Goal: Task Accomplishment & Management: Use online tool/utility

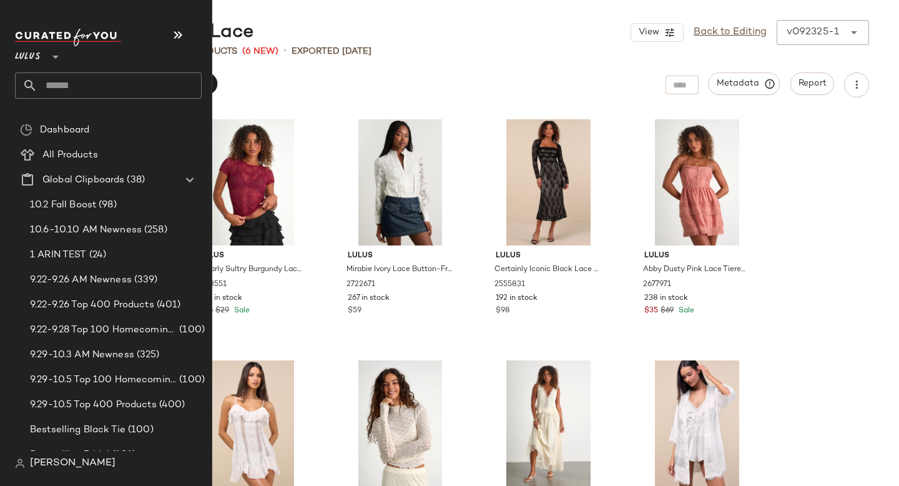
click at [46, 54] on div at bounding box center [54, 49] width 17 height 31
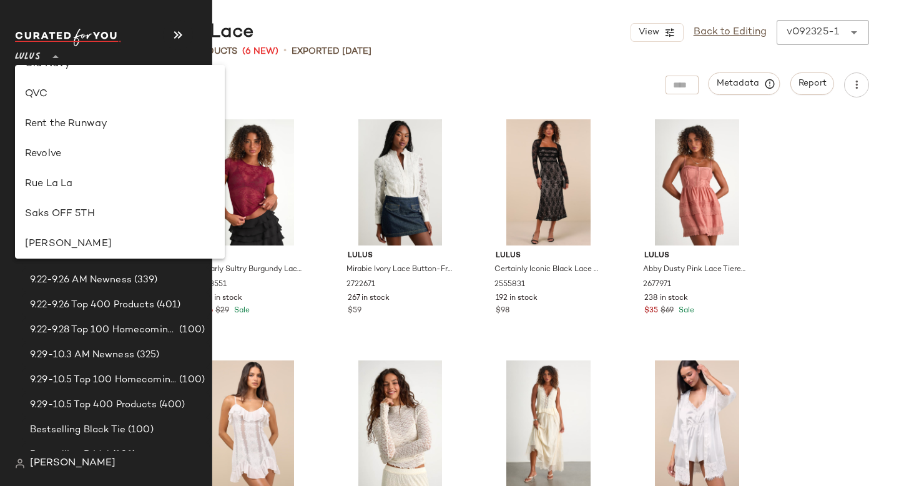
scroll to position [558, 0]
click at [46, 159] on div "Revolve" at bounding box center [120, 156] width 190 height 15
type input "**"
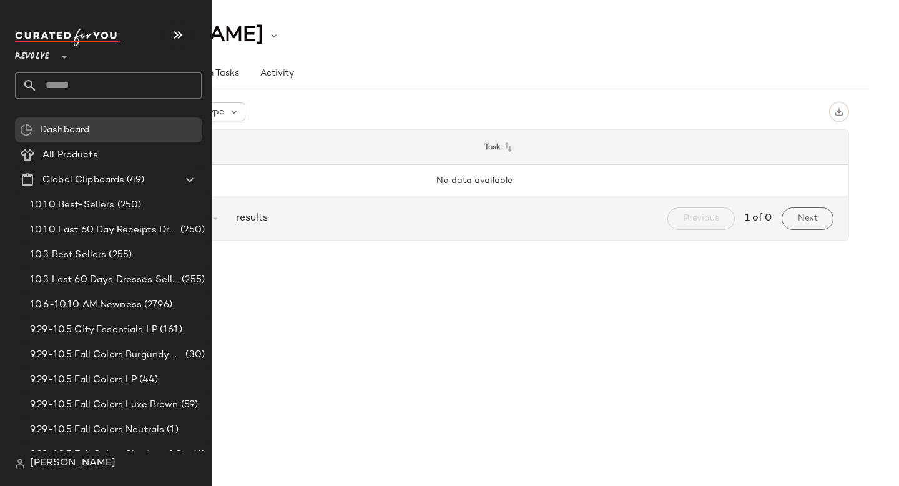
click at [109, 83] on input "text" at bounding box center [119, 85] width 164 height 26
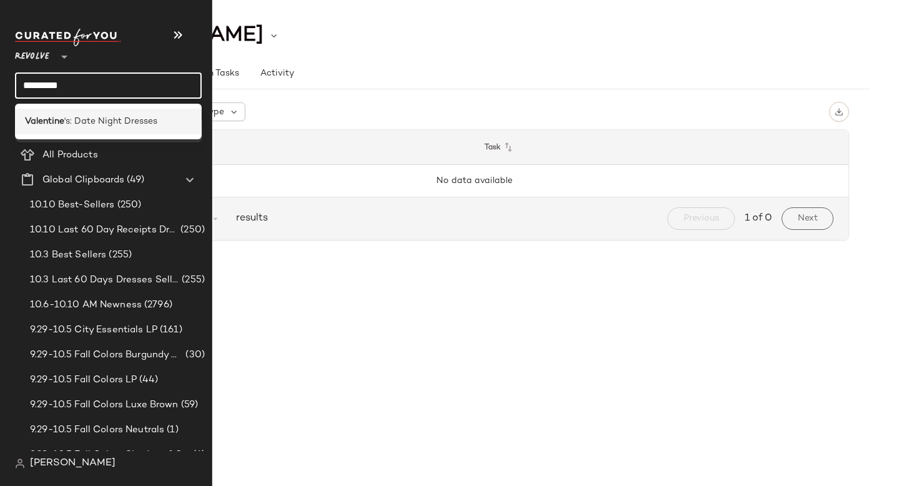
type input "*********"
click at [92, 120] on span "'s: Date Night Dresses" at bounding box center [110, 121] width 93 height 13
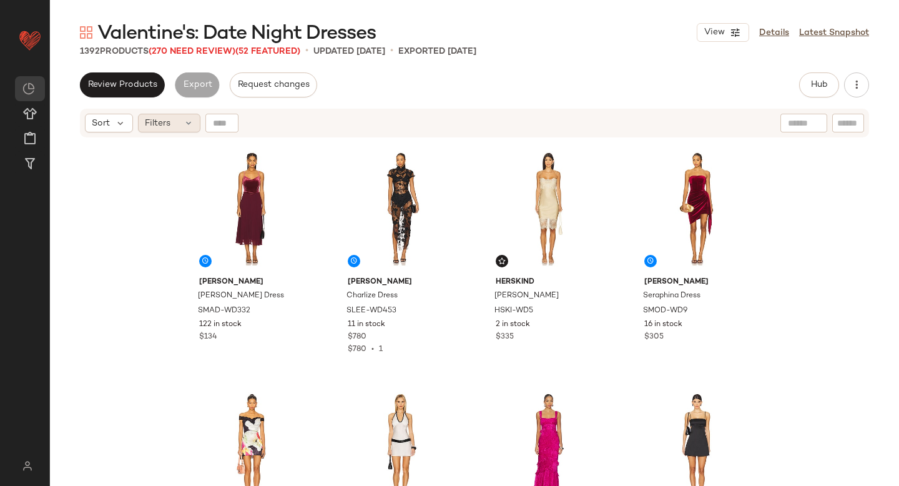
click at [175, 117] on div "Filters" at bounding box center [169, 123] width 62 height 19
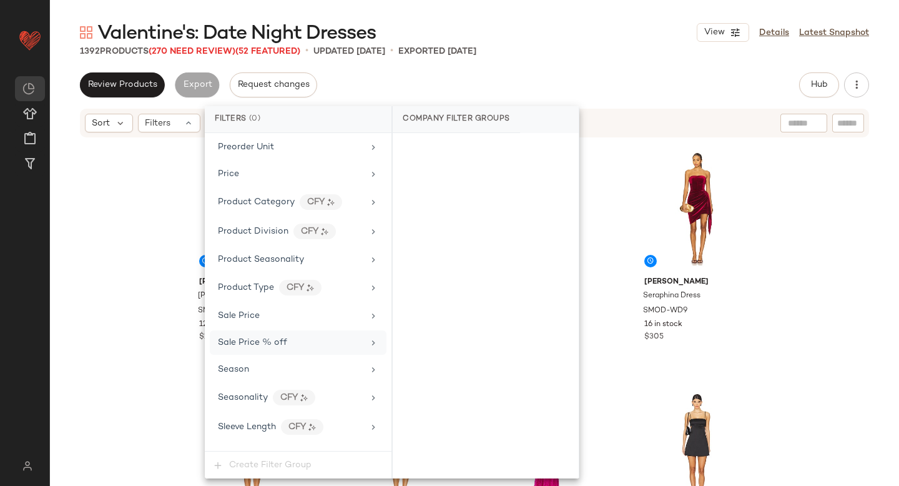
scroll to position [1049, 0]
click at [260, 319] on div "Sale Price" at bounding box center [290, 314] width 145 height 13
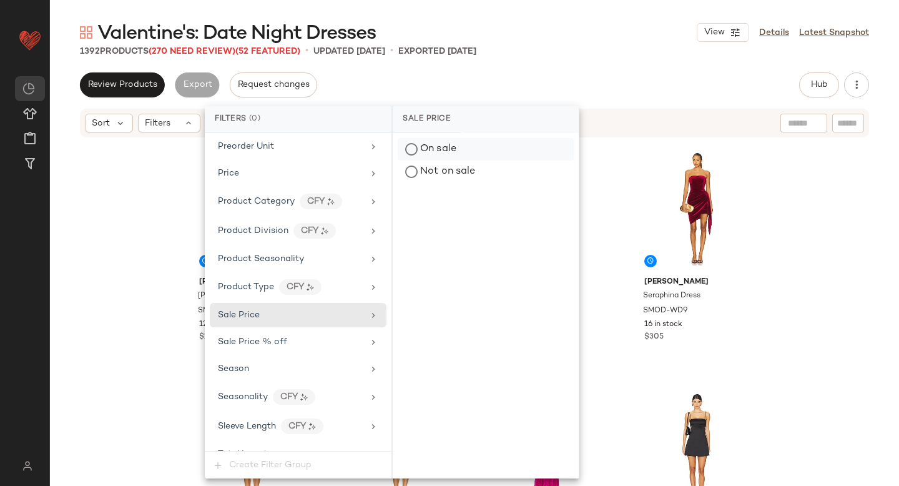
click at [461, 144] on div "On sale" at bounding box center [486, 149] width 176 height 22
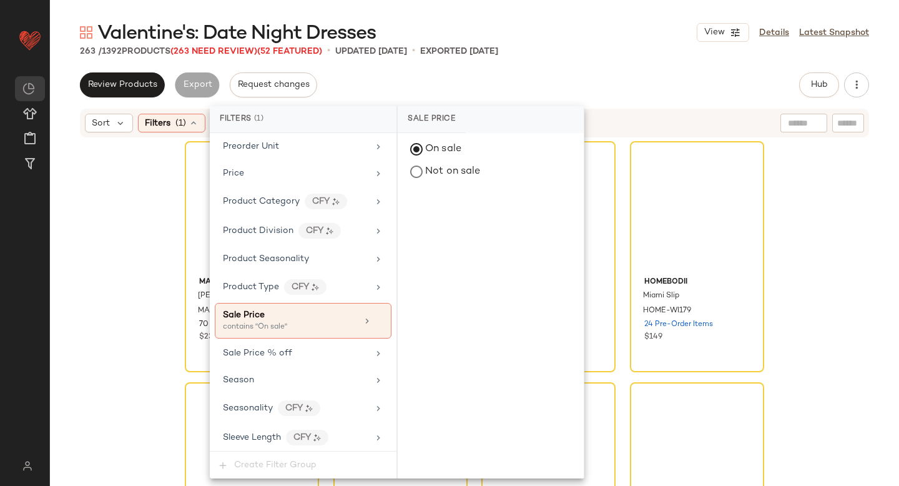
click at [630, 62] on div "Valentine's: Date Night Dresses View Details Latest Snapshot 263 / 1392 Product…" at bounding box center [474, 253] width 849 height 466
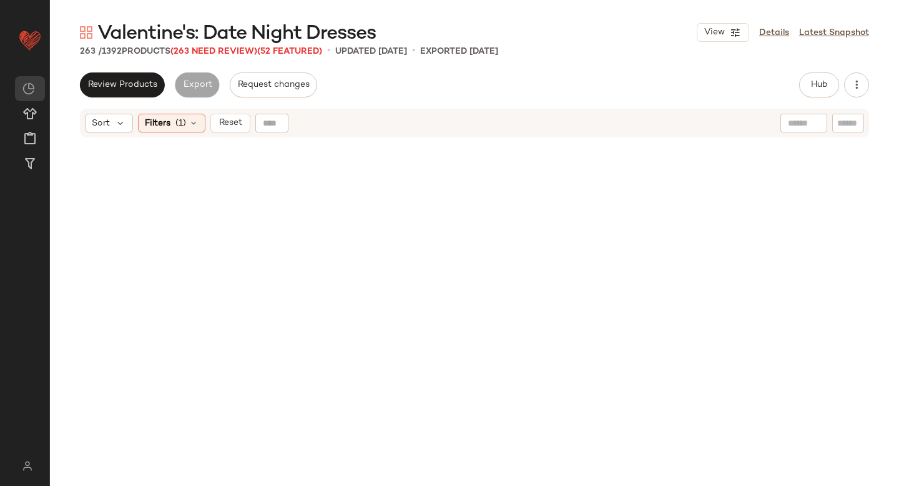
scroll to position [0, 0]
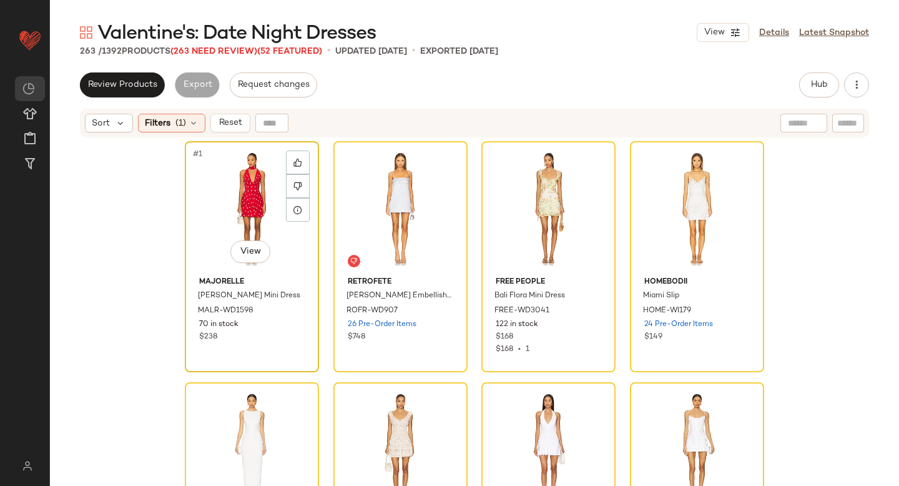
click at [257, 184] on div "#1 View" at bounding box center [251, 208] width 125 height 126
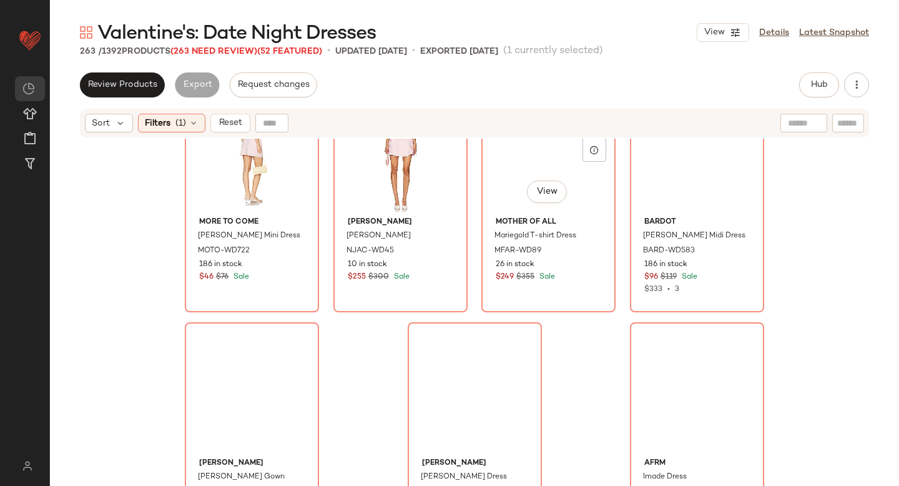
scroll to position [15526, 0]
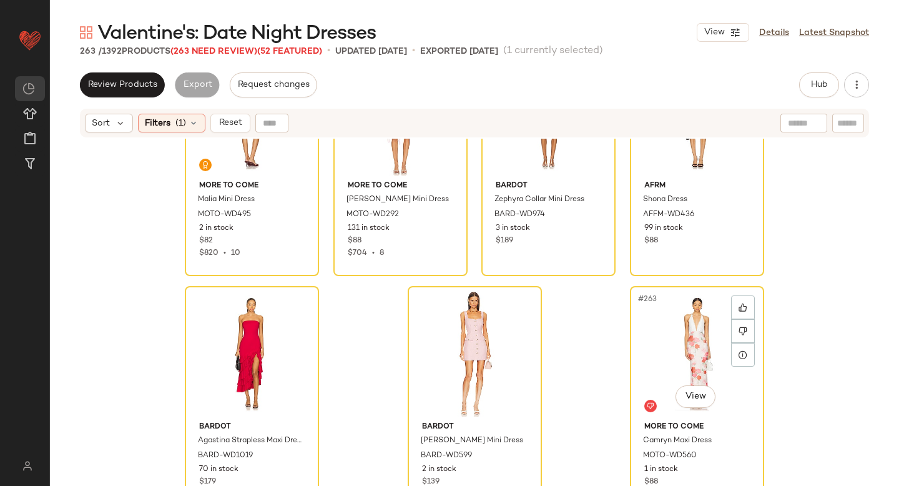
click at [670, 344] on div "#263 View" at bounding box center [696, 353] width 125 height 126
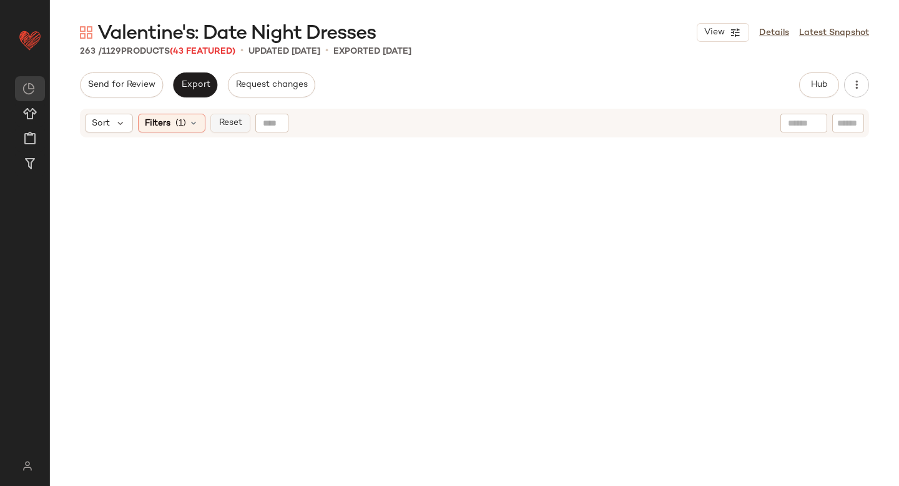
click at [232, 125] on span "Reset" at bounding box center [230, 123] width 24 height 10
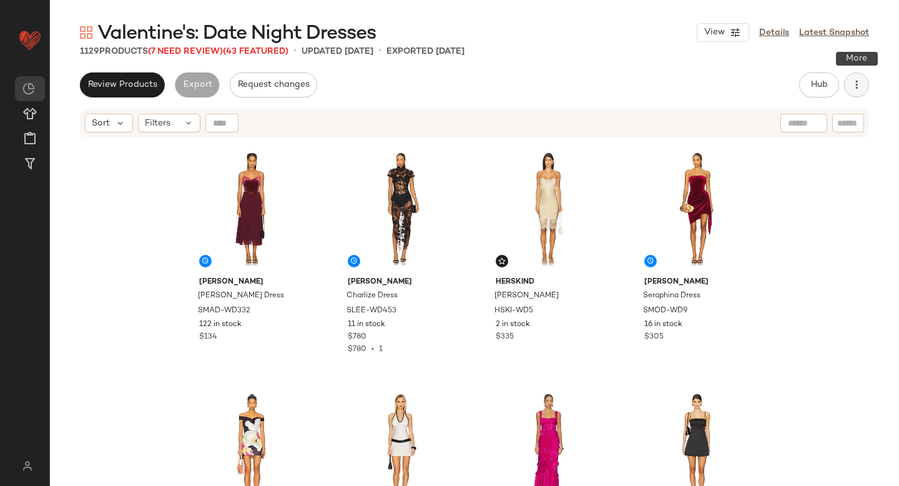
click at [847, 86] on button "button" at bounding box center [856, 84] width 25 height 25
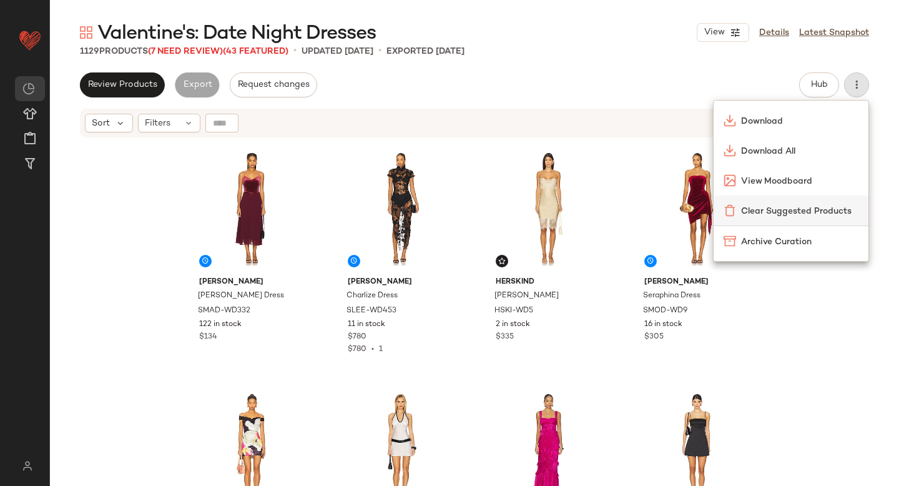
click at [746, 202] on div "Clear Suggested Products" at bounding box center [790, 210] width 155 height 30
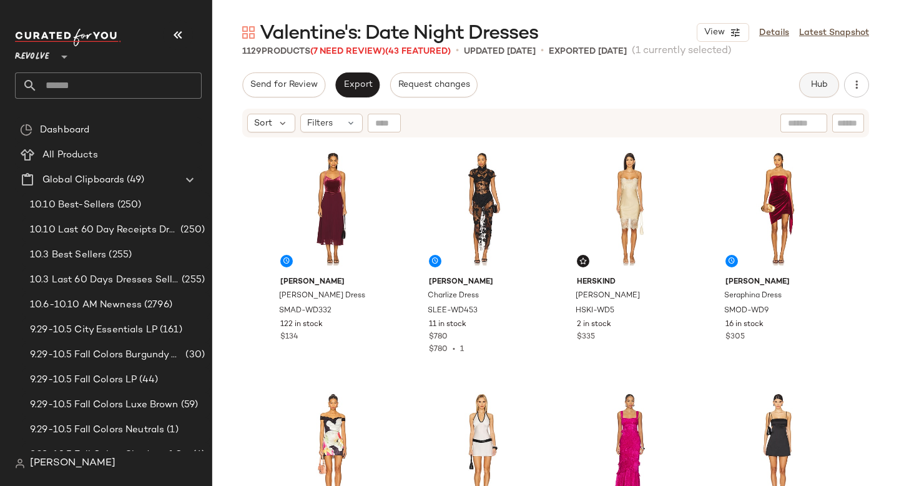
click at [822, 87] on span "Hub" at bounding box center [818, 85] width 17 height 10
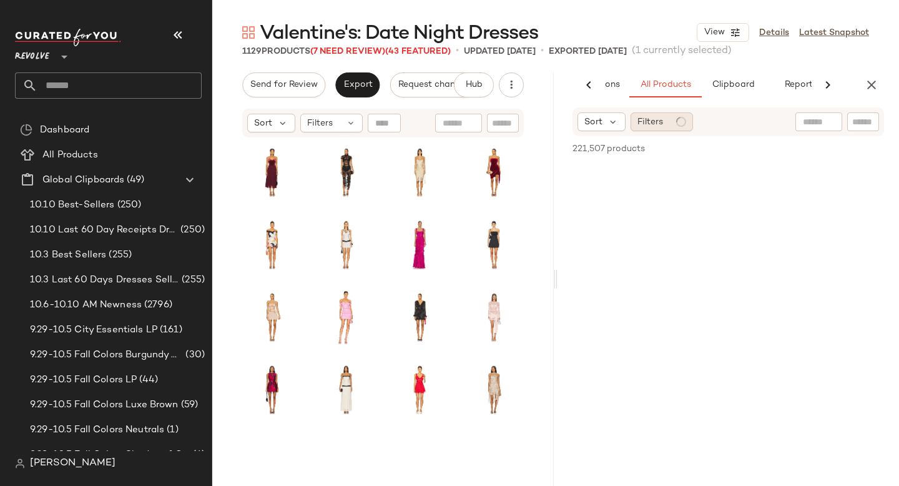
scroll to position [0, 86]
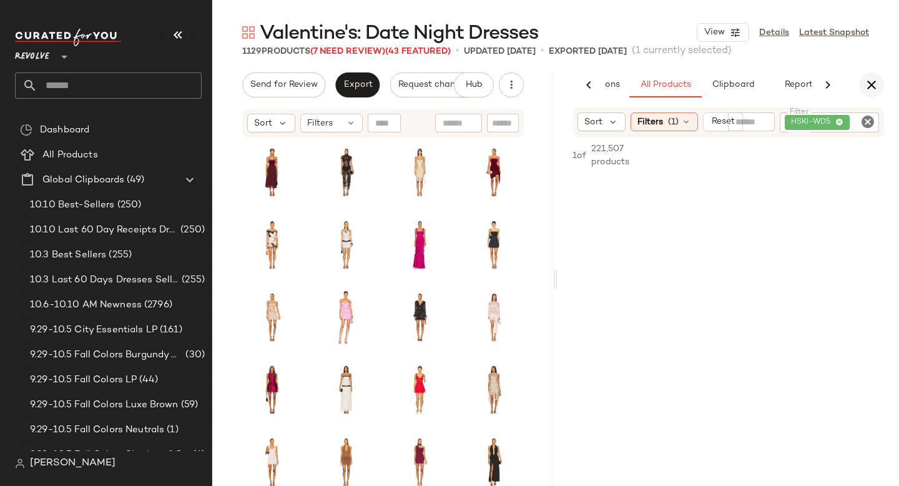
click at [861, 81] on button "button" at bounding box center [871, 84] width 25 height 25
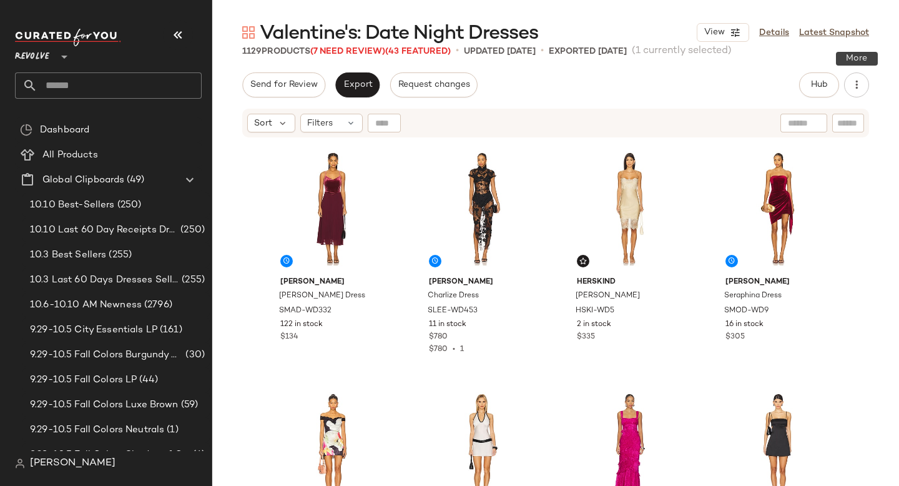
click at [861, 81] on icon "button" at bounding box center [856, 85] width 12 height 12
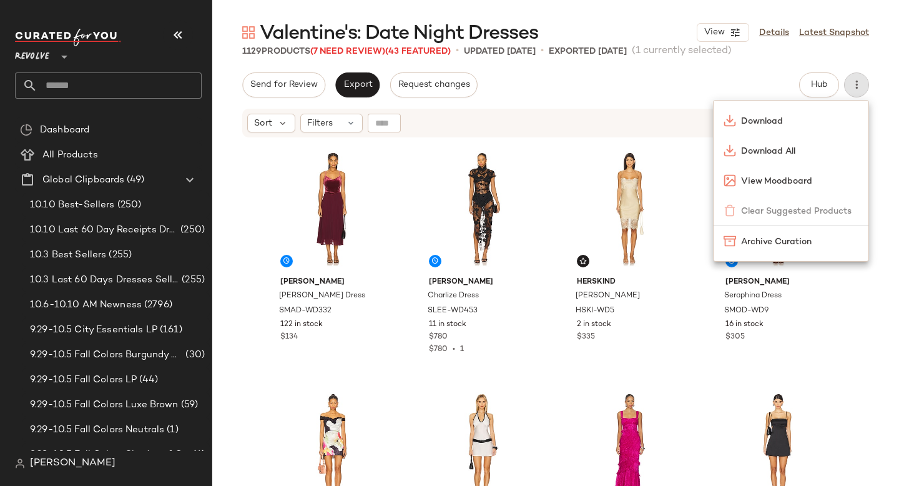
click at [725, 69] on div "Valentine's: Date Night Dresses View Details Latest Snapshot 1129 Products (7 N…" at bounding box center [555, 253] width 687 height 466
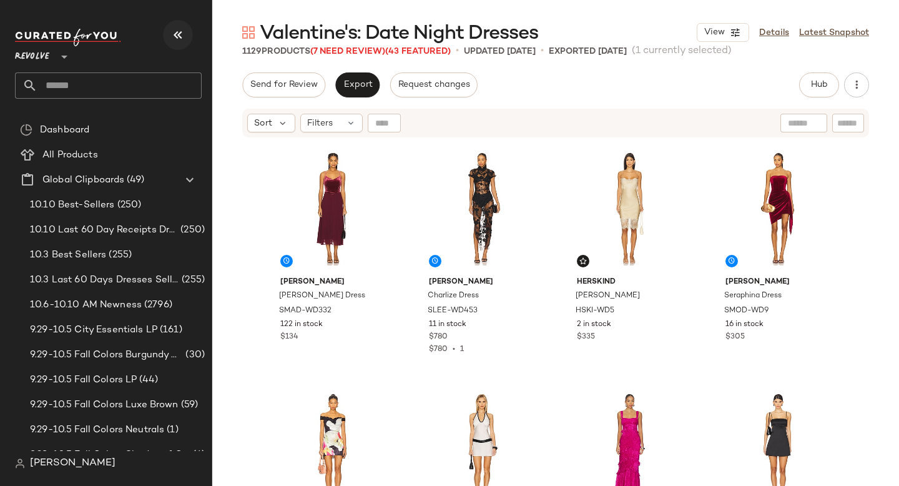
click at [167, 32] on button "button" at bounding box center [178, 35] width 30 height 30
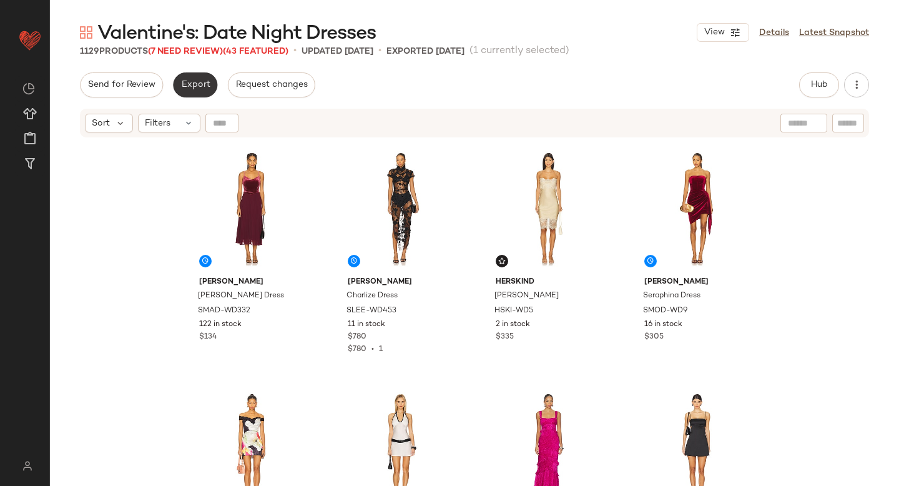
click at [190, 77] on button "Export" at bounding box center [195, 84] width 44 height 25
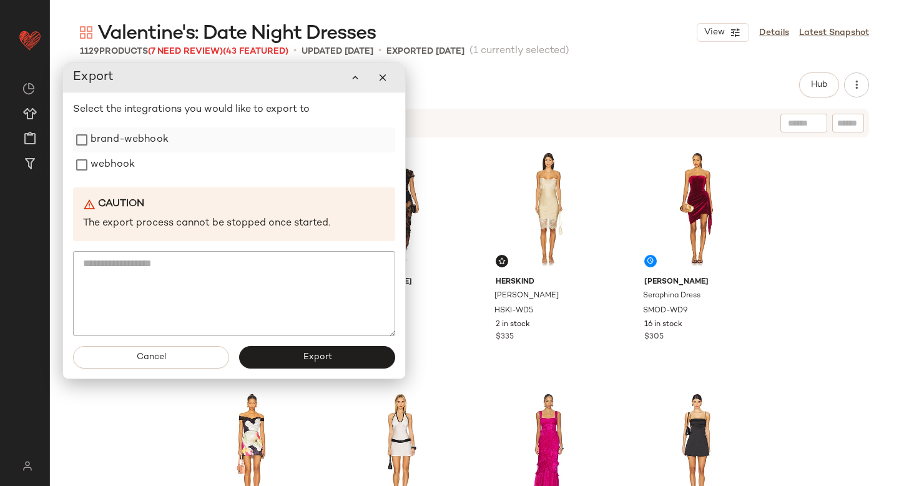
click at [145, 137] on label "brand-webhook" at bounding box center [130, 139] width 78 height 25
click at [124, 164] on label "webhook" at bounding box center [113, 164] width 44 height 25
click at [273, 355] on button "Export" at bounding box center [317, 357] width 156 height 22
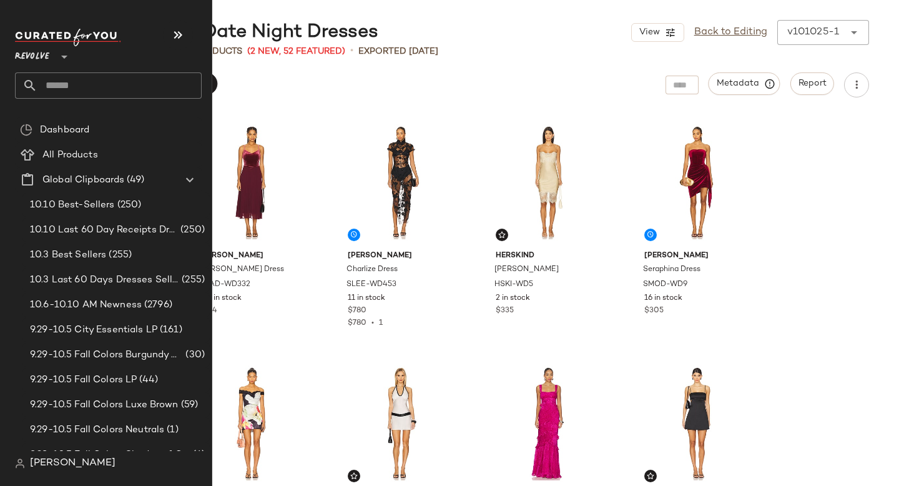
click at [72, 86] on input "text" at bounding box center [119, 85] width 164 height 26
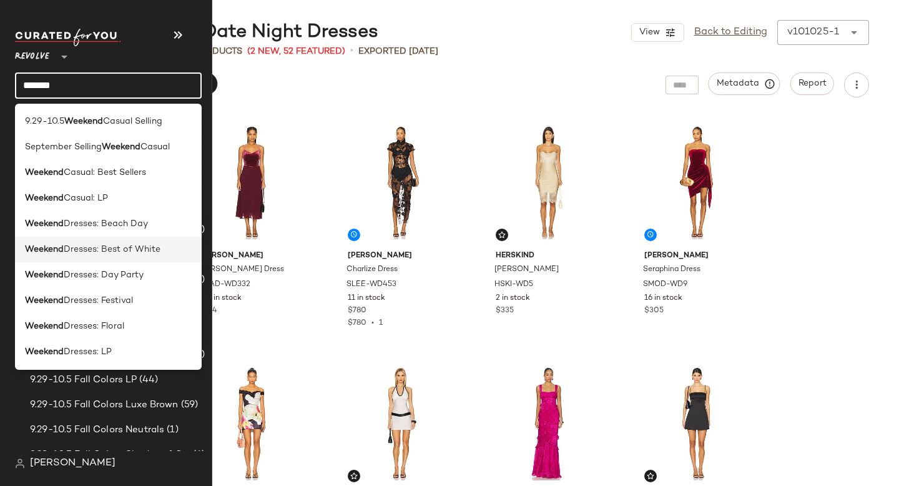
type input "*******"
click at [75, 248] on span "Dresses: Best of White" at bounding box center [112, 249] width 97 height 13
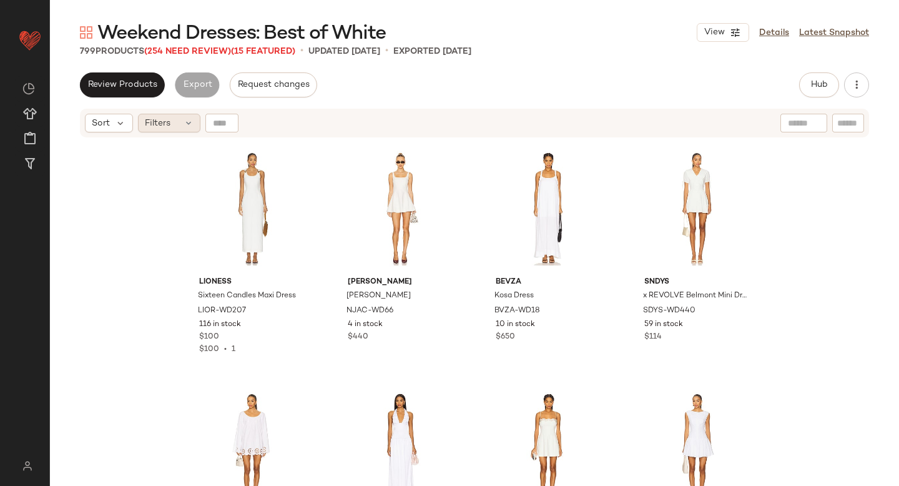
click at [180, 122] on div "Filters" at bounding box center [169, 123] width 62 height 19
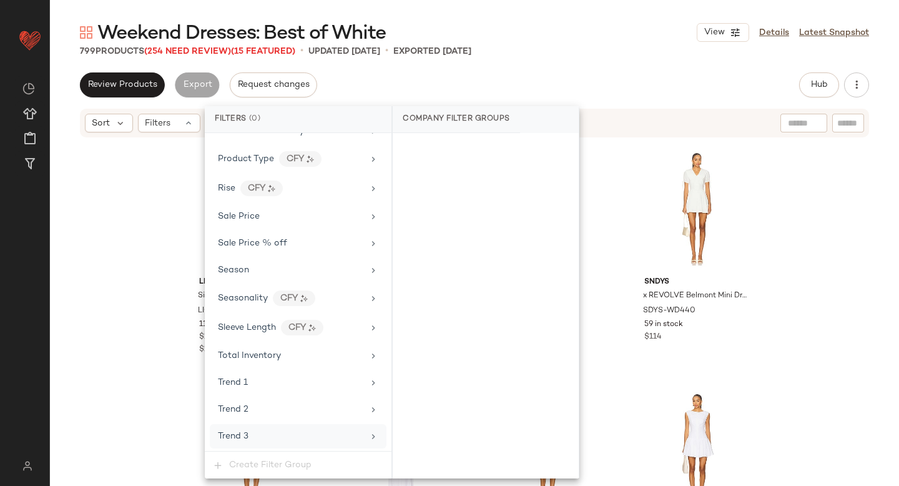
scroll to position [1183, 0]
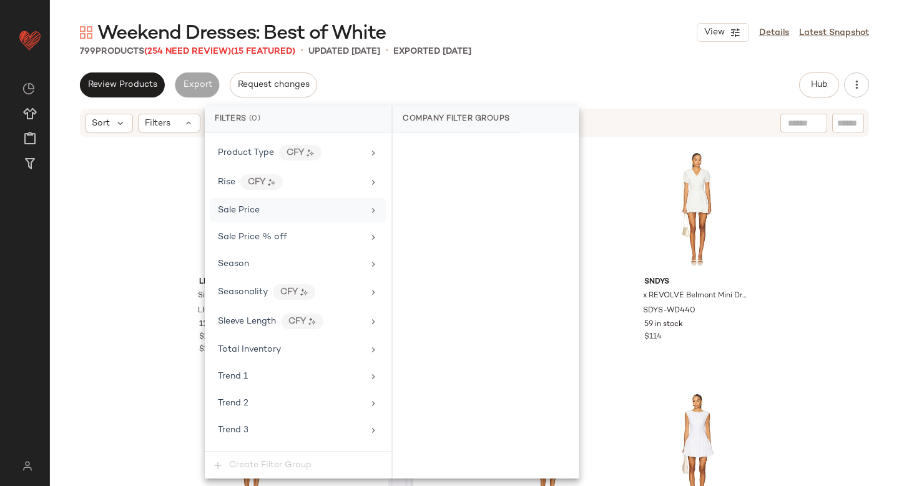
click at [294, 204] on div "Sale Price" at bounding box center [290, 209] width 145 height 13
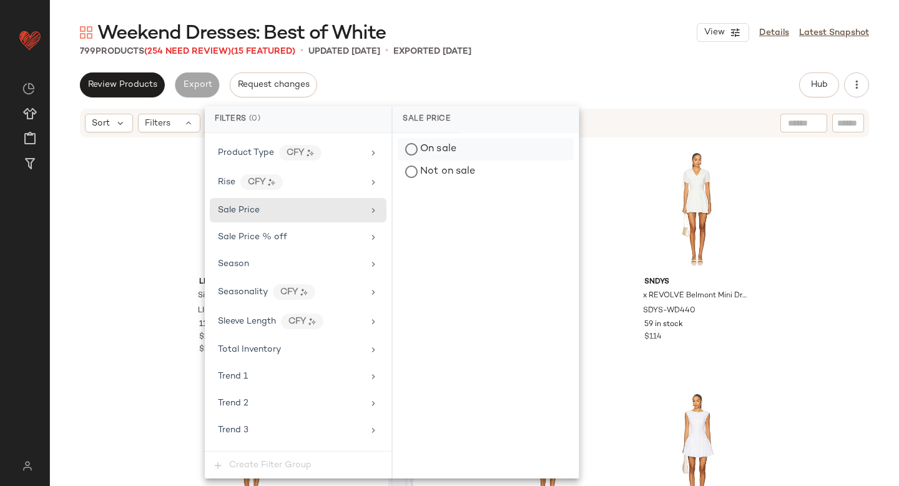
click at [450, 148] on div "On sale" at bounding box center [486, 149] width 176 height 22
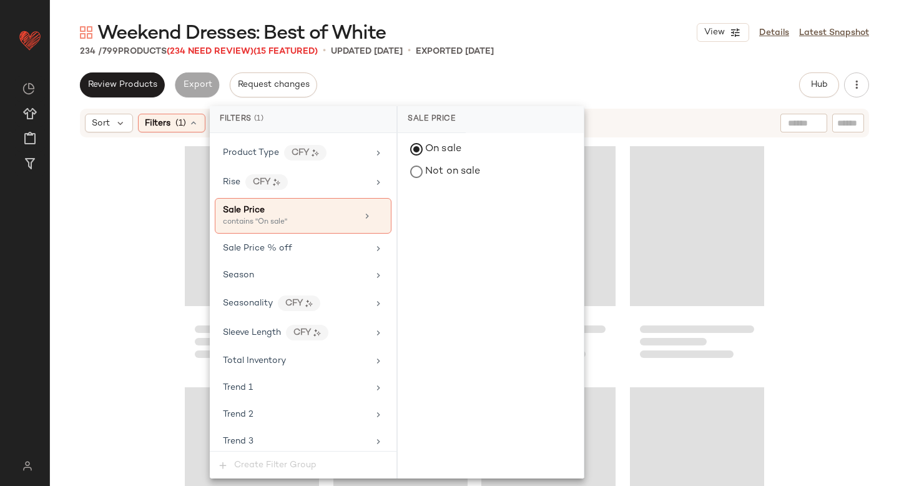
click at [596, 64] on div "Weekend Dresses: Best of White View Details Latest Snapshot 234 / 799 Products …" at bounding box center [474, 253] width 849 height 466
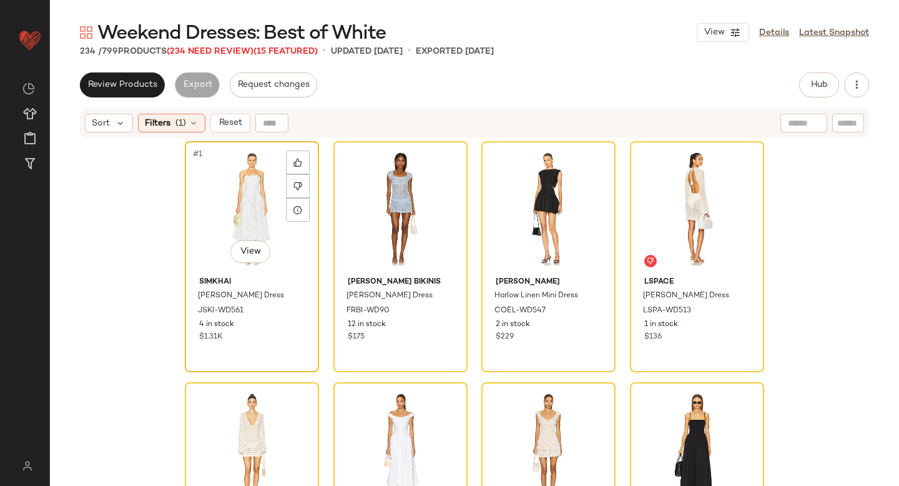
click at [240, 193] on div "#1 View" at bounding box center [251, 208] width 125 height 126
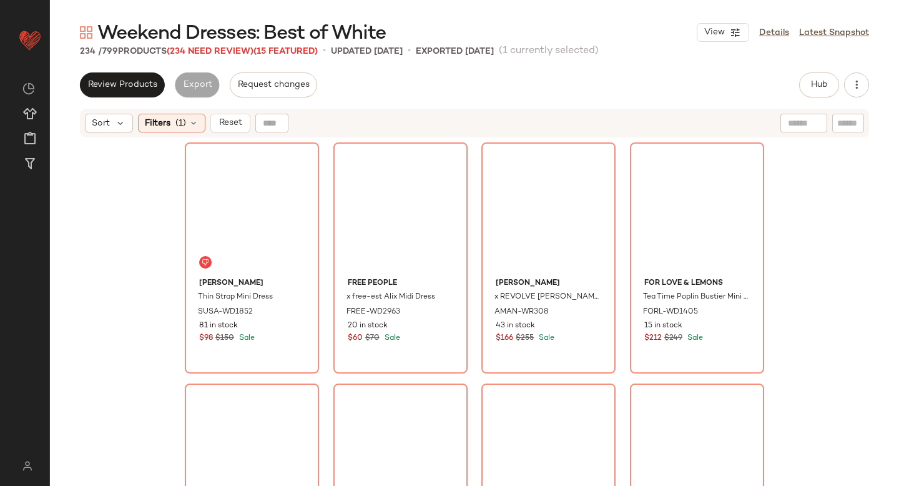
scroll to position [13840, 0]
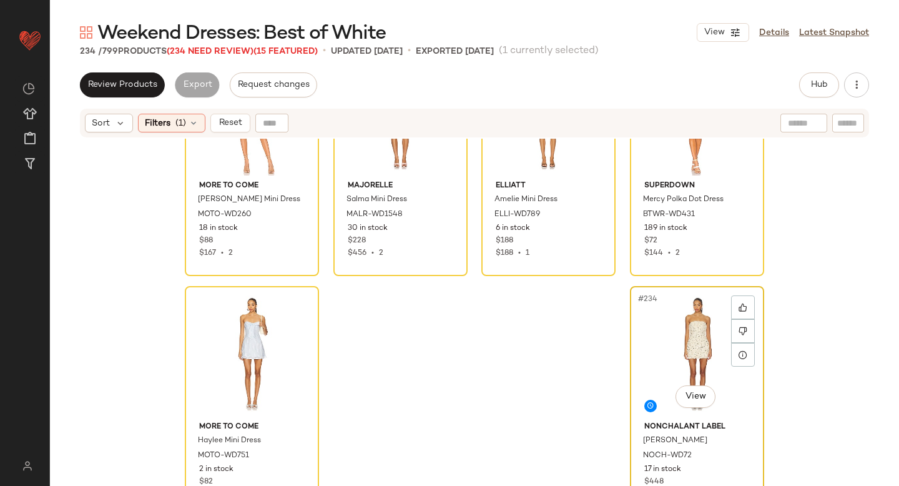
click at [669, 319] on div "#234 View" at bounding box center [696, 353] width 125 height 126
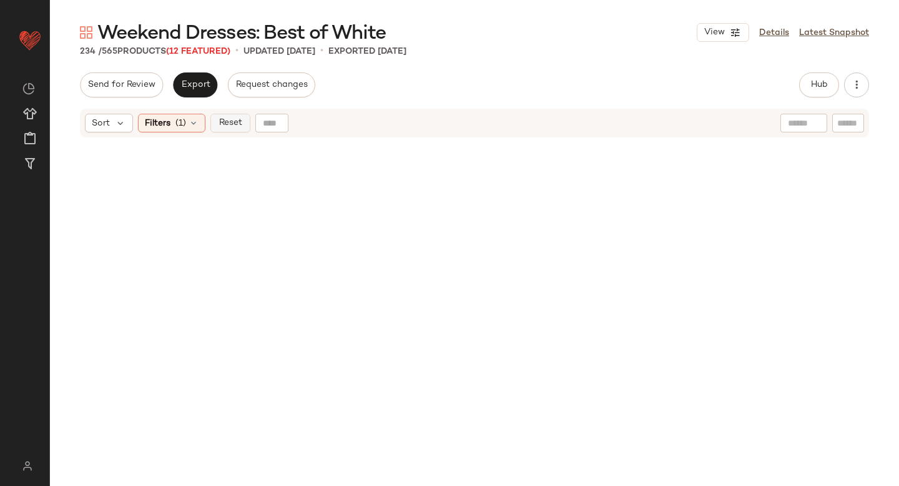
click at [218, 129] on button "Reset" at bounding box center [230, 123] width 40 height 19
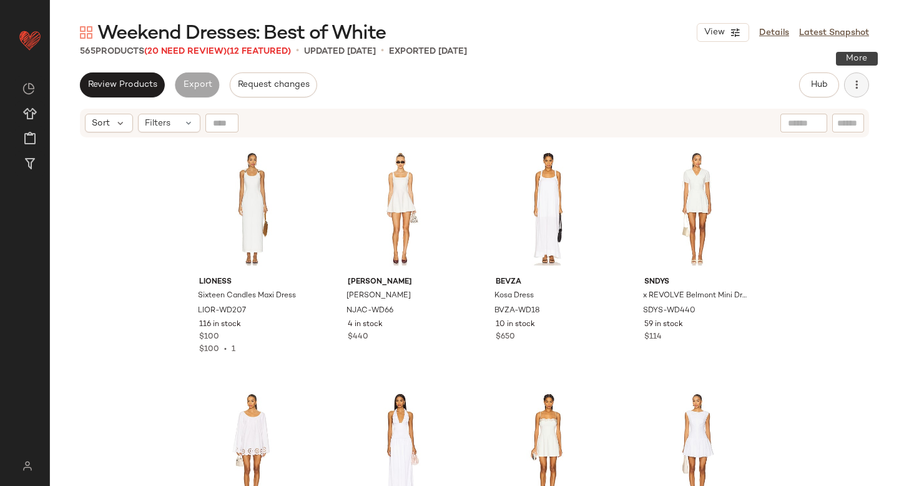
click at [865, 86] on button "button" at bounding box center [856, 84] width 25 height 25
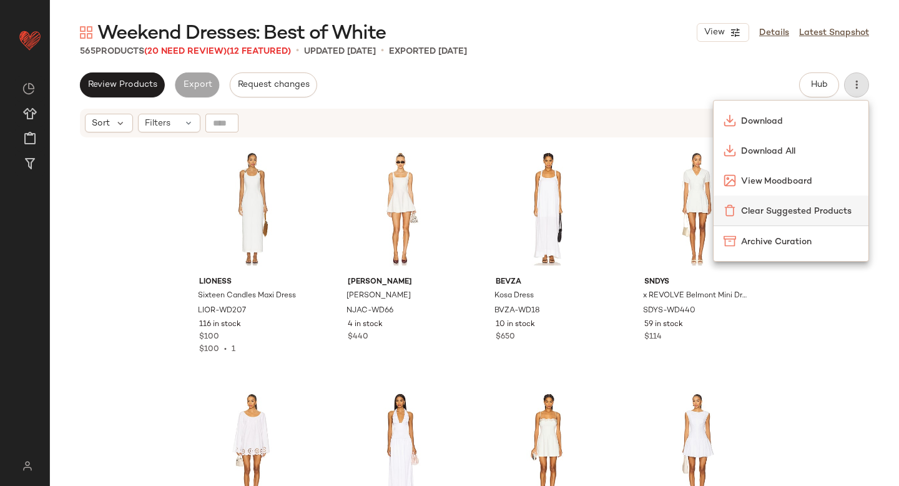
click at [777, 217] on div "Clear Suggested Products" at bounding box center [790, 210] width 155 height 30
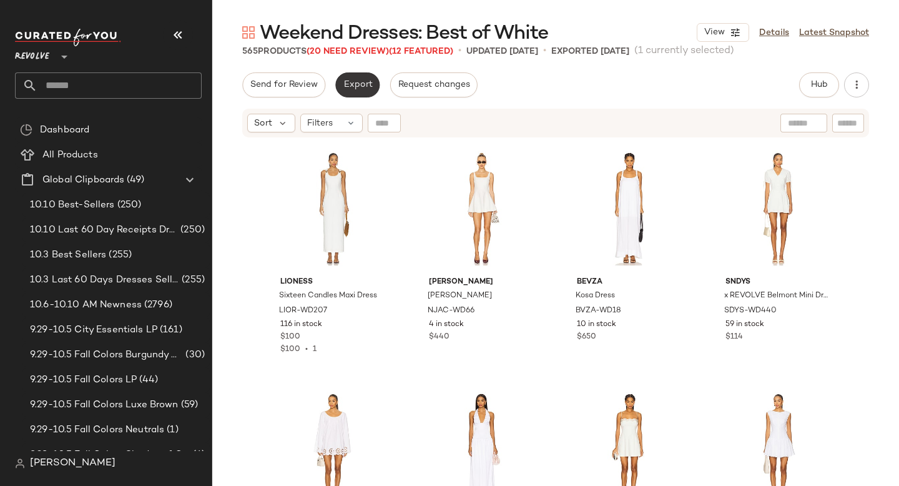
click at [356, 82] on span "Export" at bounding box center [357, 85] width 29 height 10
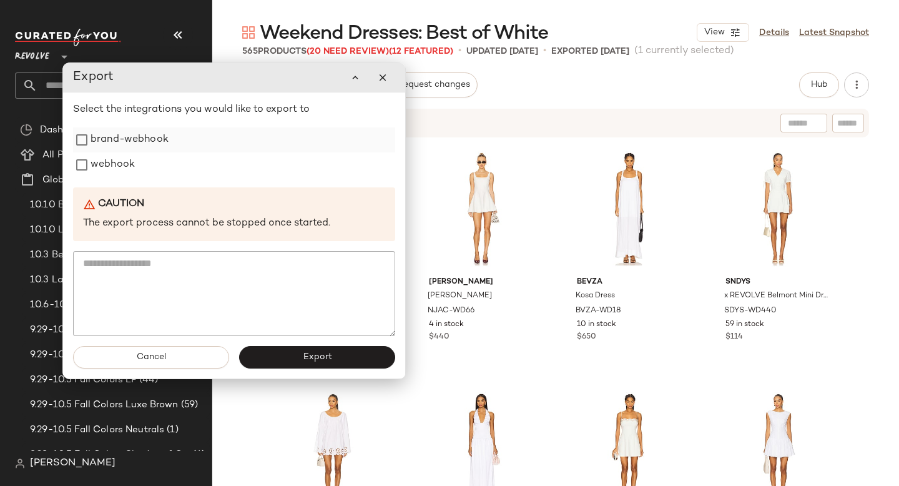
click at [170, 141] on div "brand-webhook" at bounding box center [234, 139] width 322 height 25
click at [130, 166] on label "webhook" at bounding box center [113, 164] width 44 height 25
click at [124, 142] on label "brand-webhook" at bounding box center [130, 139] width 78 height 25
click at [317, 357] on span "Export" at bounding box center [316, 357] width 29 height 10
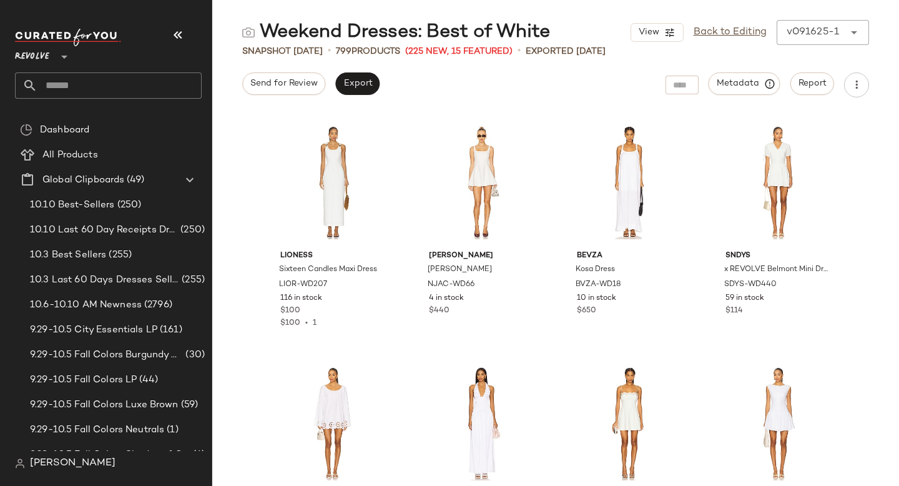
click at [93, 89] on input "text" at bounding box center [119, 85] width 164 height 26
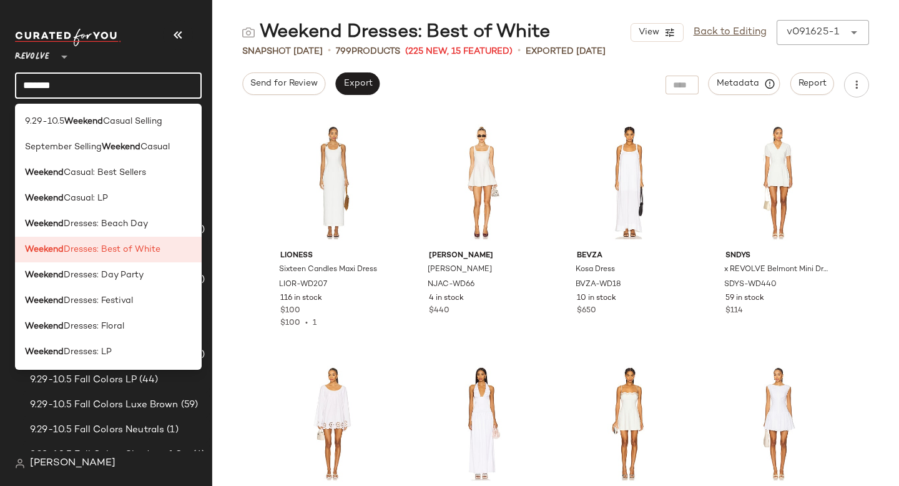
type input "*******"
click at [91, 279] on span "Dresses: Day Party" at bounding box center [104, 274] width 80 height 13
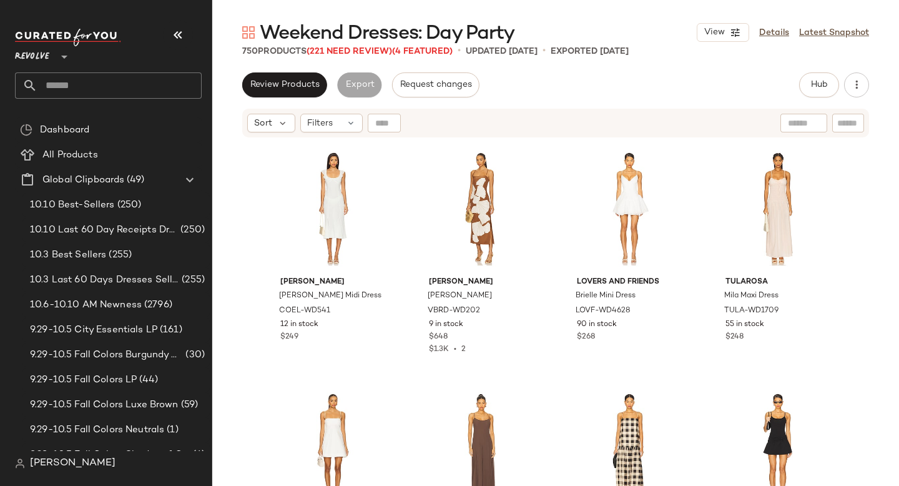
click at [532, 97] on div "Review Products Export Request changes Hub Send for Review External Review Inte…" at bounding box center [555, 278] width 687 height 413
click at [172, 35] on icon "button" at bounding box center [177, 34] width 15 height 15
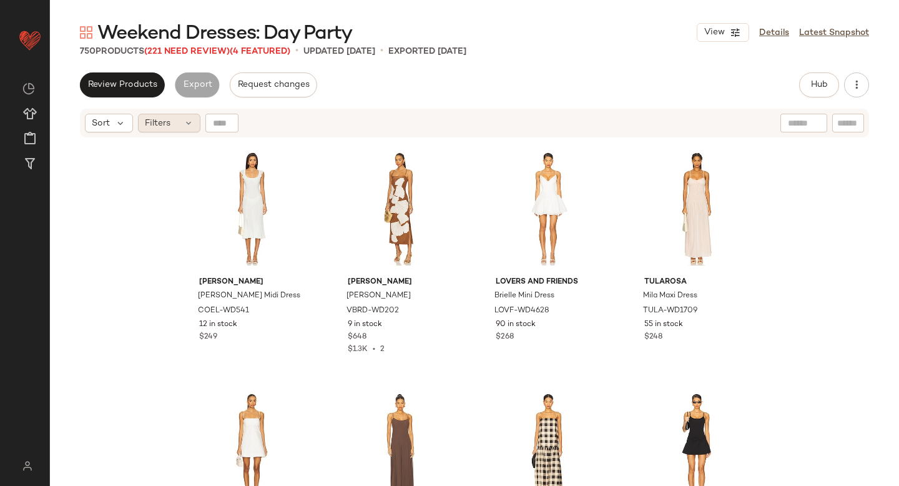
click at [170, 126] on div "Filters" at bounding box center [169, 123] width 62 height 19
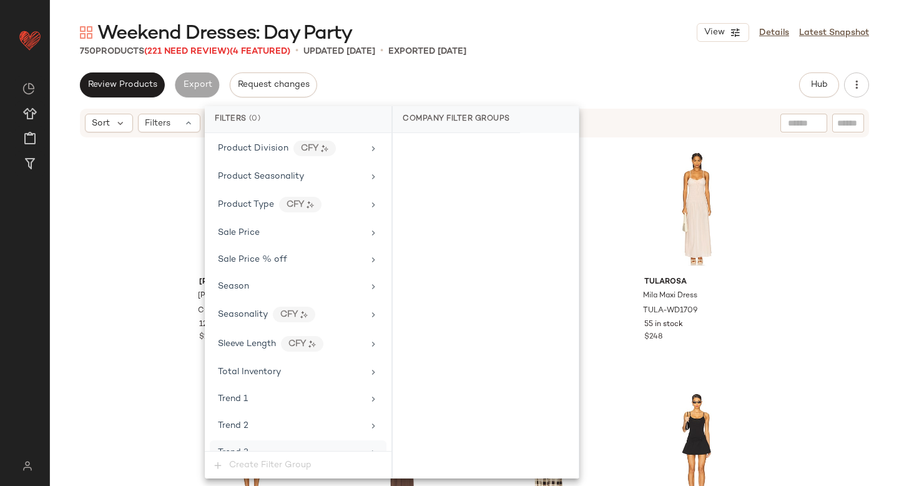
scroll to position [1125, 0]
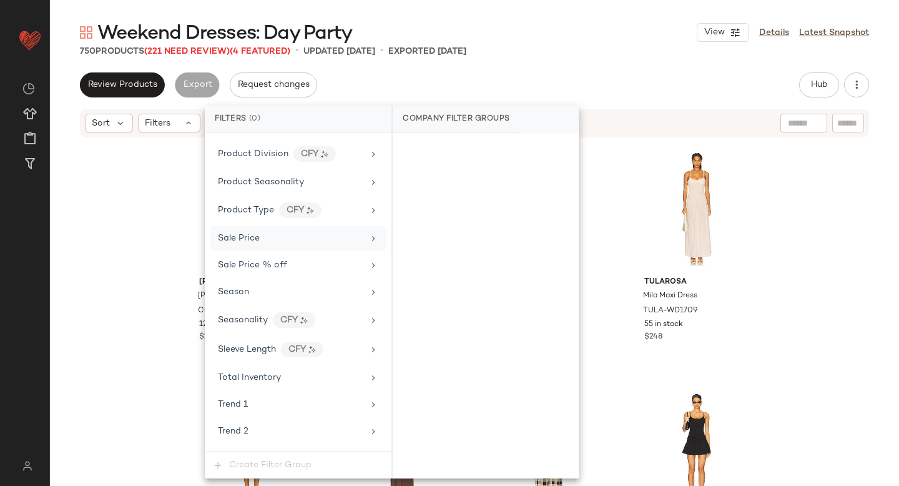
click at [289, 237] on div "Sale Price" at bounding box center [290, 238] width 145 height 13
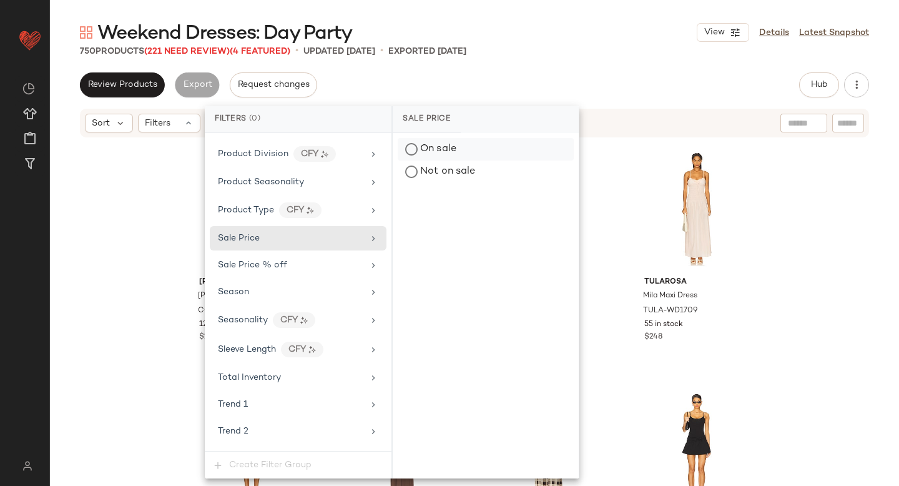
click at [449, 147] on div "On sale" at bounding box center [486, 149] width 176 height 22
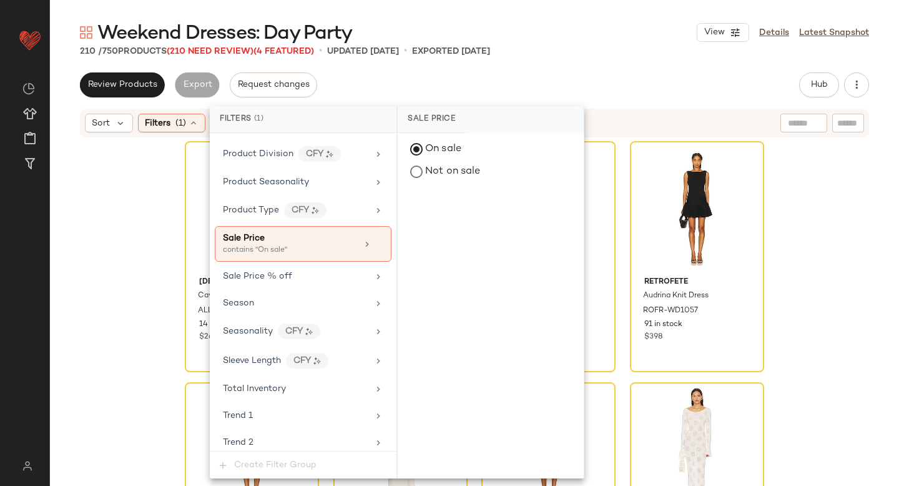
click at [572, 44] on div "Weekend Dresses: Day Party View Details Latest Snapshot" at bounding box center [474, 32] width 849 height 25
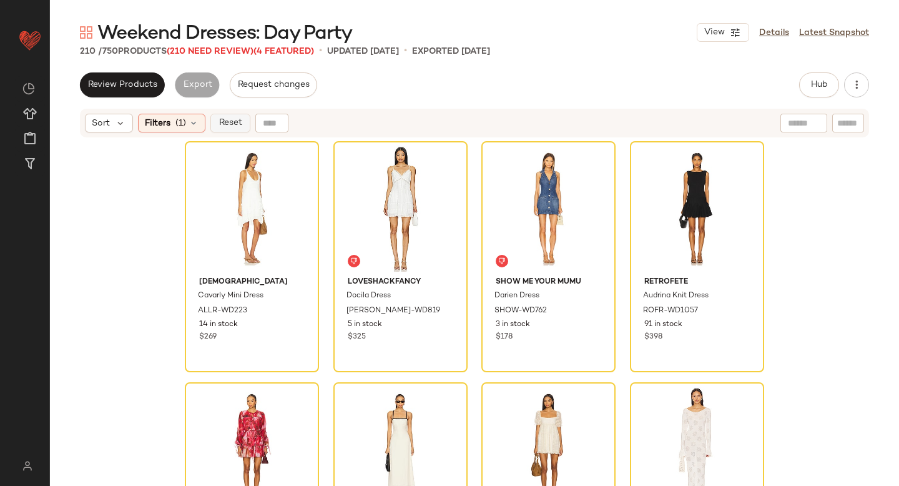
click at [230, 124] on span "Reset" at bounding box center [230, 123] width 24 height 10
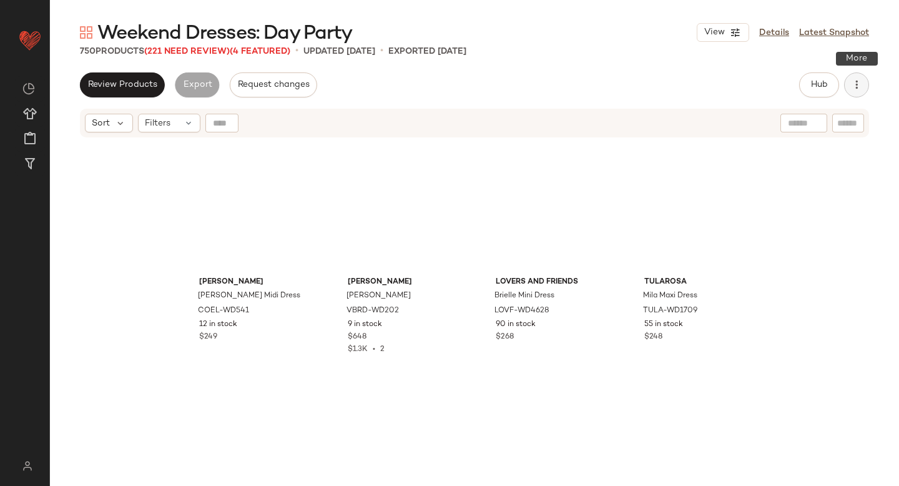
click at [860, 79] on icon "button" at bounding box center [856, 85] width 12 height 12
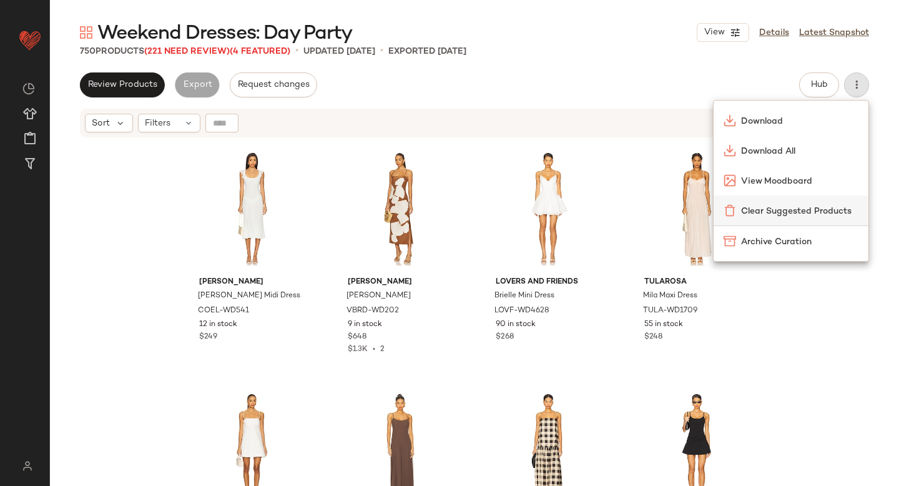
click at [806, 208] on span "Clear Suggested Products" at bounding box center [799, 211] width 117 height 13
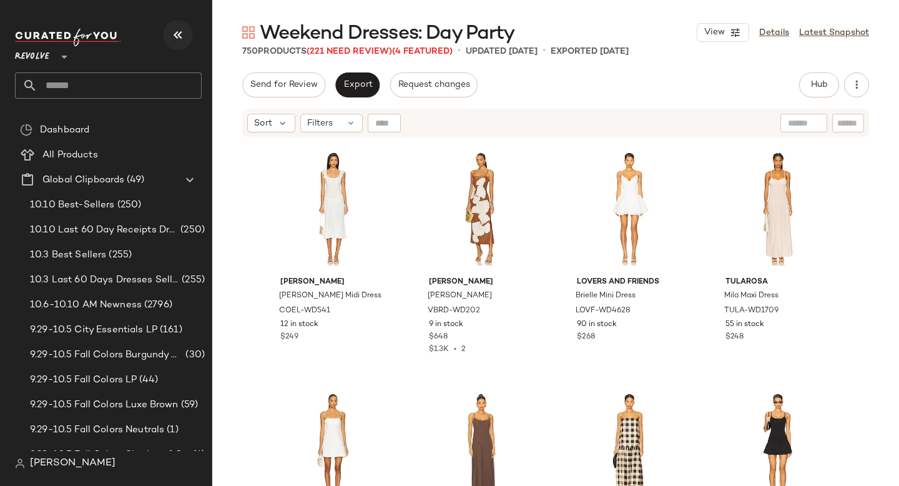
click at [179, 35] on icon "button" at bounding box center [177, 34] width 15 height 15
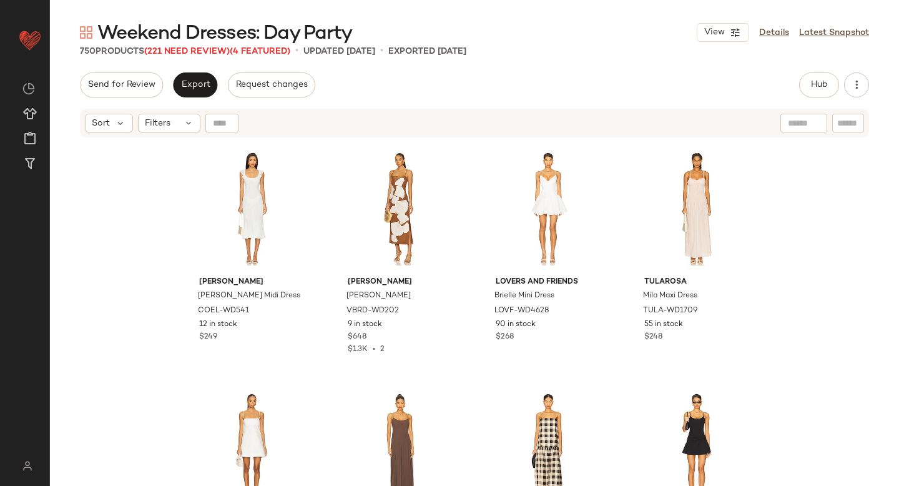
click at [127, 192] on div "Camila Coelho Alda Midi Dress COEL-WD541 12 in stock $249 Veronica Beard Petra …" at bounding box center [474, 328] width 849 height 378
click at [164, 124] on span "Filters" at bounding box center [158, 123] width 26 height 13
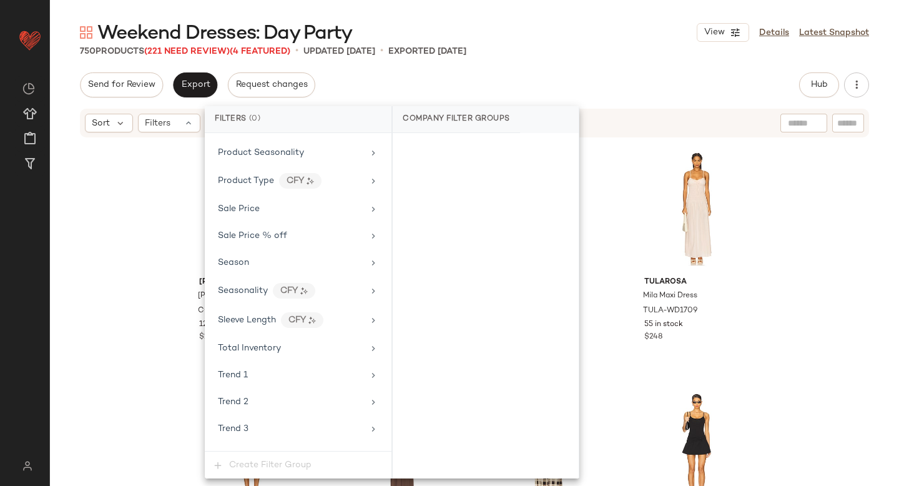
scroll to position [1136, 0]
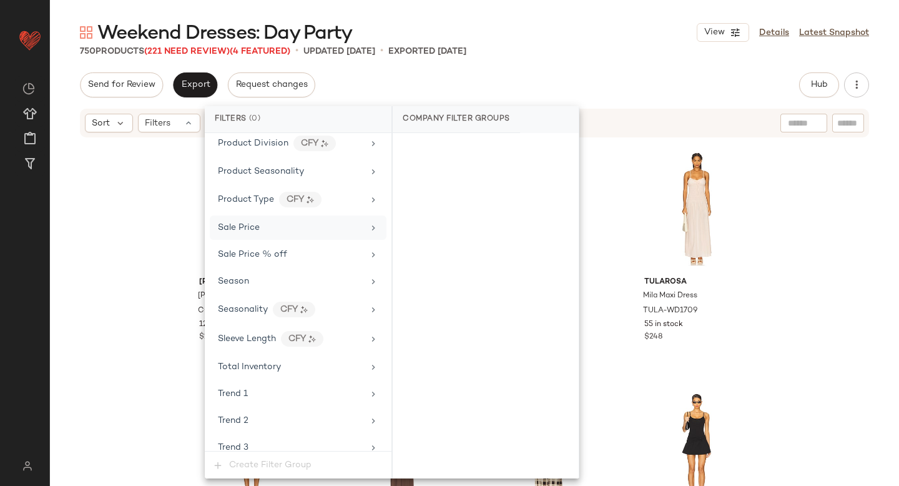
click at [288, 228] on div "Sale Price" at bounding box center [290, 227] width 145 height 13
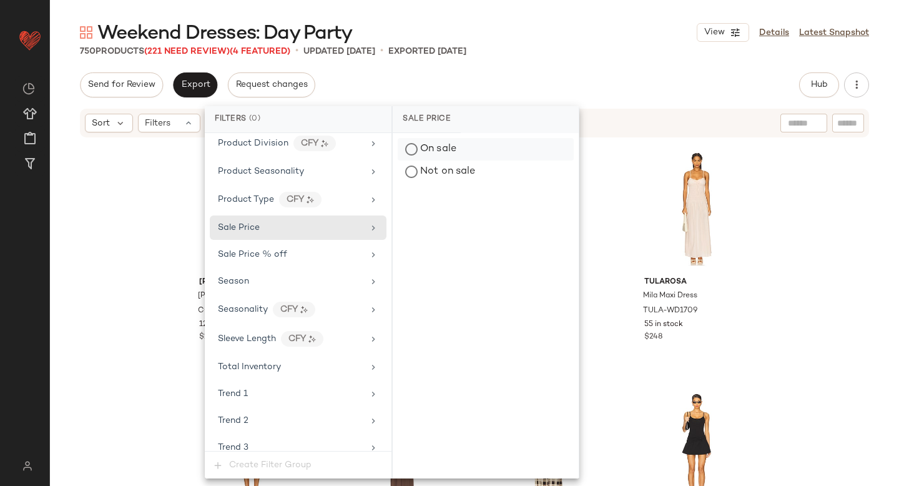
click at [436, 149] on div "On sale" at bounding box center [486, 149] width 176 height 22
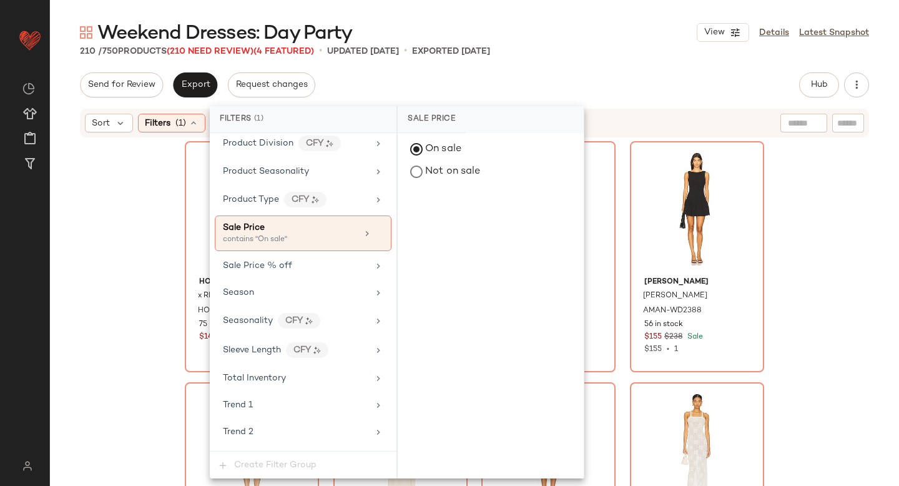
click at [630, 79] on div "Send for Review Export Request changes Hub Send for Review External Review Inte…" at bounding box center [474, 84] width 789 height 25
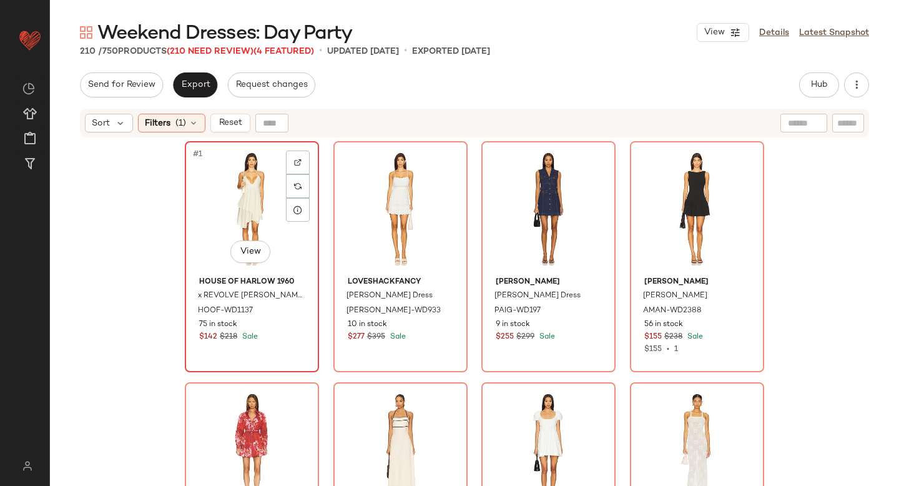
click at [238, 188] on div "#1 View" at bounding box center [251, 208] width 125 height 126
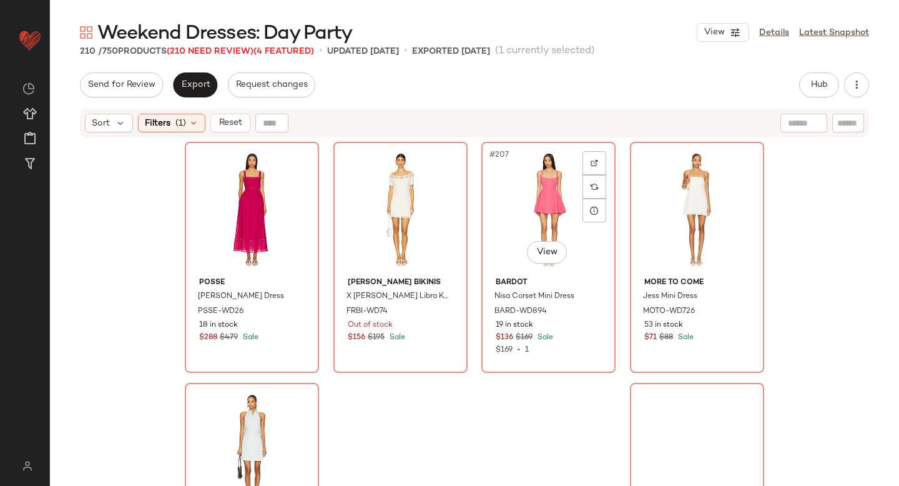
scroll to position [12394, 0]
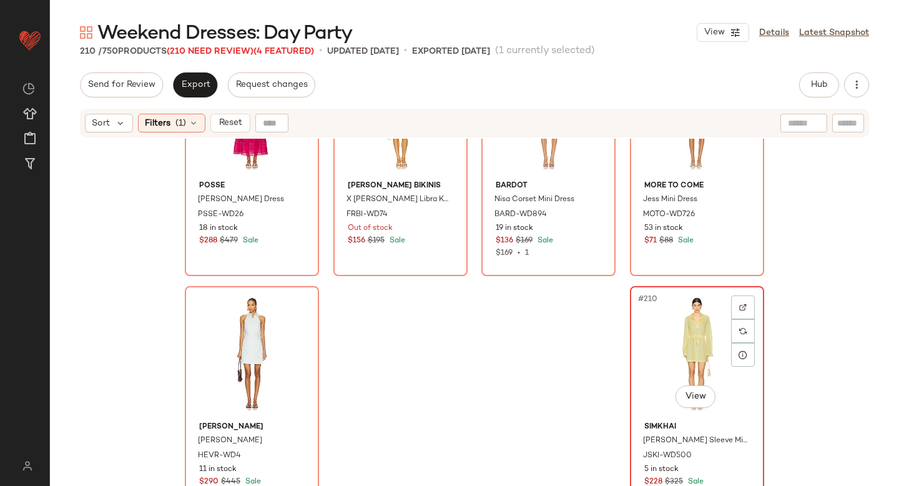
click at [707, 331] on div "#210 View" at bounding box center [696, 353] width 125 height 126
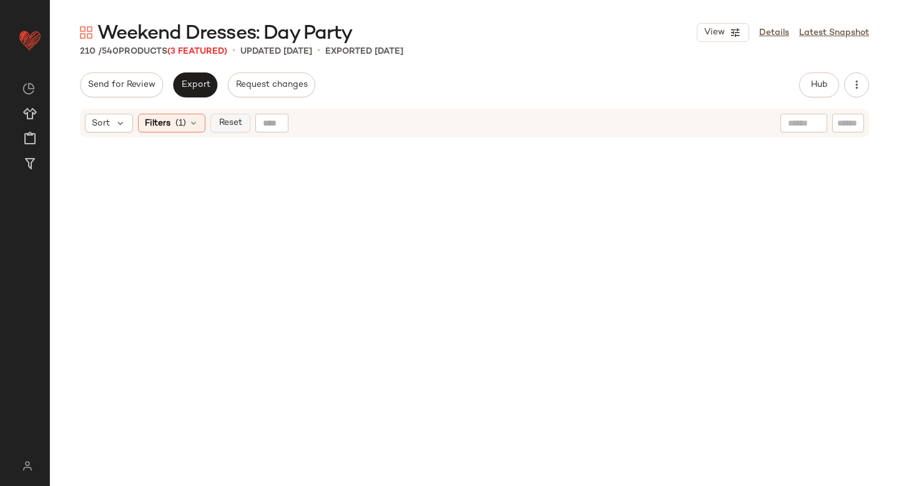
click at [233, 125] on span "Reset" at bounding box center [230, 123] width 24 height 10
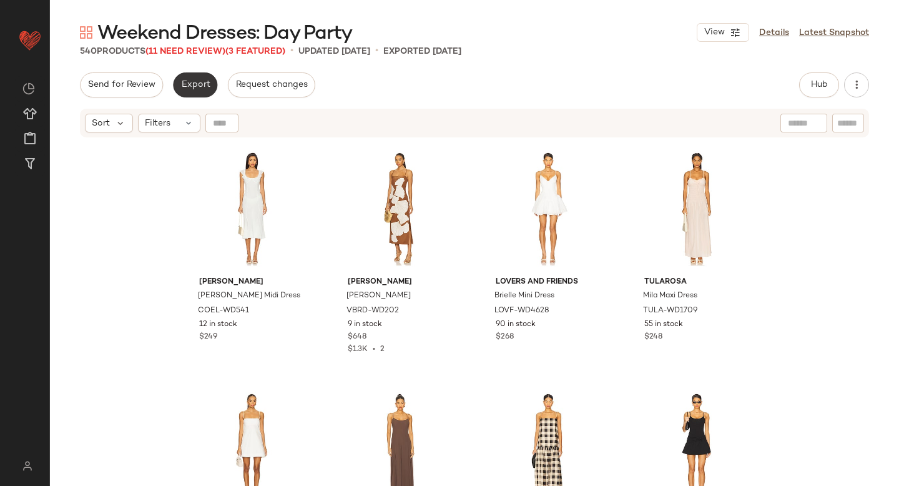
click at [189, 82] on span "Export" at bounding box center [194, 85] width 29 height 10
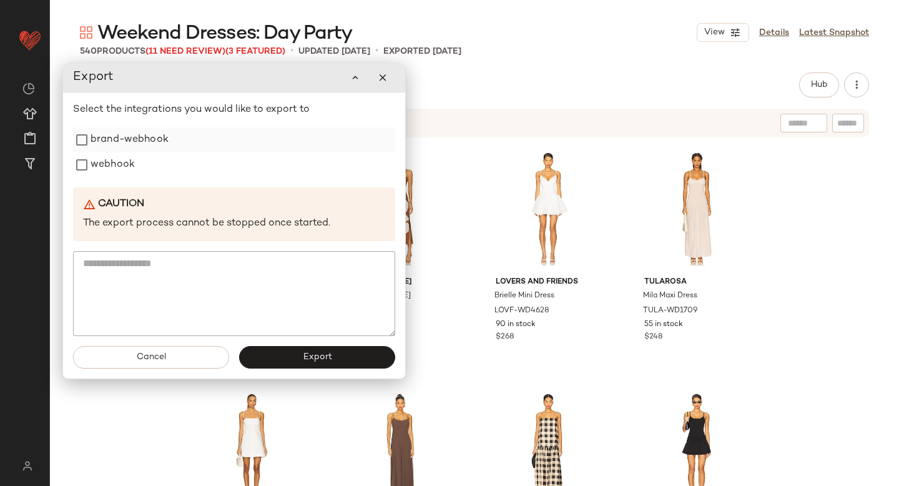
click at [148, 152] on label "brand-webhook" at bounding box center [130, 139] width 78 height 25
click at [131, 167] on label "webhook" at bounding box center [113, 164] width 44 height 25
click at [282, 356] on button "Export" at bounding box center [317, 357] width 156 height 22
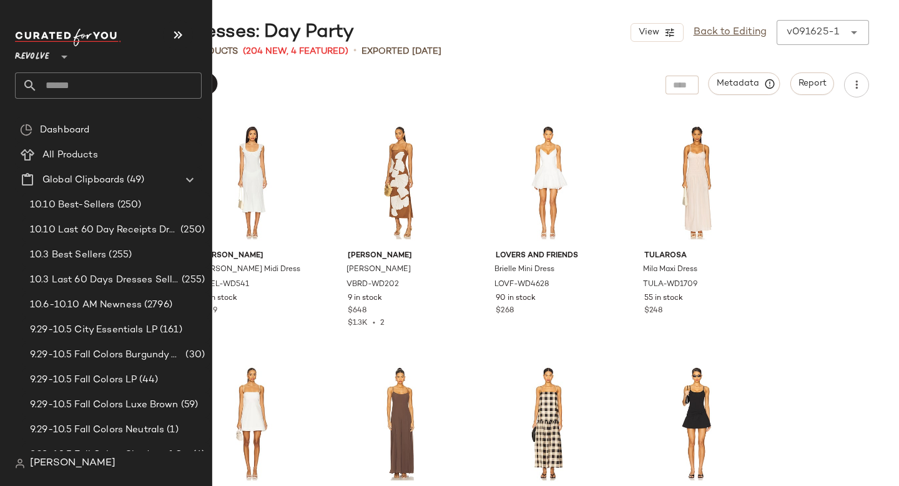
click at [109, 97] on input "text" at bounding box center [119, 85] width 164 height 26
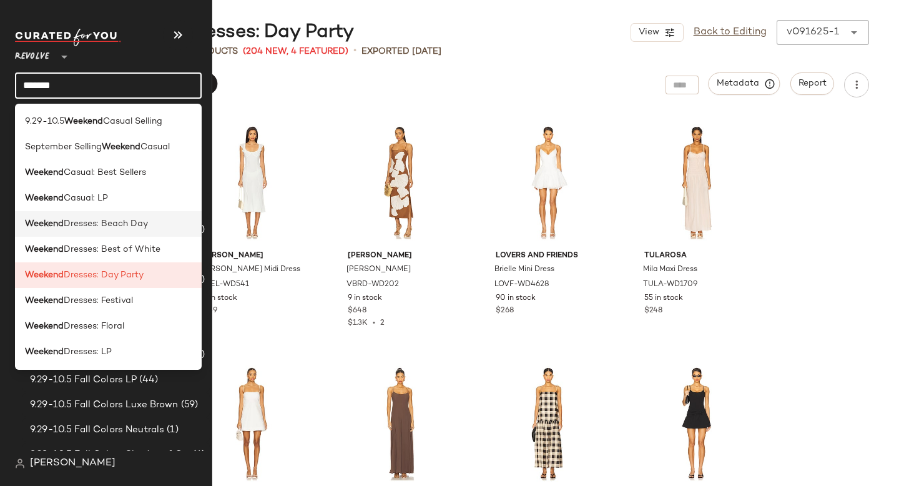
type input "*******"
click at [137, 214] on div "Weekend Dresses: Beach Day" at bounding box center [108, 224] width 187 height 26
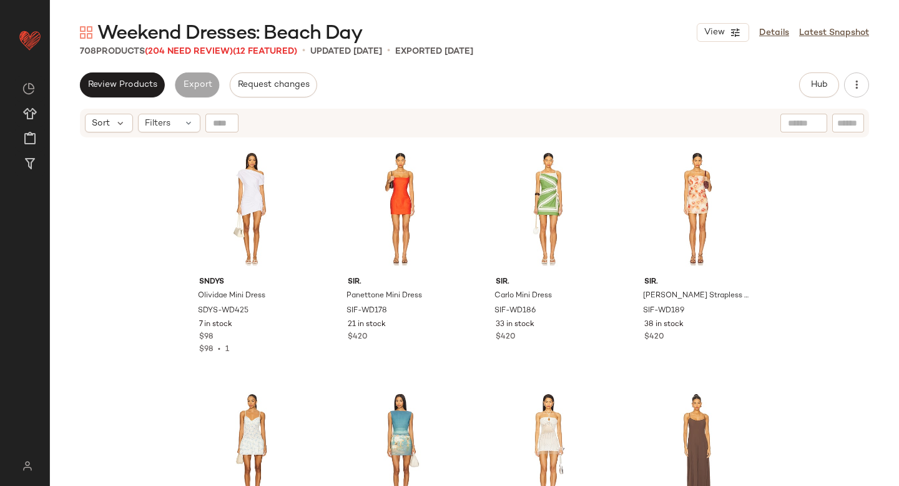
click at [855, 72] on div "Hub" at bounding box center [834, 84] width 70 height 25
click at [853, 83] on icon "button" at bounding box center [856, 85] width 12 height 12
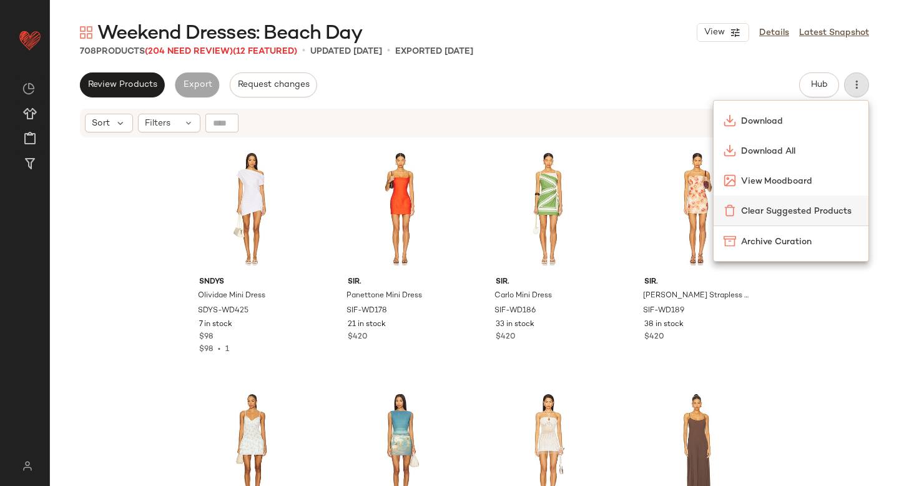
click at [789, 215] on span "Clear Suggested Products" at bounding box center [799, 211] width 117 height 13
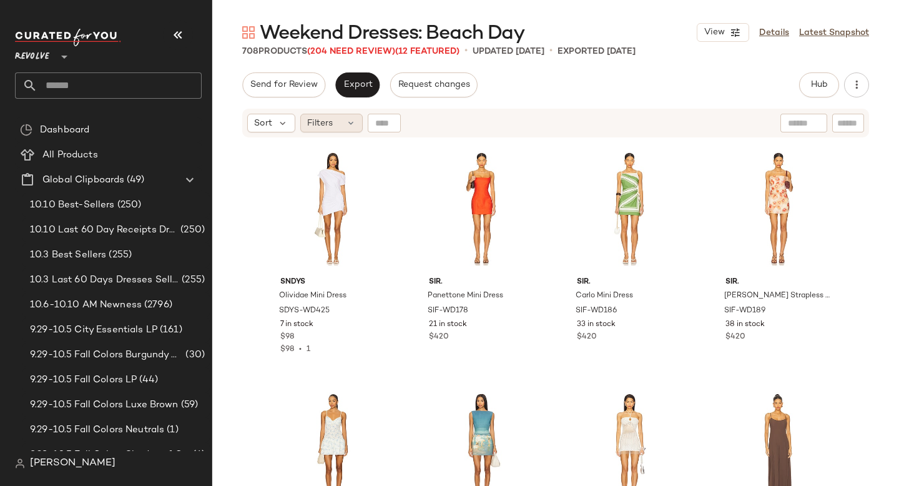
click at [344, 126] on div "Filters" at bounding box center [331, 123] width 62 height 19
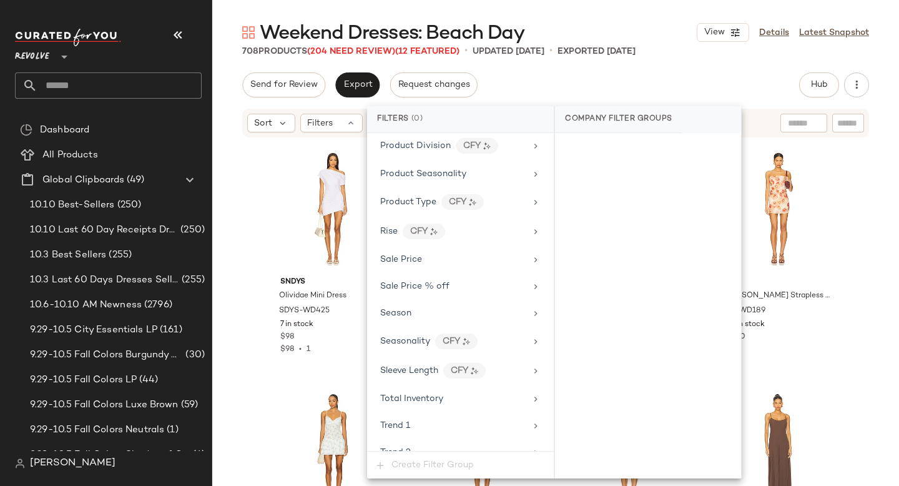
scroll to position [1132, 0]
click at [454, 259] on div "Sale Price" at bounding box center [452, 260] width 145 height 13
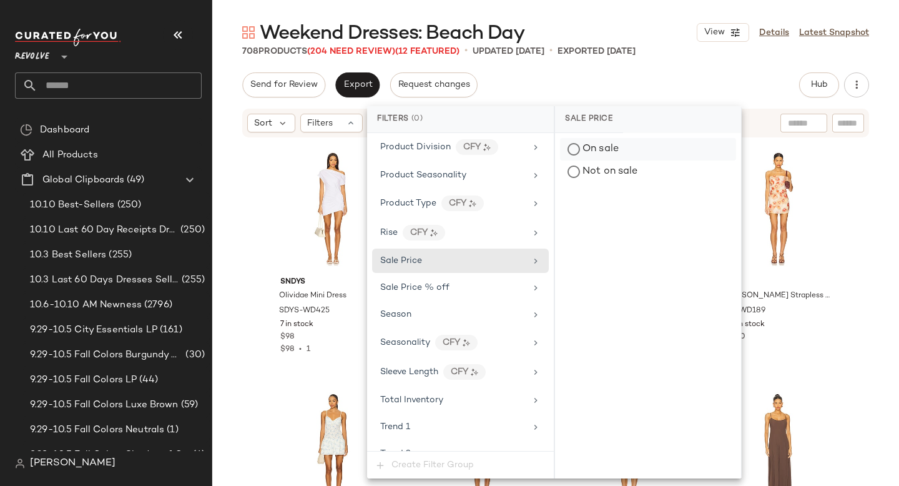
click at [611, 149] on div "On sale" at bounding box center [648, 149] width 176 height 22
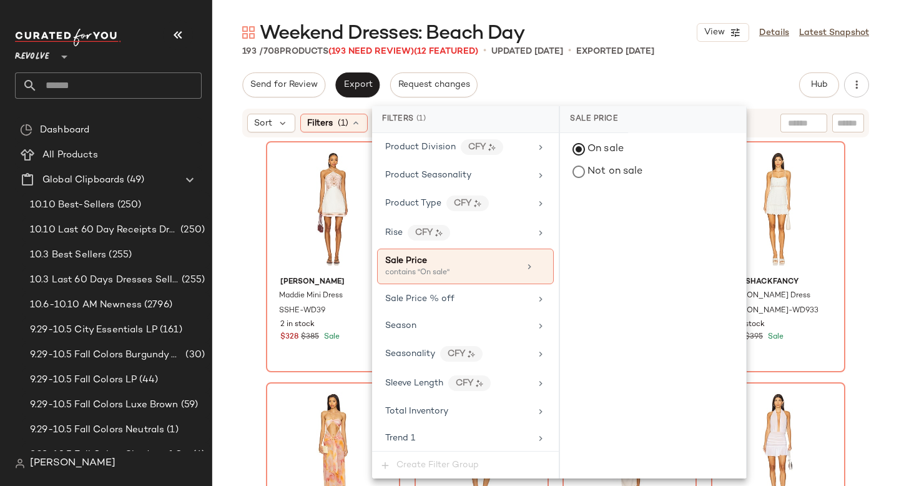
click at [625, 81] on div "Send for Review Export Request changes Hub Send for Review External Review Inte…" at bounding box center [555, 84] width 627 height 25
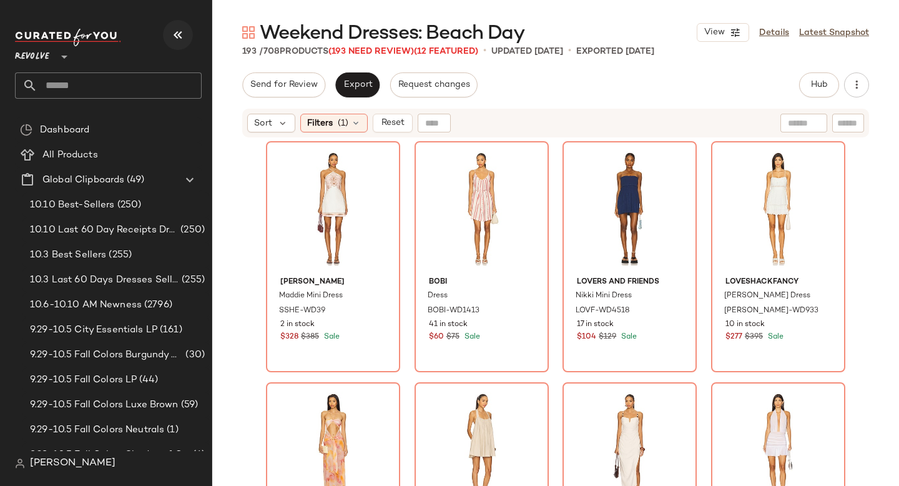
click at [180, 39] on icon "button" at bounding box center [177, 34] width 15 height 15
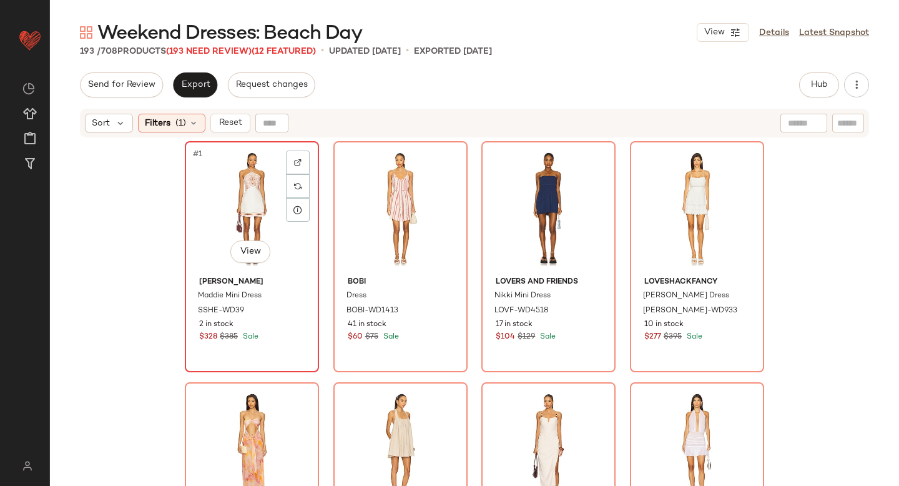
click at [249, 177] on div "#1 View" at bounding box center [251, 208] width 125 height 126
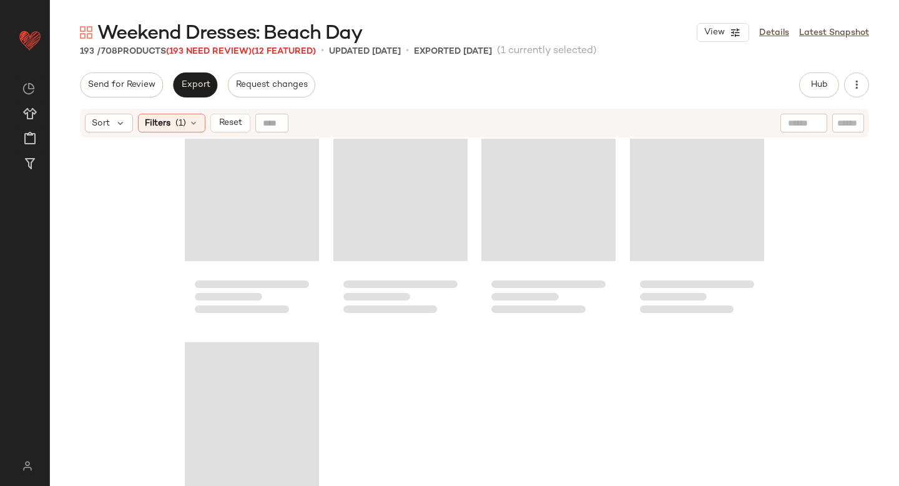
scroll to position [11430, 0]
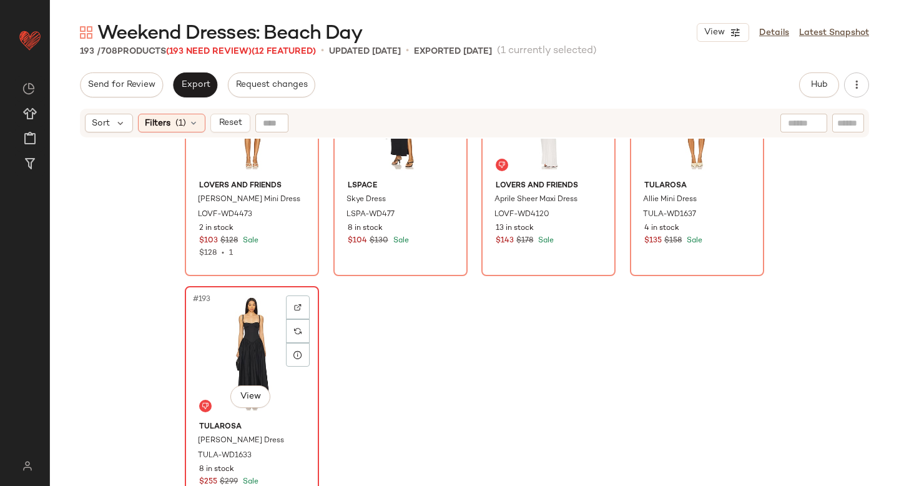
click at [259, 335] on div "#193 View" at bounding box center [251, 353] width 125 height 126
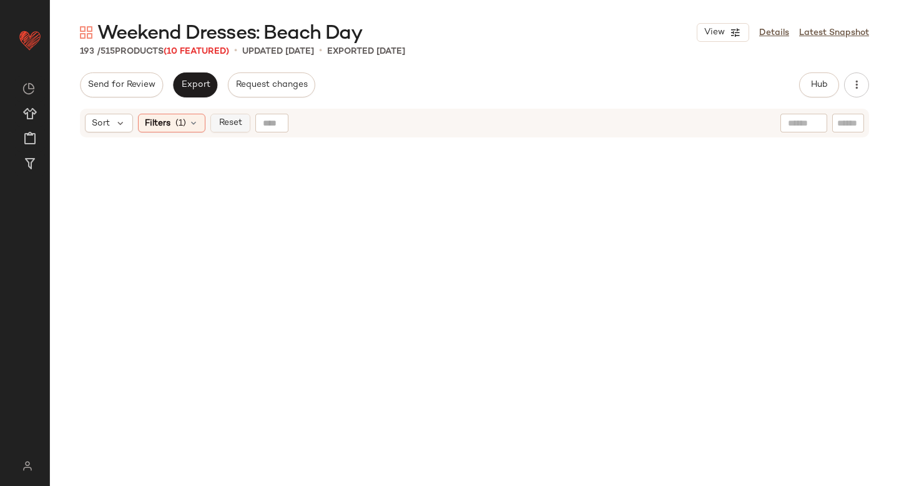
click at [233, 120] on span "Reset" at bounding box center [230, 123] width 24 height 10
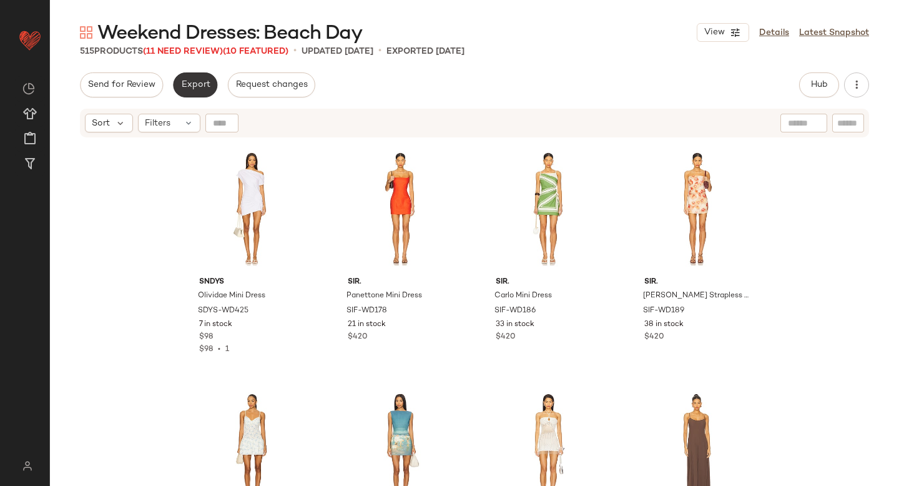
click at [183, 84] on span "Export" at bounding box center [194, 85] width 29 height 10
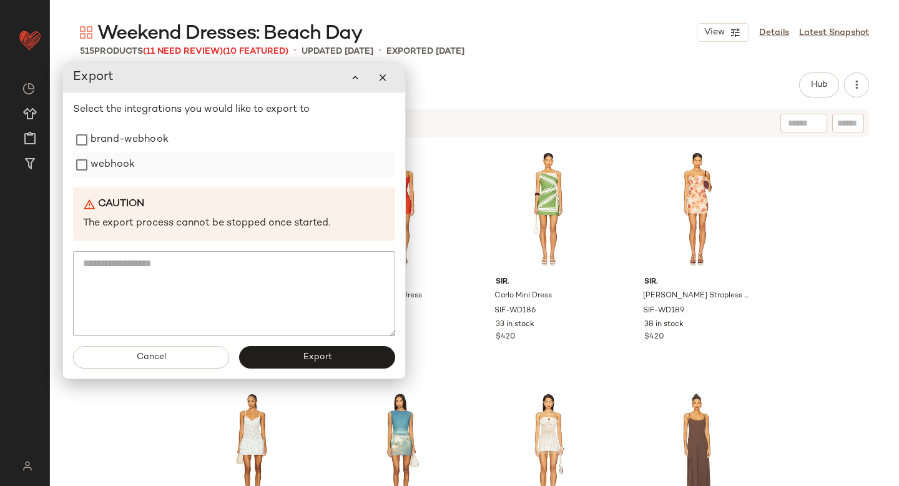
click at [120, 160] on label "webhook" at bounding box center [113, 164] width 44 height 25
click at [119, 132] on label "brand-webhook" at bounding box center [130, 139] width 78 height 25
click at [286, 365] on button "Export" at bounding box center [317, 357] width 156 height 22
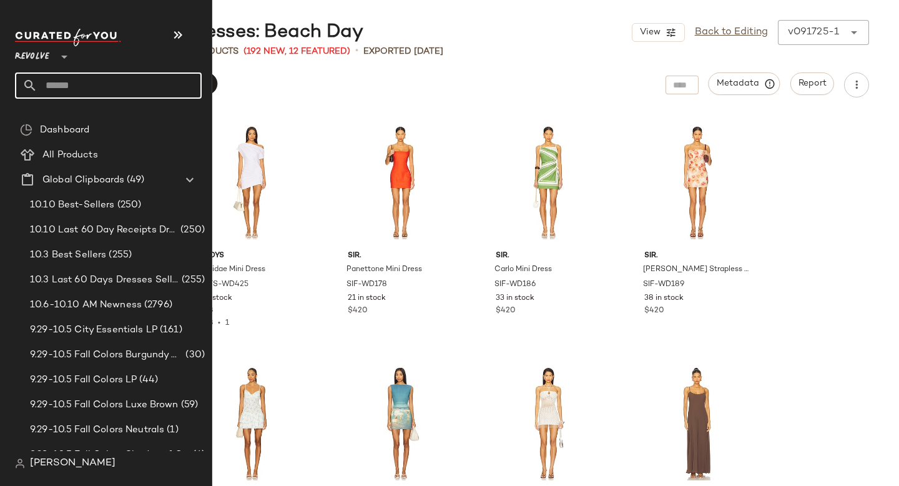
click at [76, 80] on input "text" at bounding box center [119, 85] width 164 height 26
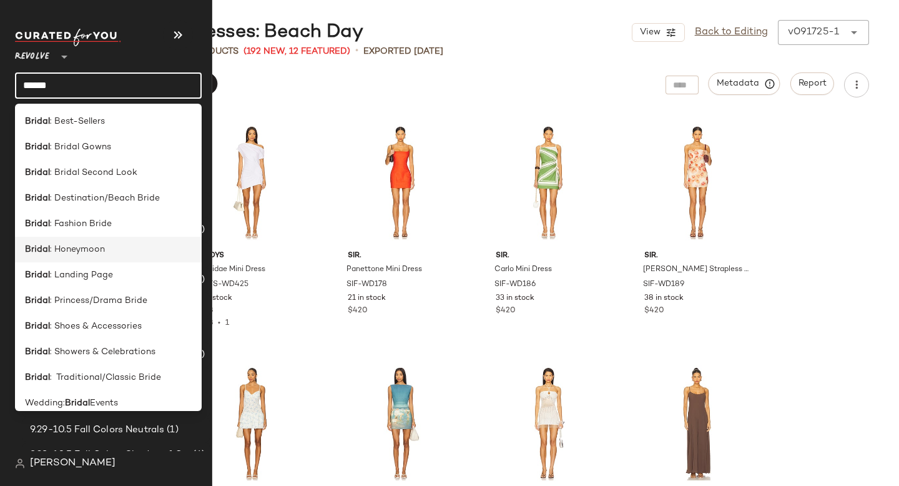
type input "******"
click at [47, 253] on b "Bridal" at bounding box center [37, 249] width 25 height 13
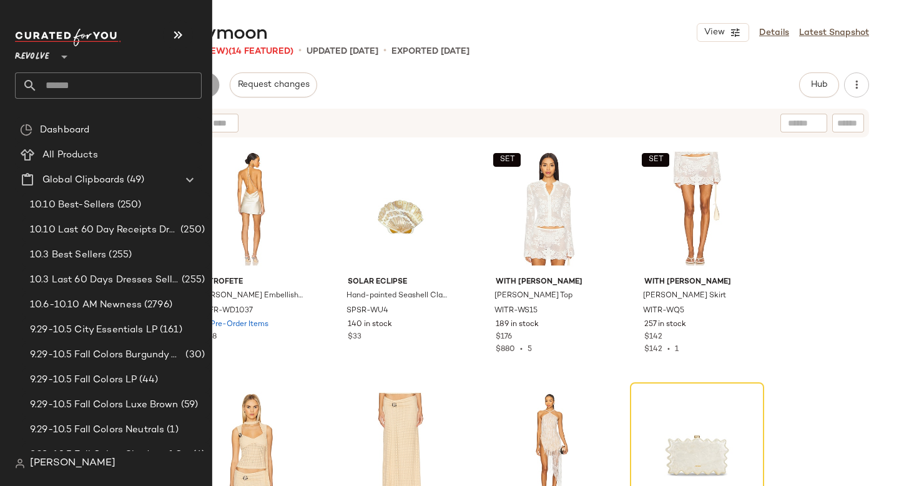
click at [62, 89] on input "text" at bounding box center [119, 85] width 164 height 26
type input "*******"
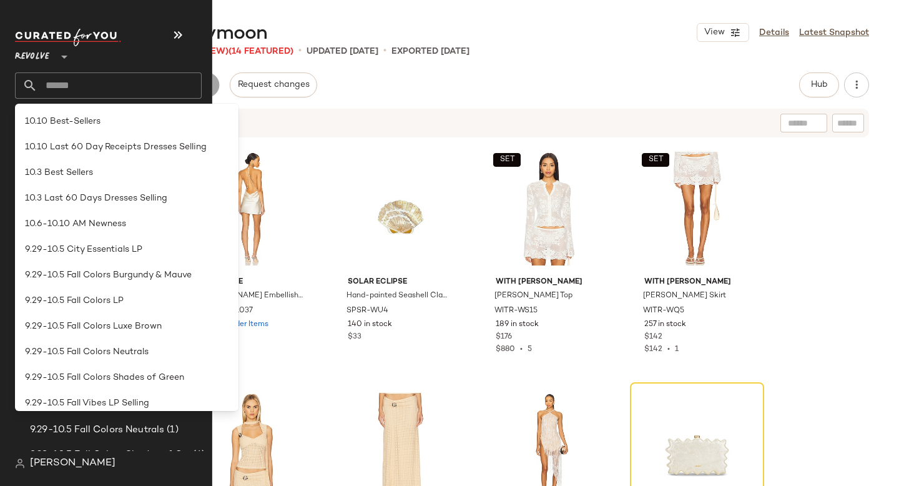
click at [76, 94] on input "text" at bounding box center [119, 85] width 164 height 26
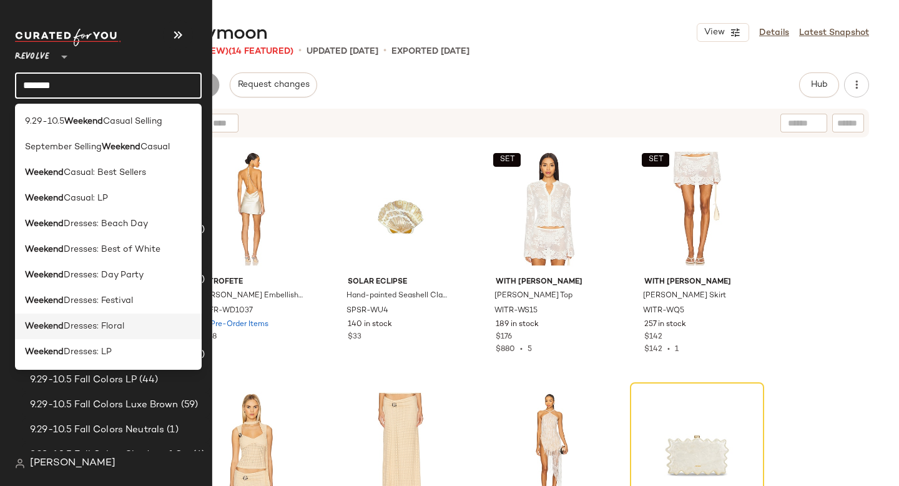
type input "*******"
click at [84, 325] on span "Dresses: Floral" at bounding box center [94, 326] width 61 height 13
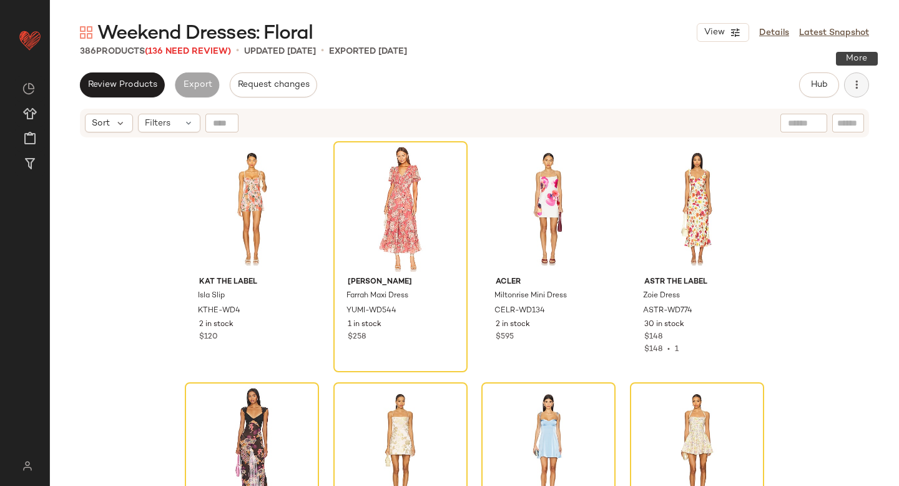
click at [863, 91] on button "button" at bounding box center [856, 84] width 25 height 25
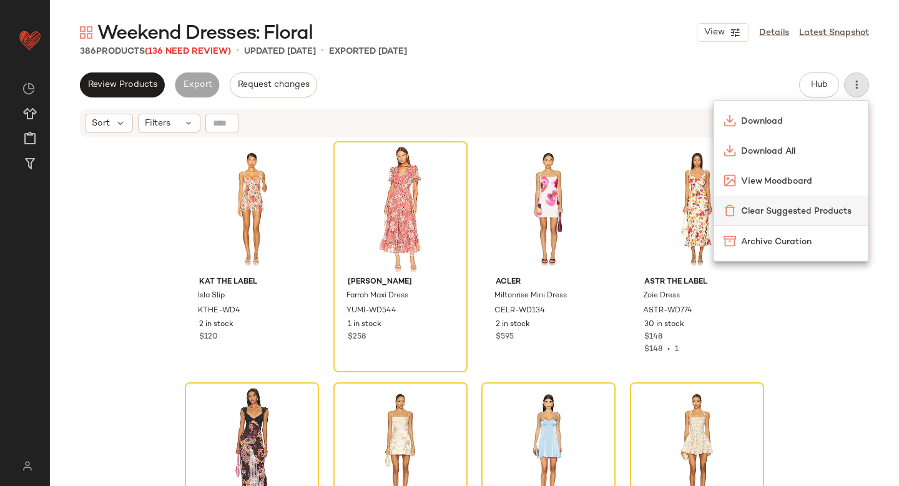
click at [808, 213] on span "Clear Suggested Products" at bounding box center [799, 211] width 117 height 13
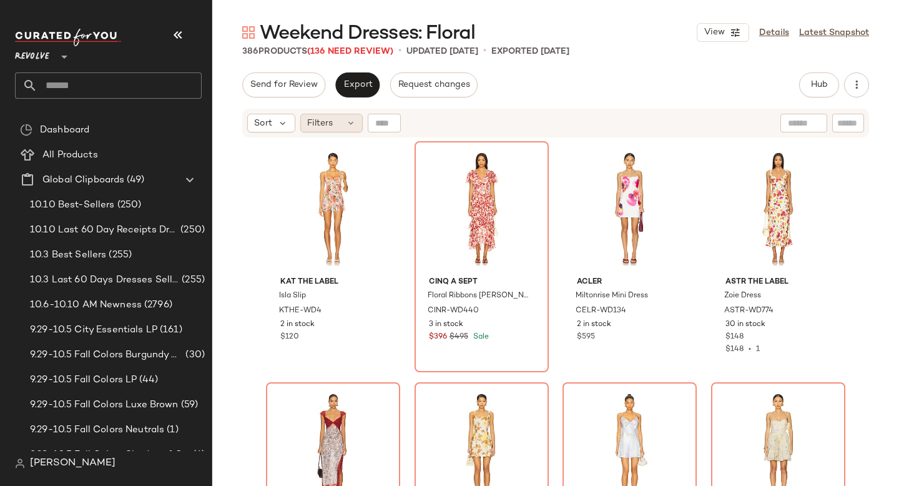
click at [340, 124] on div "Filters" at bounding box center [331, 123] width 62 height 19
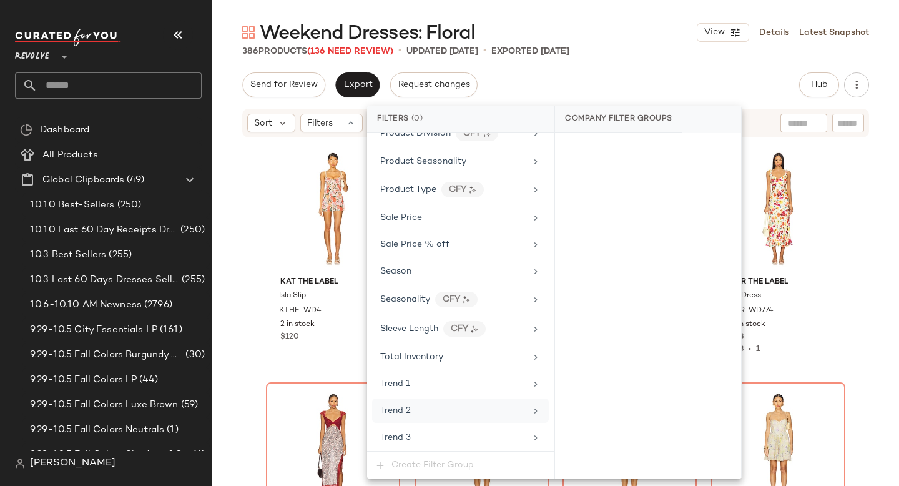
scroll to position [1144, 0]
click at [439, 224] on div "Sale Price" at bounding box center [452, 219] width 145 height 13
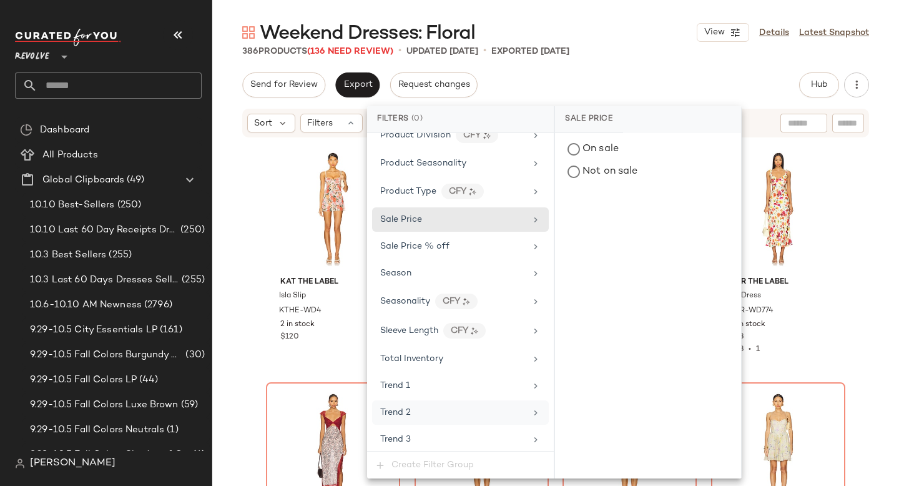
click at [439, 224] on div "Sale Price" at bounding box center [452, 219] width 145 height 13
click at [590, 147] on div "On sale" at bounding box center [648, 149] width 176 height 22
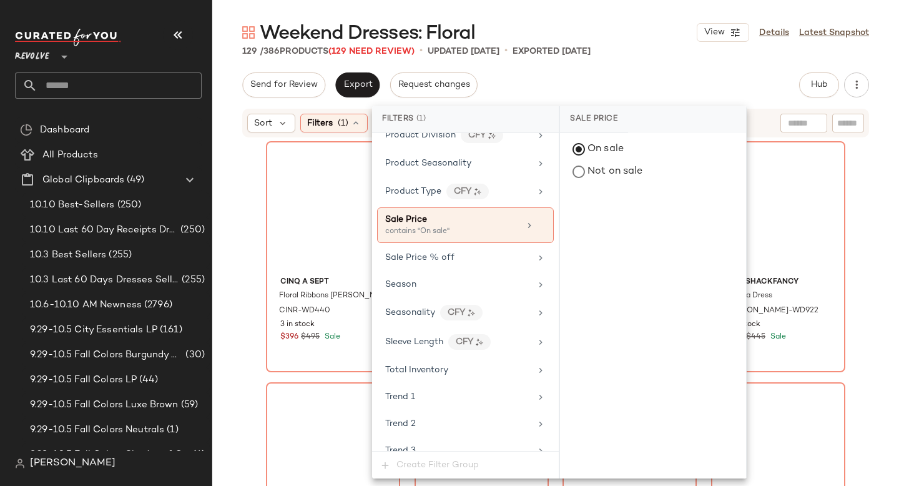
click at [667, 47] on div "129 / 386 Products (129 Need Review) • updated [DATE] • Exported [DATE]" at bounding box center [555, 51] width 687 height 12
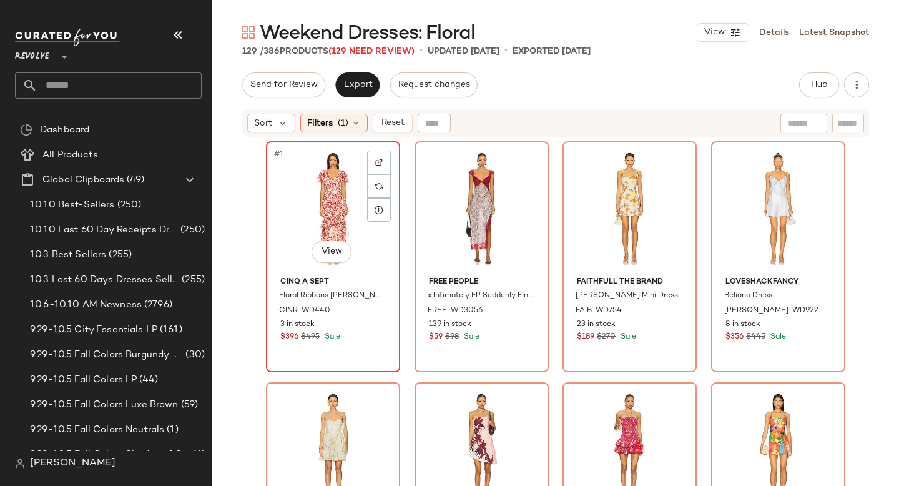
click at [288, 232] on div "#1 View" at bounding box center [332, 208] width 125 height 126
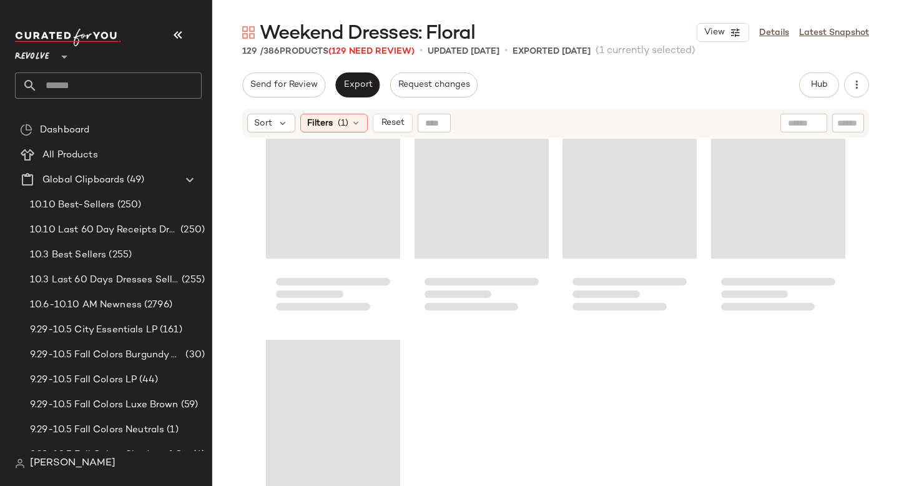
scroll to position [7575, 0]
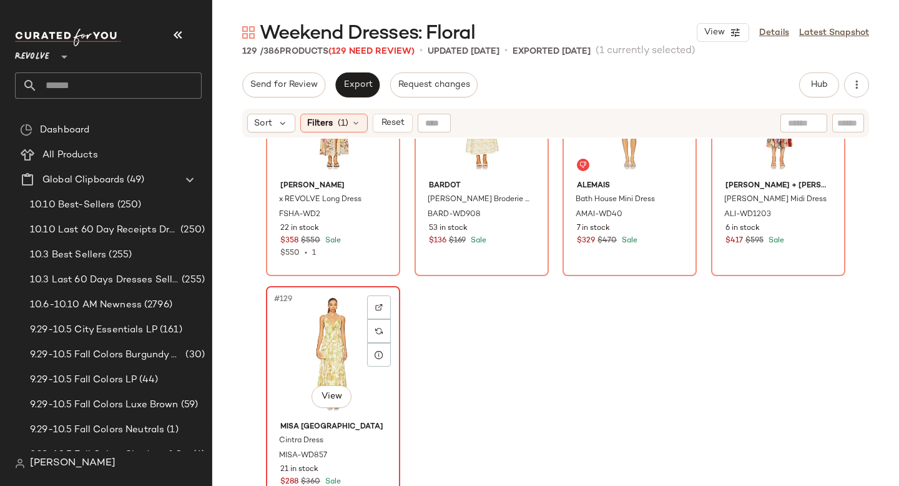
click at [337, 323] on div "#129 View" at bounding box center [332, 353] width 125 height 126
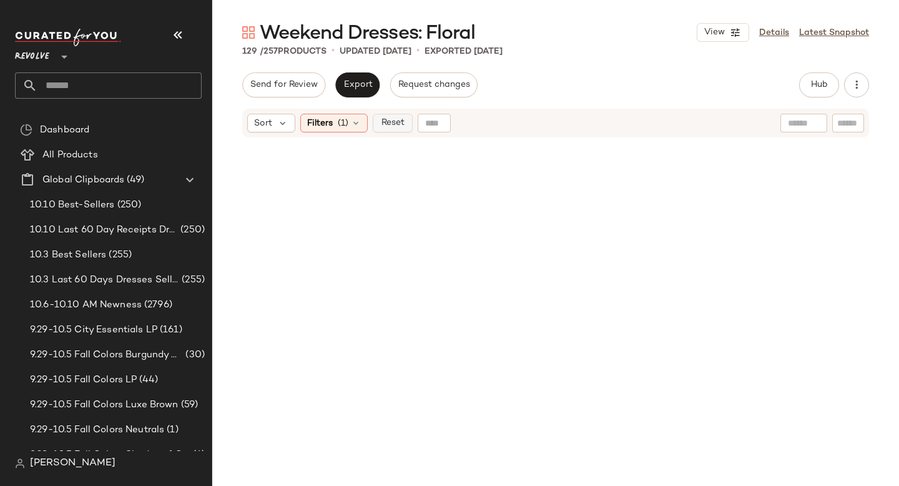
click at [379, 124] on button "Reset" at bounding box center [393, 123] width 40 height 19
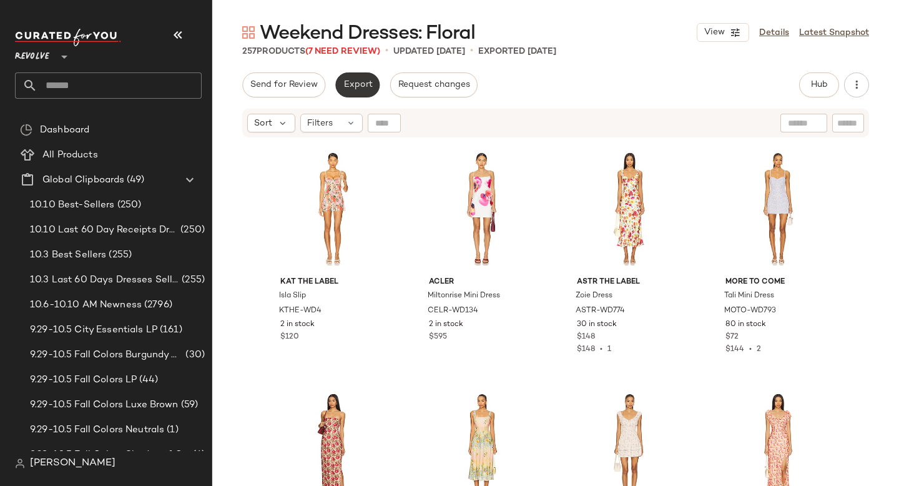
click at [355, 86] on span "Export" at bounding box center [357, 85] width 29 height 10
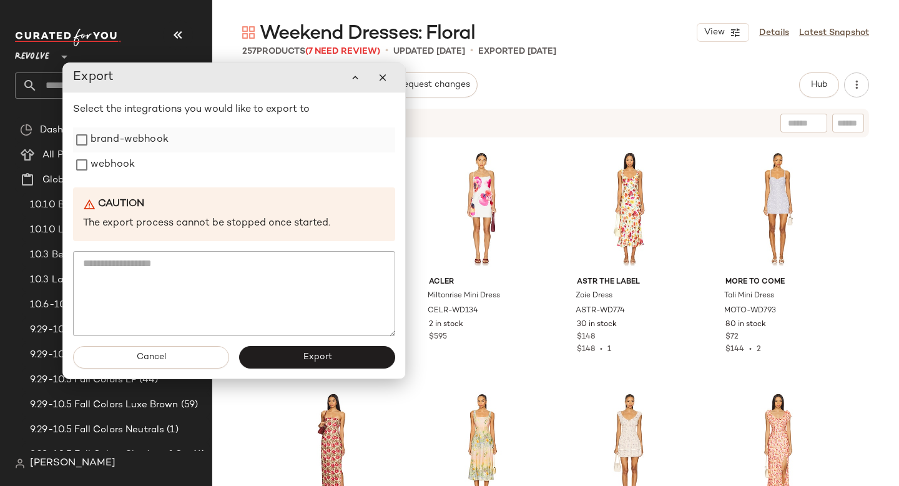
click at [180, 145] on div "brand-webhook" at bounding box center [234, 139] width 322 height 25
click at [91, 156] on label "webhook" at bounding box center [113, 164] width 44 height 25
click at [320, 361] on span "Export" at bounding box center [316, 357] width 29 height 10
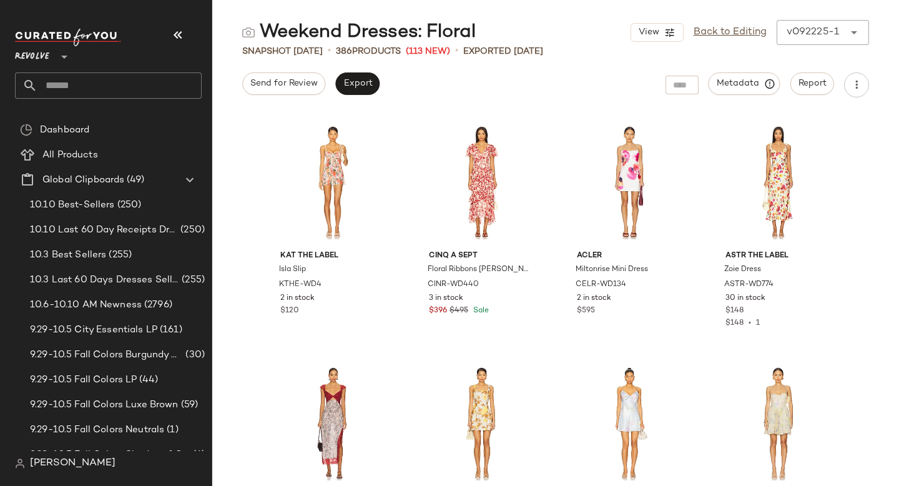
click at [152, 90] on input "text" at bounding box center [119, 85] width 164 height 26
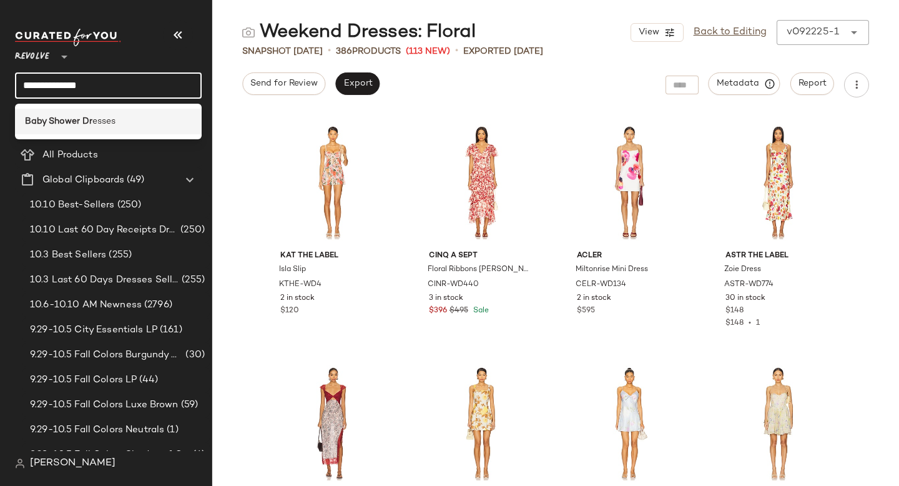
type input "**********"
click at [140, 122] on div "Baby Shower Dr esses" at bounding box center [108, 121] width 167 height 13
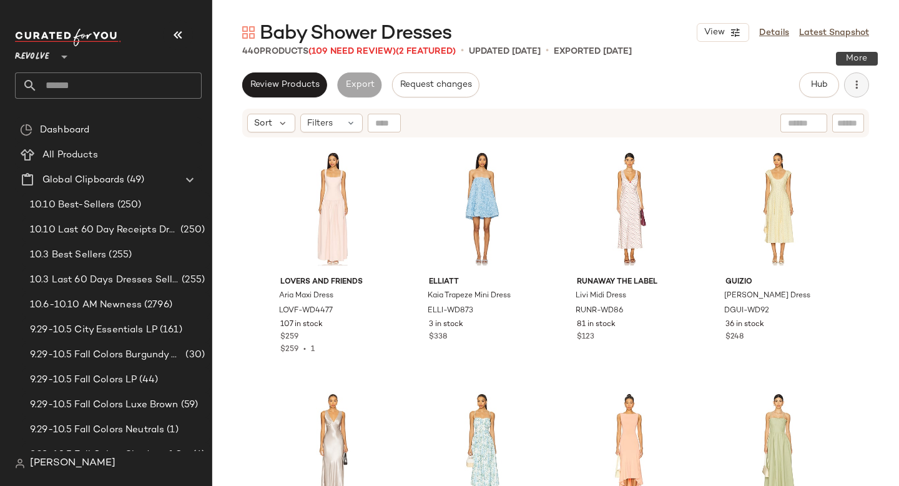
click at [853, 96] on button "button" at bounding box center [856, 84] width 25 height 25
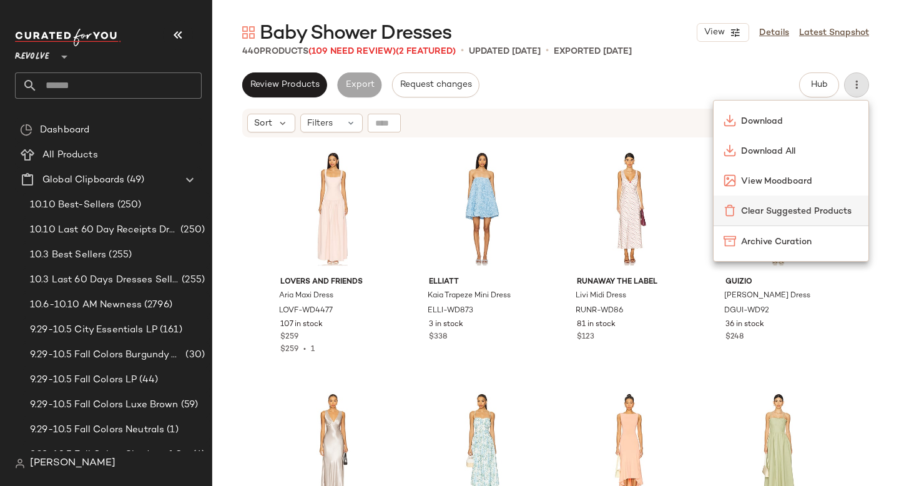
click at [789, 215] on span "Clear Suggested Products" at bounding box center [799, 211] width 117 height 13
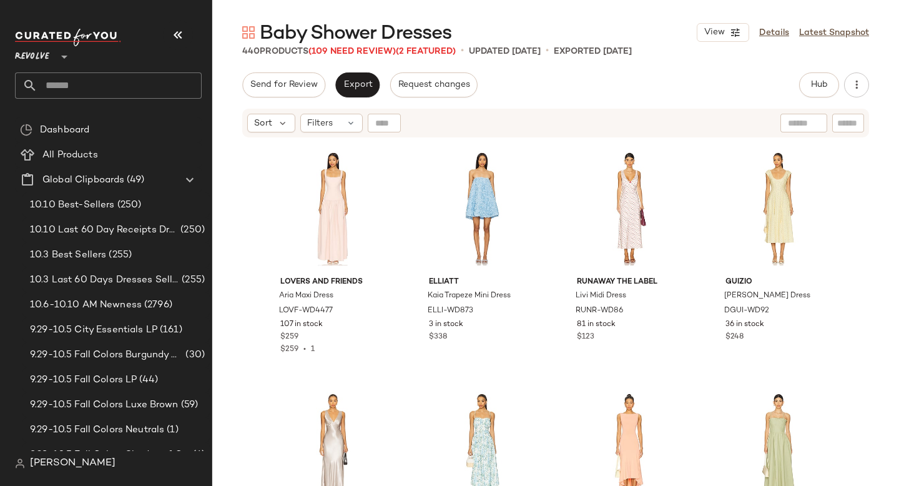
click at [187, 38] on button "button" at bounding box center [178, 35] width 30 height 30
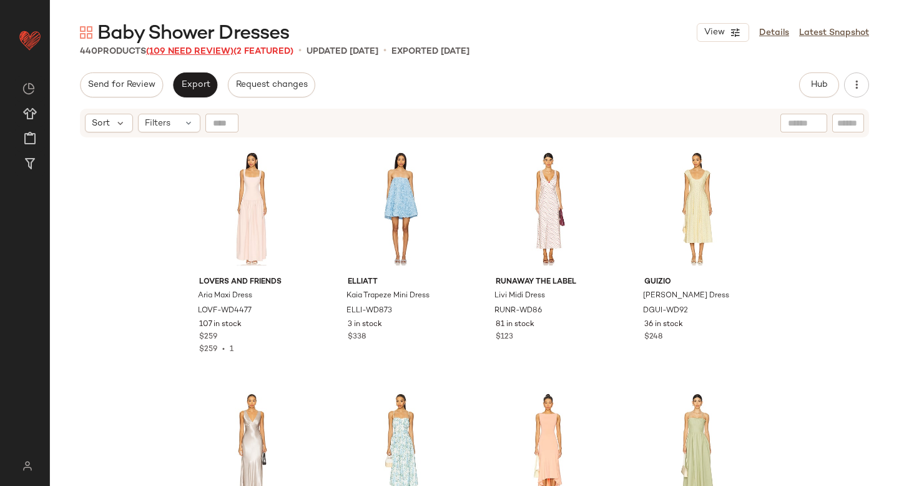
click at [191, 52] on span "(109 Need Review)" at bounding box center [189, 51] width 87 height 9
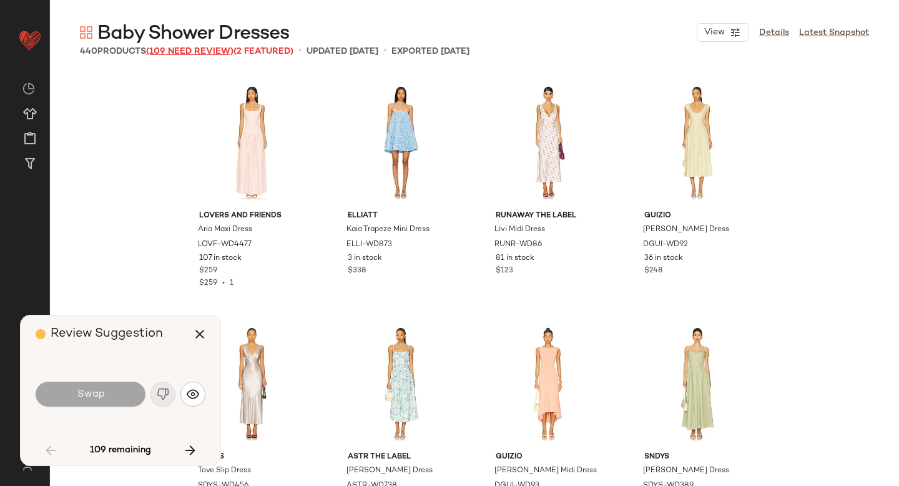
scroll to position [733, 0]
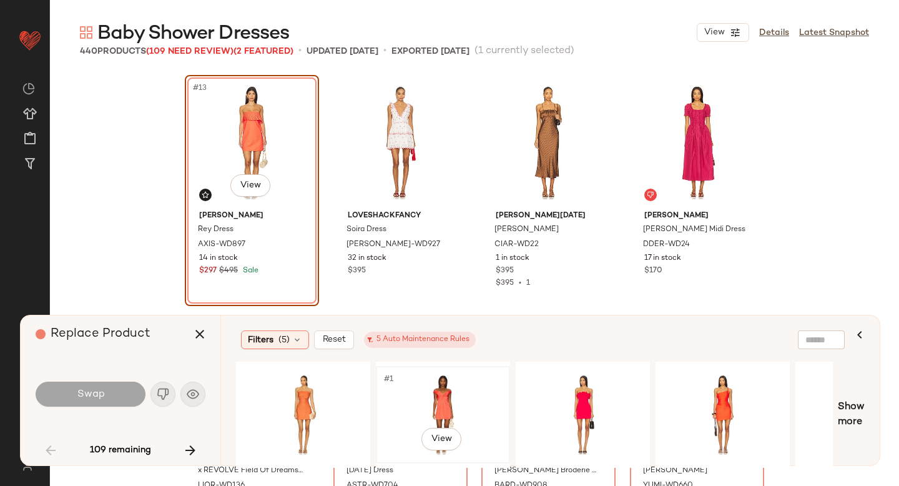
click at [416, 401] on div "#1 View" at bounding box center [442, 414] width 125 height 89
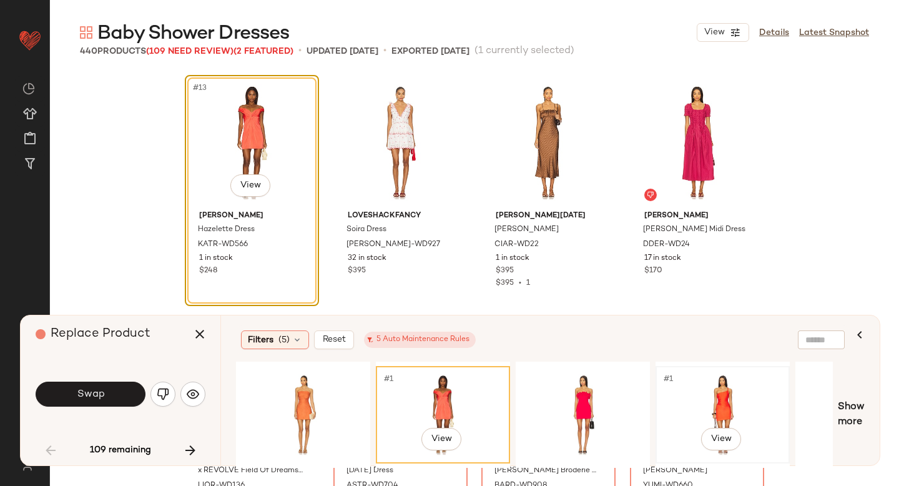
click at [692, 389] on div "#1 View" at bounding box center [722, 414] width 125 height 89
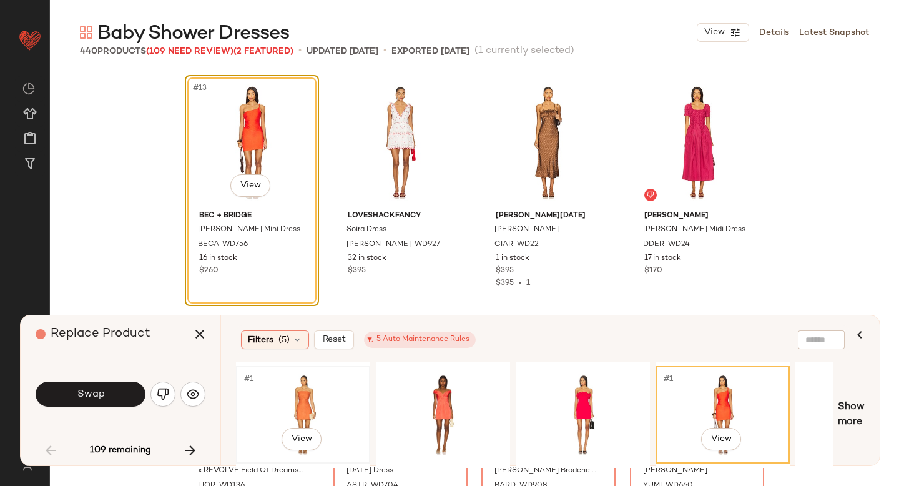
click at [308, 417] on div "#1 View" at bounding box center [302, 414] width 125 height 89
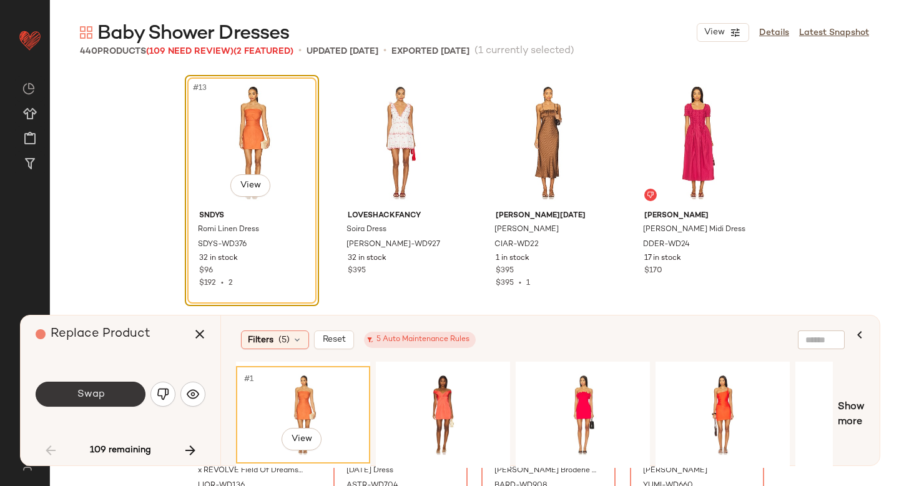
click at [91, 393] on span "Swap" at bounding box center [90, 394] width 28 height 12
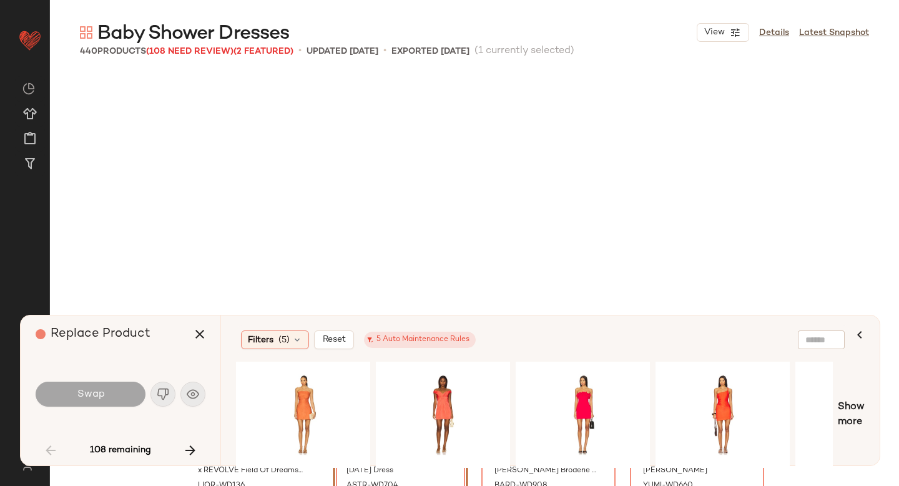
scroll to position [964, 0]
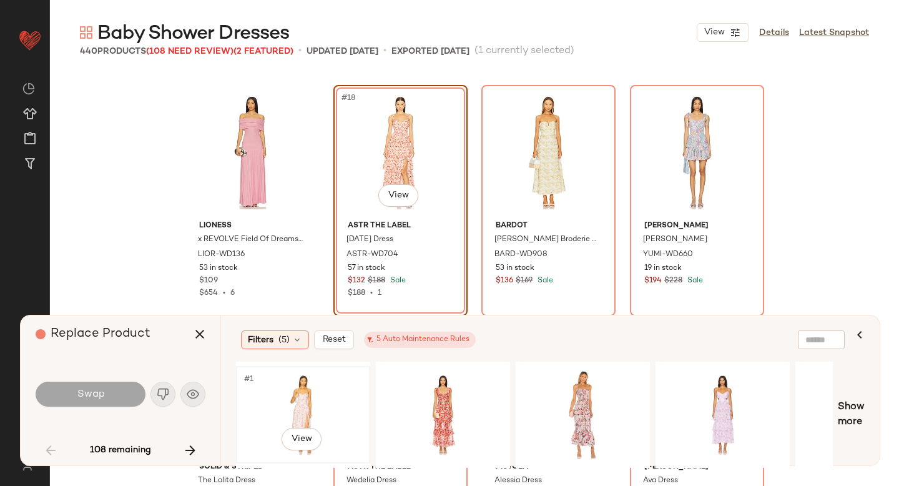
click at [318, 385] on div "#1 View" at bounding box center [302, 414] width 125 height 89
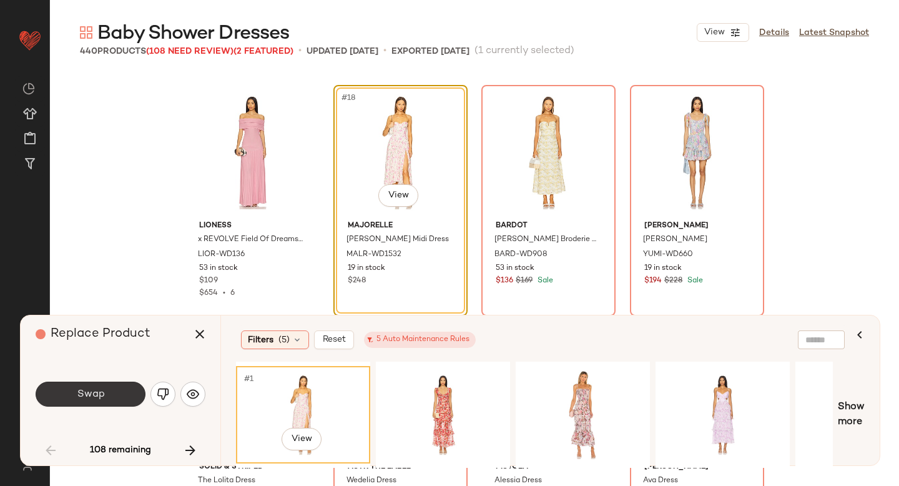
click at [92, 389] on span "Swap" at bounding box center [90, 394] width 28 height 12
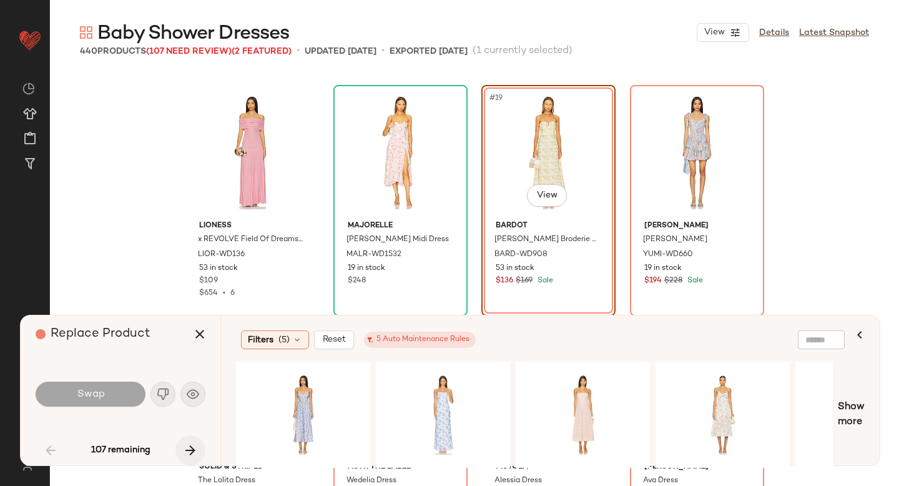
click at [192, 451] on icon "button" at bounding box center [190, 450] width 15 height 15
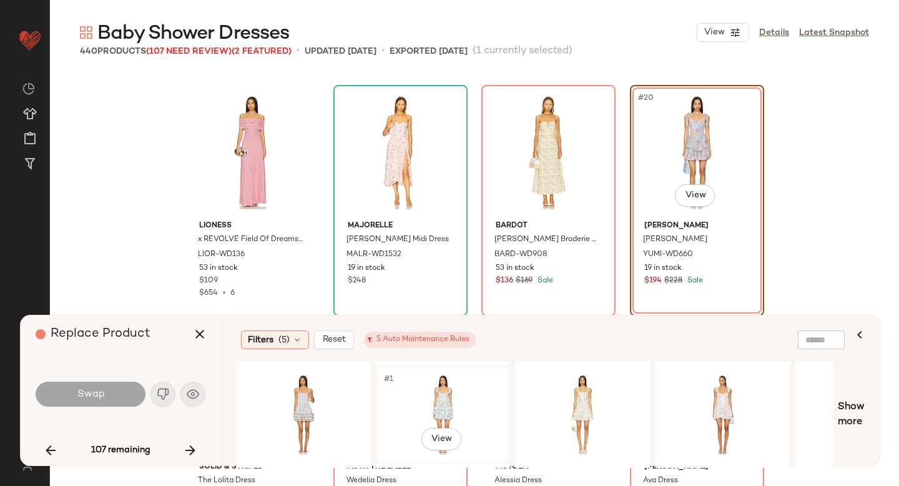
click at [421, 401] on div "#1 View" at bounding box center [442, 414] width 125 height 89
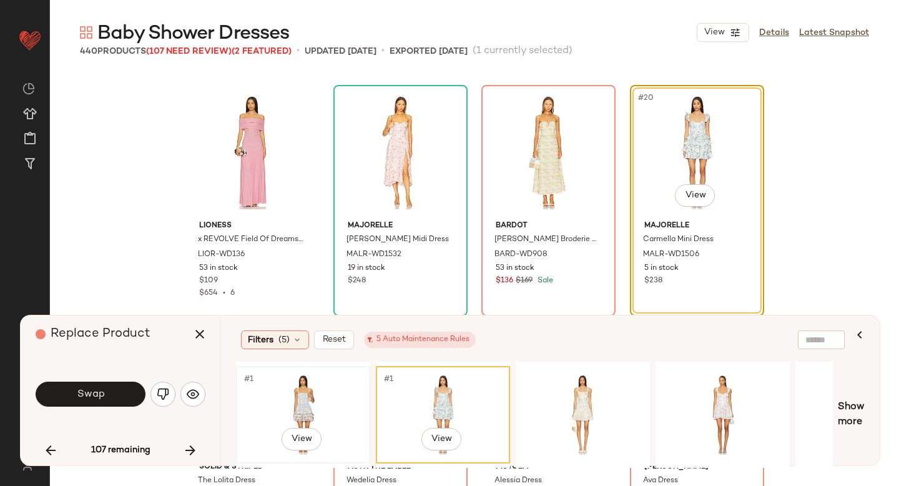
click at [301, 396] on div "#1 View" at bounding box center [302, 414] width 125 height 89
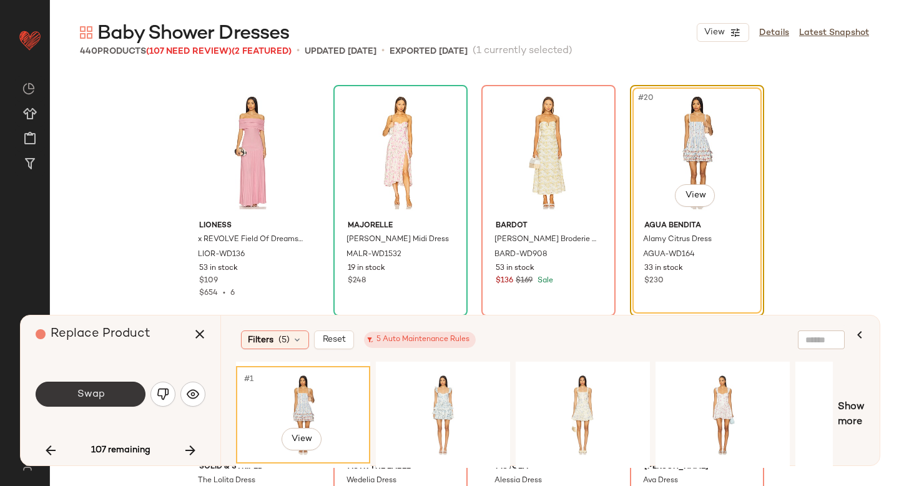
click at [76, 397] on button "Swap" at bounding box center [91, 393] width 110 height 25
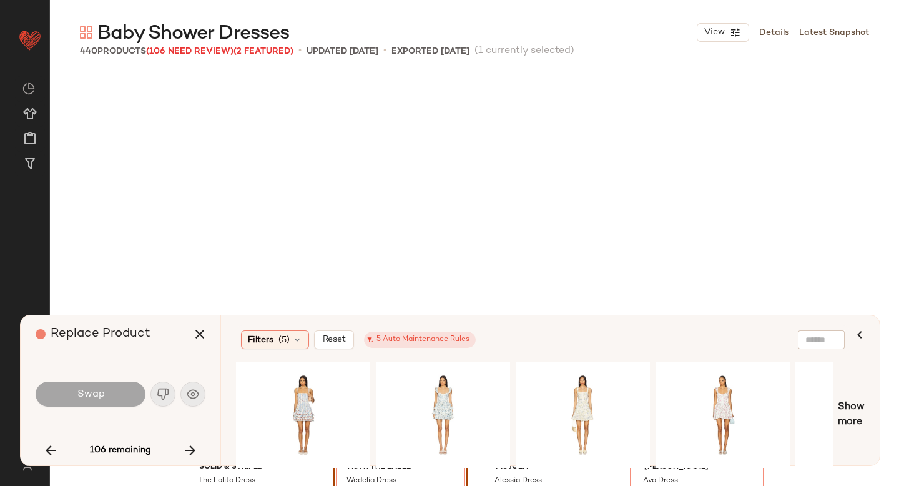
scroll to position [1205, 0]
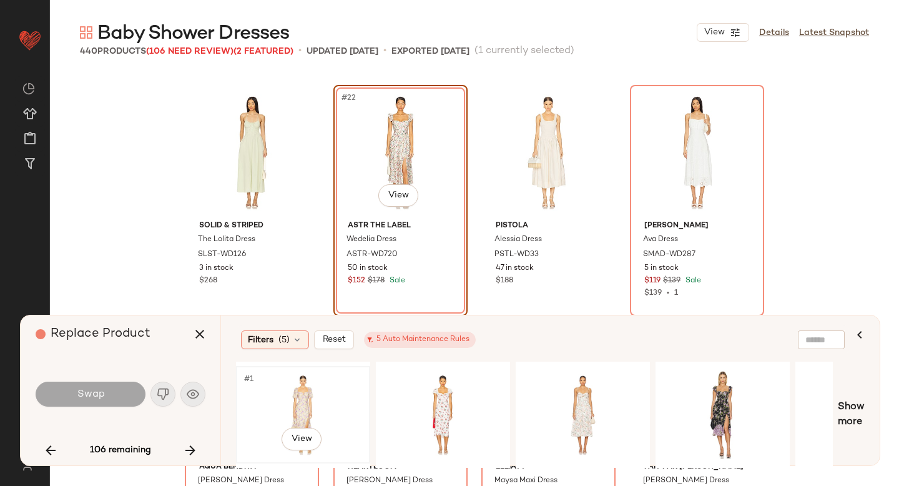
click at [329, 395] on div "#1 View" at bounding box center [302, 414] width 125 height 89
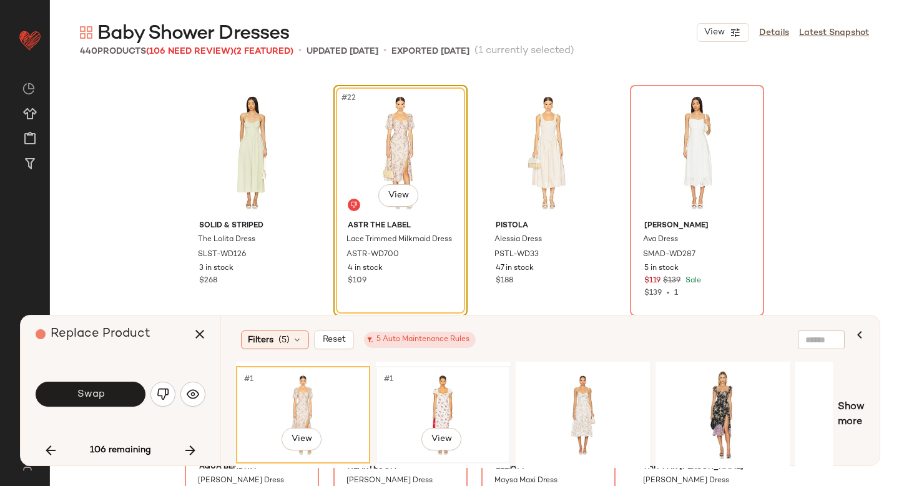
click at [444, 409] on div "#1 View" at bounding box center [442, 414] width 125 height 89
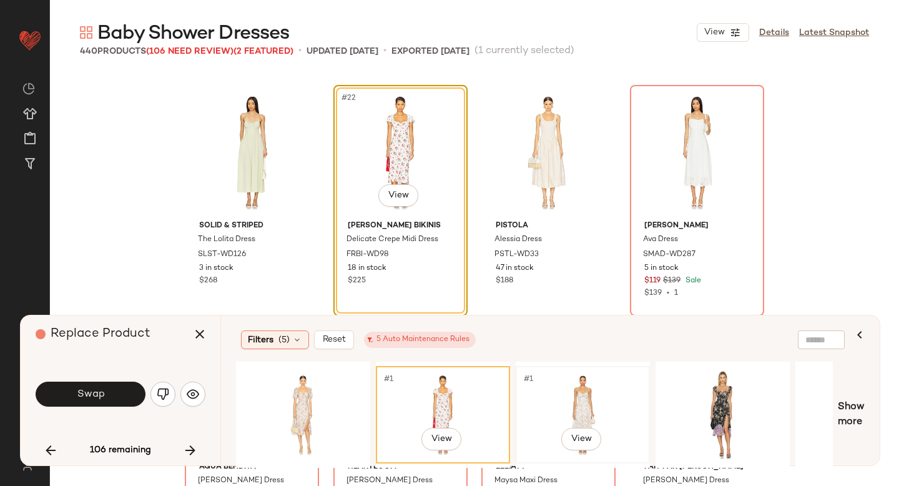
click at [573, 410] on div "#1 View" at bounding box center [582, 414] width 125 height 89
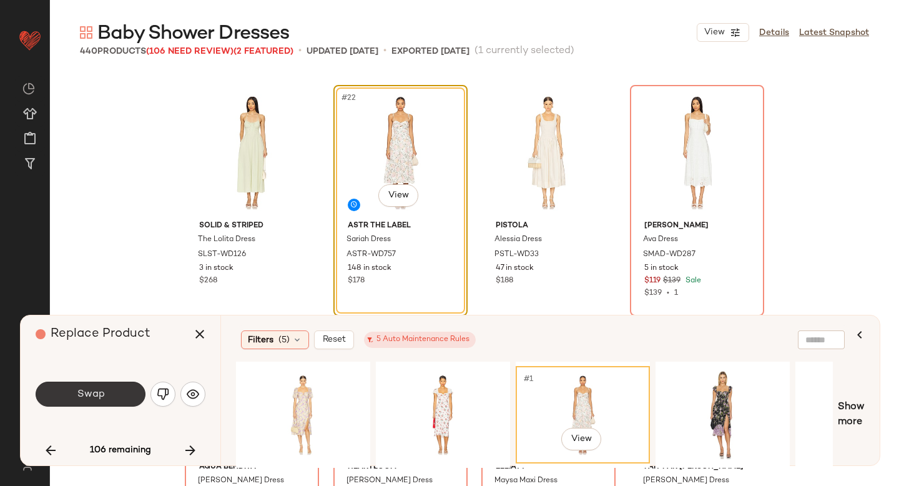
click at [117, 388] on button "Swap" at bounding box center [91, 393] width 110 height 25
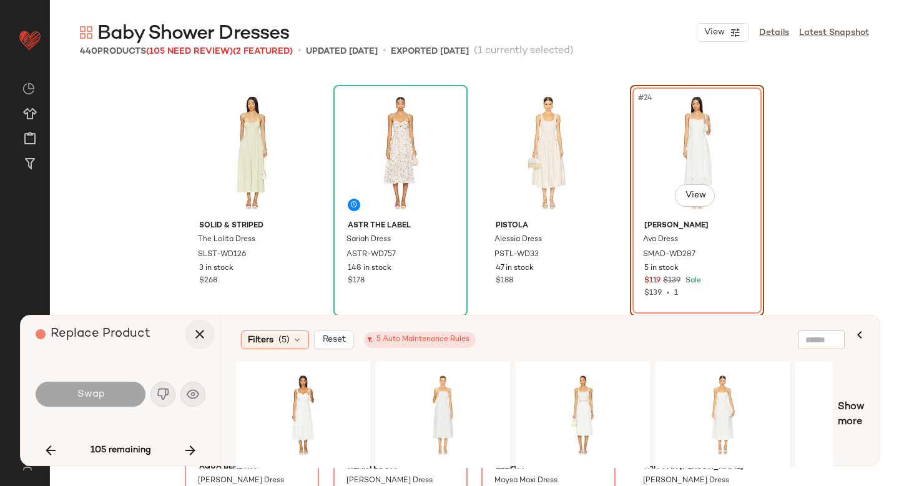
click at [193, 330] on icon "button" at bounding box center [199, 333] width 15 height 15
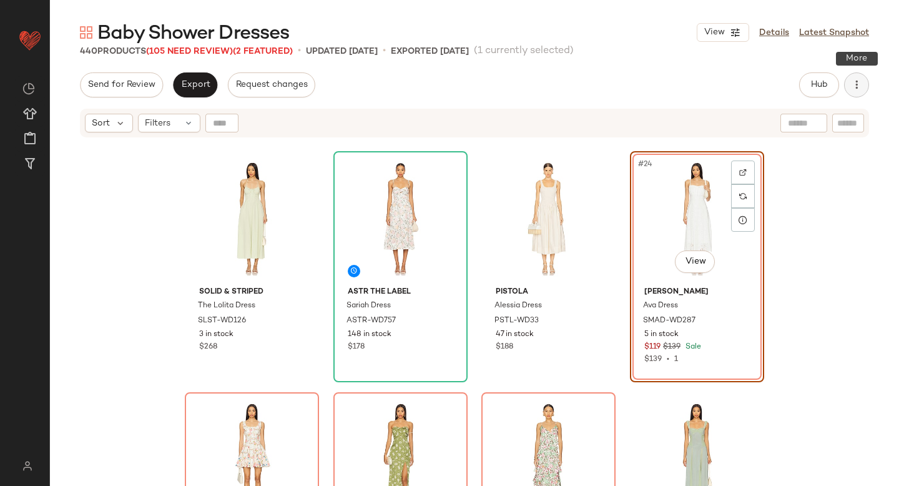
click at [851, 88] on icon "button" at bounding box center [856, 85] width 12 height 12
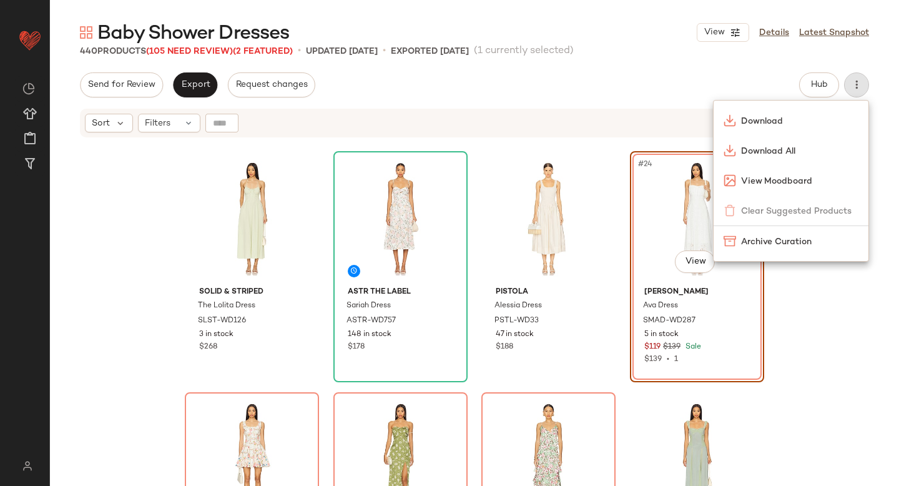
click at [569, 86] on div "Send for Review Export Request changes Hub Send for Review External Review Inte…" at bounding box center [474, 84] width 789 height 25
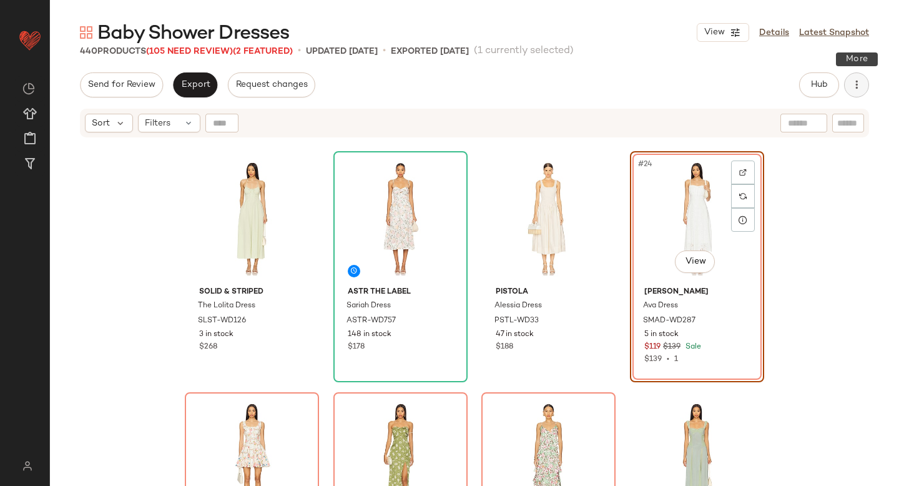
click at [859, 88] on icon "button" at bounding box center [856, 85] width 12 height 12
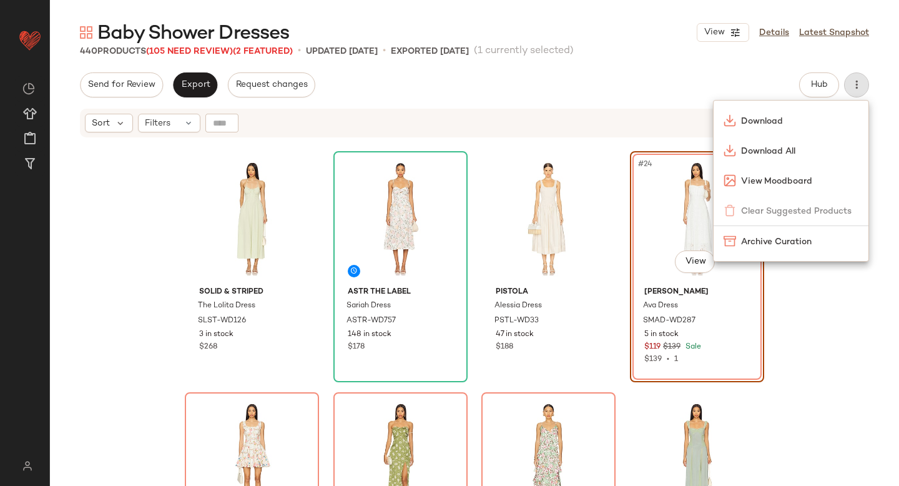
click at [682, 61] on div "Baby Shower Dresses View Details Latest Snapshot 440 Products (105 Need Review)…" at bounding box center [474, 253] width 849 height 466
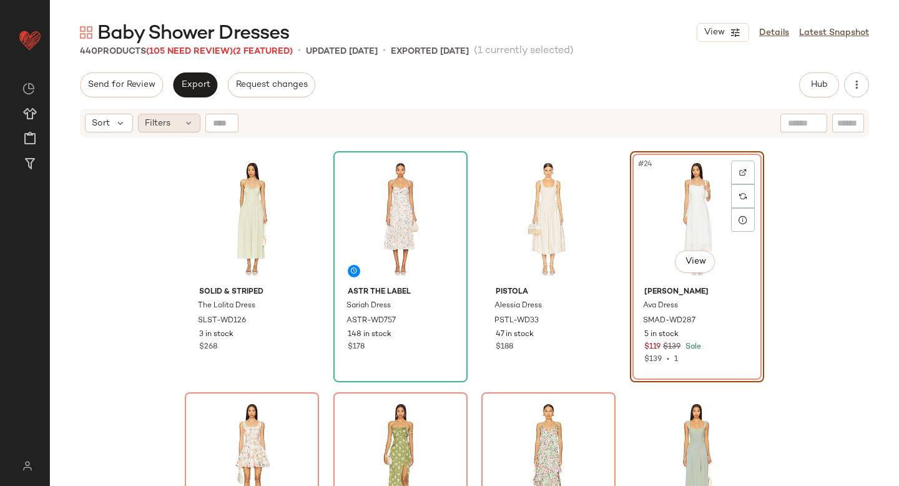
click at [184, 127] on icon at bounding box center [189, 123] width 10 height 10
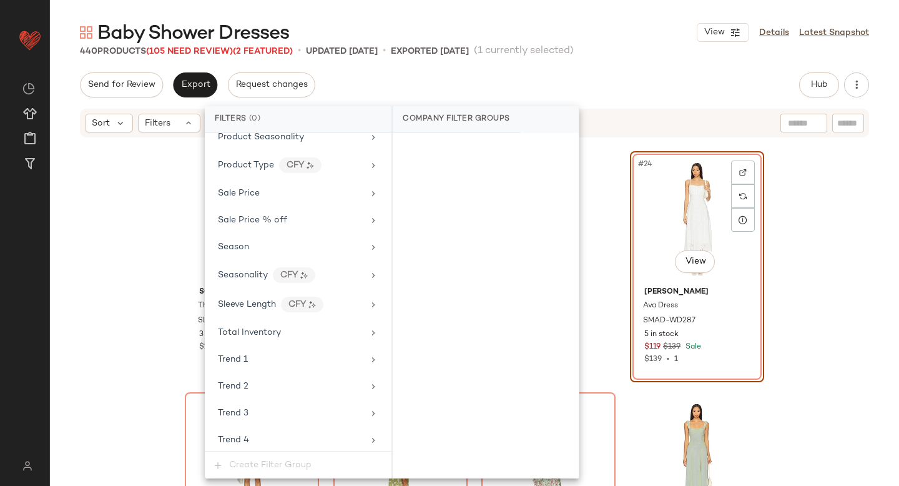
scroll to position [1168, 0]
click at [282, 203] on div "Sale Price" at bounding box center [298, 195] width 177 height 24
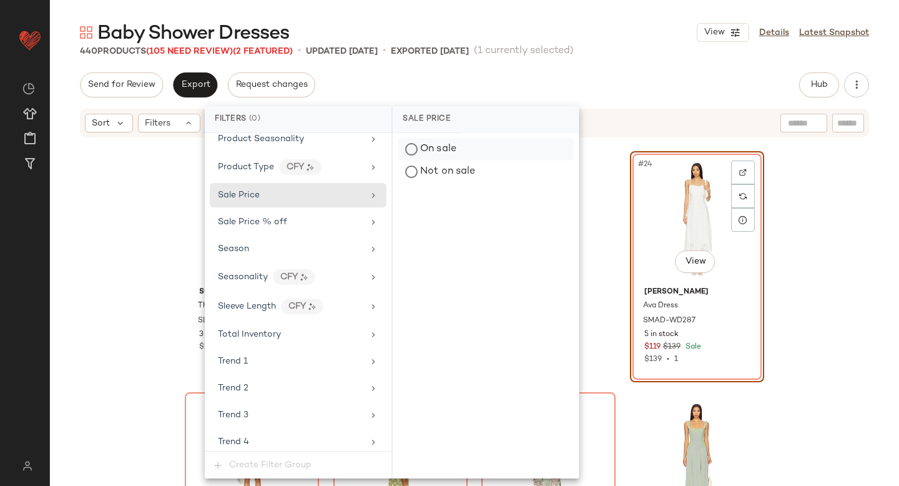
click at [413, 155] on div "On sale" at bounding box center [486, 149] width 176 height 22
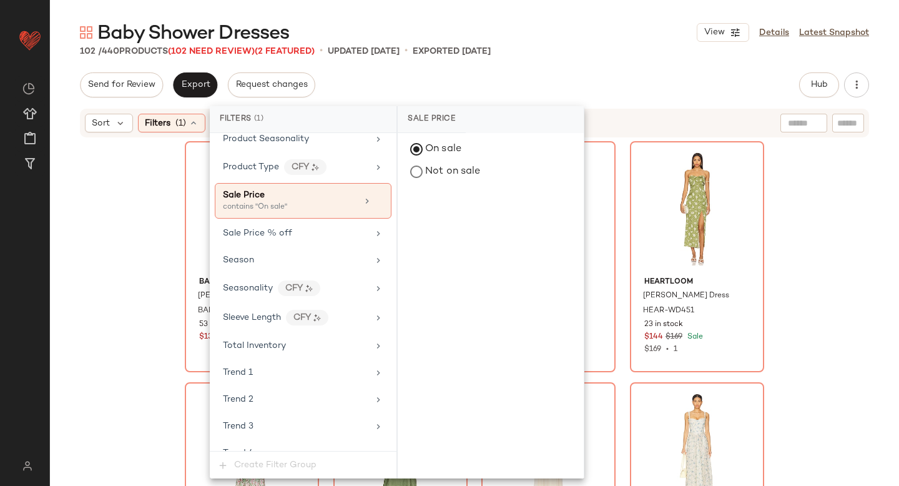
click at [580, 45] on div "102 / 440 Products (102 Need Review) (2 Featured) • updated Oct 8th • Exported …" at bounding box center [474, 51] width 849 height 12
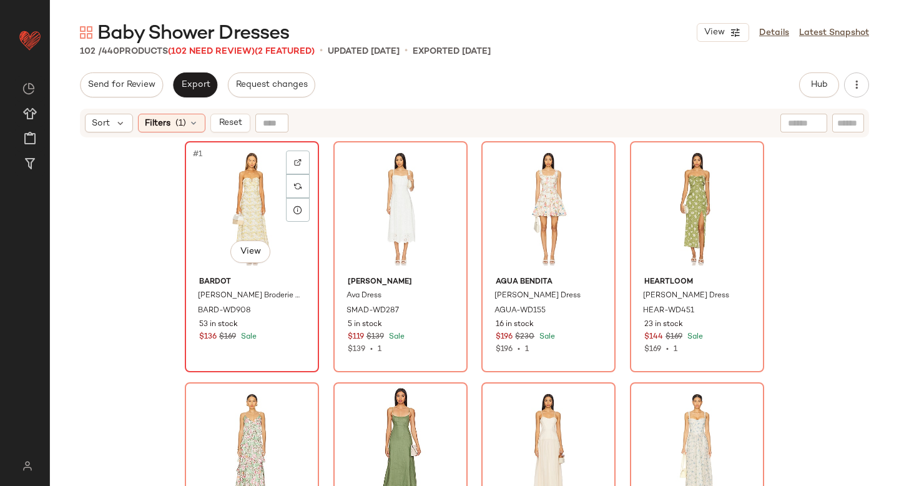
click at [190, 217] on div "#1 View" at bounding box center [251, 208] width 125 height 126
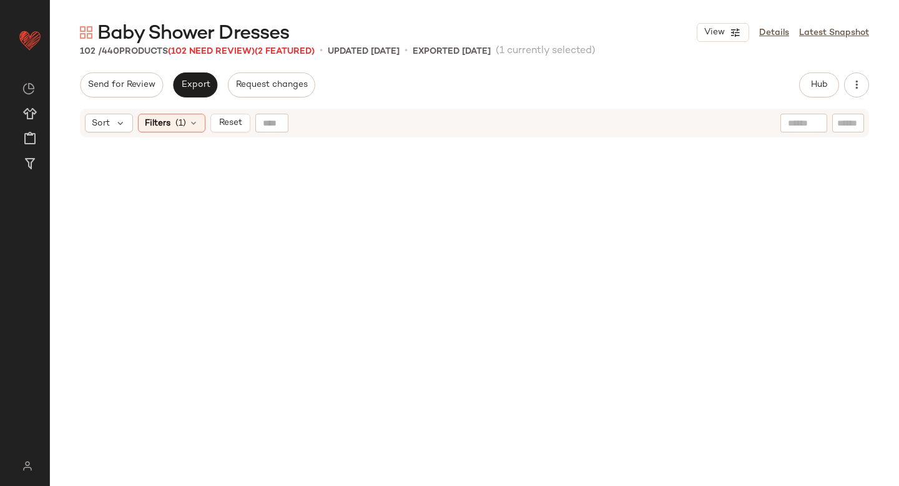
scroll to position [5889, 0]
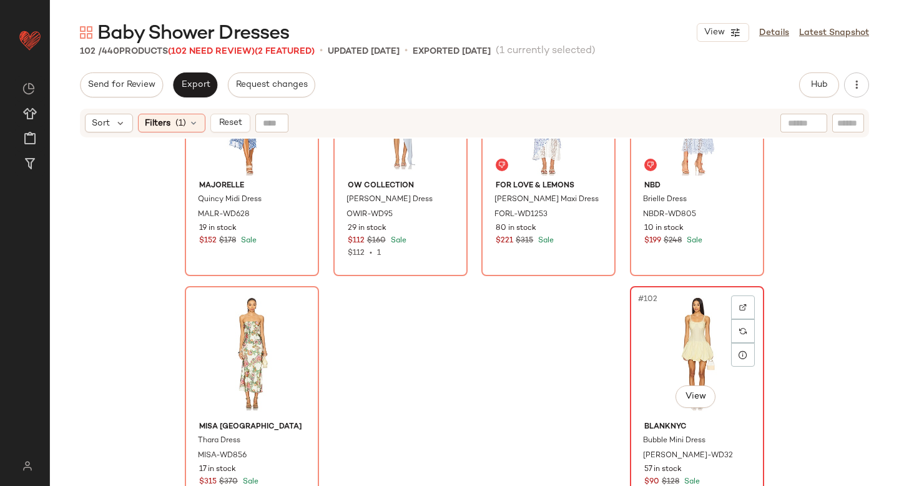
click at [651, 326] on div "#102 View" at bounding box center [696, 353] width 125 height 126
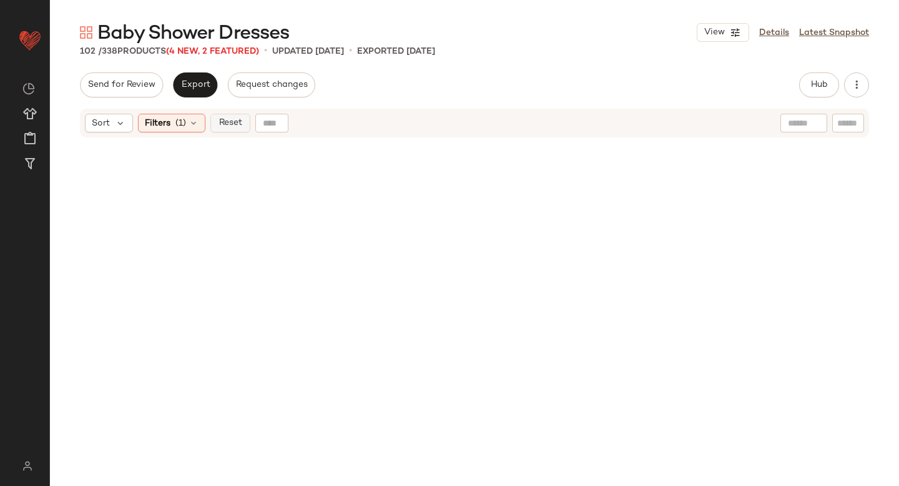
click at [242, 116] on button "Reset" at bounding box center [230, 123] width 40 height 19
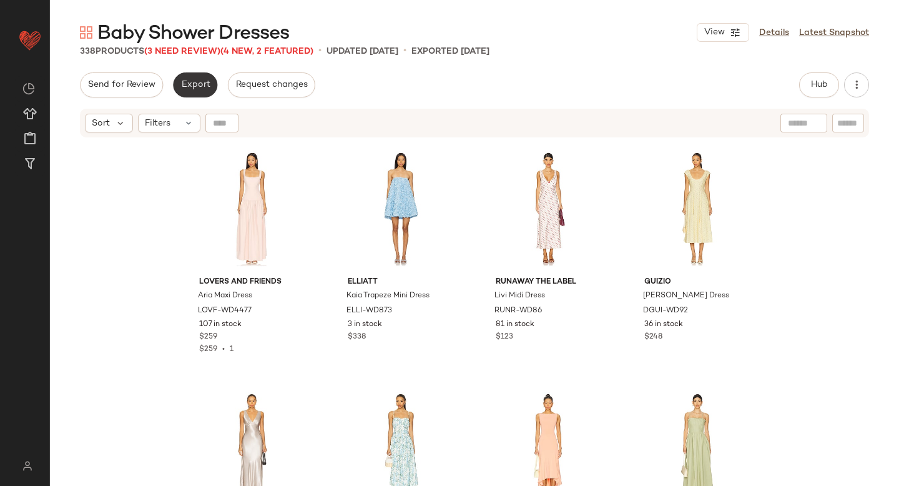
click at [198, 89] on span "Export" at bounding box center [194, 85] width 29 height 10
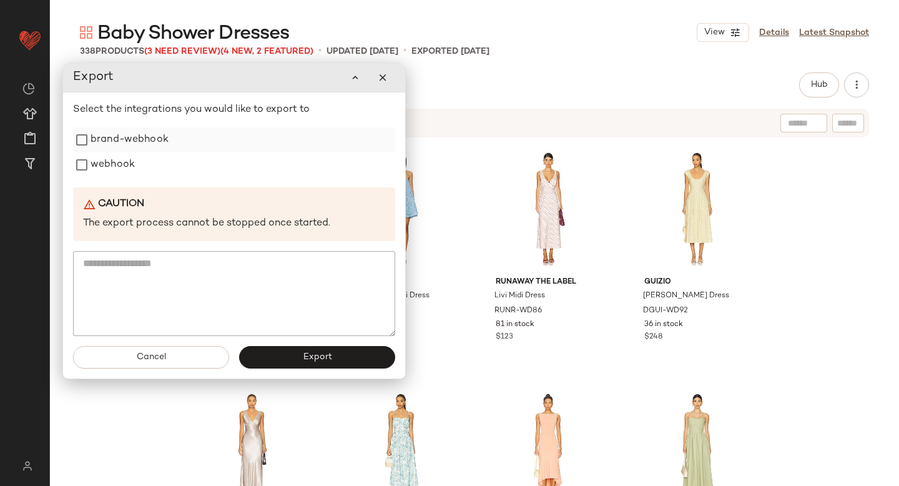
click at [130, 150] on label "brand-webhook" at bounding box center [130, 139] width 78 height 25
click at [119, 168] on label "webhook" at bounding box center [113, 164] width 44 height 25
click at [265, 359] on button "Export" at bounding box center [317, 357] width 156 height 22
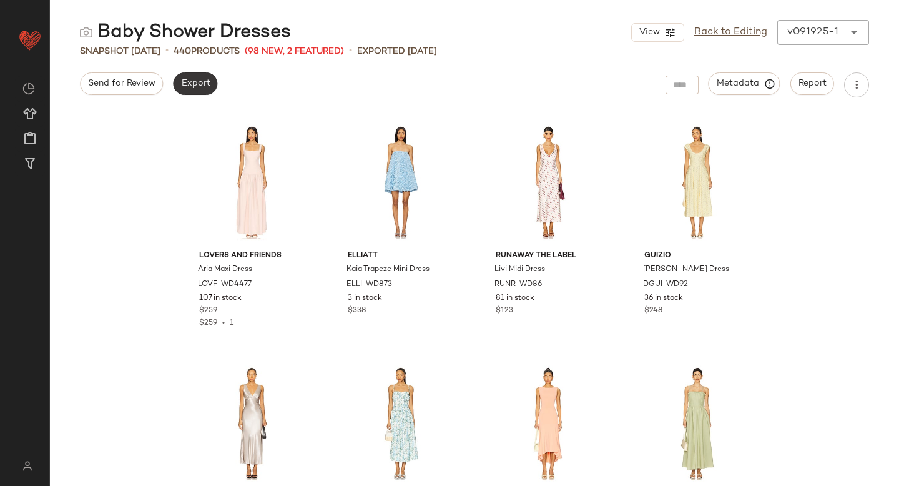
click at [189, 81] on span "Export" at bounding box center [194, 84] width 29 height 10
click at [733, 31] on link "Back to Editing" at bounding box center [730, 32] width 73 height 15
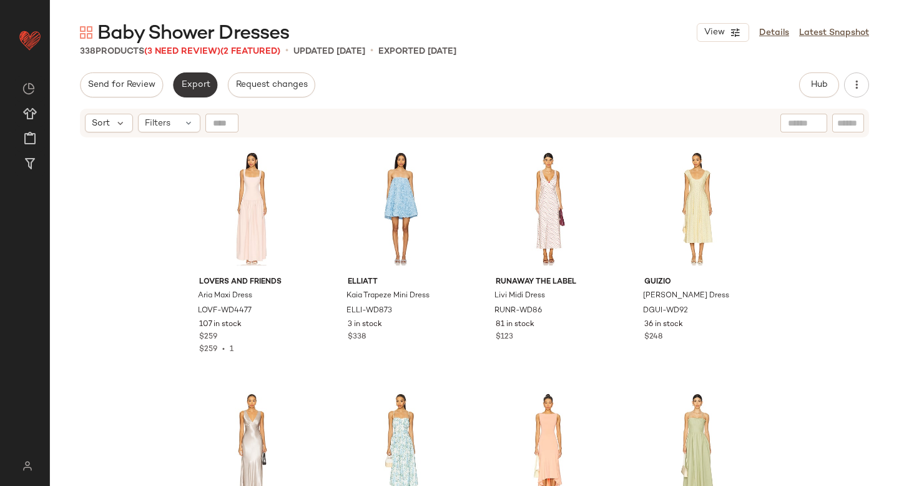
click at [198, 80] on span "Export" at bounding box center [194, 85] width 29 height 10
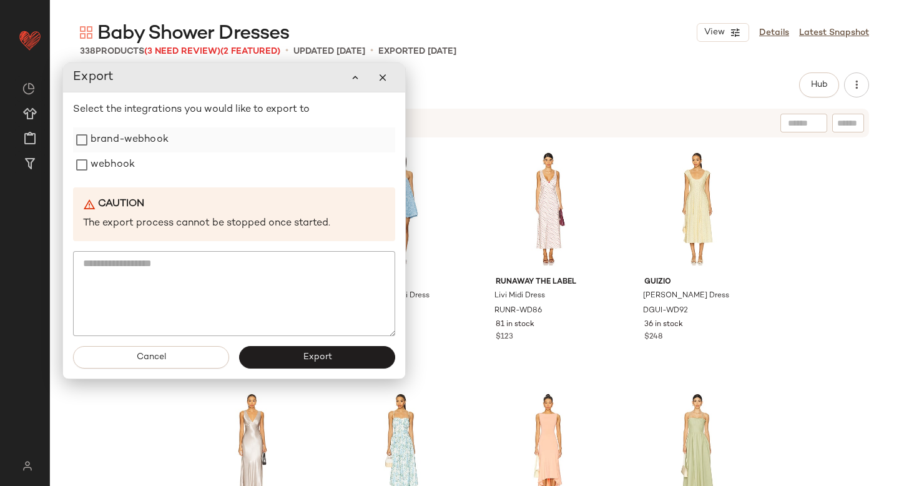
click at [145, 140] on label "brand-webhook" at bounding box center [130, 139] width 78 height 25
click at [117, 164] on label "webhook" at bounding box center [113, 164] width 44 height 25
click at [301, 354] on button "Export" at bounding box center [317, 357] width 156 height 22
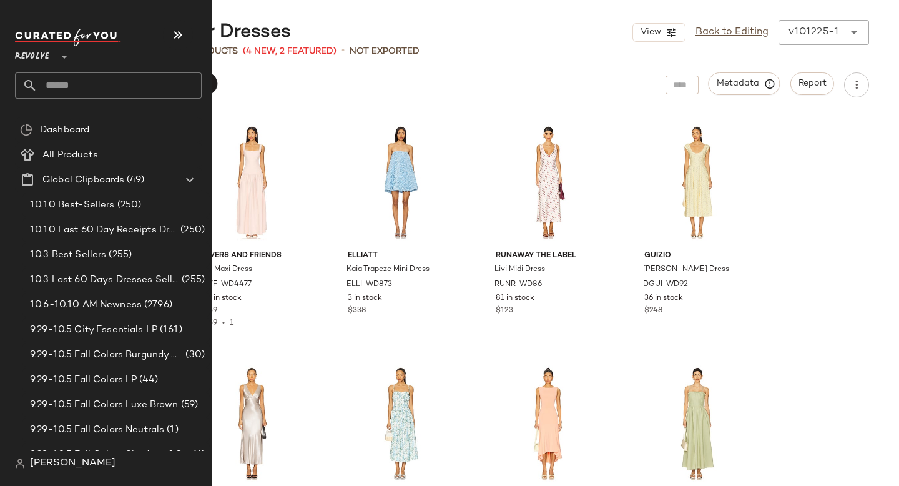
click at [180, 76] on input "text" at bounding box center [119, 85] width 164 height 26
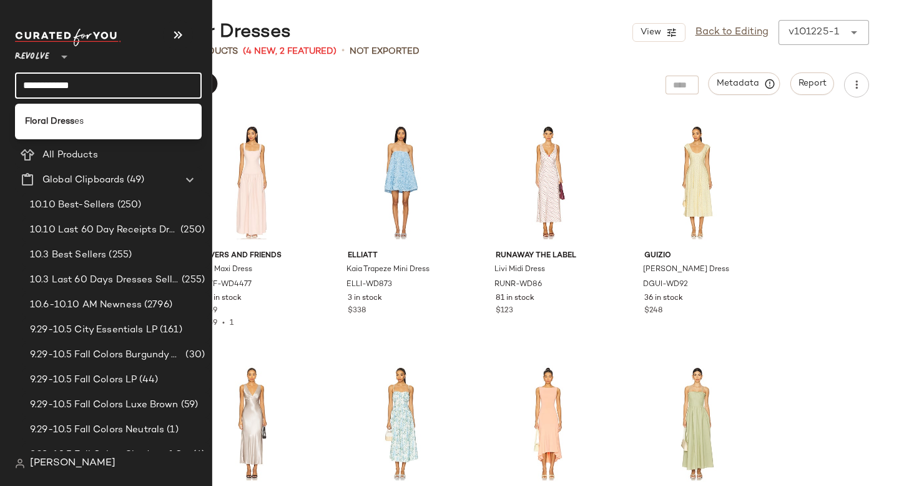
click at [154, 106] on div "Floral Dress es" at bounding box center [108, 122] width 187 height 36
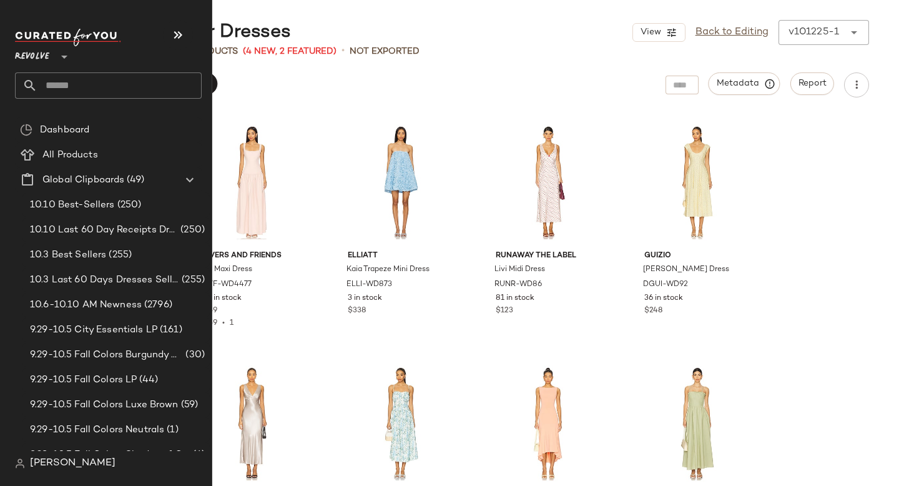
click at [128, 82] on input "text" at bounding box center [119, 85] width 164 height 26
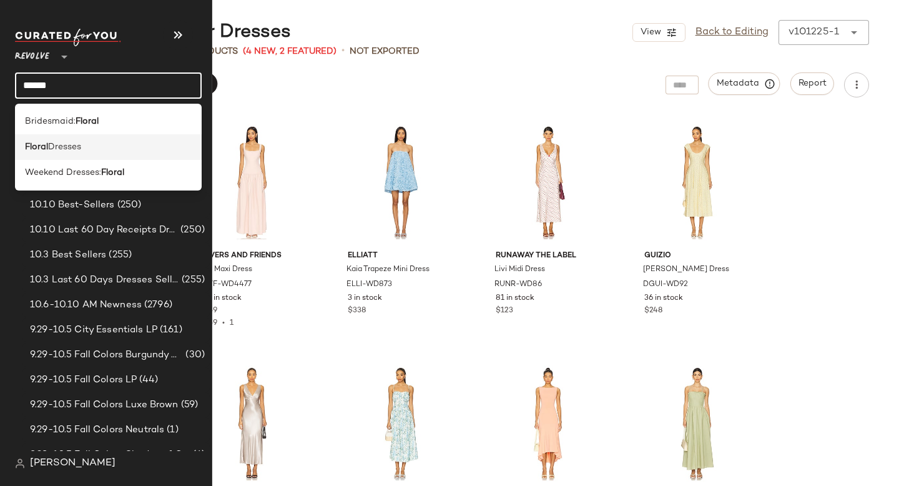
type input "******"
click at [113, 145] on div "Floral Dresses" at bounding box center [108, 146] width 167 height 13
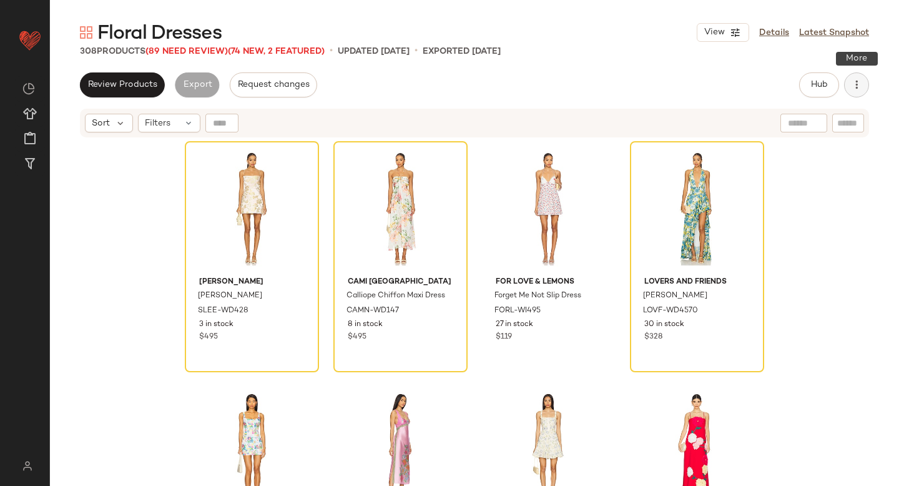
click at [865, 81] on button "button" at bounding box center [856, 84] width 25 height 25
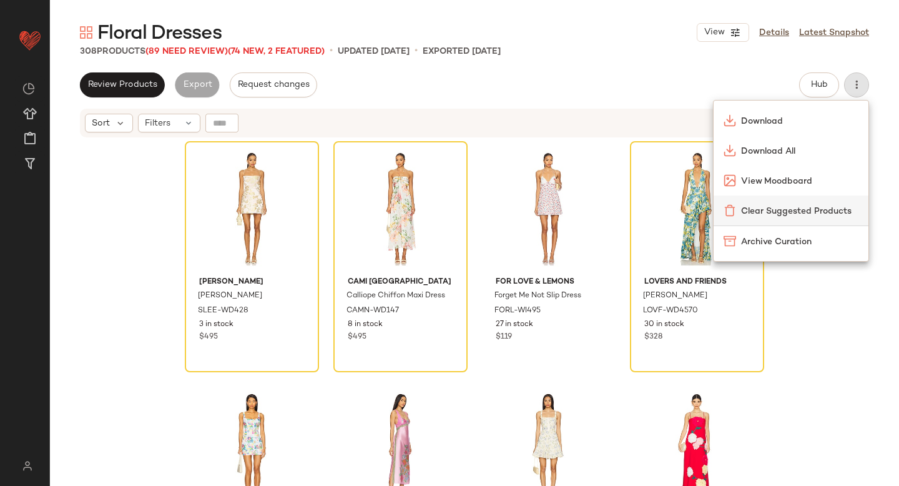
click at [801, 214] on span "Clear Suggested Products" at bounding box center [799, 211] width 117 height 13
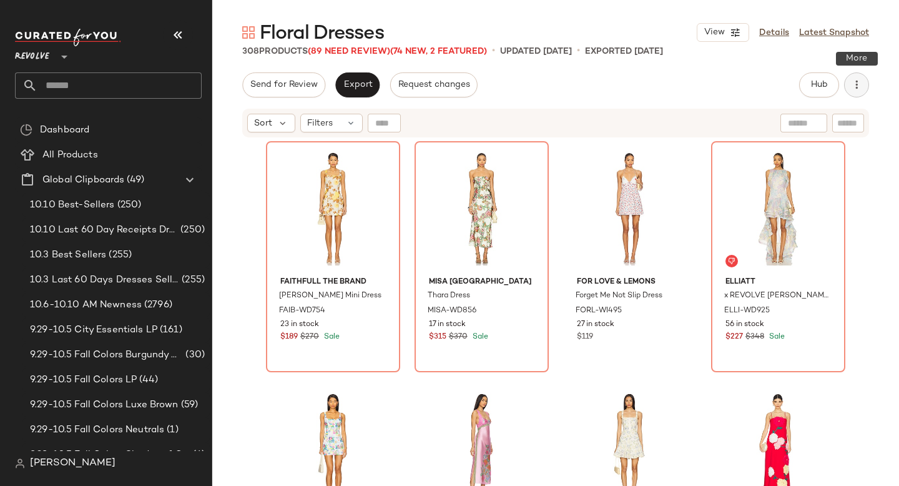
click at [860, 81] on icon "button" at bounding box center [856, 85] width 12 height 12
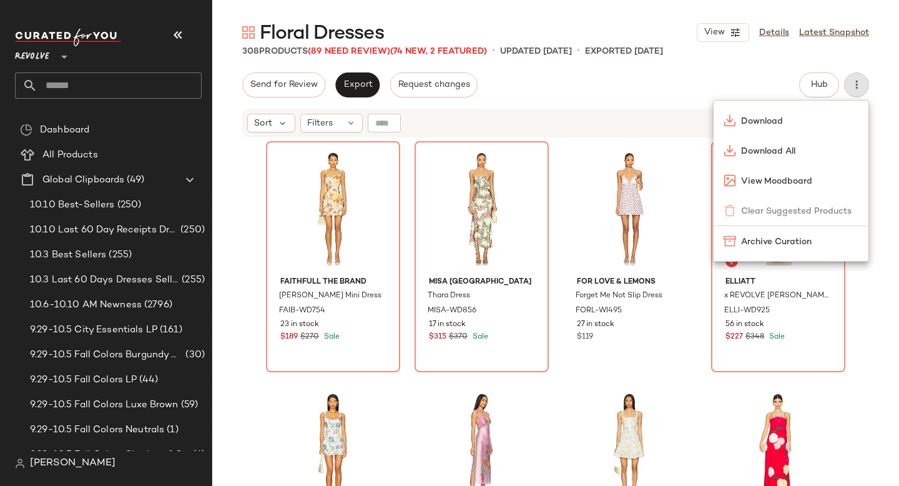
click at [540, 100] on div "Send for Review Export Request changes Hub Send for Review External Review Inte…" at bounding box center [555, 278] width 687 height 413
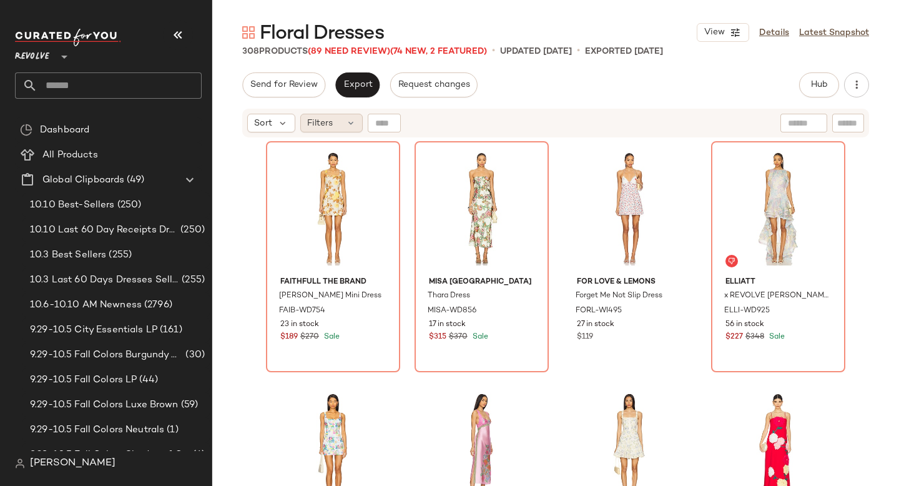
click at [346, 114] on div "Filters" at bounding box center [331, 123] width 62 height 19
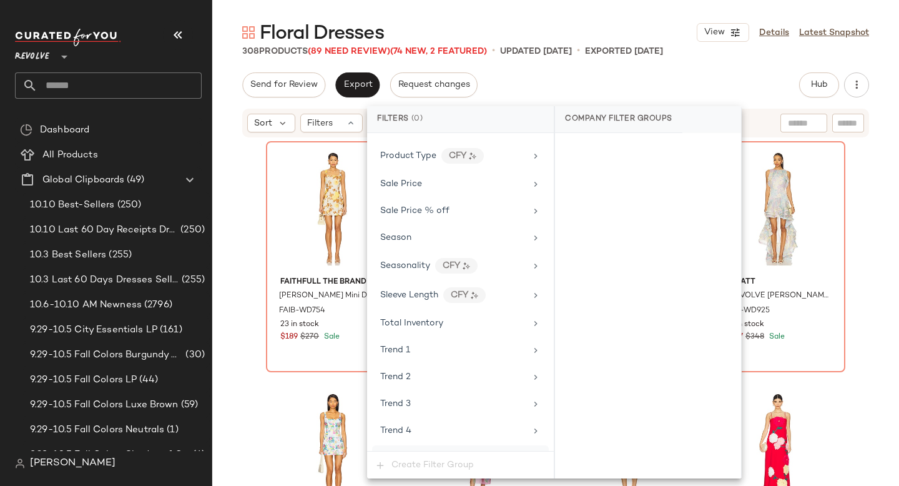
scroll to position [1151, 0]
click at [400, 216] on span "Sale Price" at bounding box center [401, 212] width 42 height 9
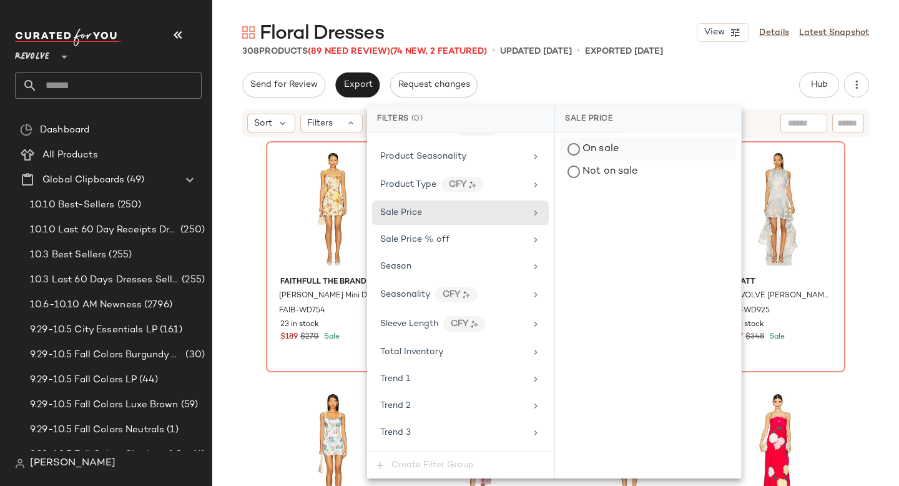
click at [602, 147] on div "On sale" at bounding box center [648, 149] width 176 height 22
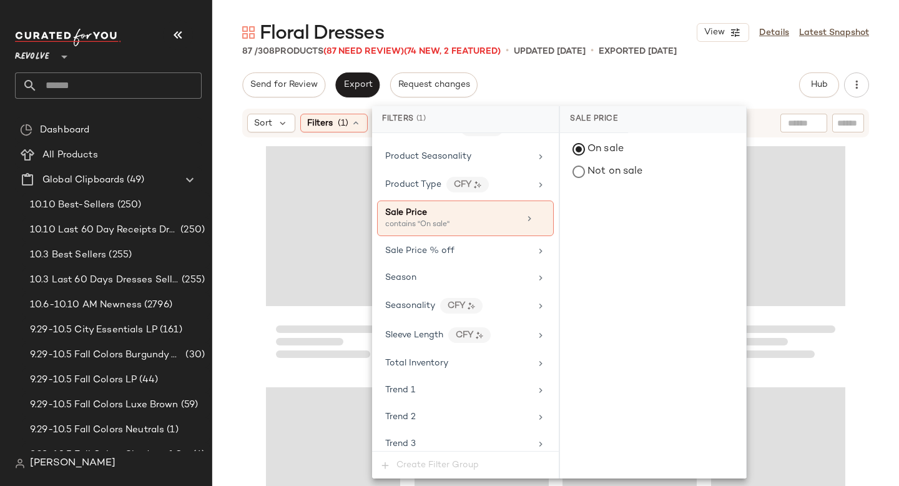
click at [677, 72] on div "Send for Review Export Request changes Hub Send for Review External Review Inte…" at bounding box center [555, 84] width 627 height 25
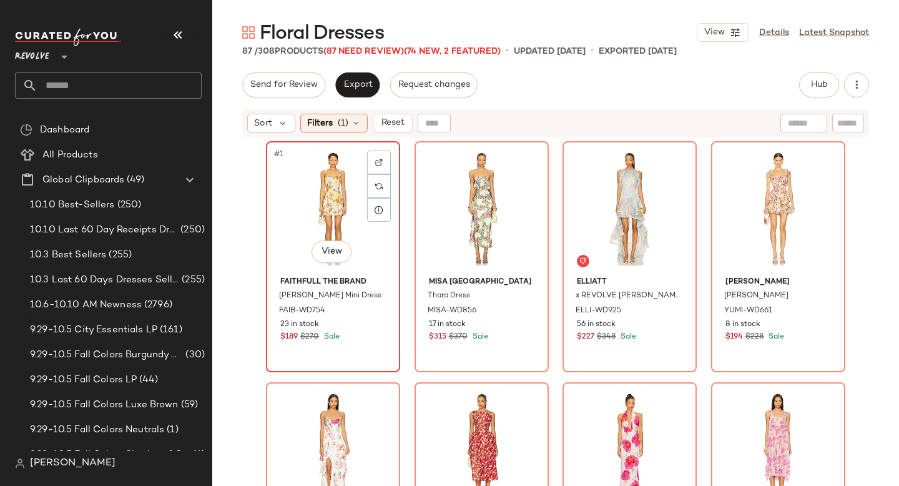
click at [299, 189] on div "#1 View" at bounding box center [332, 208] width 125 height 126
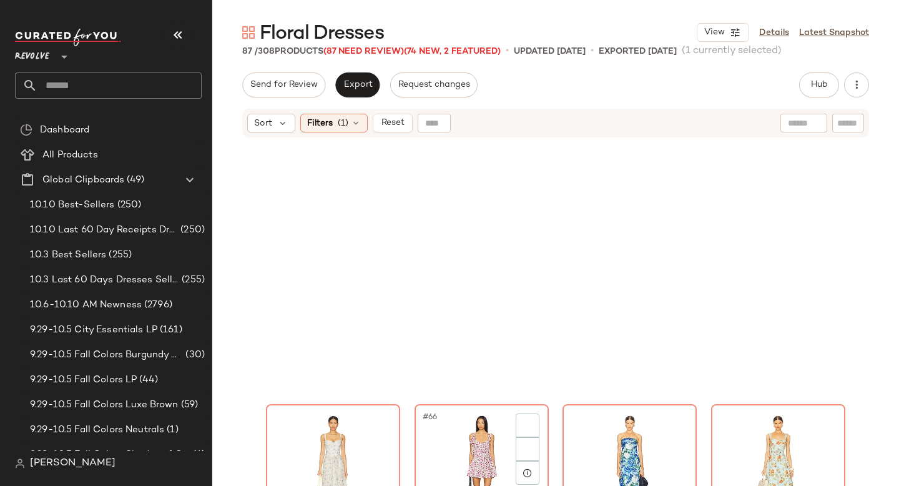
scroll to position [4925, 0]
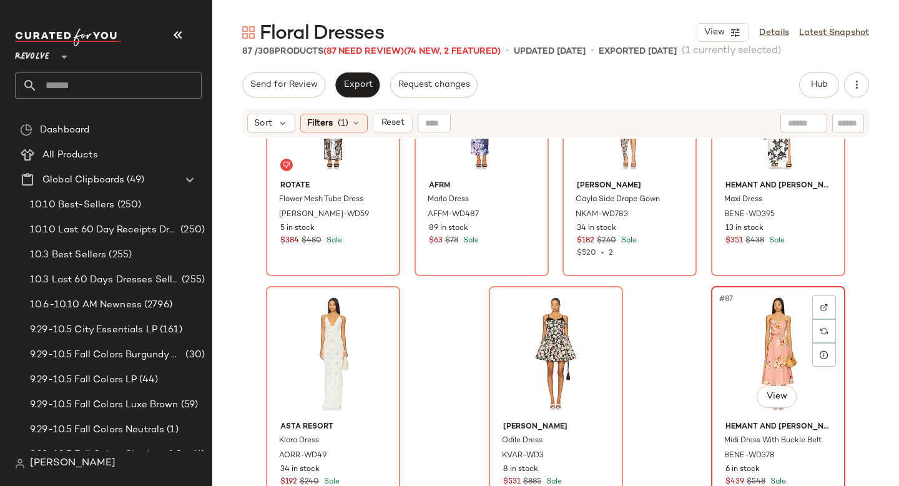
click at [746, 327] on div "#87 View" at bounding box center [777, 353] width 125 height 126
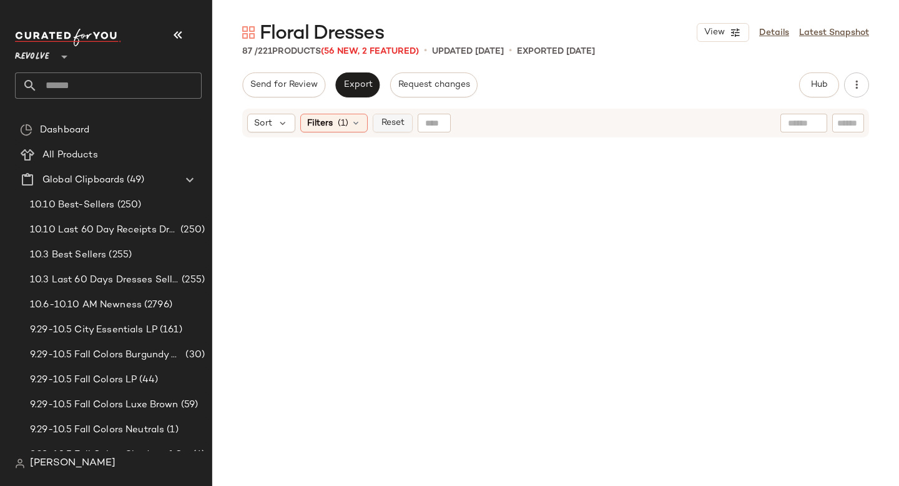
click at [393, 124] on span "Reset" at bounding box center [392, 123] width 24 height 10
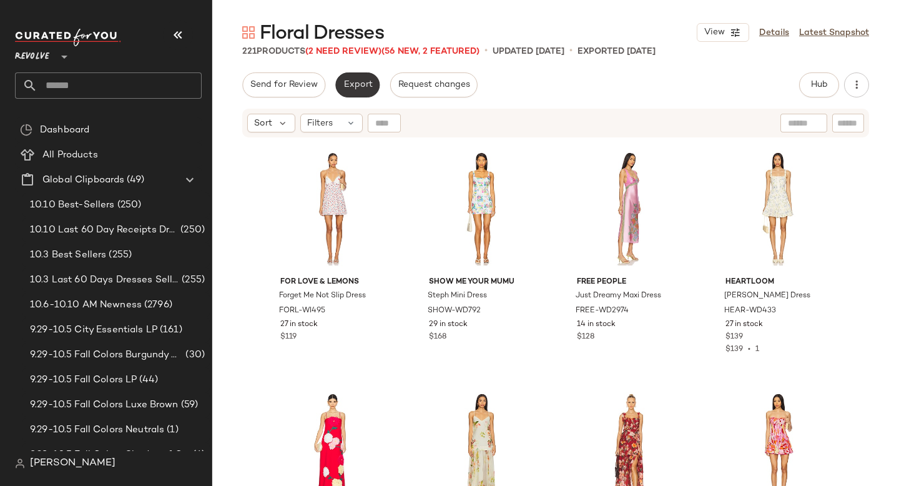
click at [368, 88] on span "Export" at bounding box center [357, 85] width 29 height 10
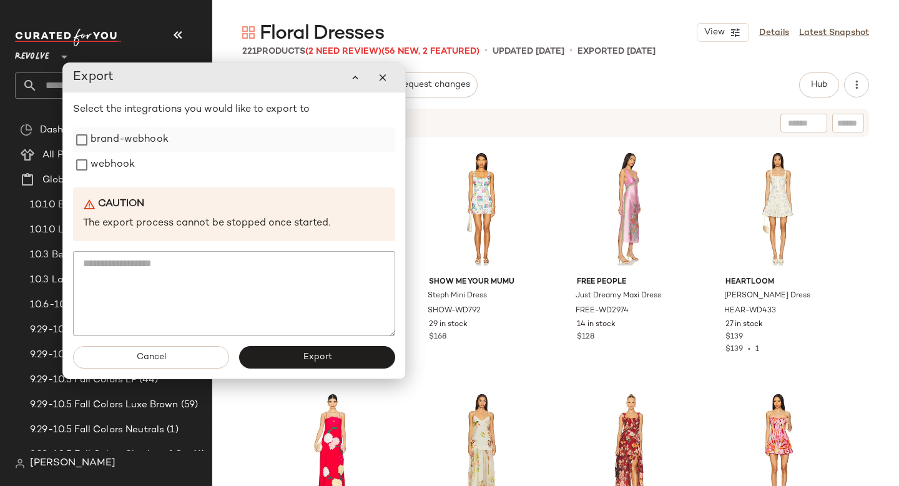
click at [149, 148] on label "brand-webhook" at bounding box center [130, 139] width 78 height 25
click at [119, 169] on label "webhook" at bounding box center [113, 164] width 44 height 25
click at [253, 364] on button "Export" at bounding box center [317, 357] width 156 height 22
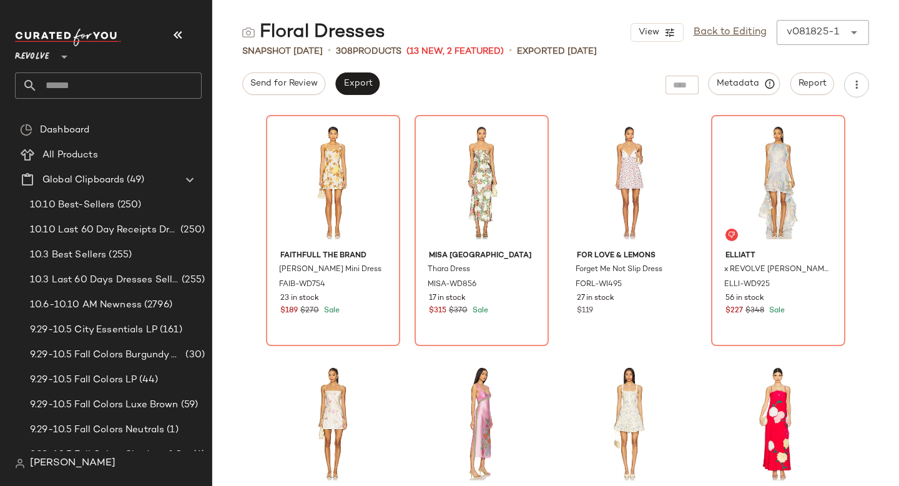
click at [491, 62] on div "Floral Dresses View Back to Editing v081825-1 ****** Snapshot Aug 18th • 308 Pr…" at bounding box center [555, 253] width 687 height 466
click at [718, 36] on link "Back to Editing" at bounding box center [729, 32] width 73 height 15
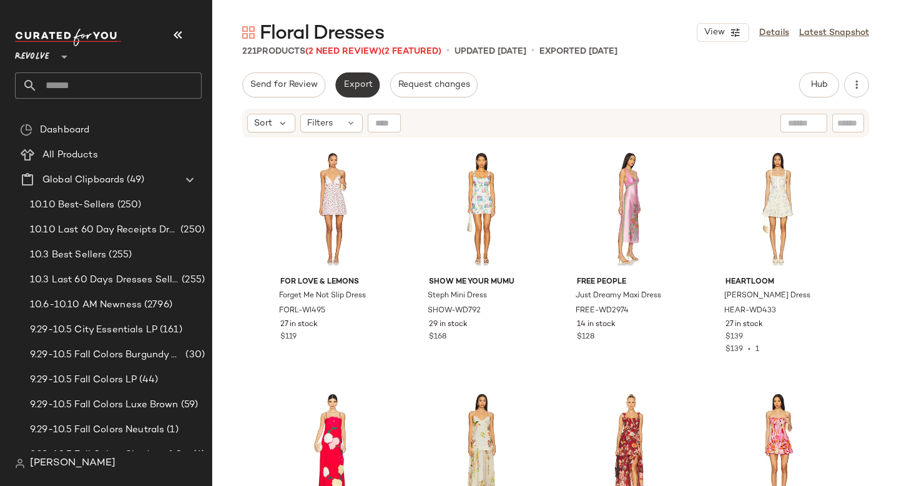
click at [363, 82] on span "Export" at bounding box center [357, 85] width 29 height 10
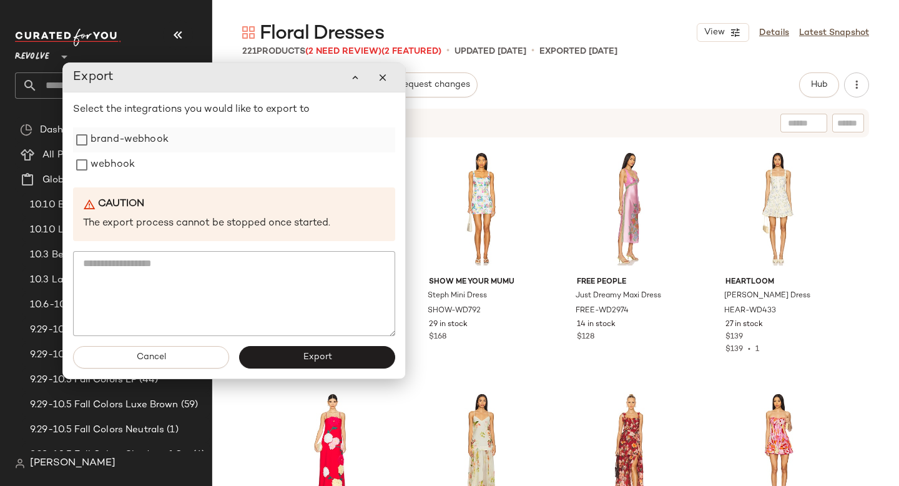
click at [96, 142] on label "brand-webhook" at bounding box center [130, 139] width 78 height 25
click at [301, 348] on button "Export" at bounding box center [317, 357] width 156 height 22
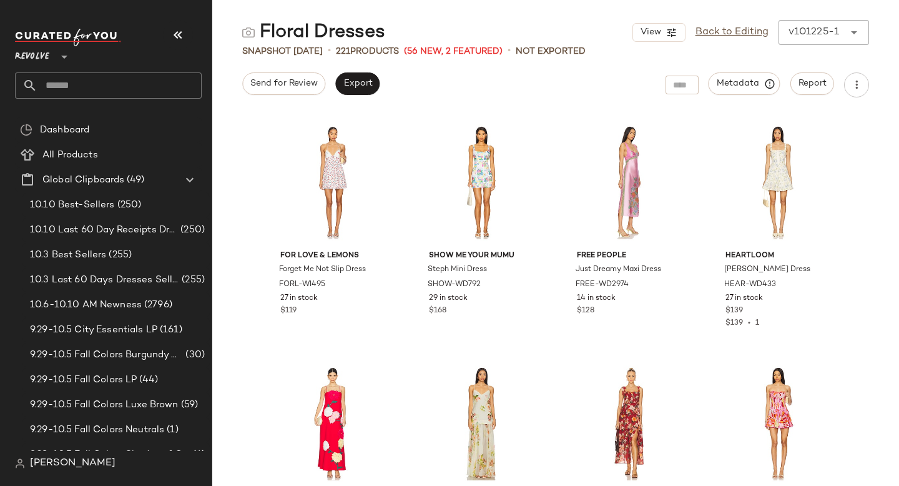
click at [87, 77] on input "text" at bounding box center [119, 85] width 164 height 26
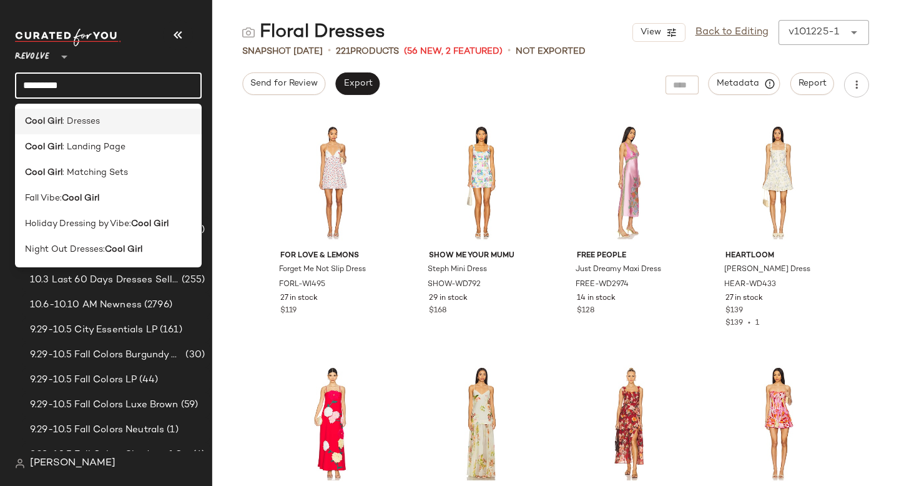
type input "*********"
click at [96, 127] on span ": Dresses" at bounding box center [80, 121] width 37 height 13
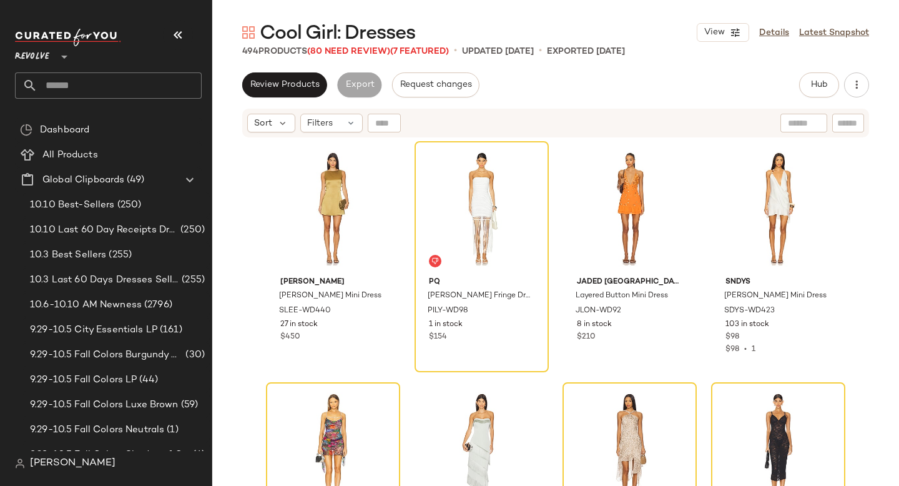
click at [662, 82] on div "Review Products Export Request changes Hub Send for Review External Review Inte…" at bounding box center [555, 84] width 627 height 25
click at [176, 34] on icon "button" at bounding box center [177, 34] width 15 height 15
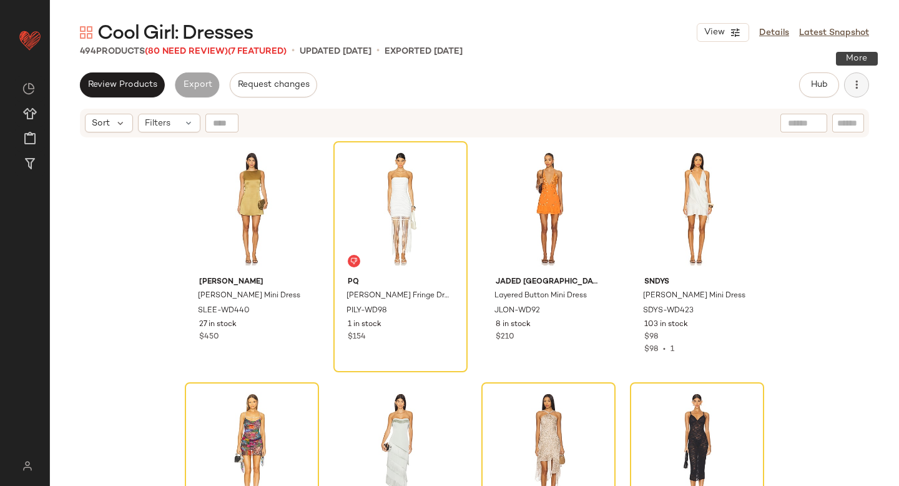
click at [856, 92] on button "button" at bounding box center [856, 84] width 25 height 25
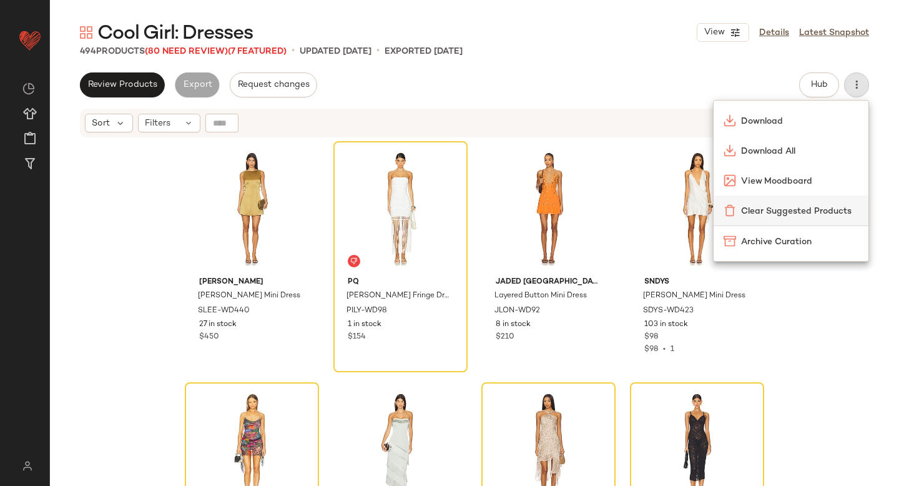
click at [735, 208] on img at bounding box center [729, 210] width 12 height 12
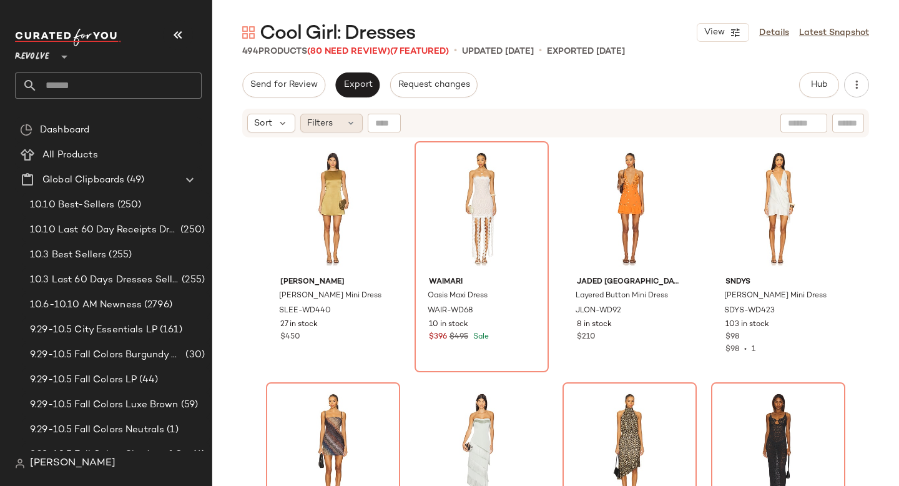
click at [348, 119] on icon at bounding box center [351, 123] width 10 height 10
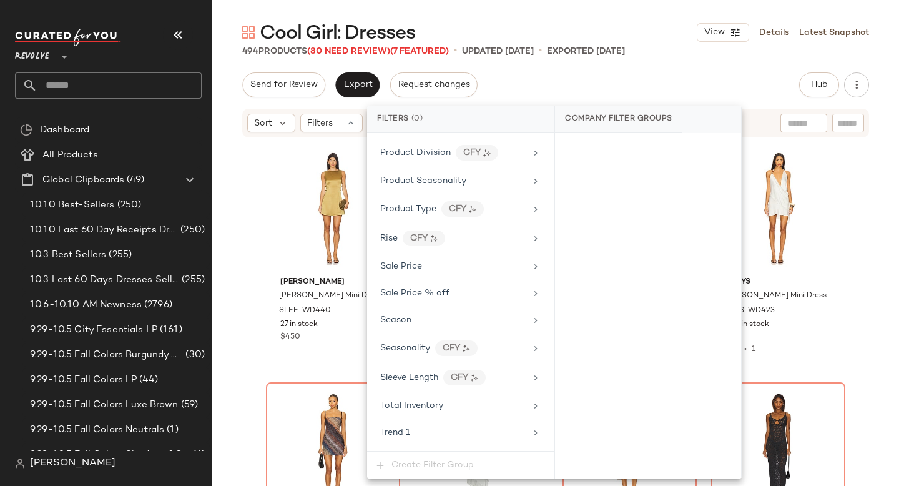
scroll to position [1129, 0]
click at [428, 265] on div "Sale Price" at bounding box center [452, 264] width 145 height 13
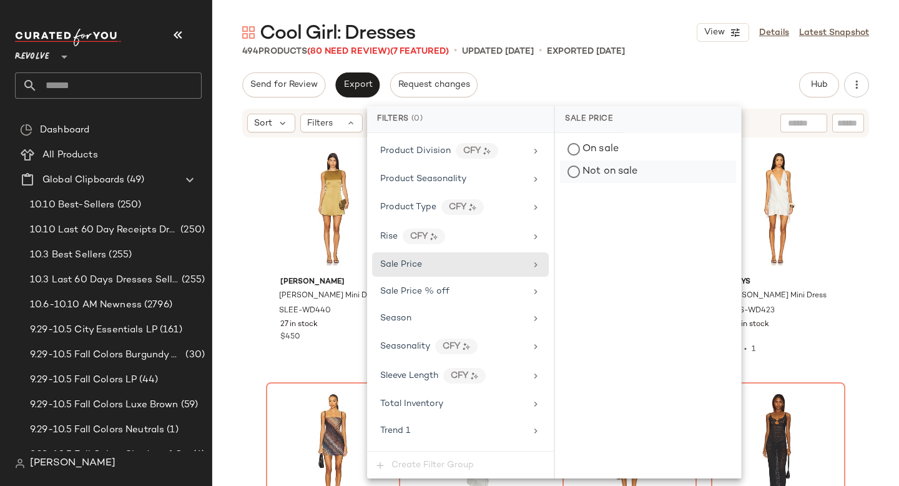
click at [645, 173] on div "Not on sale" at bounding box center [648, 171] width 176 height 22
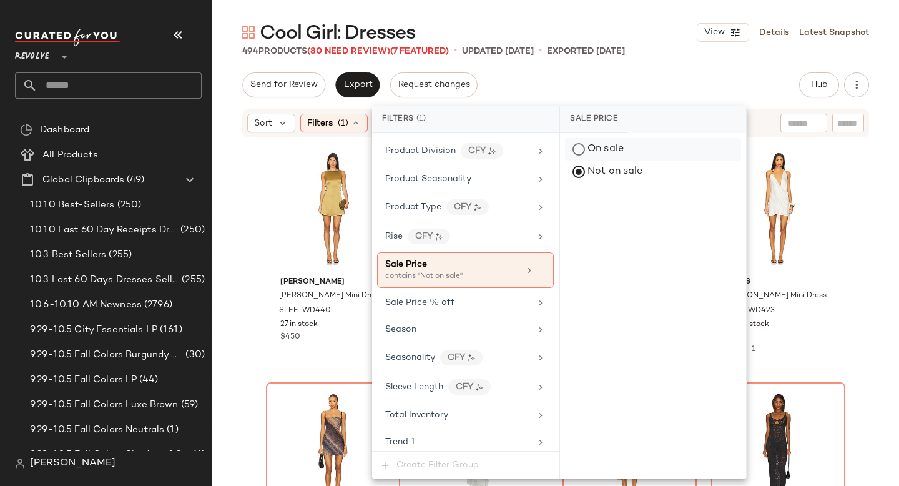
click at [627, 152] on div "On sale" at bounding box center [653, 149] width 176 height 22
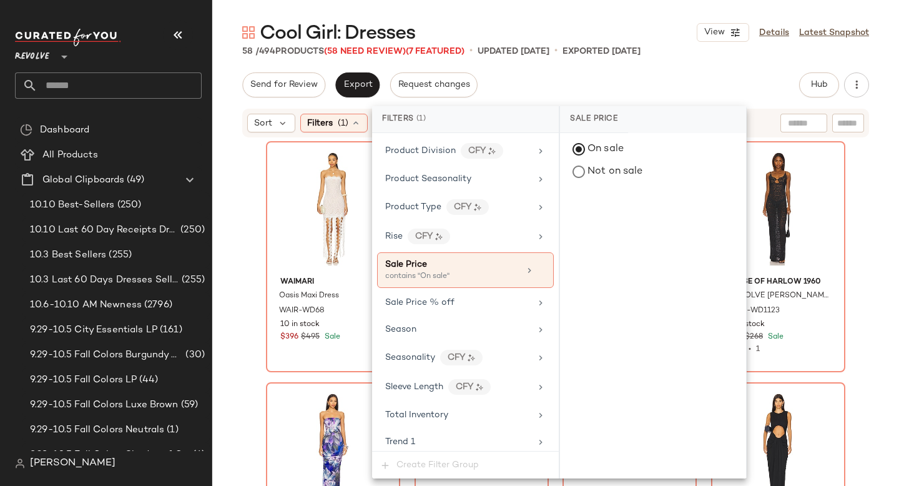
click at [682, 65] on div "Cool Girl: Dresses View Details Latest Snapshot 58 / 494 Products (58 Need Revi…" at bounding box center [555, 253] width 687 height 466
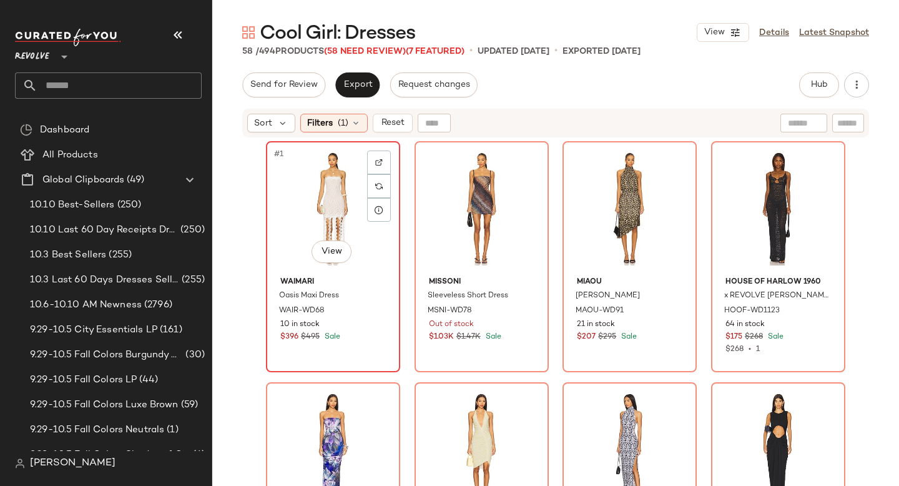
click at [345, 185] on div "#1 View" at bounding box center [332, 208] width 125 height 126
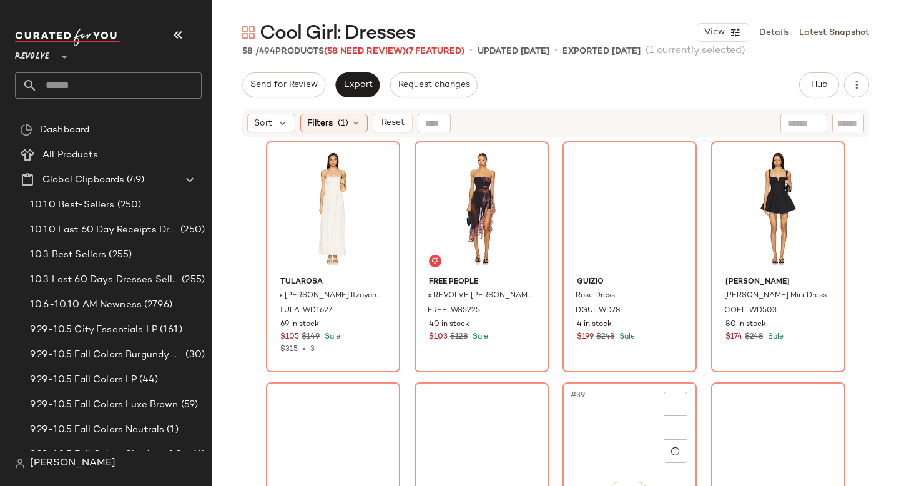
scroll to position [3238, 0]
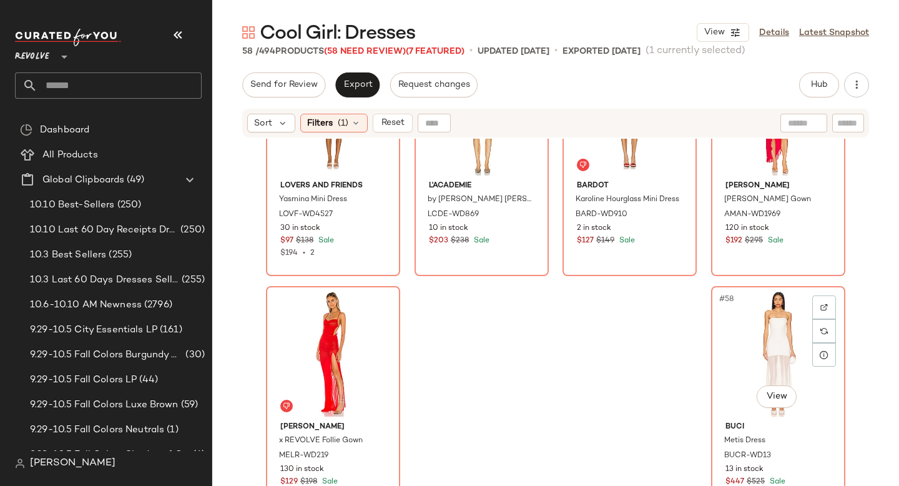
click at [745, 313] on div "#58 View" at bounding box center [777, 353] width 125 height 126
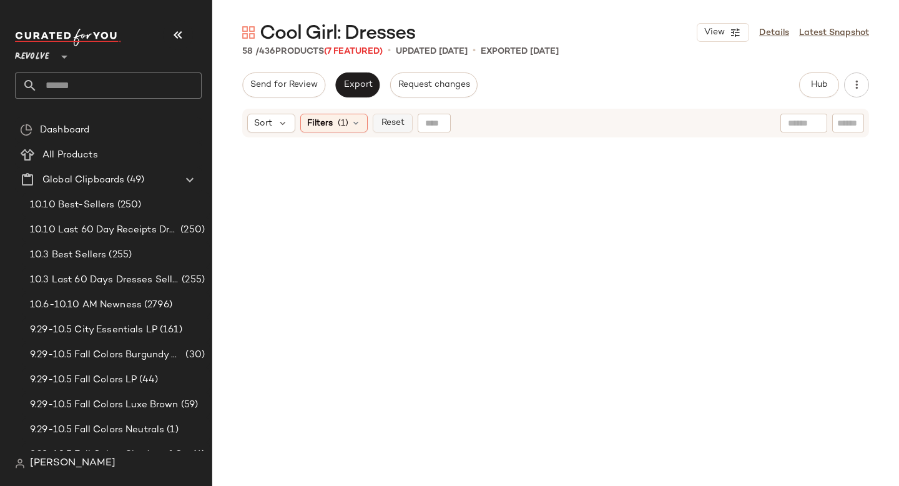
click at [396, 125] on span "Reset" at bounding box center [392, 123] width 24 height 10
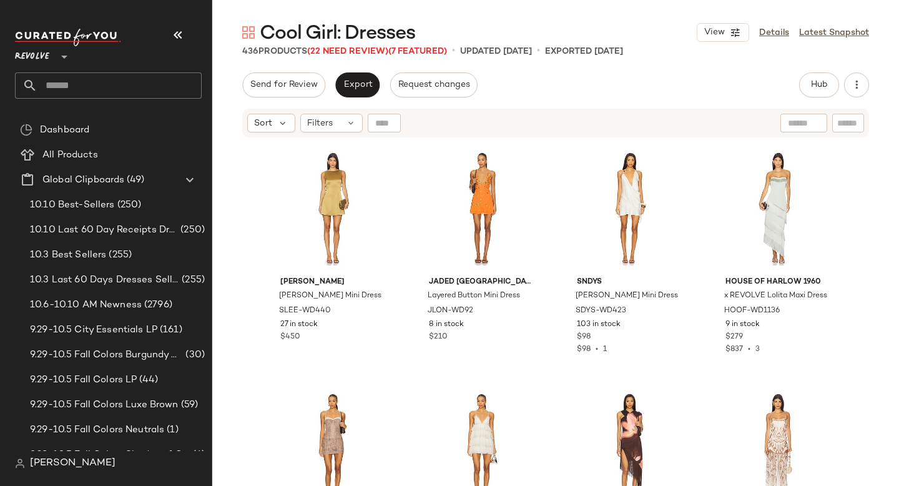
click at [68, 82] on input "text" at bounding box center [119, 85] width 164 height 26
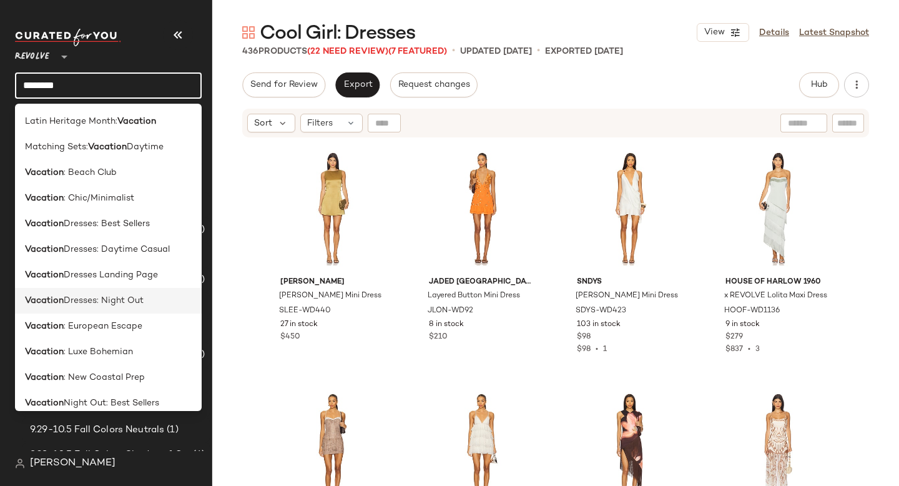
type input "********"
click at [91, 309] on div "Vacation Dresses: Night Out" at bounding box center [108, 301] width 187 height 26
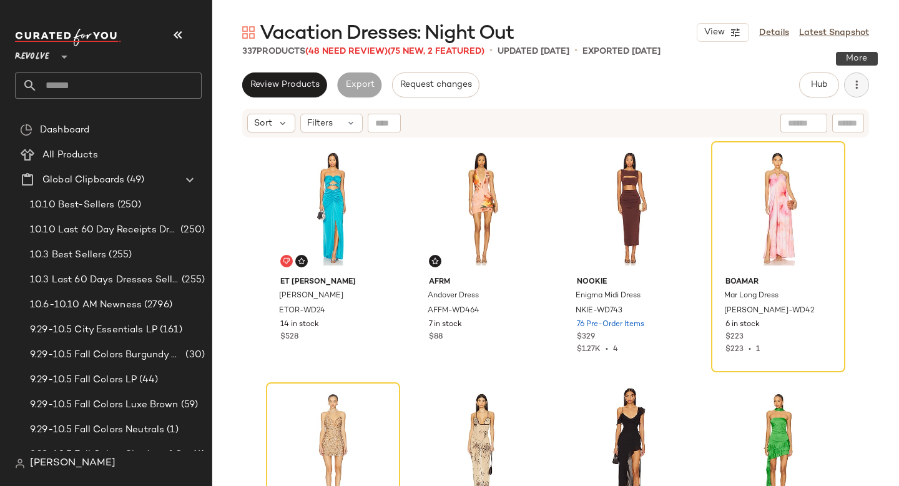
click at [854, 85] on icon "button" at bounding box center [856, 85] width 12 height 12
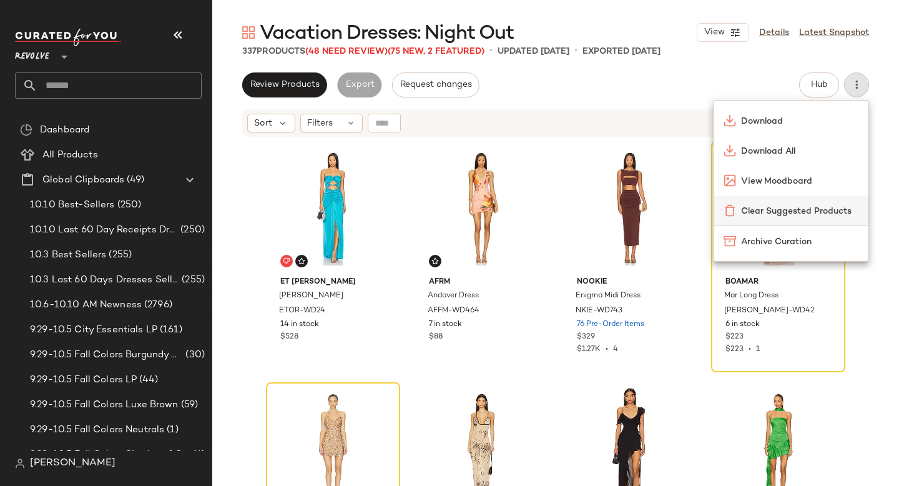
click at [791, 213] on span "Clear Suggested Products" at bounding box center [799, 211] width 117 height 13
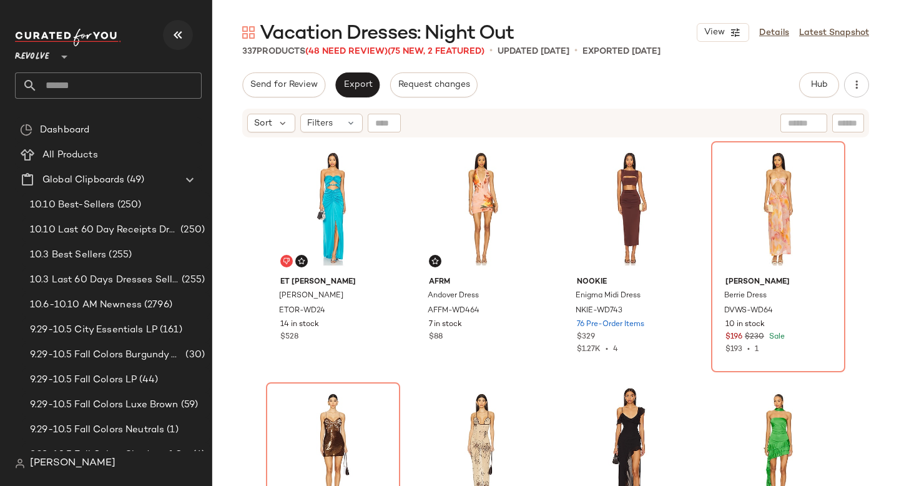
click at [182, 32] on icon "button" at bounding box center [177, 34] width 15 height 15
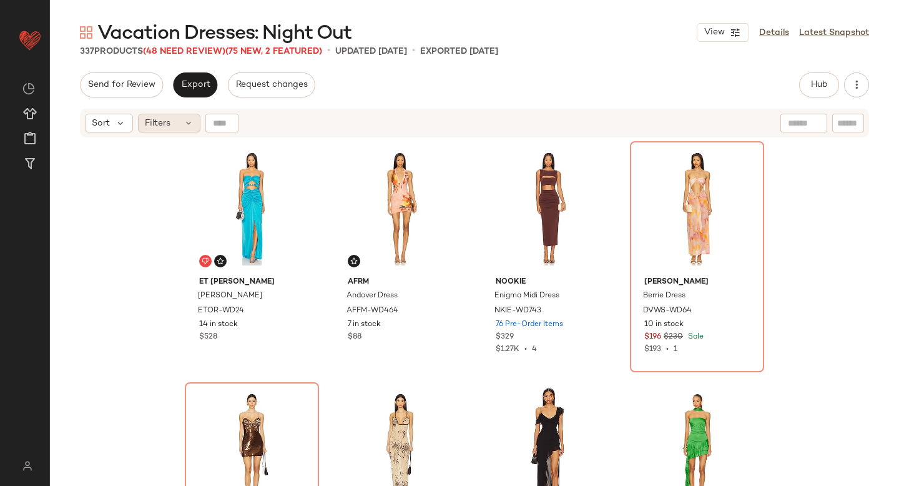
click at [145, 132] on div "Filters" at bounding box center [169, 123] width 62 height 19
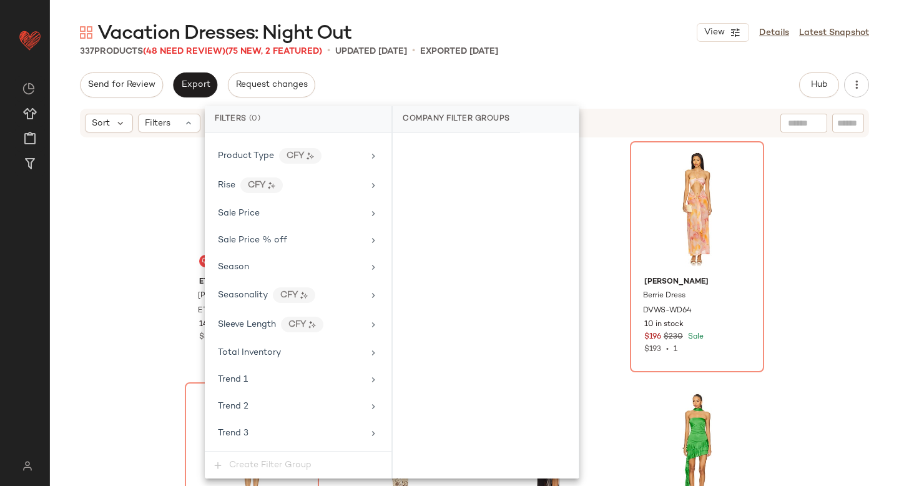
scroll to position [1175, 0]
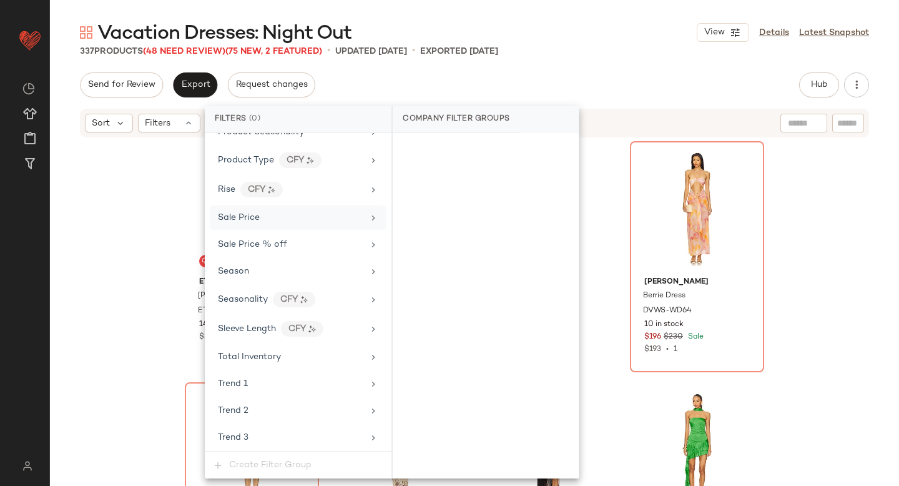
click at [268, 221] on div "Sale Price" at bounding box center [290, 217] width 145 height 13
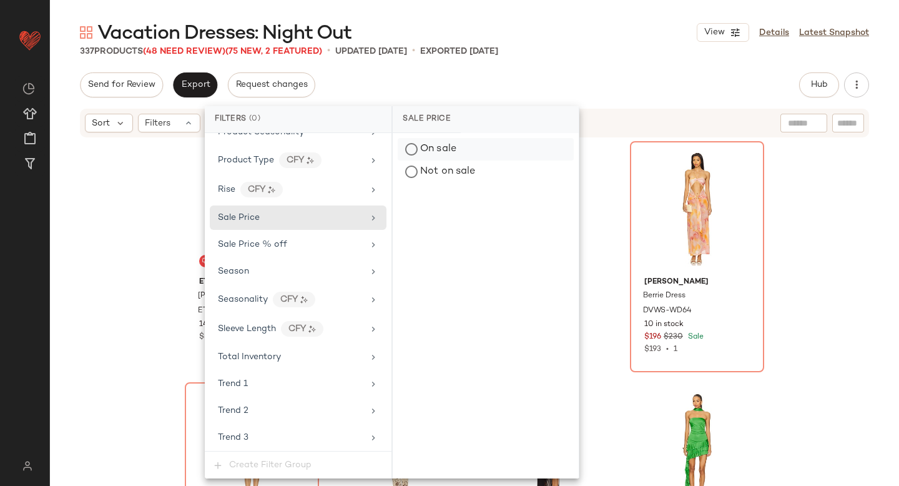
click at [446, 155] on div "On sale" at bounding box center [486, 149] width 176 height 22
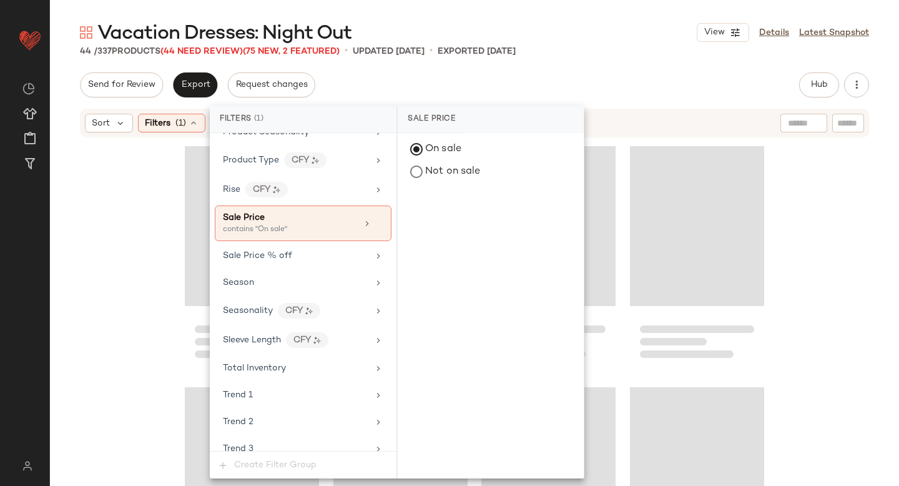
click at [631, 72] on div "Send for Review Export Request changes Hub Send for Review External Review Inte…" at bounding box center [474, 84] width 789 height 25
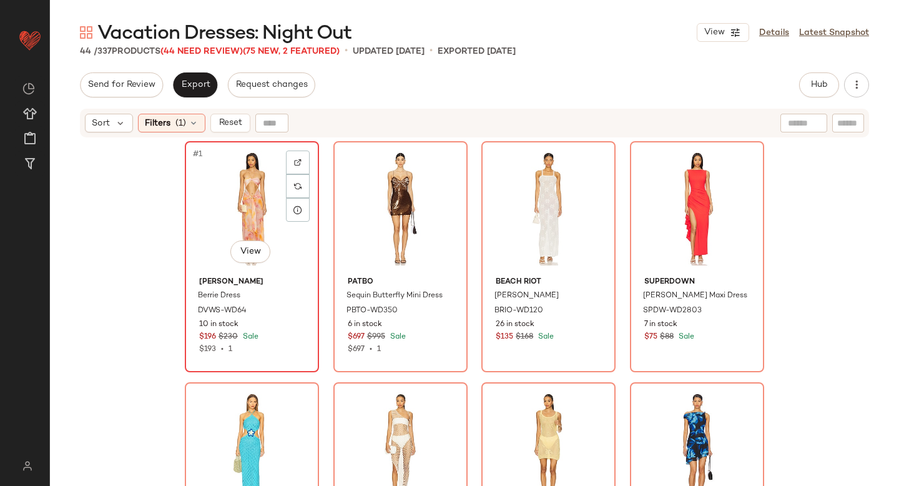
click at [219, 213] on div "#1 View" at bounding box center [251, 208] width 125 height 126
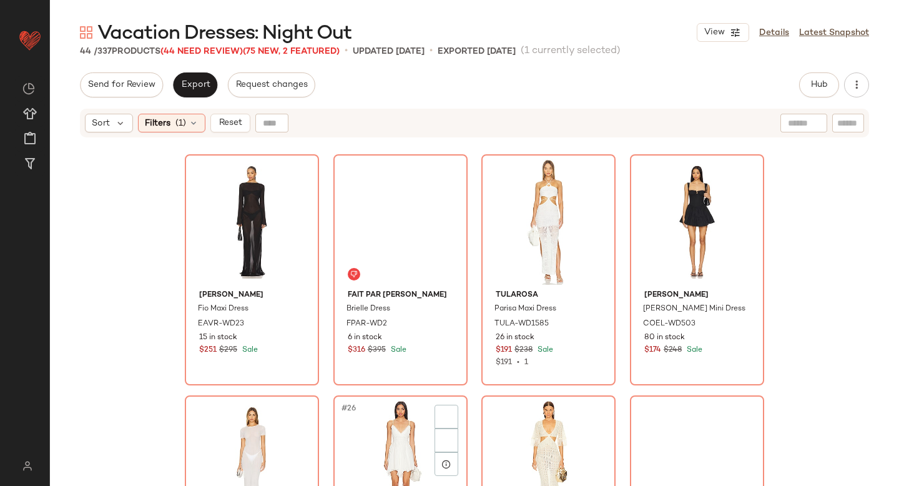
scroll to position [2275, 0]
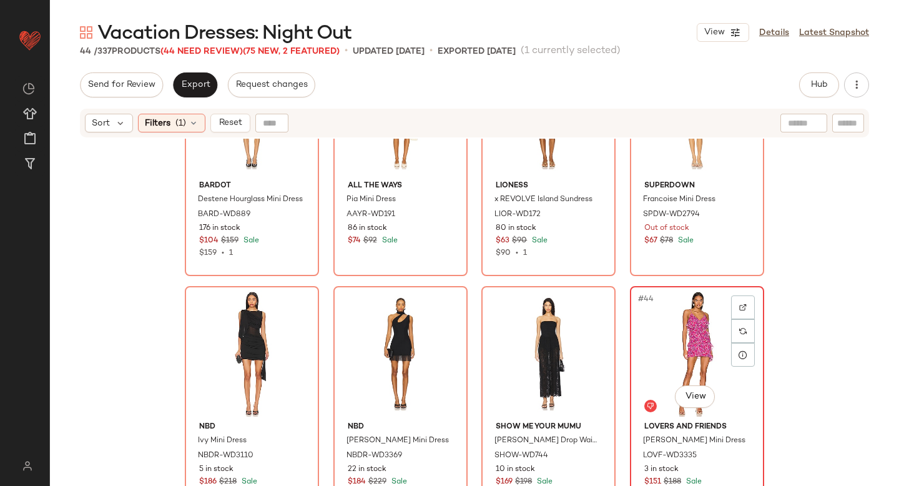
click at [681, 330] on div "#44 View" at bounding box center [696, 353] width 125 height 126
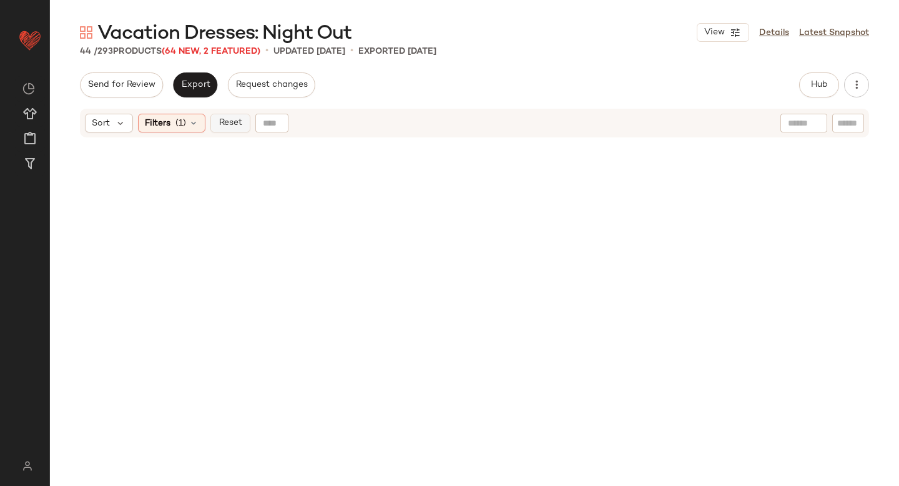
click at [225, 126] on span "Reset" at bounding box center [230, 123] width 24 height 10
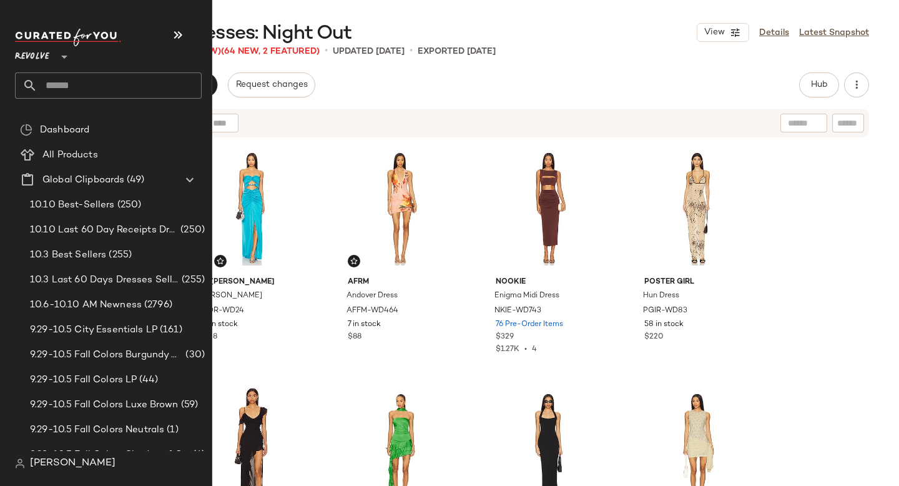
click at [71, 86] on input "text" at bounding box center [119, 85] width 164 height 26
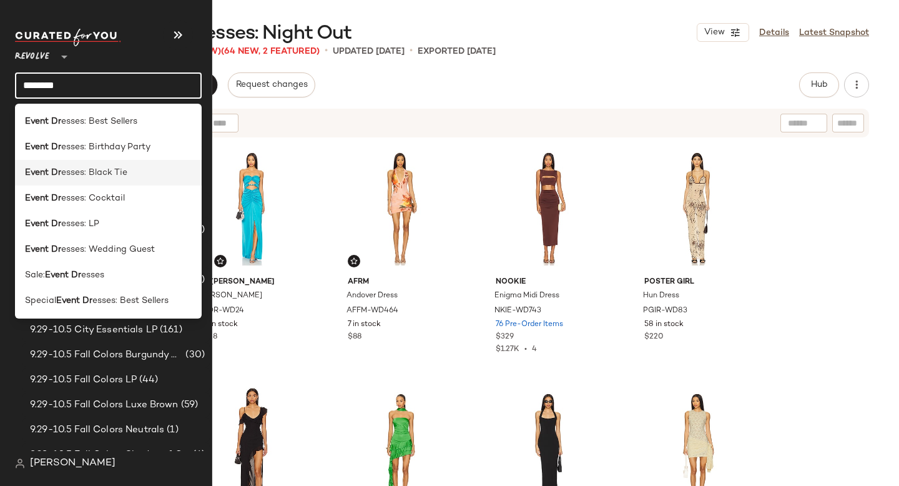
type input "********"
click at [81, 180] on div "Event Dr esses: Black Tie" at bounding box center [108, 173] width 187 height 26
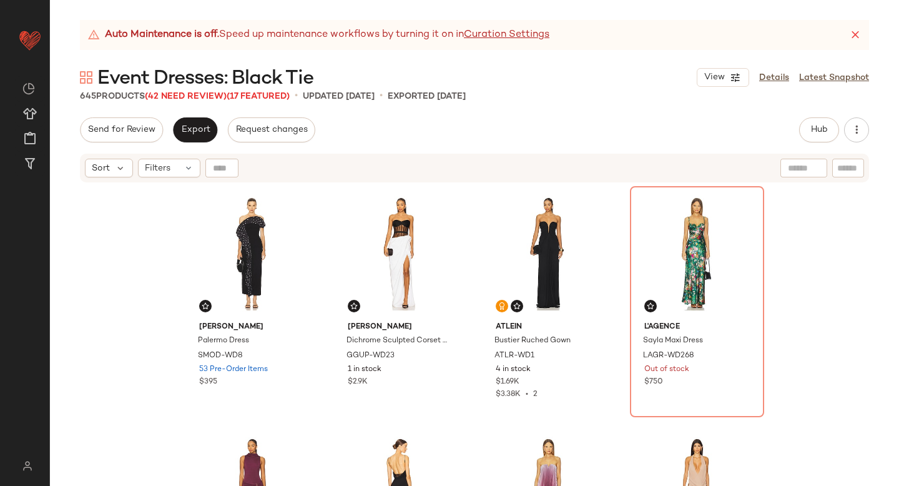
click at [852, 34] on icon at bounding box center [855, 35] width 12 height 12
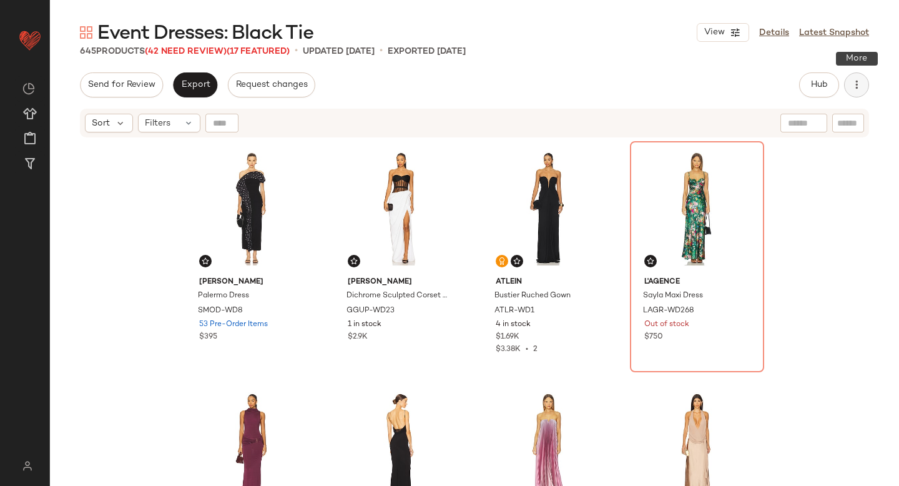
click at [850, 89] on button "button" at bounding box center [856, 84] width 25 height 25
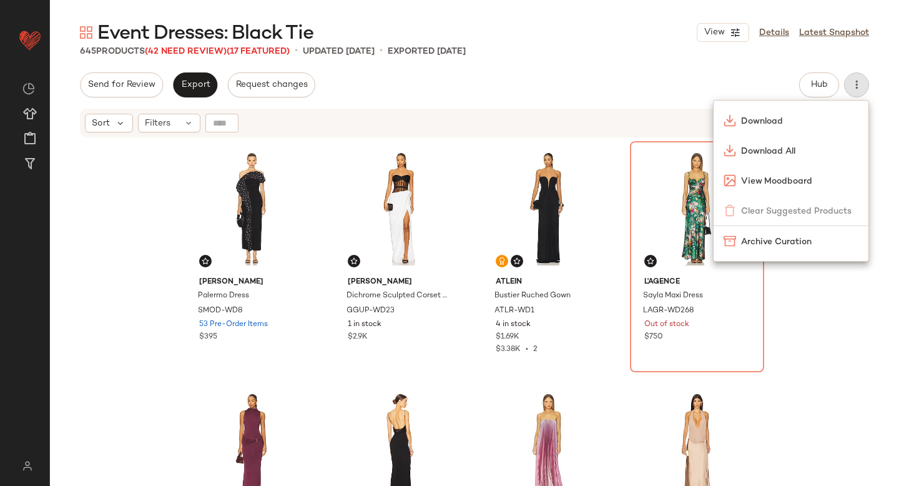
click at [597, 49] on div "645 Products (42 Need Review) (17 Featured) • updated Oct 9th • Exported Oct 9th" at bounding box center [474, 51] width 849 height 12
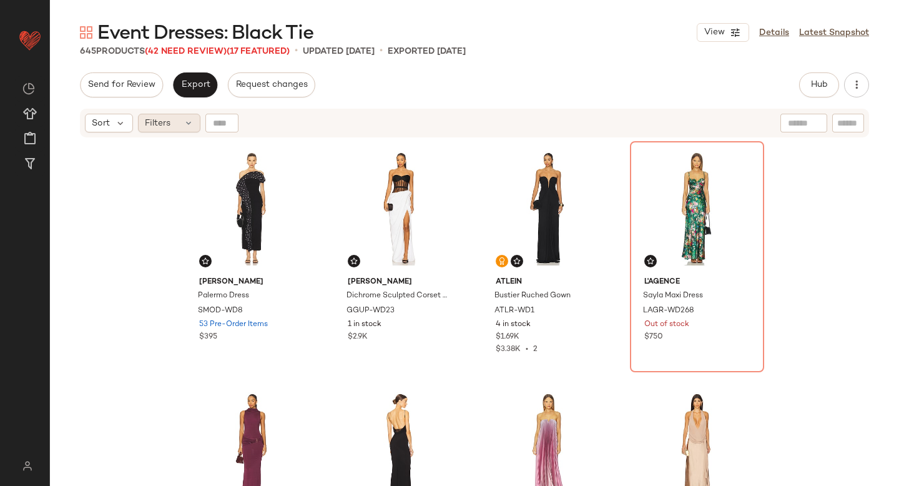
click at [173, 123] on div "Filters" at bounding box center [169, 123] width 62 height 19
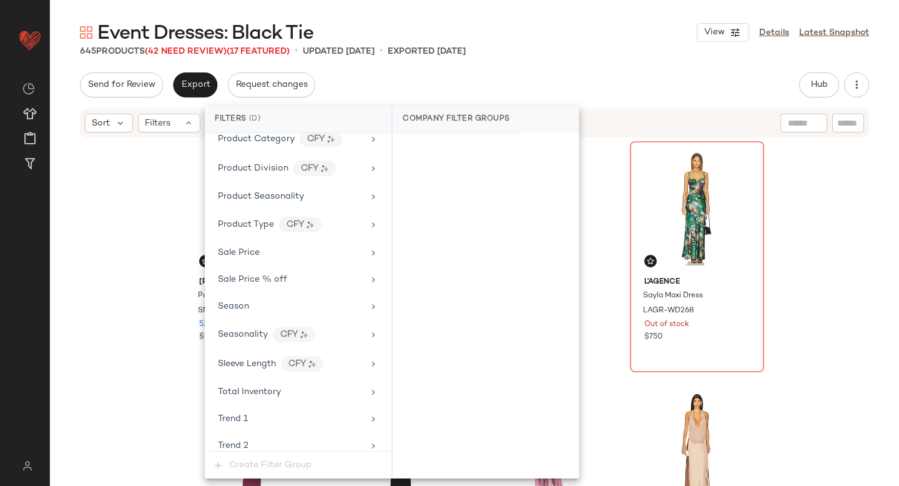
scroll to position [1110, 0]
click at [256, 245] on div "Sale Price" at bounding box center [298, 254] width 177 height 24
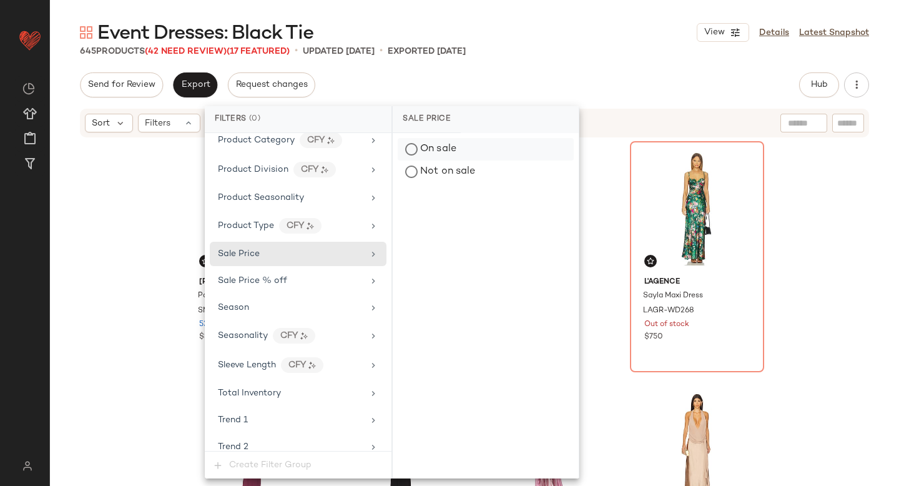
click at [464, 145] on div "On sale" at bounding box center [486, 149] width 176 height 22
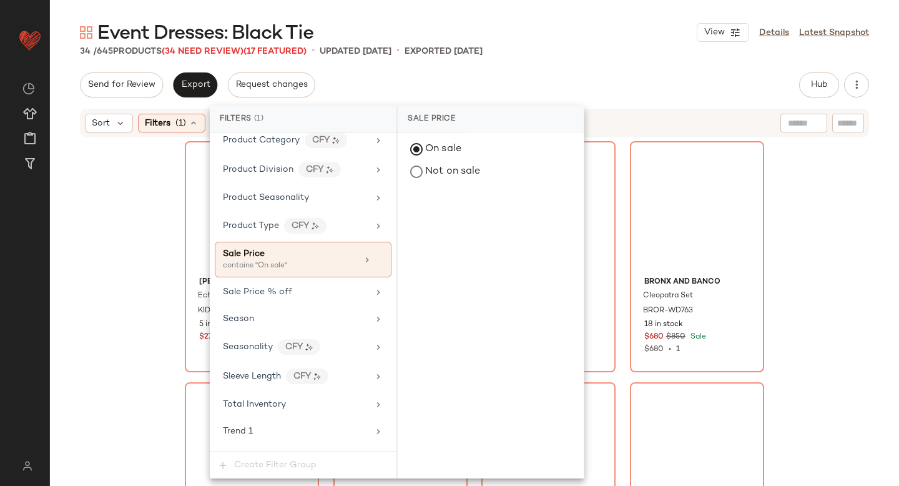
click at [568, 47] on div "34 / 645 Products (34 Need Review) (17 Featured) • updated Oct 9th • Exported O…" at bounding box center [474, 51] width 849 height 12
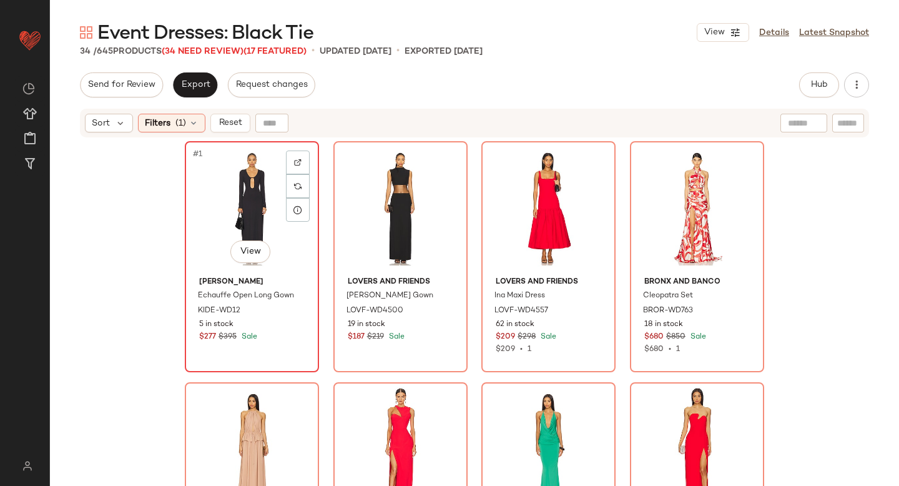
click at [205, 223] on div "#1 View" at bounding box center [251, 208] width 125 height 126
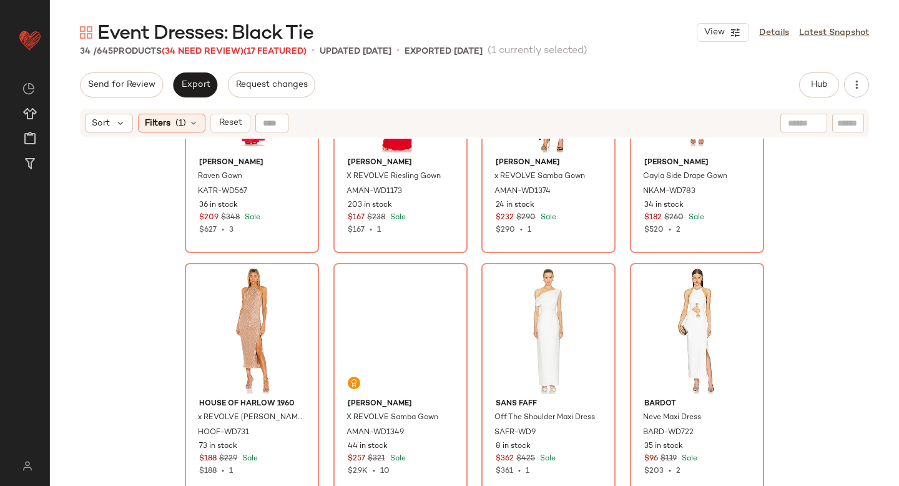
scroll to position [1793, 0]
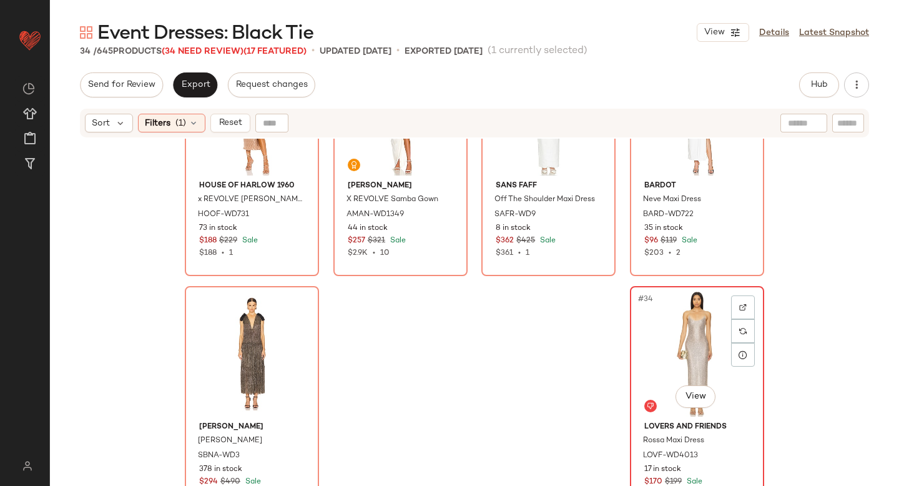
click at [692, 303] on div "#34 View" at bounding box center [696, 353] width 125 height 126
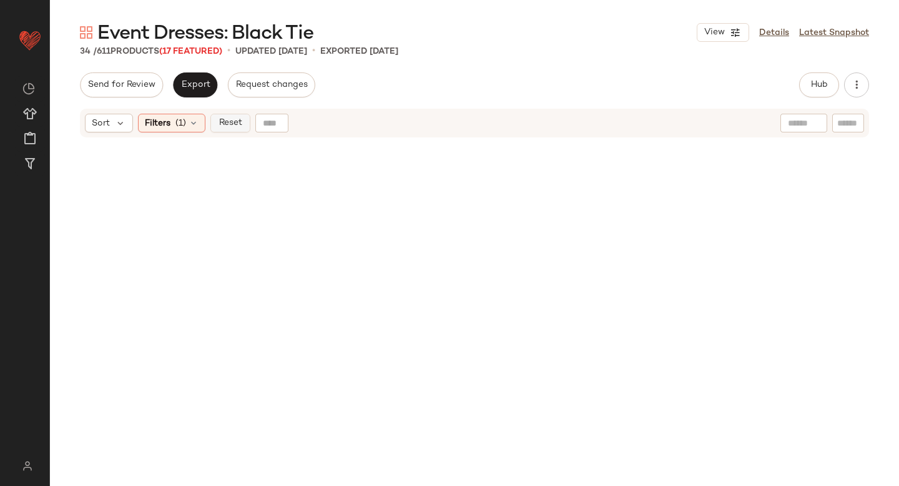
click at [229, 127] on span "Reset" at bounding box center [230, 123] width 24 height 10
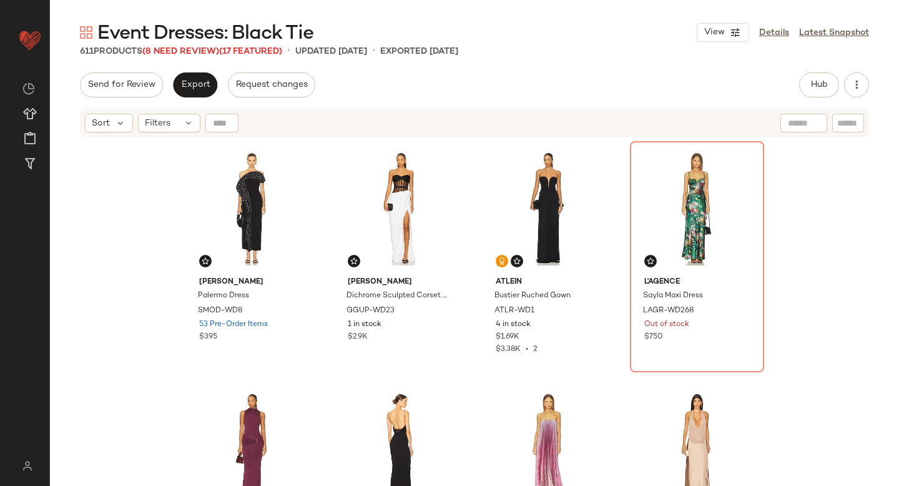
click at [214, 94] on div "Export" at bounding box center [195, 84] width 44 height 25
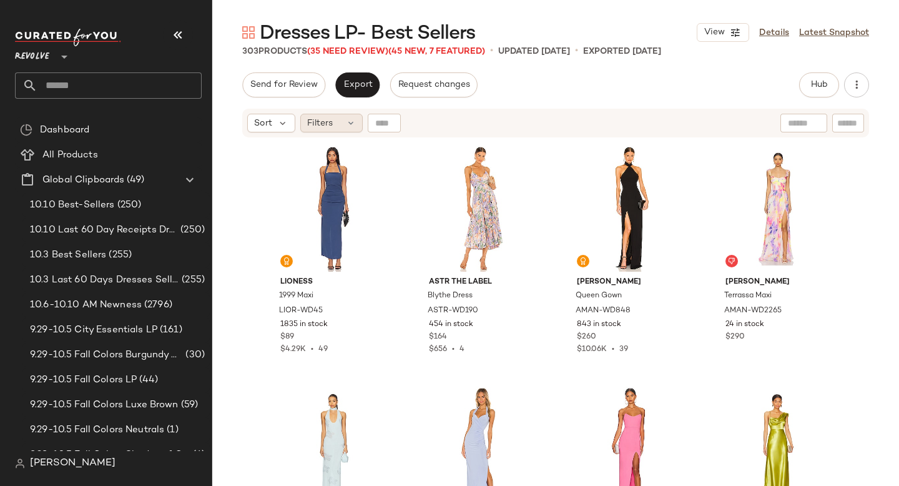
click at [334, 123] on div "Filters" at bounding box center [331, 123] width 62 height 19
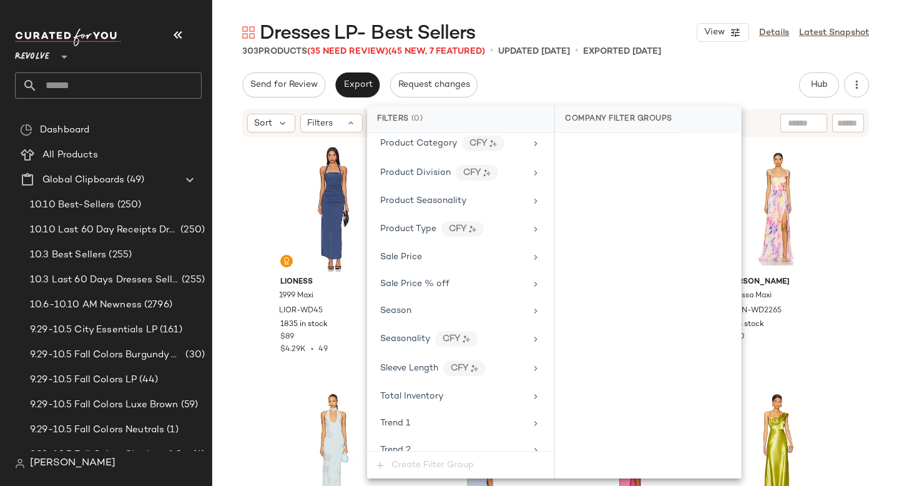
scroll to position [1094, 0]
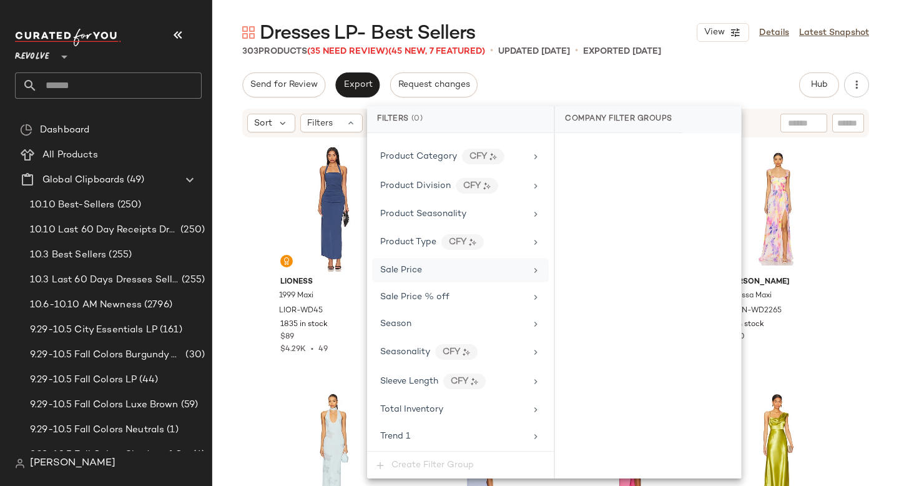
click at [449, 263] on div "Sale Price" at bounding box center [460, 270] width 177 height 24
click at [613, 147] on div "On sale" at bounding box center [648, 149] width 176 height 22
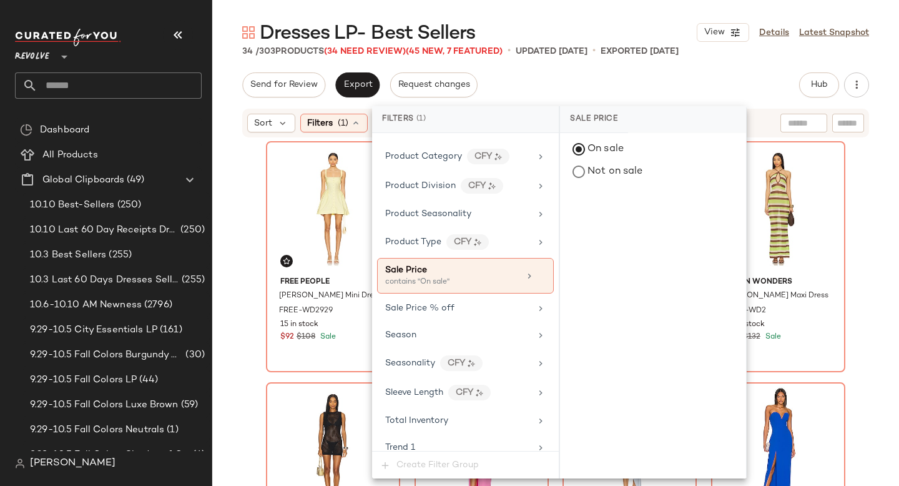
click at [670, 78] on div "Send for Review Export Request changes Hub Send for Review External Review Inte…" at bounding box center [555, 84] width 627 height 25
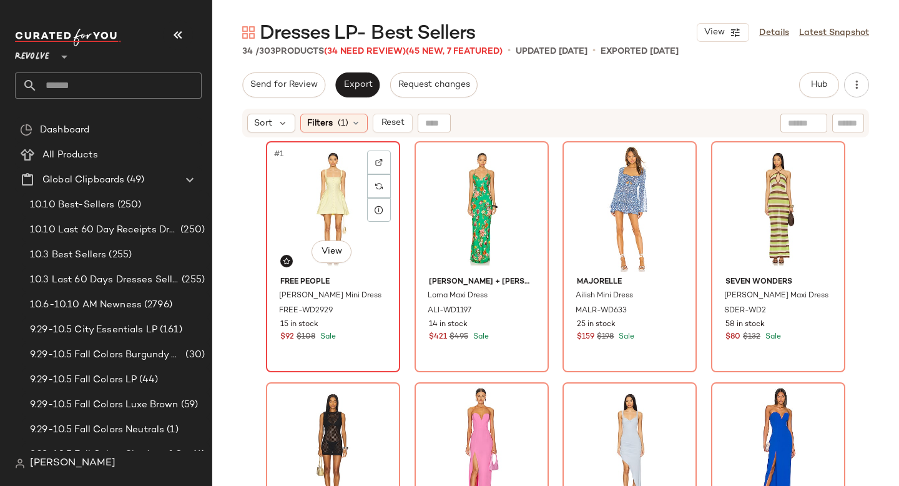
click at [330, 218] on div "#1 View" at bounding box center [332, 208] width 125 height 126
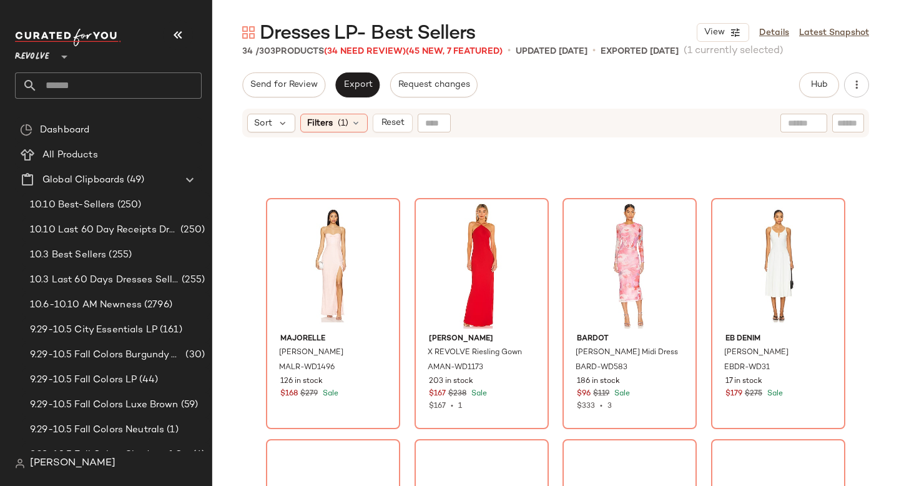
scroll to position [1793, 0]
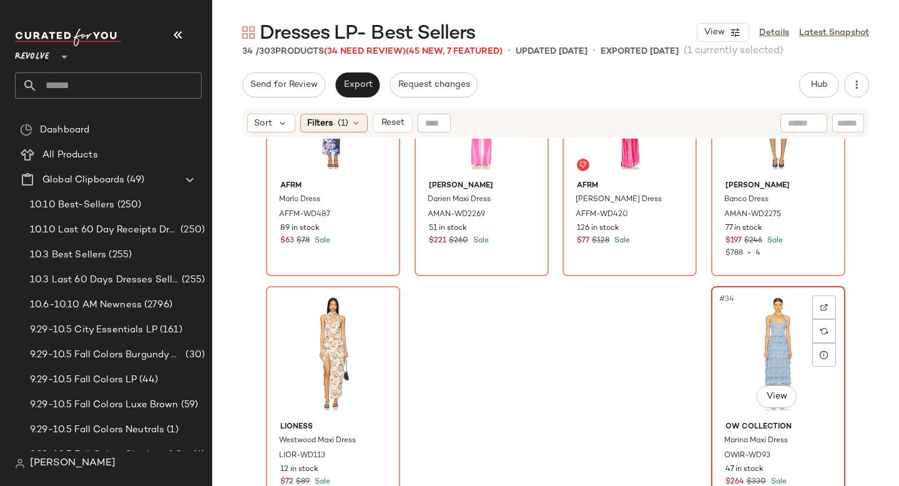
click at [747, 298] on div "#34 View" at bounding box center [777, 353] width 125 height 126
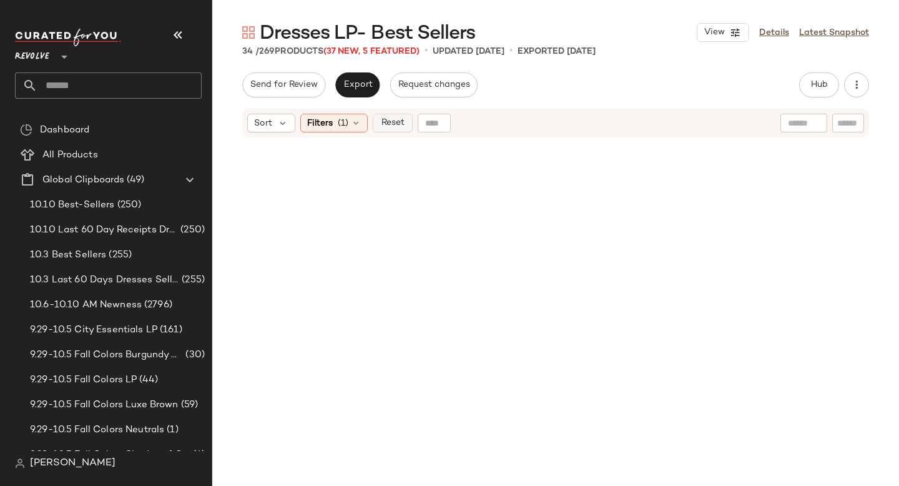
click at [383, 124] on span "Reset" at bounding box center [392, 123] width 24 height 10
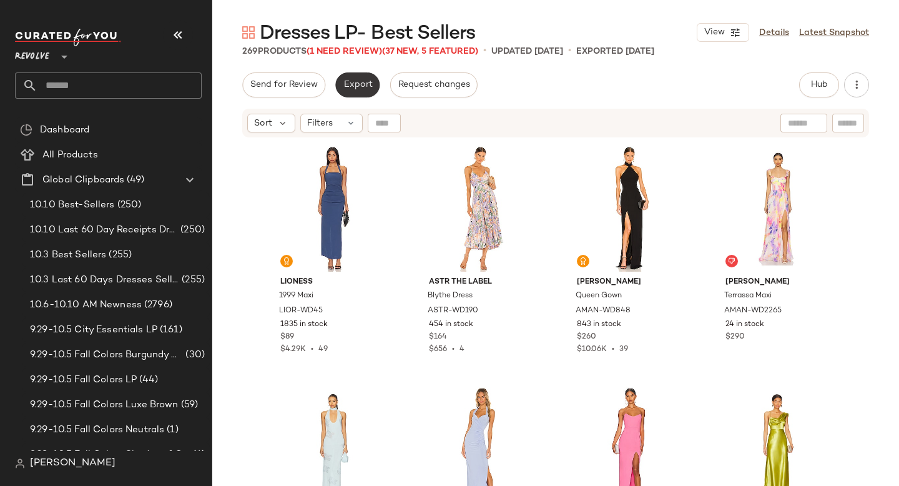
click at [359, 91] on button "Export" at bounding box center [357, 84] width 44 height 25
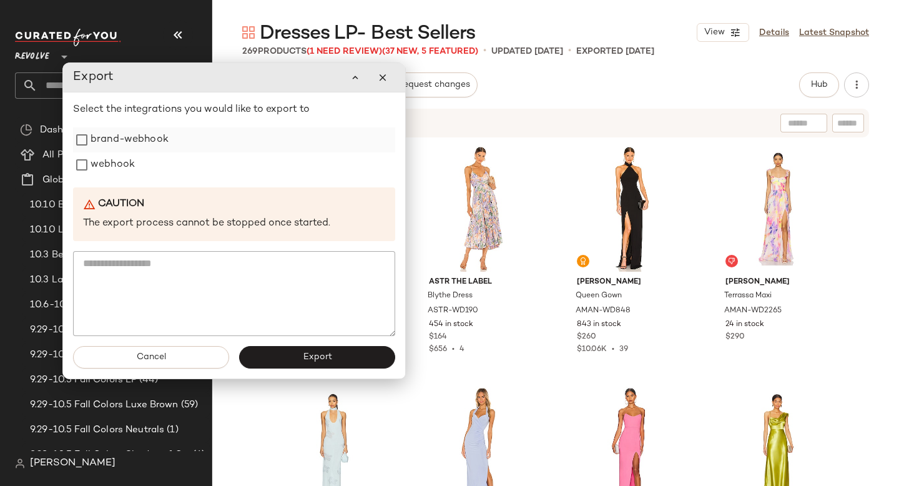
click at [153, 139] on label "brand-webhook" at bounding box center [130, 139] width 78 height 25
click at [112, 164] on label "webhook" at bounding box center [113, 164] width 44 height 25
click at [308, 355] on span "Export" at bounding box center [316, 357] width 29 height 10
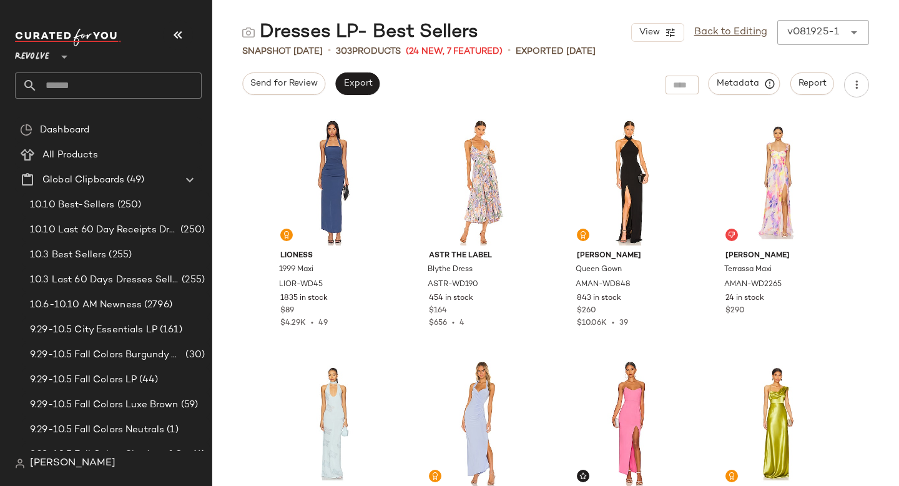
click at [79, 77] on input "text" at bounding box center [119, 85] width 164 height 26
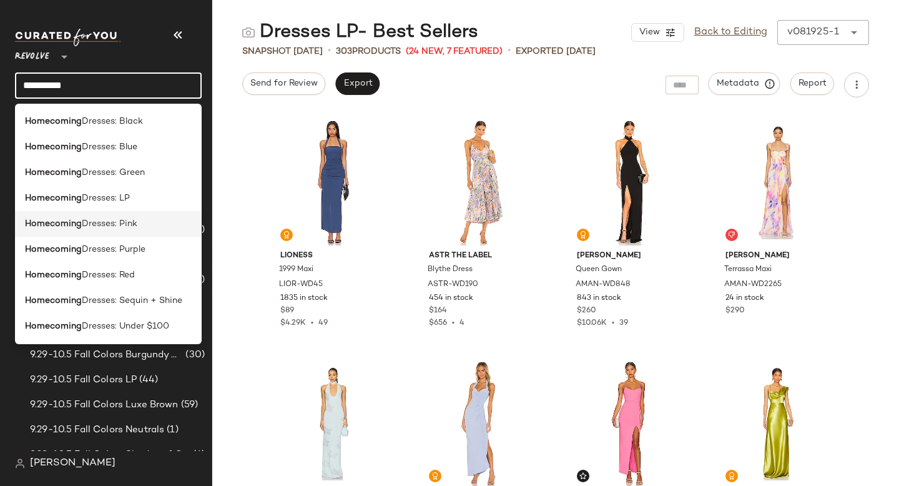
type input "**********"
click at [72, 222] on b "Homecoming" at bounding box center [53, 223] width 57 height 13
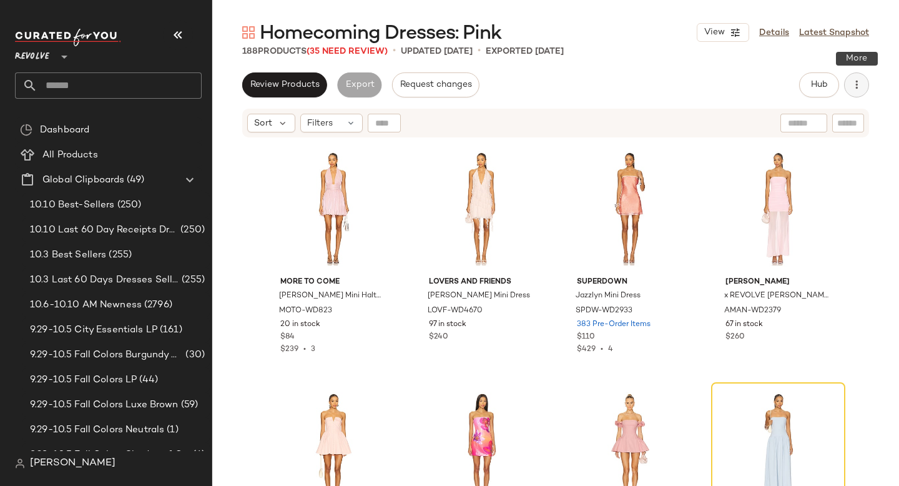
click at [859, 89] on icon "button" at bounding box center [856, 85] width 12 height 12
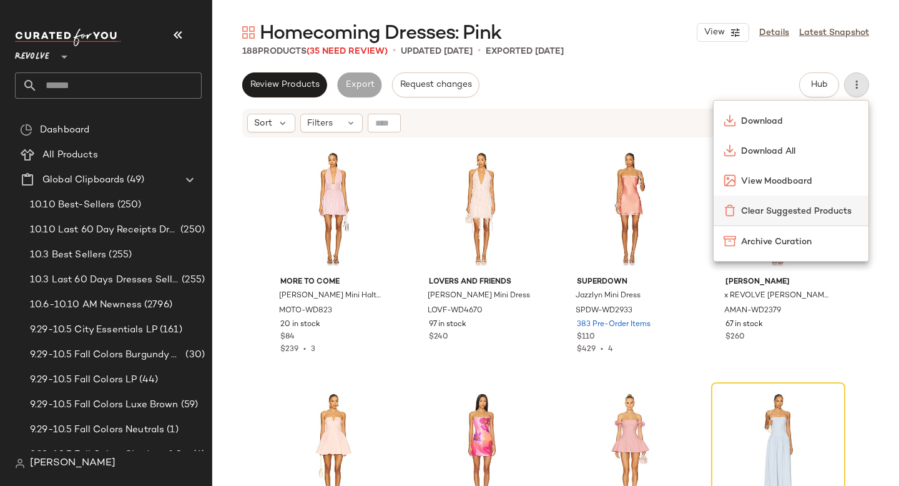
click at [790, 211] on span "Clear Suggested Products" at bounding box center [799, 211] width 117 height 13
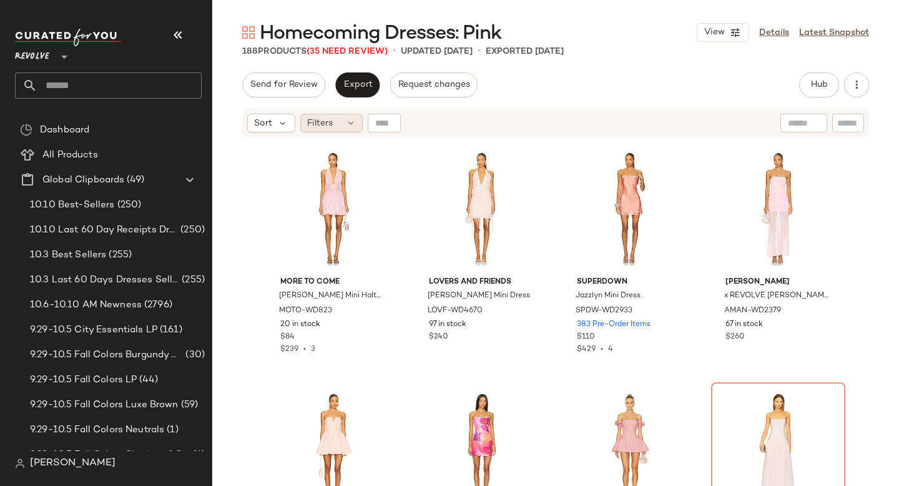
click at [337, 123] on div "Filters" at bounding box center [331, 123] width 62 height 19
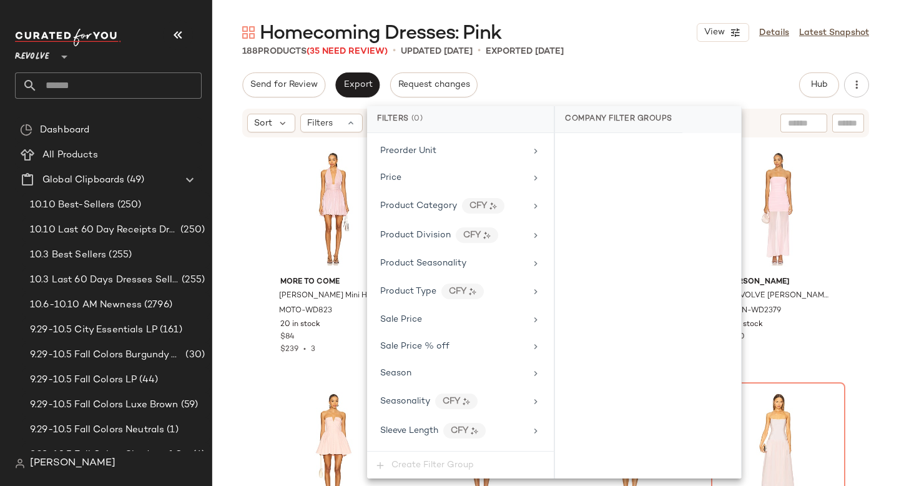
scroll to position [1026, 0]
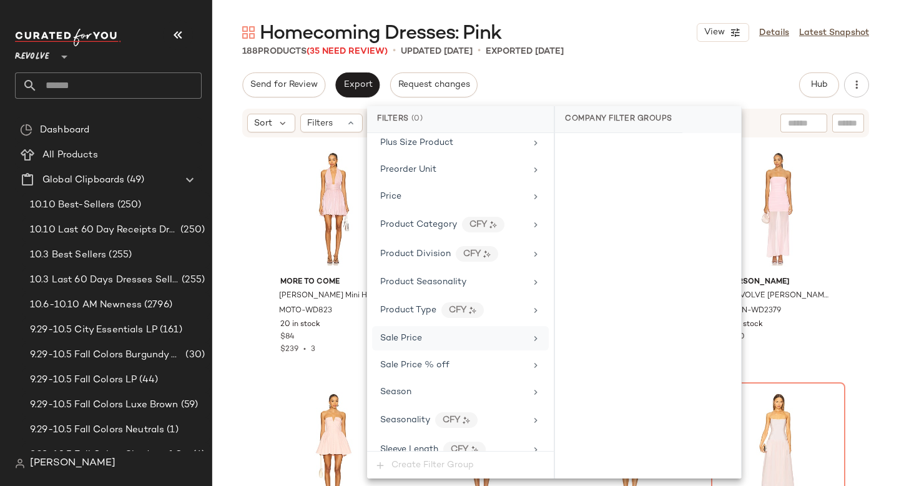
click at [428, 338] on div "Sale Price" at bounding box center [452, 337] width 145 height 13
click at [607, 157] on div "On sale" at bounding box center [648, 149] width 176 height 22
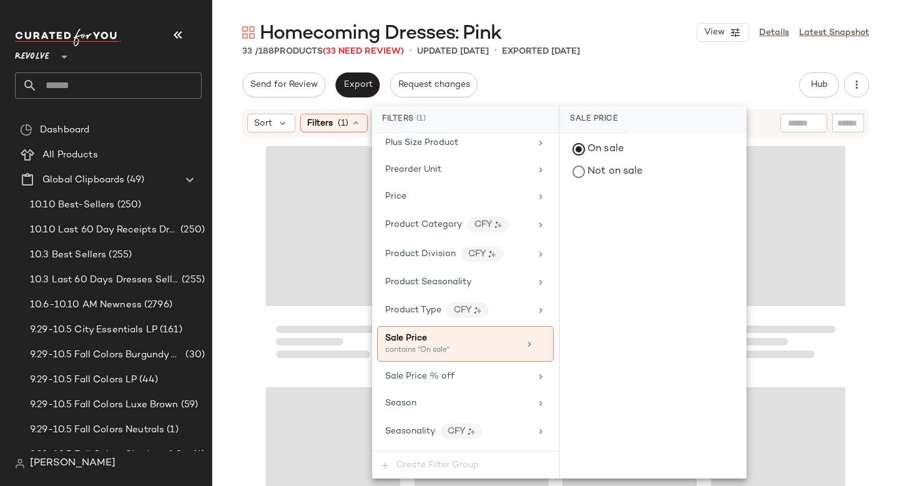
click at [639, 58] on div "Homecoming Dresses: Pink View Details Latest Snapshot 33 / 188 Products (33 Nee…" at bounding box center [555, 253] width 687 height 466
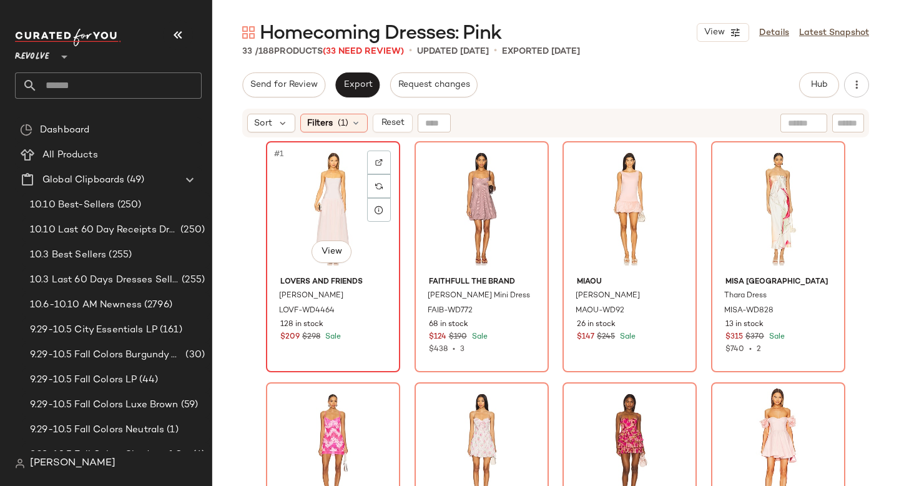
click at [300, 230] on div "#1 View" at bounding box center [332, 208] width 125 height 126
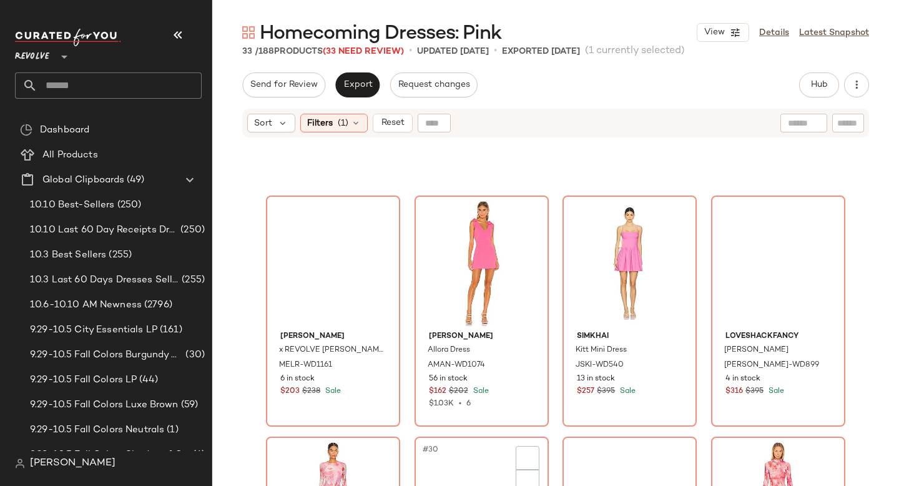
scroll to position [1793, 0]
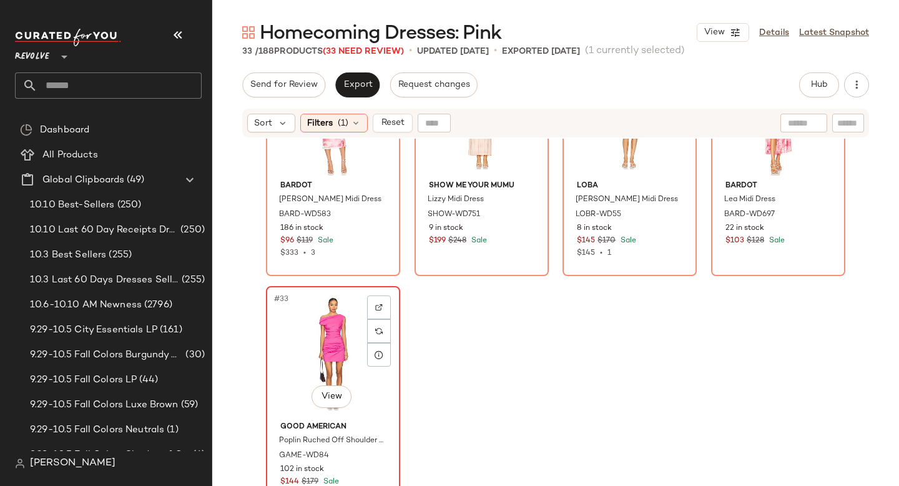
click at [311, 326] on div "#33 View" at bounding box center [332, 353] width 125 height 126
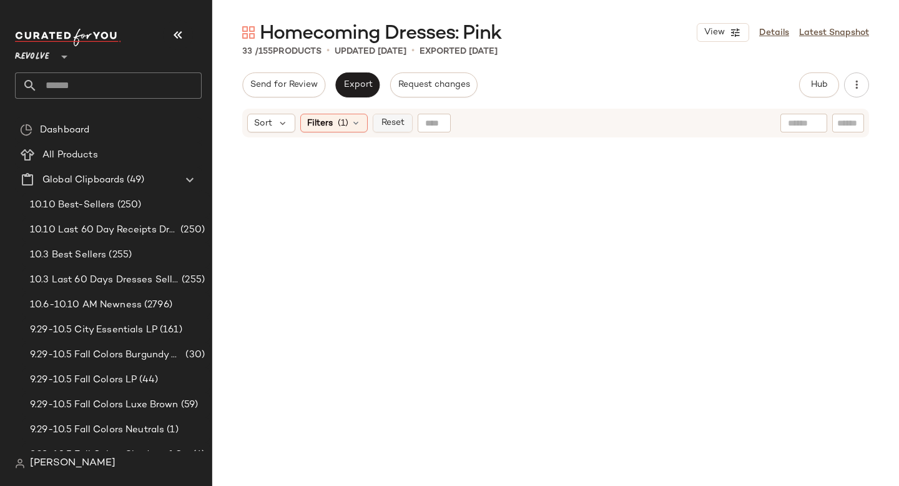
click at [393, 116] on button "Reset" at bounding box center [393, 123] width 40 height 19
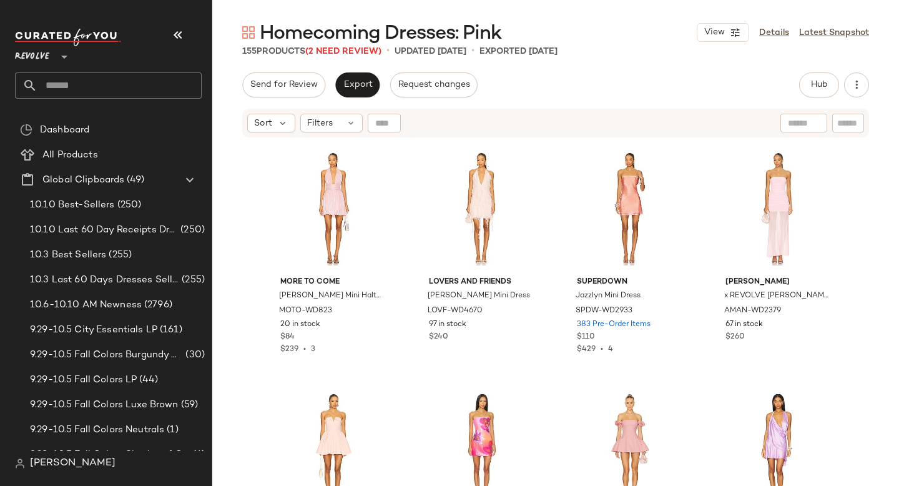
click at [135, 84] on input "text" at bounding box center [119, 85] width 164 height 26
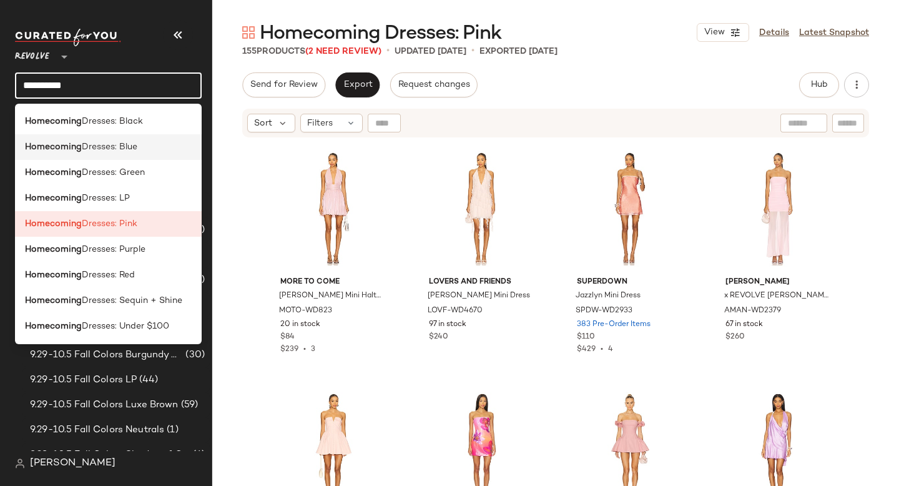
type input "**********"
click at [112, 154] on div "Homecoming Dresses: Blue" at bounding box center [108, 147] width 187 height 26
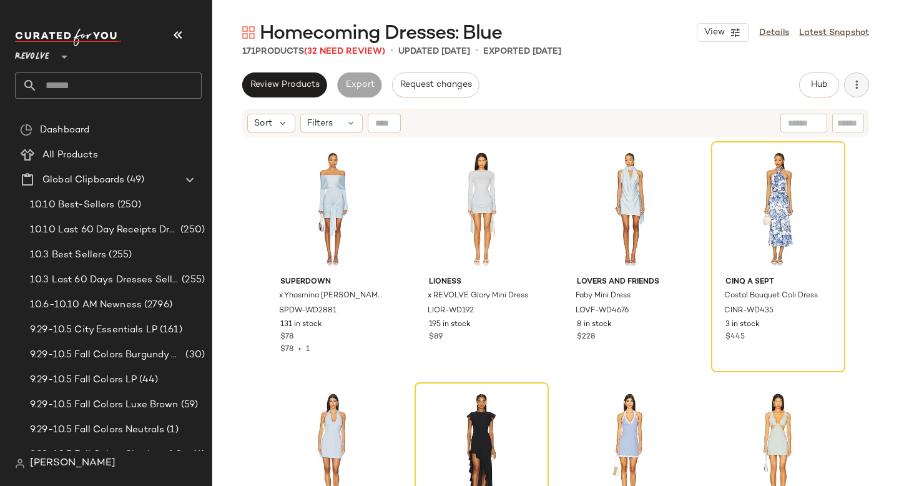
click at [863, 89] on button "button" at bounding box center [856, 84] width 25 height 25
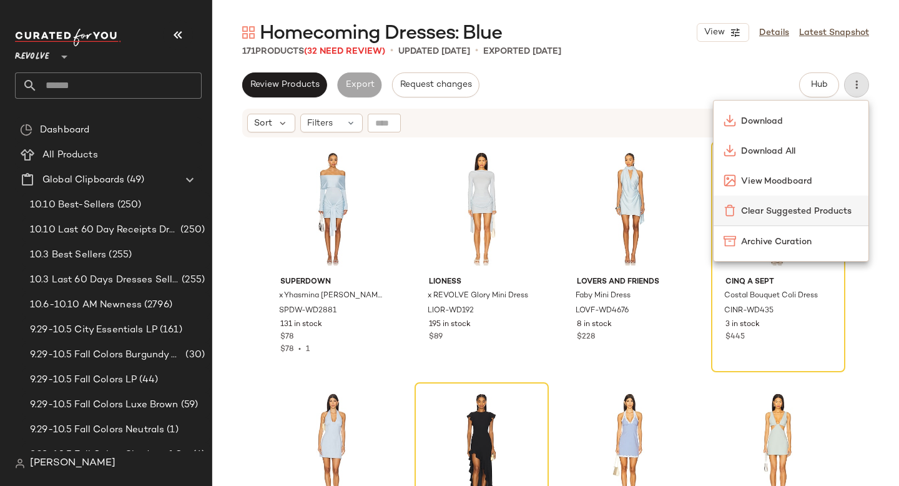
click at [793, 209] on span "Clear Suggested Products" at bounding box center [799, 211] width 117 height 13
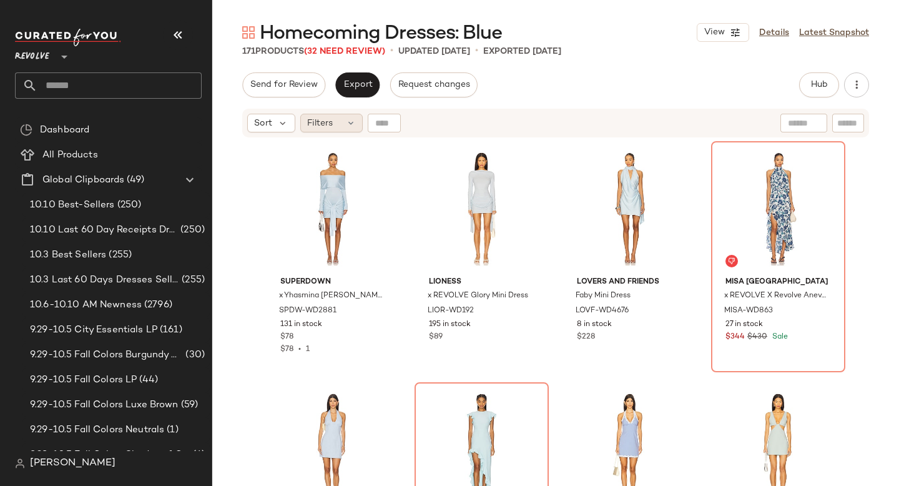
click at [326, 123] on span "Filters" at bounding box center [320, 123] width 26 height 13
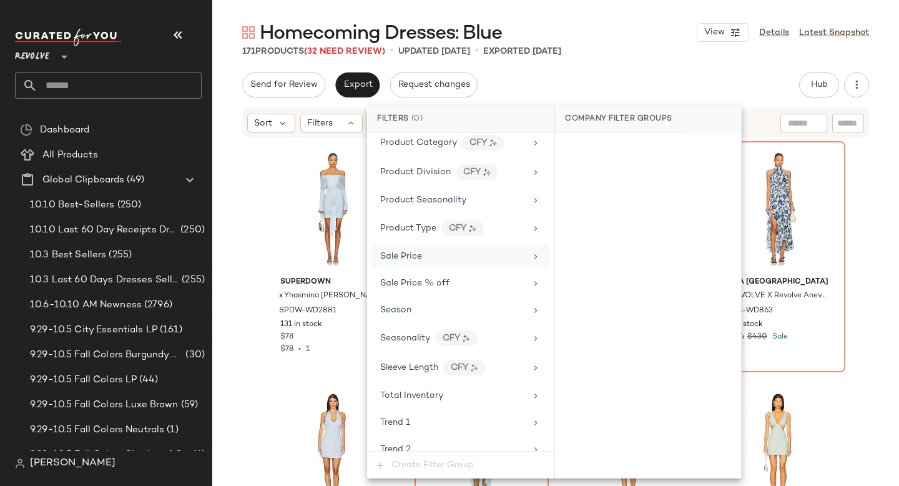
scroll to position [1107, 0]
click at [418, 262] on div "Sale Price" at bounding box center [401, 256] width 42 height 13
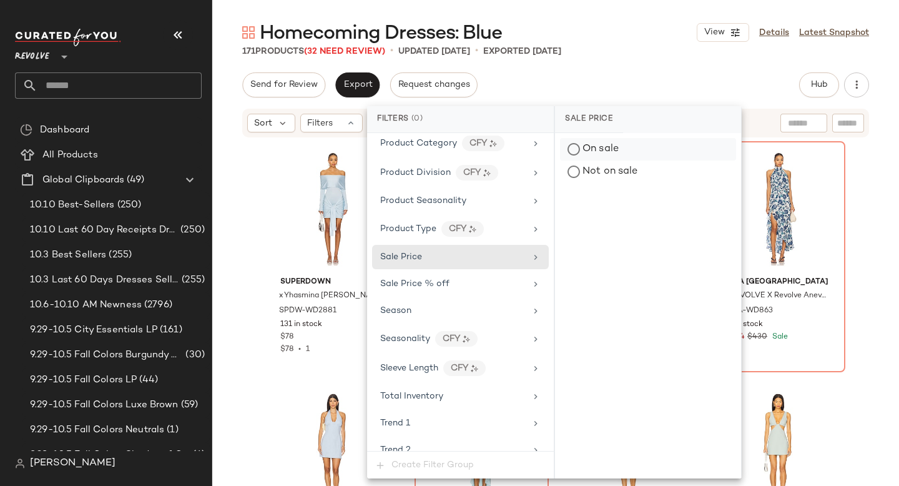
click at [599, 152] on div "On sale" at bounding box center [648, 149] width 176 height 22
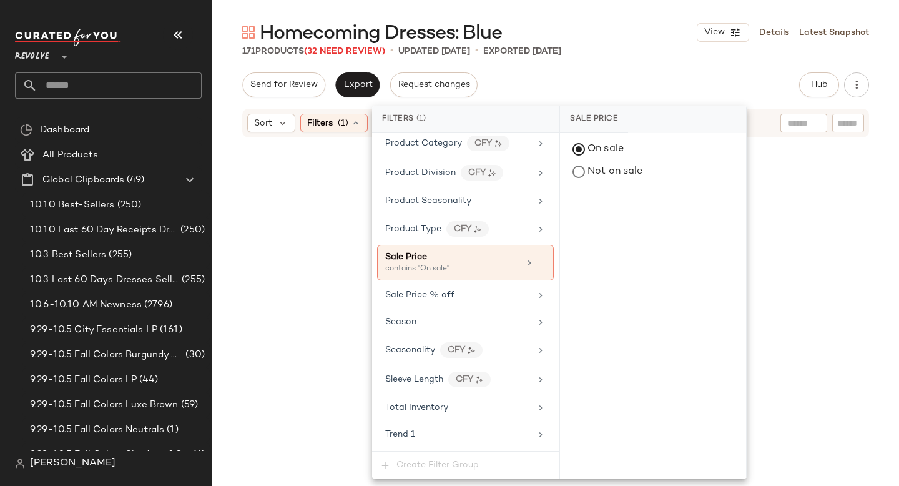
click at [644, 66] on div "Homecoming Dresses: Blue View Details Latest Snapshot 171 Products (32 Need Rev…" at bounding box center [555, 253] width 687 height 466
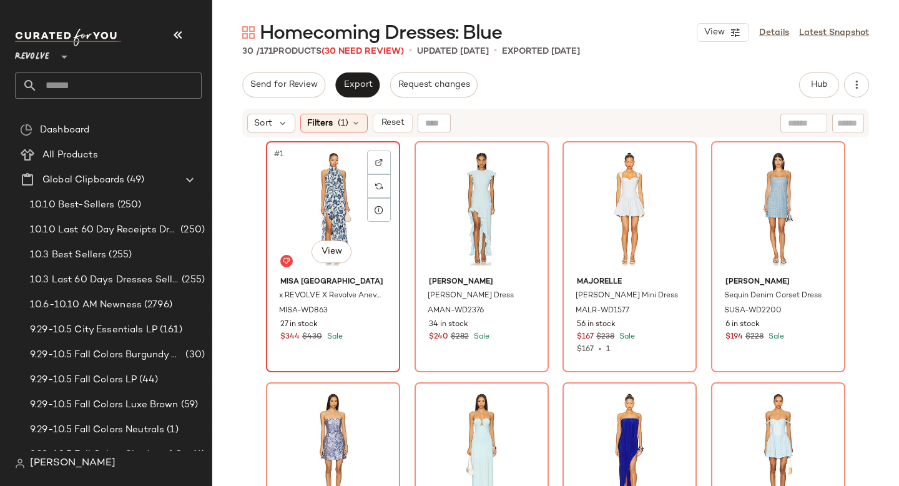
click at [323, 184] on div "#1 View" at bounding box center [332, 208] width 125 height 126
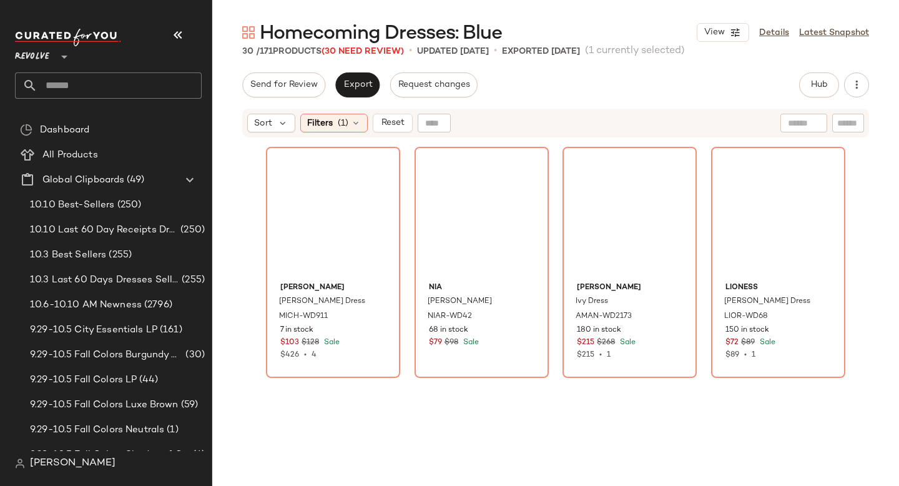
scroll to position [1552, 0]
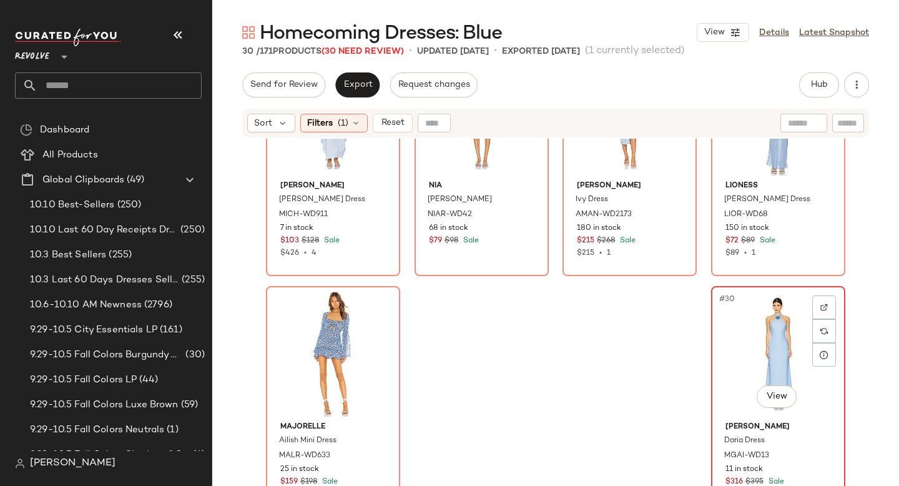
click at [745, 325] on div "#30 View" at bounding box center [777, 353] width 125 height 126
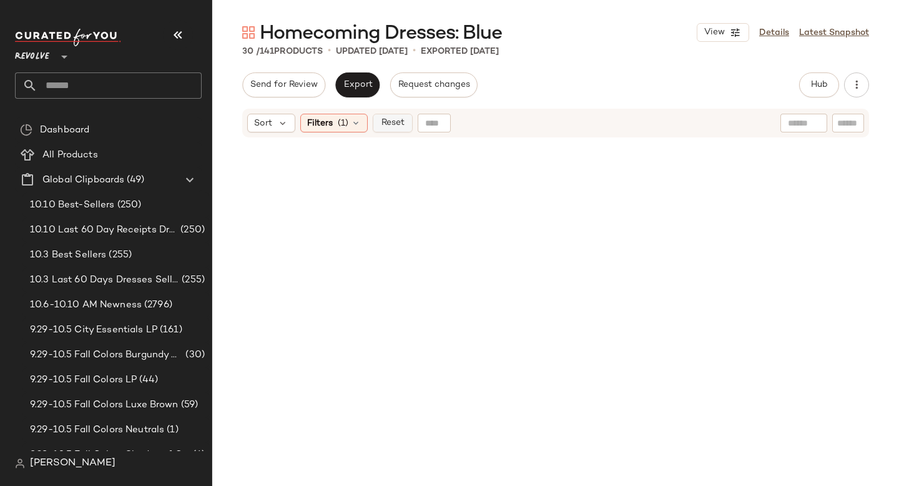
click at [396, 120] on span "Reset" at bounding box center [392, 123] width 24 height 10
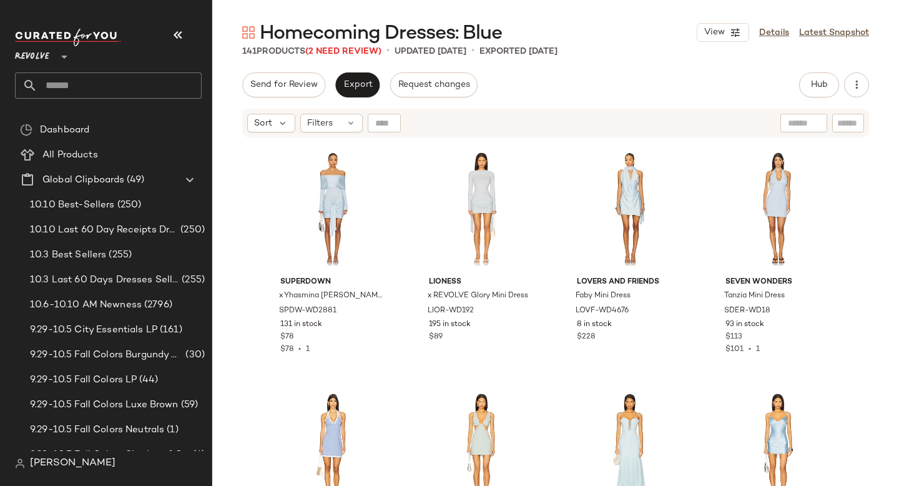
click at [163, 76] on input "text" at bounding box center [119, 85] width 164 height 26
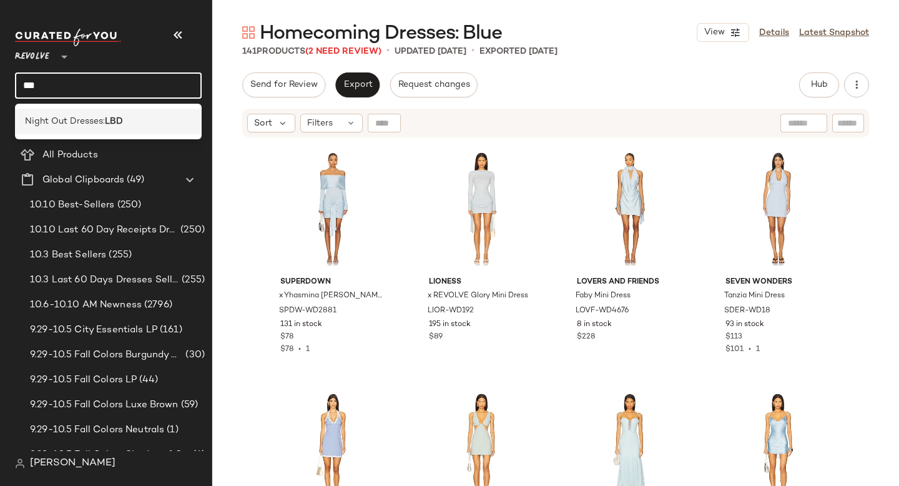
type input "***"
click at [145, 126] on div "Night Out Dresses: LBD" at bounding box center [108, 121] width 167 height 13
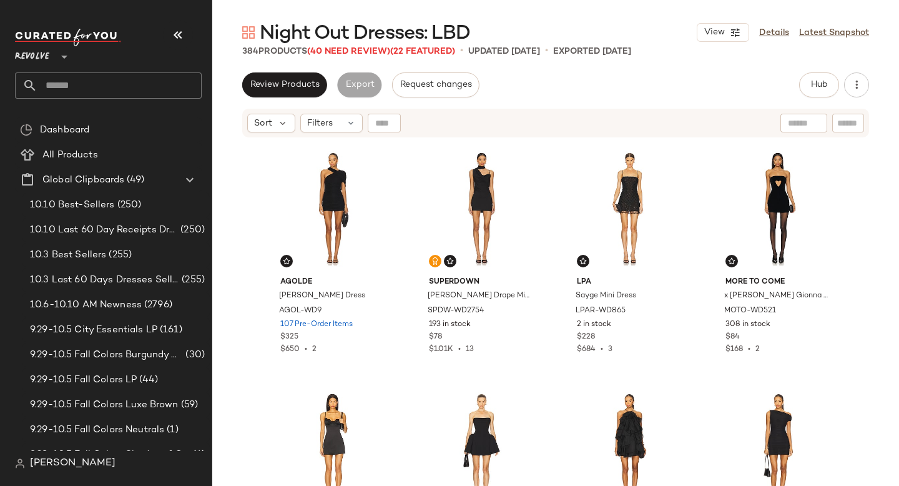
click at [878, 74] on div "Review Products Export Request changes Hub Send for Review External Review Inte…" at bounding box center [555, 84] width 687 height 25
click at [864, 85] on button "button" at bounding box center [856, 84] width 25 height 25
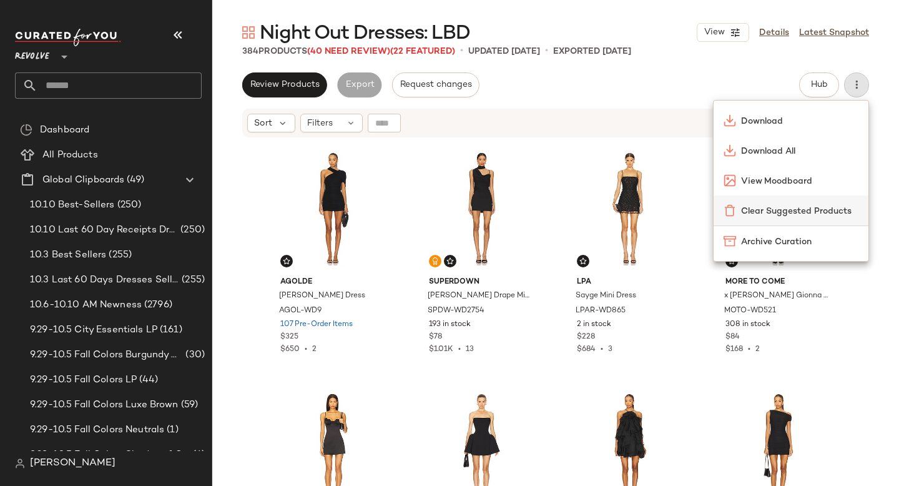
click at [806, 202] on div "Clear Suggested Products" at bounding box center [790, 210] width 155 height 30
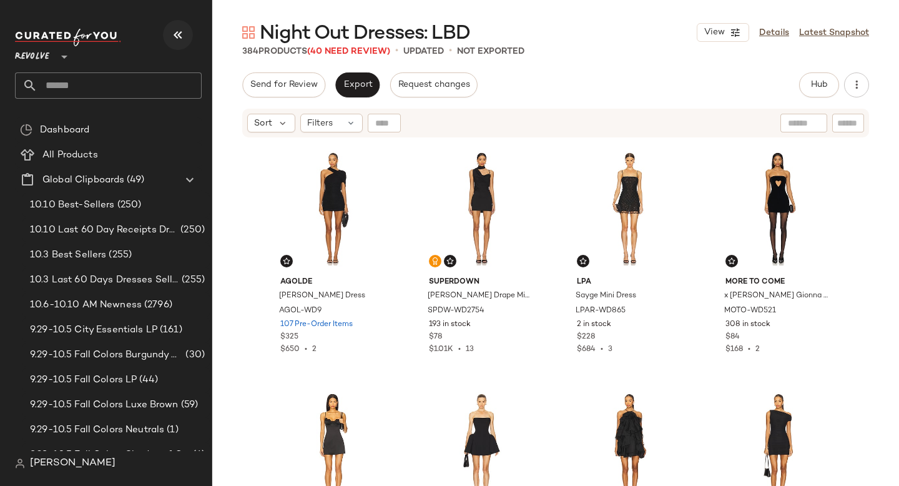
click at [178, 32] on icon "button" at bounding box center [177, 34] width 15 height 15
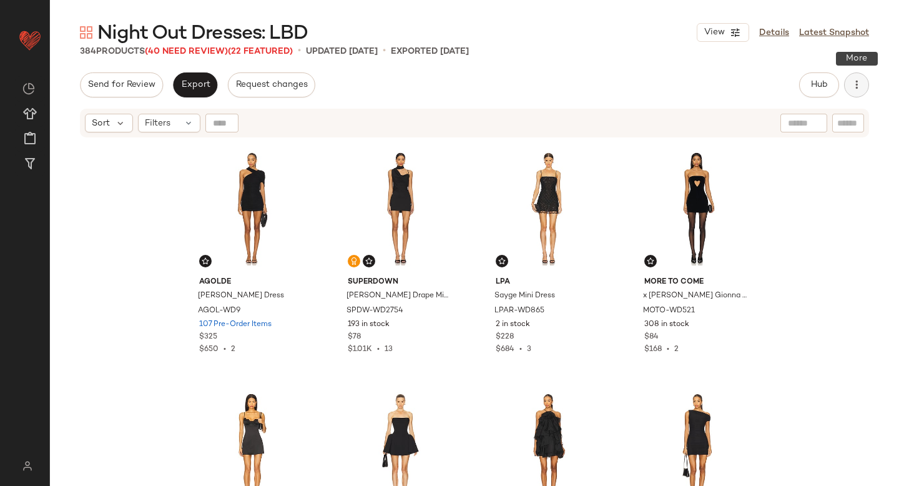
click at [861, 74] on button "button" at bounding box center [856, 84] width 25 height 25
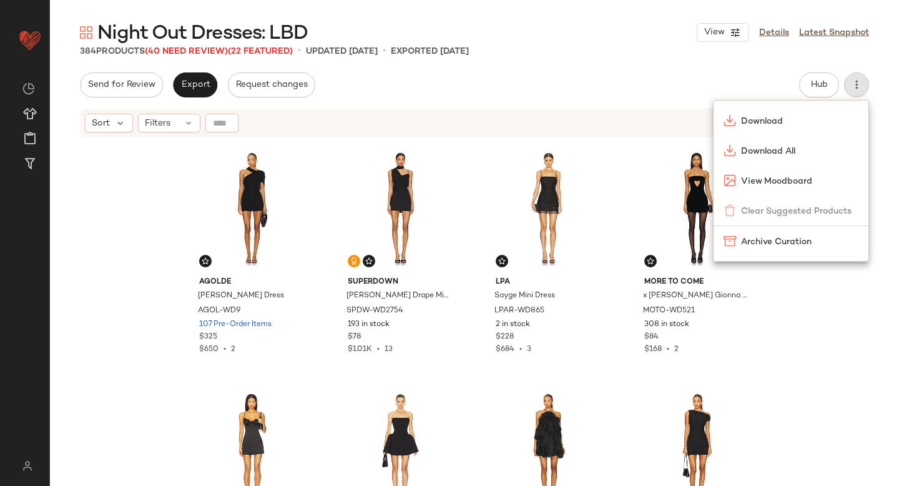
click at [717, 67] on div "Night Out Dresses: LBD View Details Latest Snapshot 384 Products (40 Need Revie…" at bounding box center [474, 253] width 849 height 466
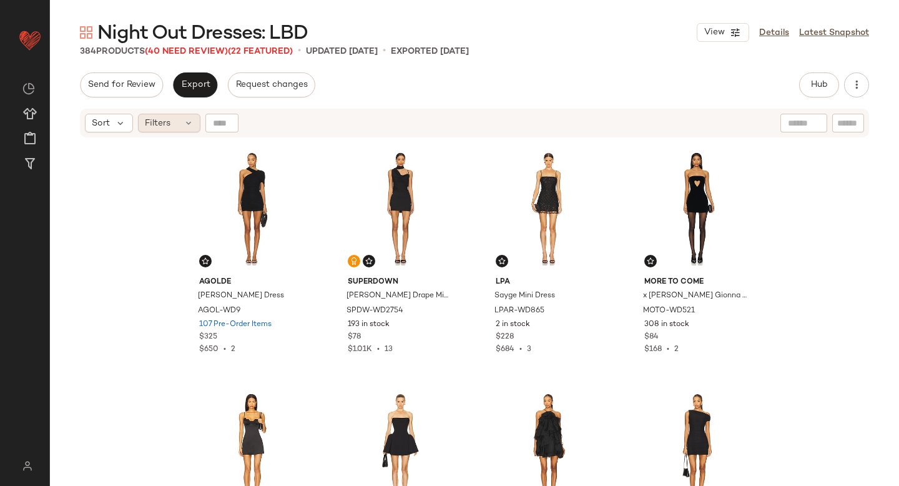
click at [177, 126] on div "Filters" at bounding box center [169, 123] width 62 height 19
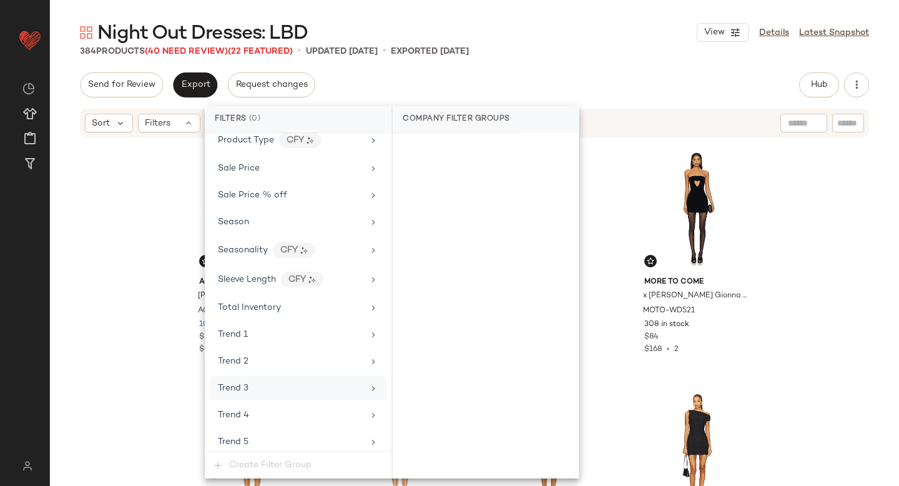
scroll to position [1195, 0]
click at [279, 162] on div "Sale Price" at bounding box center [290, 168] width 145 height 13
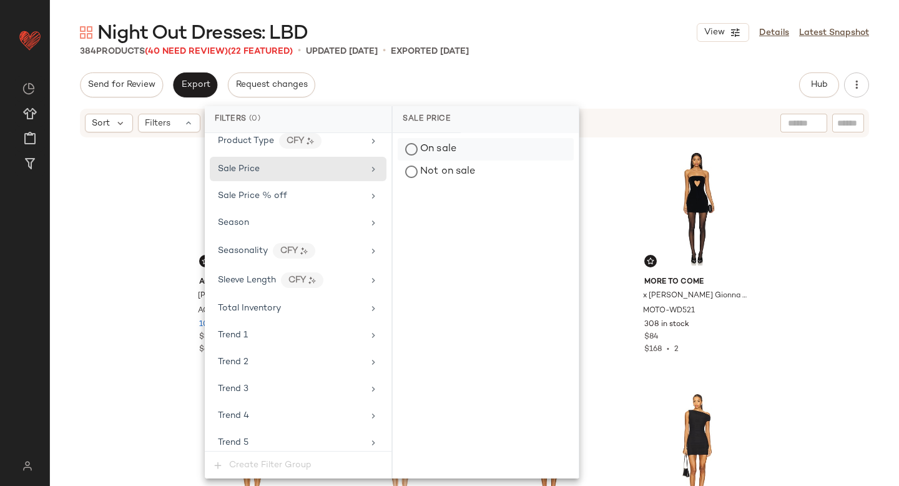
click at [412, 149] on div "On sale" at bounding box center [486, 149] width 176 height 22
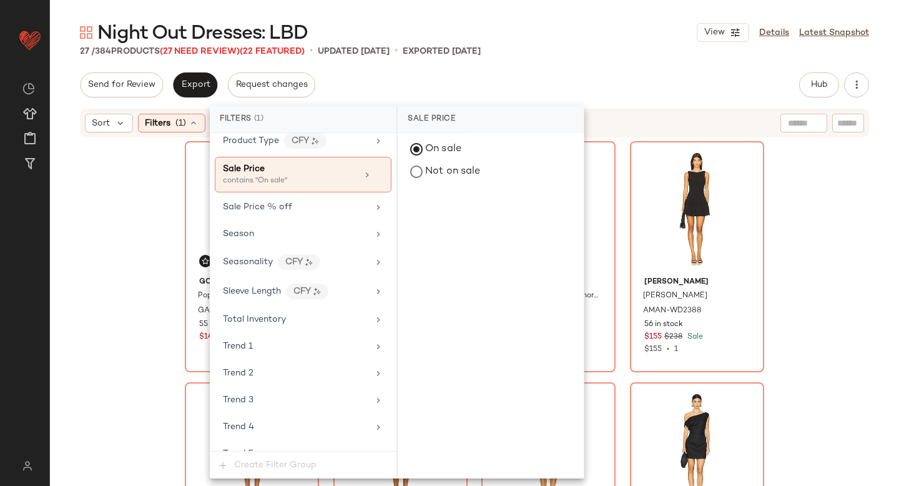
click at [555, 54] on div "27 / 384 Products (27 Need Review) (22 Featured) • updated Oct 2nd • Exported O…" at bounding box center [474, 51] width 849 height 12
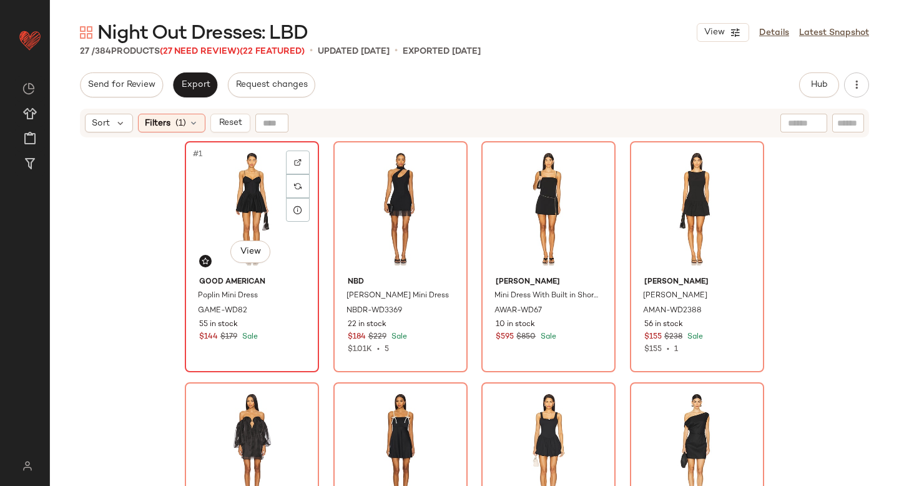
click at [245, 179] on div "#1 View" at bounding box center [251, 208] width 125 height 126
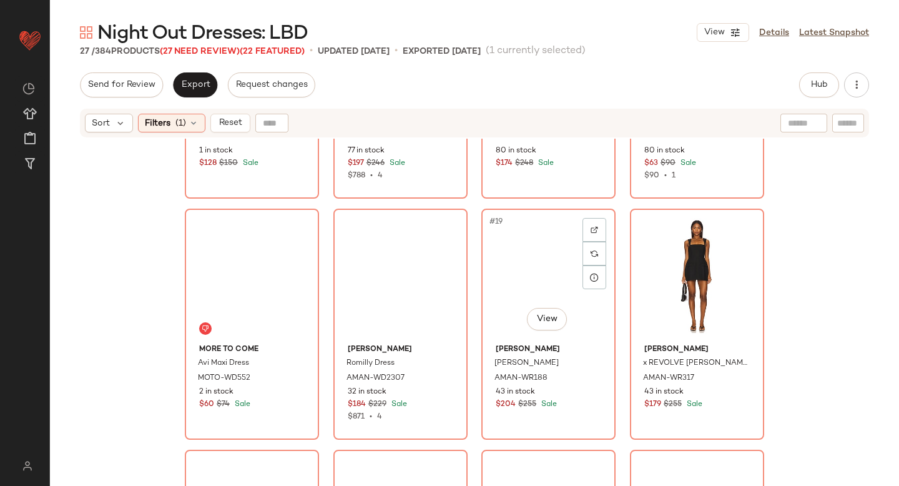
scroll to position [1311, 0]
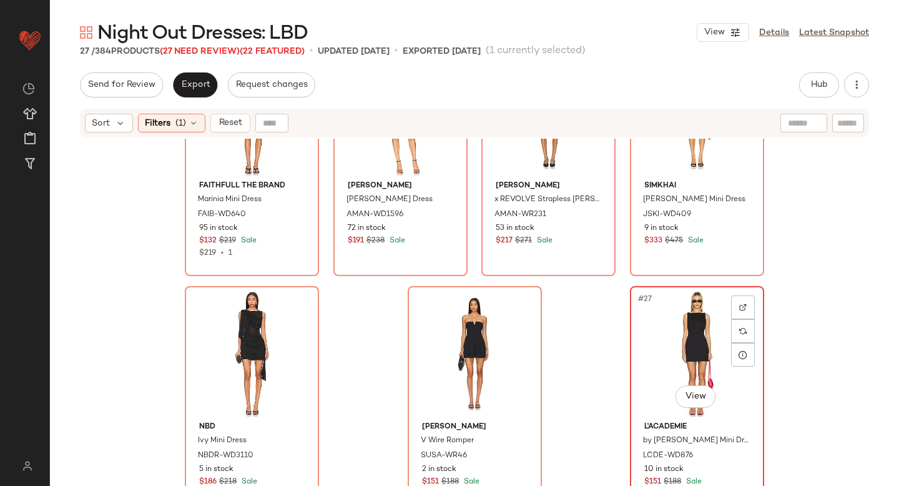
click at [649, 355] on div "#27 View" at bounding box center [696, 353] width 125 height 126
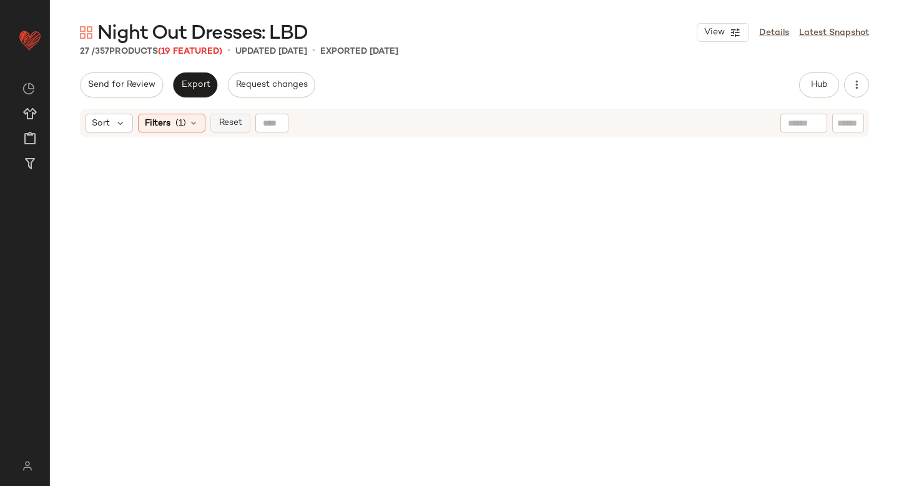
click at [230, 122] on span "Reset" at bounding box center [230, 123] width 24 height 10
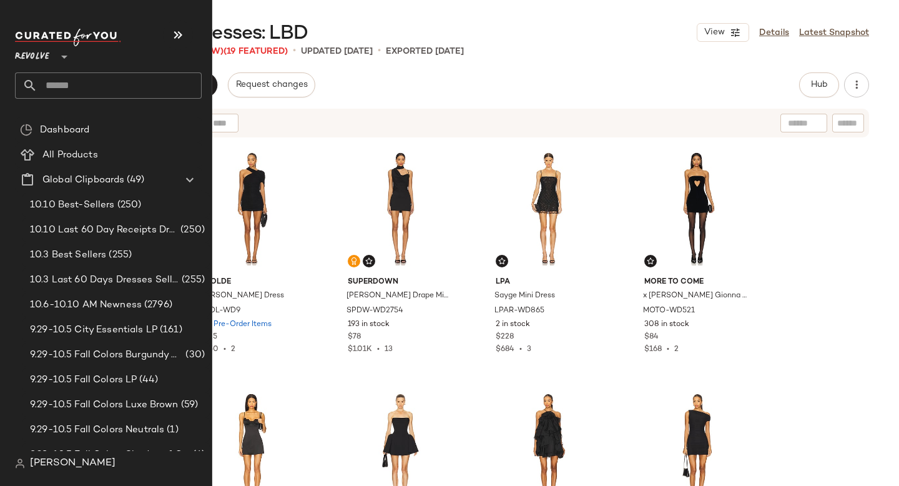
click at [66, 81] on input "text" at bounding box center [119, 85] width 164 height 26
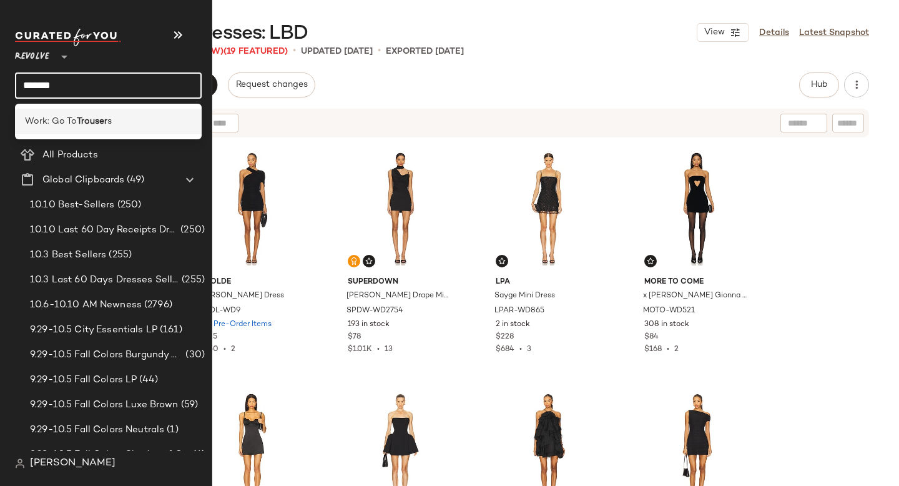
type input "*******"
click at [57, 112] on div "Work: Go To Trouser s" at bounding box center [108, 122] width 187 height 26
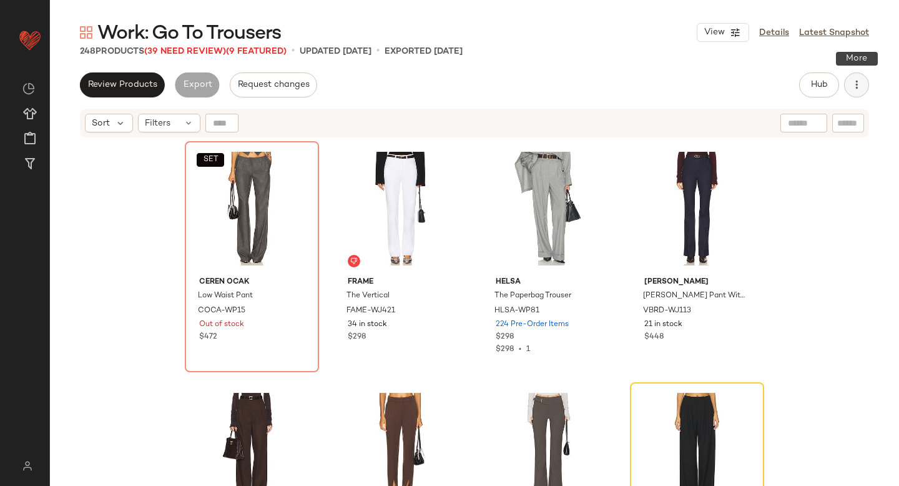
click at [859, 91] on icon "button" at bounding box center [856, 85] width 12 height 12
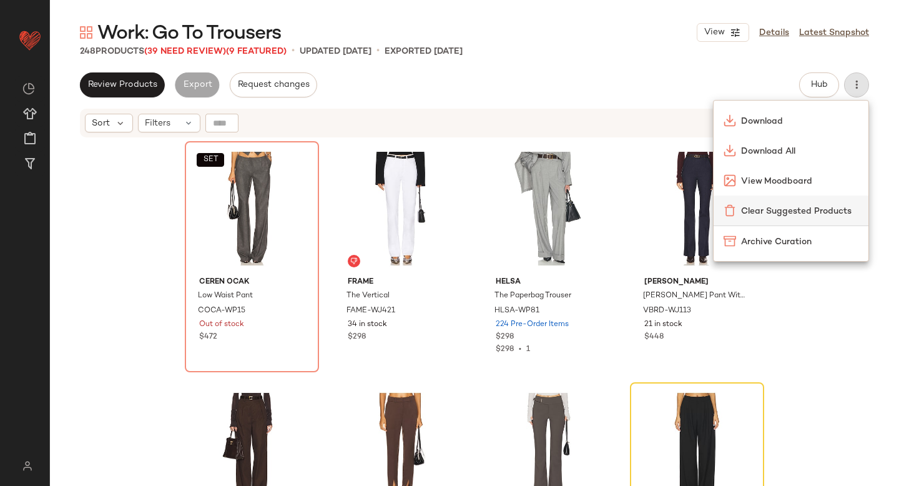
click at [805, 205] on span "Clear Suggested Products" at bounding box center [799, 211] width 117 height 13
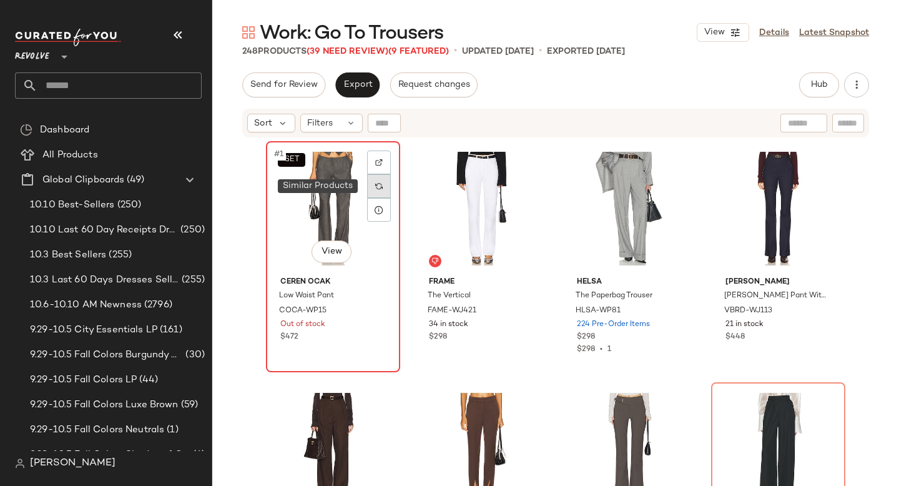
click at [384, 187] on div at bounding box center [379, 186] width 24 height 24
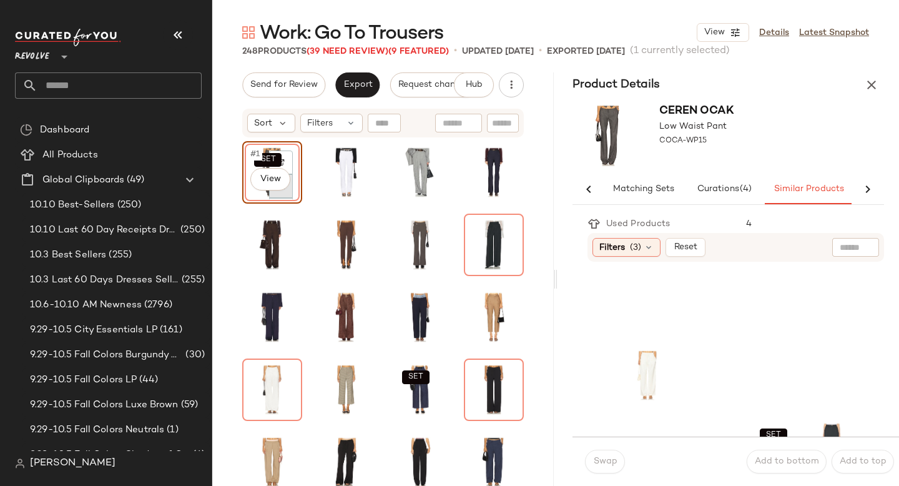
scroll to position [0, 66]
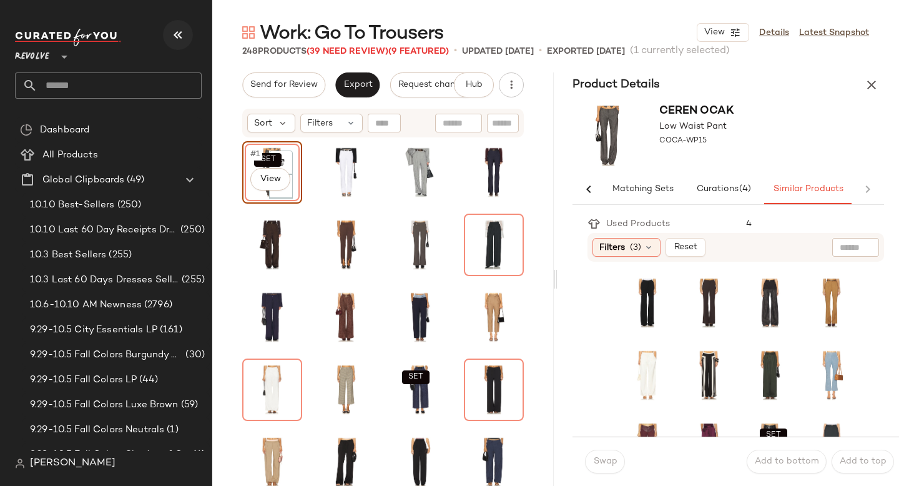
click at [187, 28] on button "button" at bounding box center [178, 35] width 30 height 30
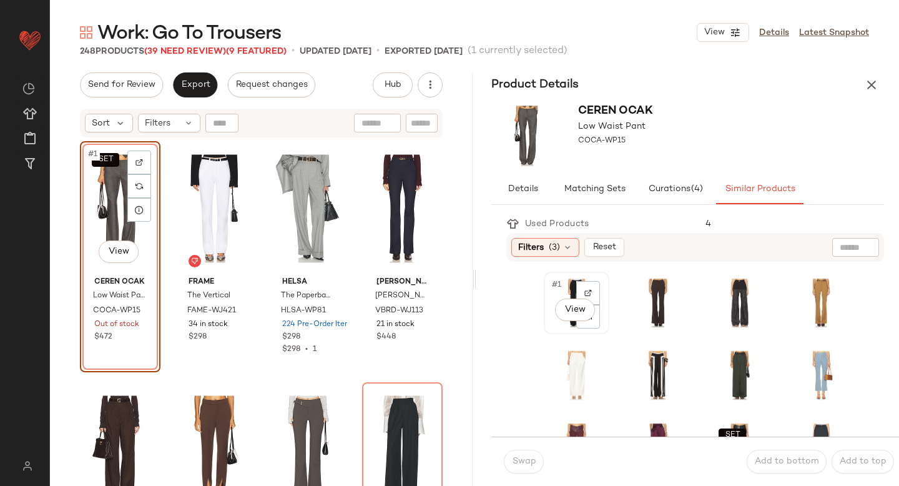
click at [563, 289] on span "#1" at bounding box center [557, 284] width 13 height 12
click at [864, 83] on icon "button" at bounding box center [871, 84] width 15 height 15
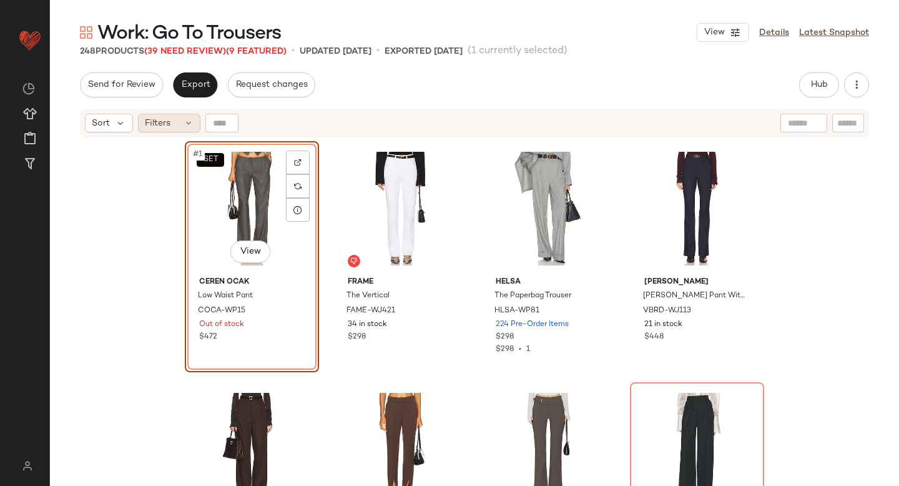
click at [174, 125] on div "Filters" at bounding box center [169, 123] width 62 height 19
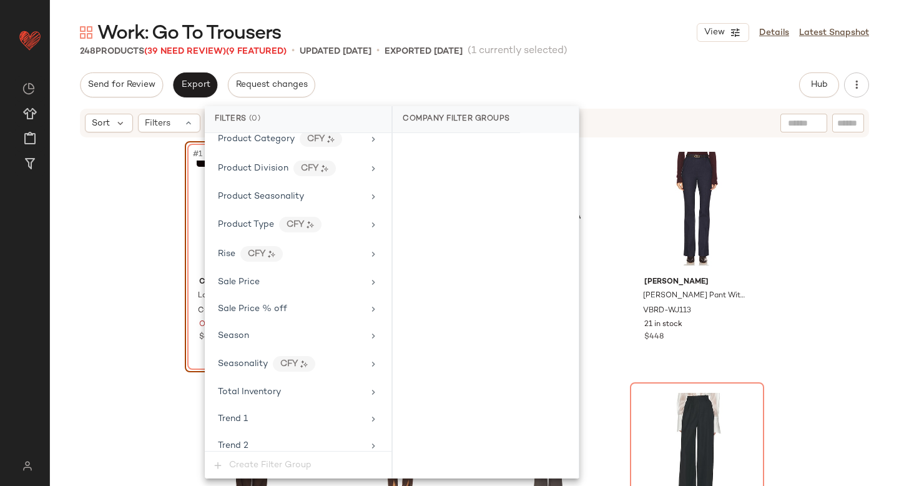
scroll to position [1044, 0]
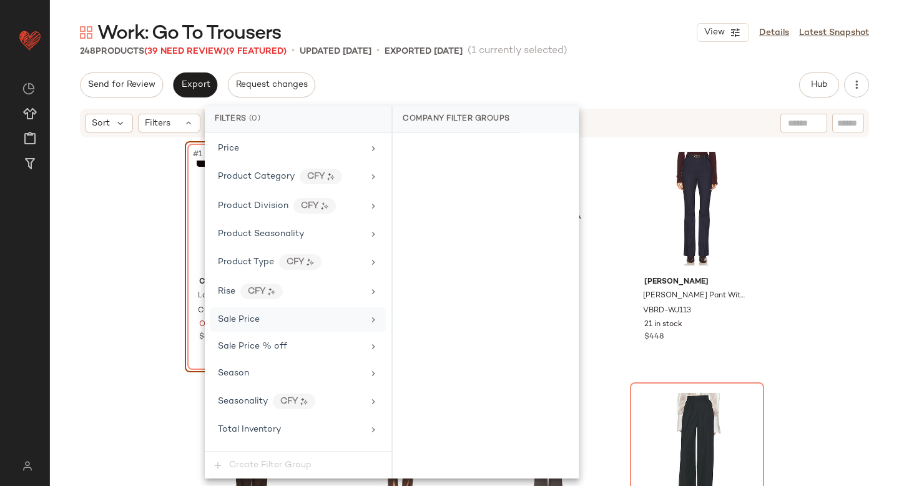
click at [243, 320] on span "Sale Price" at bounding box center [239, 319] width 42 height 9
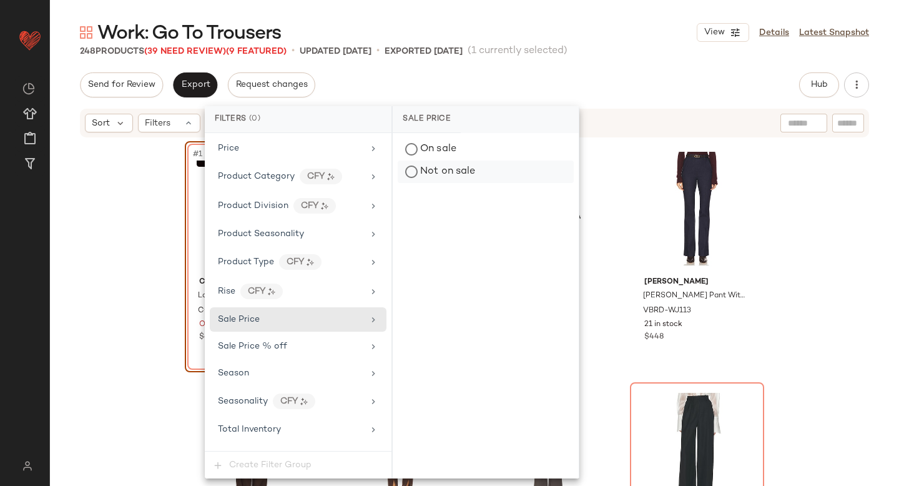
click at [450, 172] on div "Not on sale" at bounding box center [486, 171] width 176 height 22
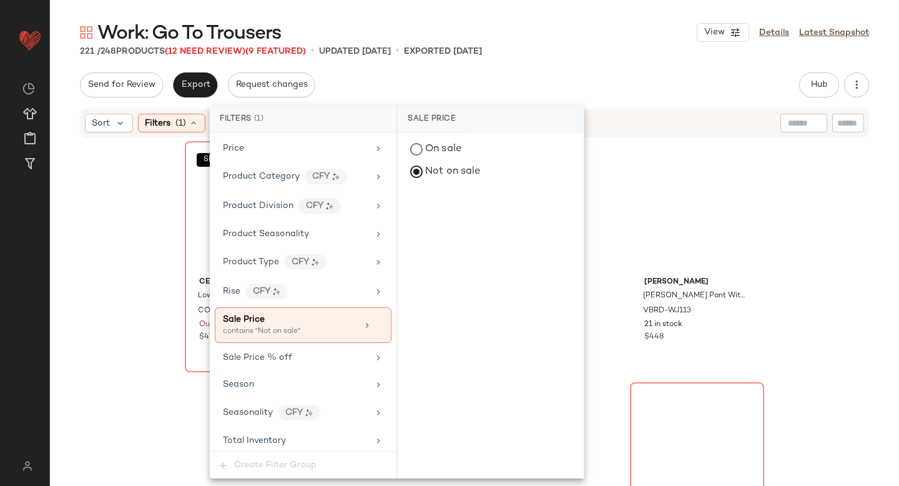
click at [619, 87] on div "Send for Review Export Request changes Hub Send for Review External Review Inte…" at bounding box center [474, 84] width 789 height 25
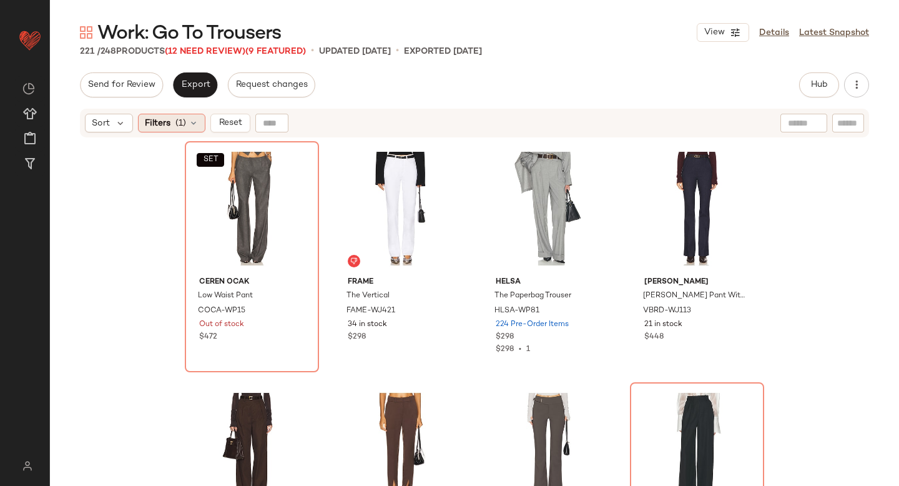
click at [182, 120] on span "(1)" at bounding box center [180, 123] width 11 height 13
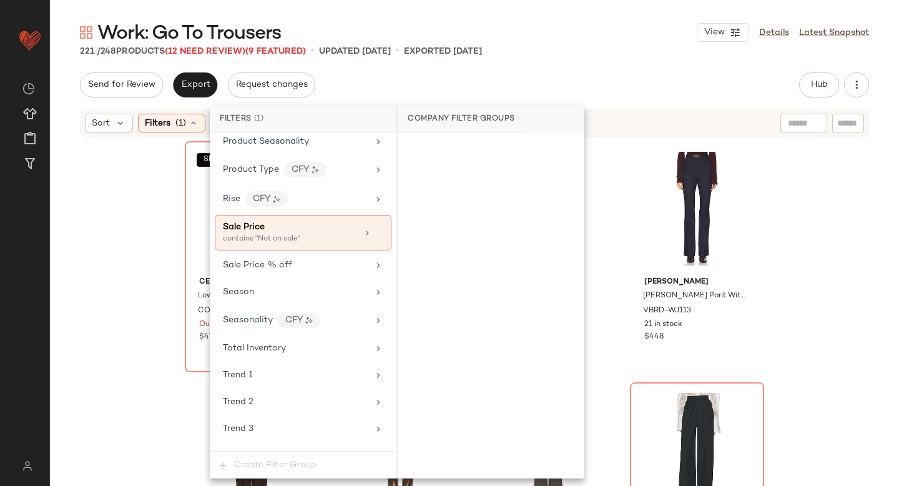
scroll to position [1117, 0]
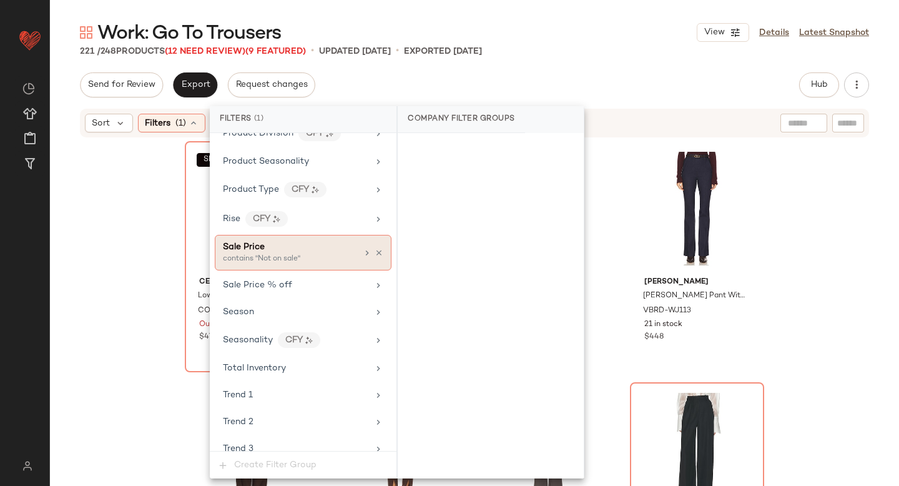
click at [322, 257] on div "contains "Not on sale"" at bounding box center [285, 258] width 125 height 11
click at [465, 144] on div "On sale" at bounding box center [491, 149] width 176 height 22
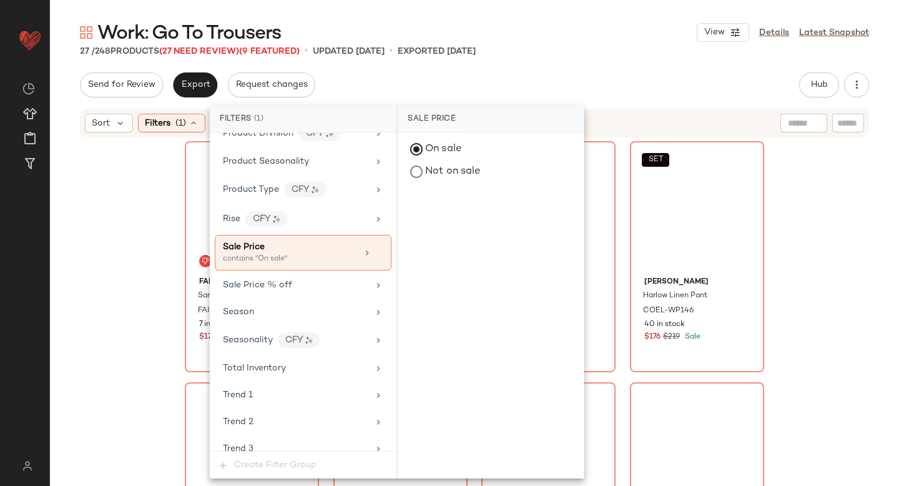
click at [561, 78] on div "Send for Review Export Request changes Hub Send for Review External Review Inte…" at bounding box center [474, 84] width 789 height 25
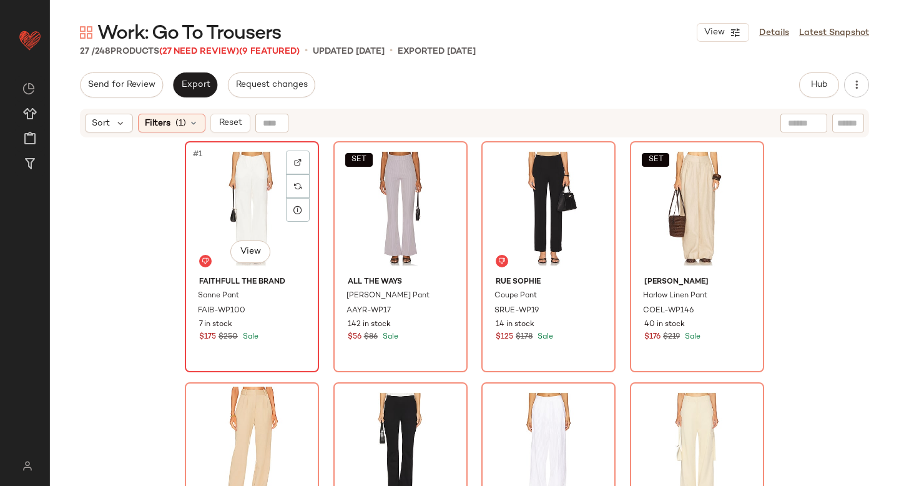
click at [250, 182] on div "#1 View" at bounding box center [251, 208] width 125 height 126
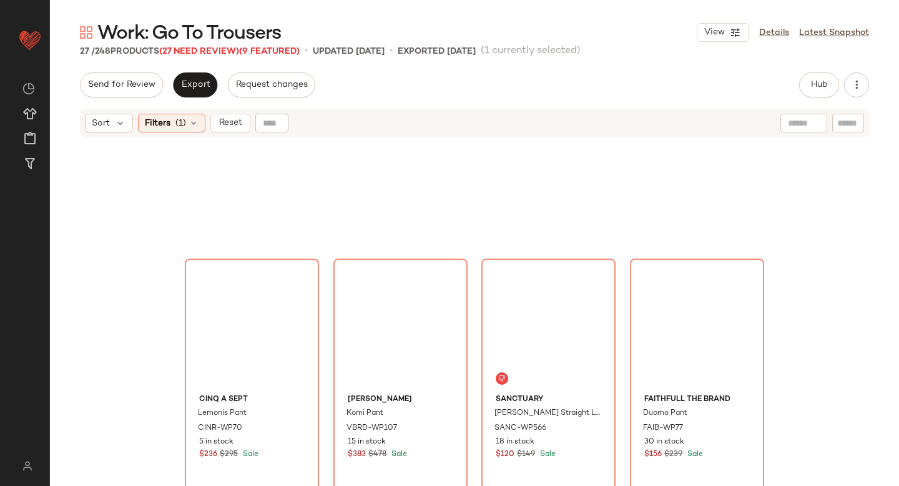
scroll to position [1311, 0]
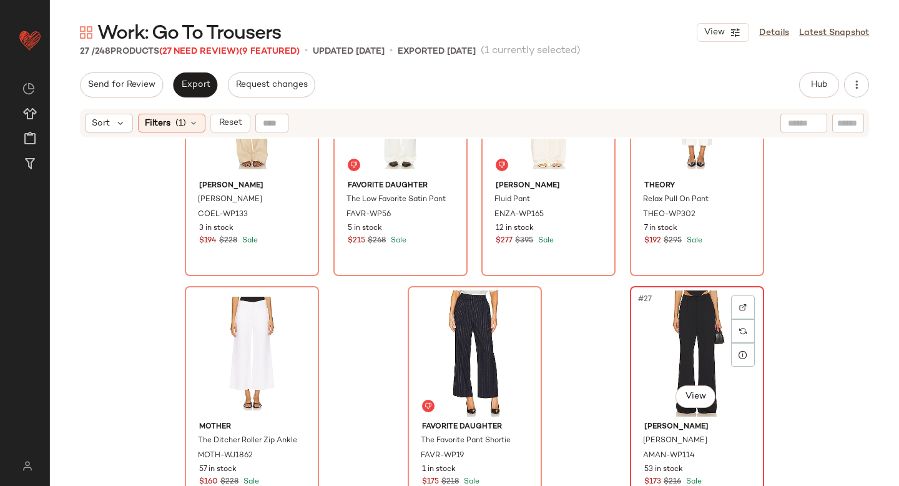
click at [687, 348] on div "#27 View" at bounding box center [696, 353] width 125 height 126
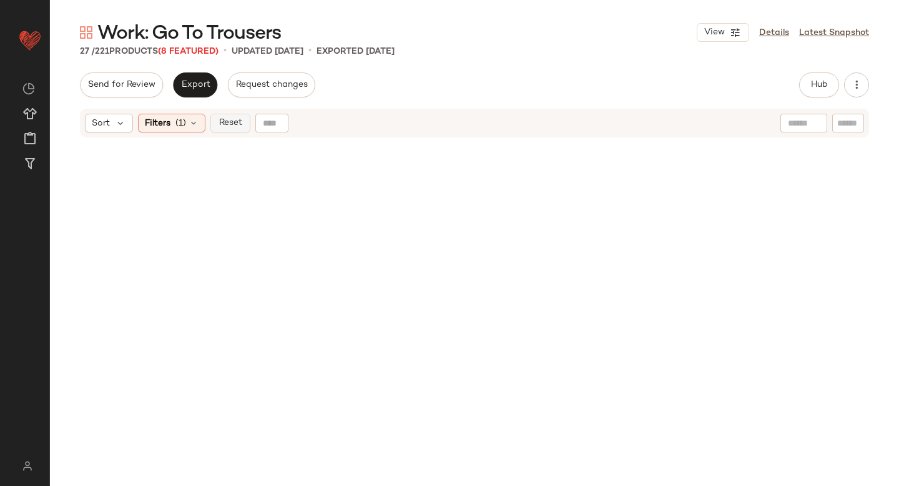
click at [230, 130] on button "Reset" at bounding box center [230, 123] width 40 height 19
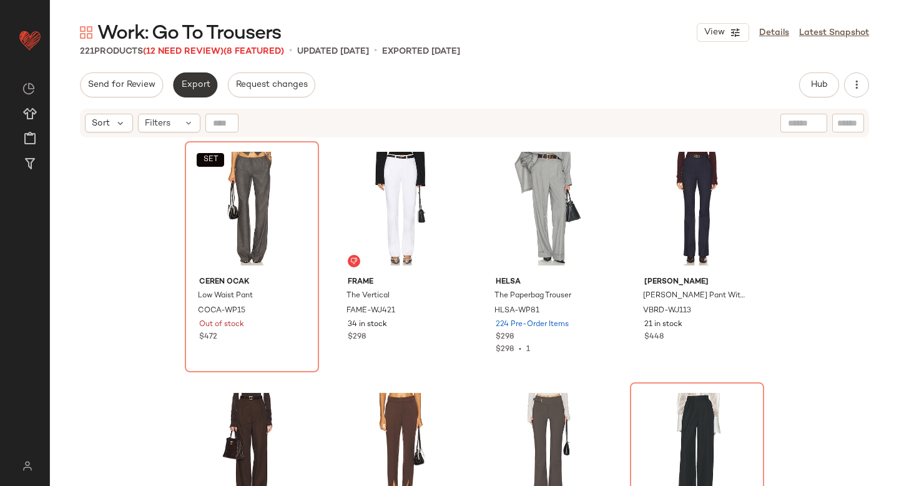
click at [205, 94] on button "Export" at bounding box center [195, 84] width 44 height 25
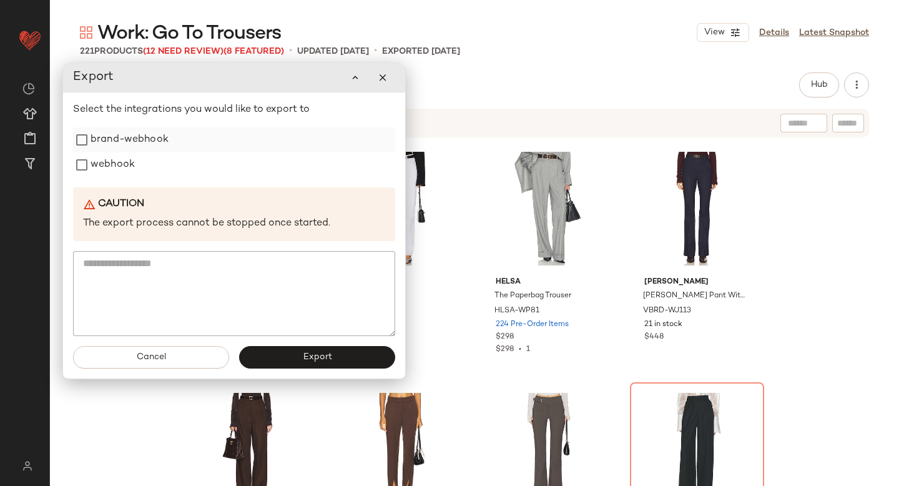
click at [124, 149] on label "brand-webhook" at bounding box center [130, 139] width 78 height 25
click at [115, 161] on label "webhook" at bounding box center [113, 164] width 44 height 25
click at [250, 348] on button "Export" at bounding box center [317, 357] width 156 height 22
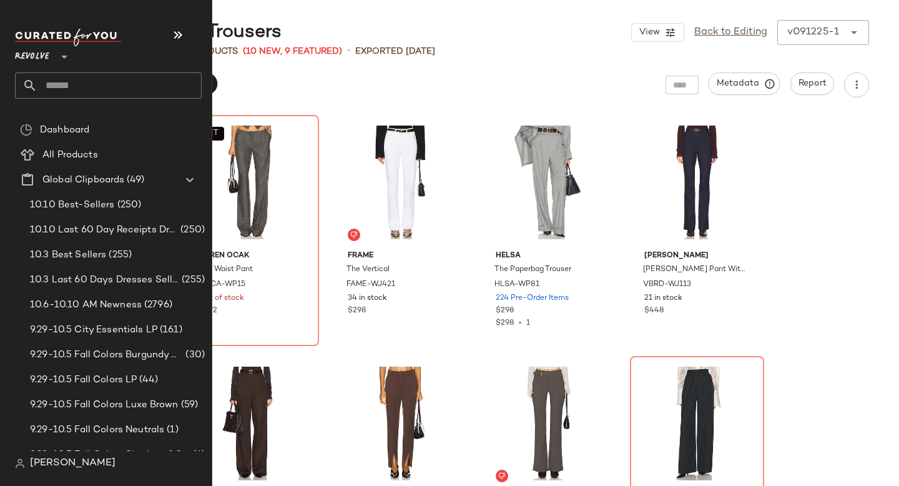
click at [78, 85] on input "text" at bounding box center [119, 85] width 164 height 26
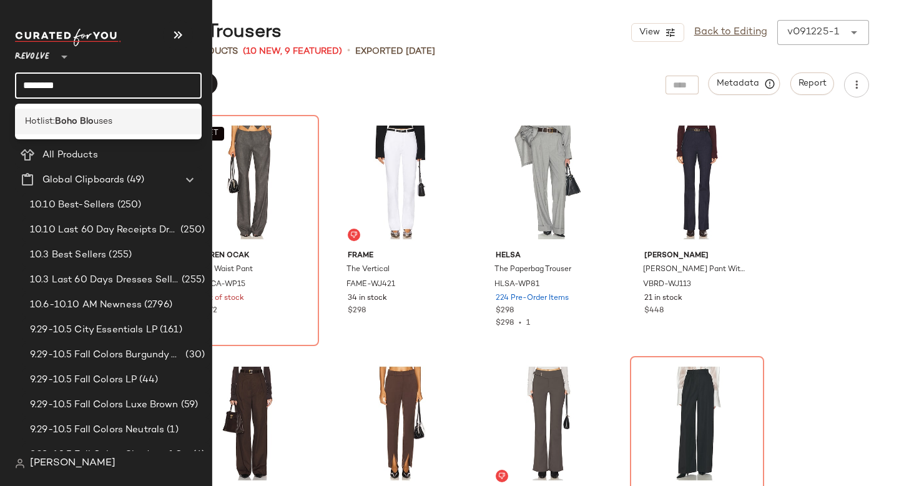
type input "********"
click at [66, 112] on div "Hotlist: [PERSON_NAME] uses" at bounding box center [108, 122] width 187 height 26
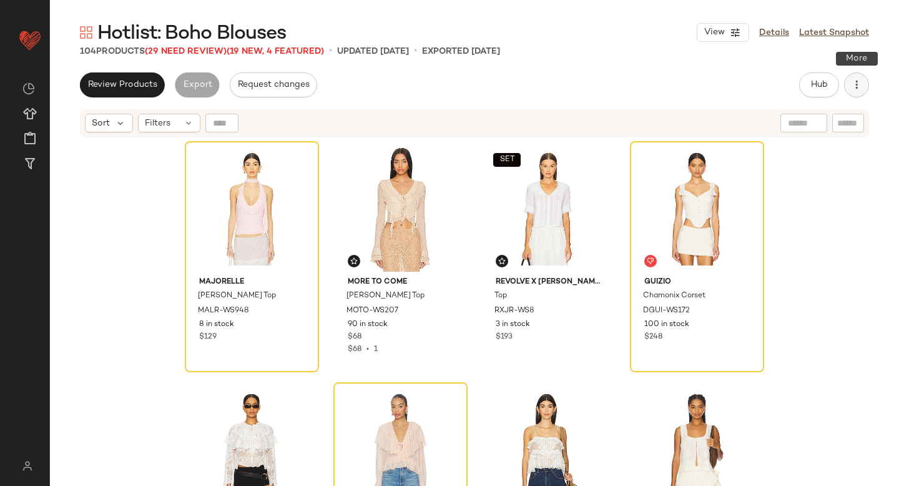
click at [854, 79] on icon "button" at bounding box center [856, 85] width 12 height 12
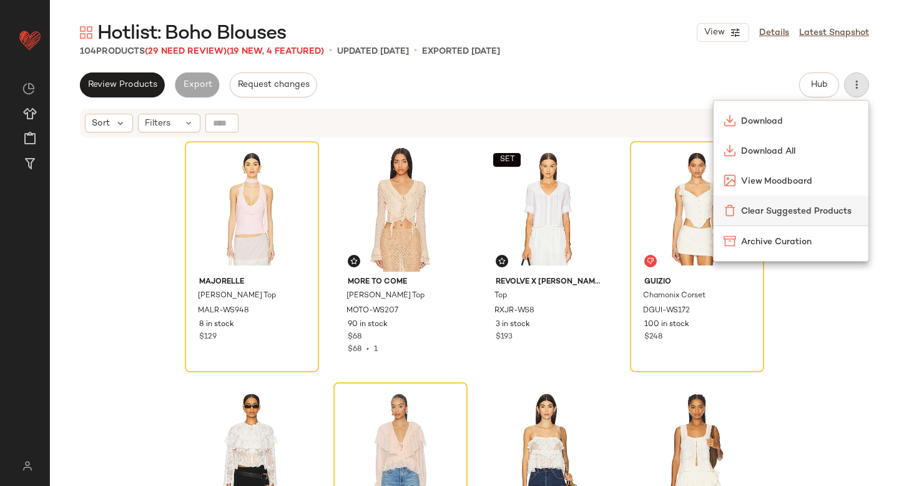
click at [807, 208] on span "Clear Suggested Products" at bounding box center [799, 211] width 117 height 13
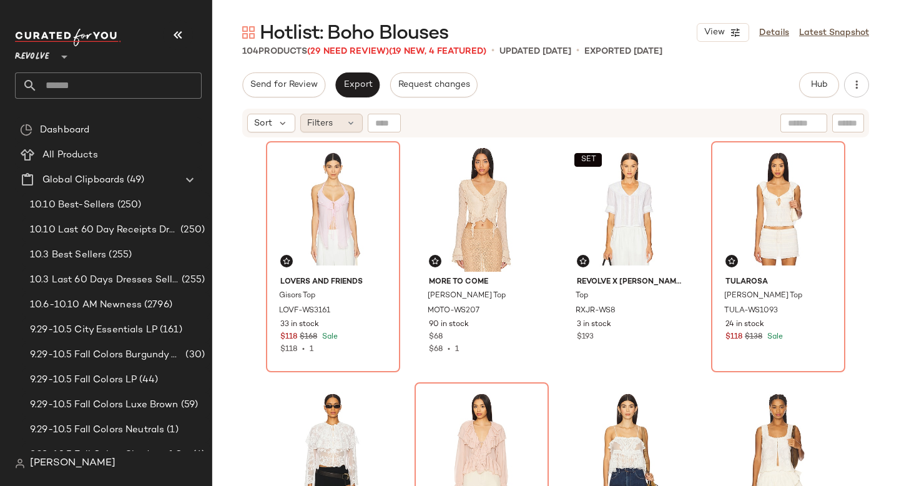
click at [338, 120] on div "Filters" at bounding box center [331, 123] width 62 height 19
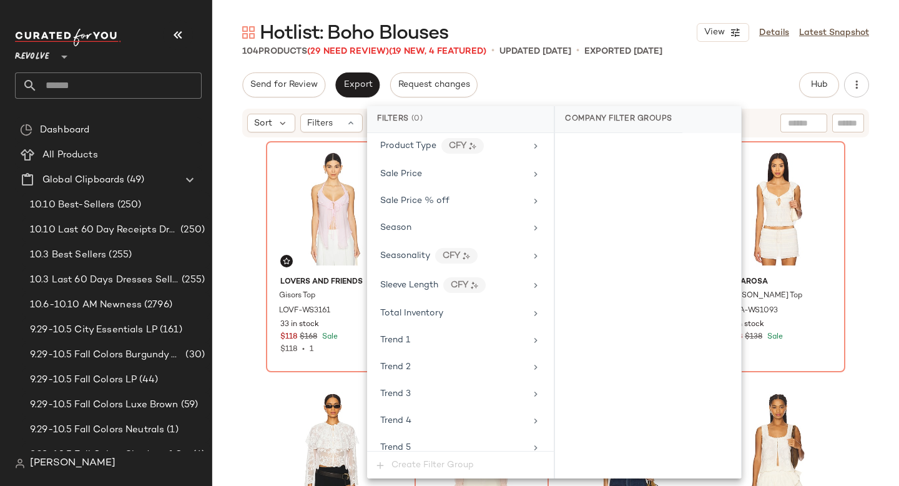
scroll to position [1167, 0]
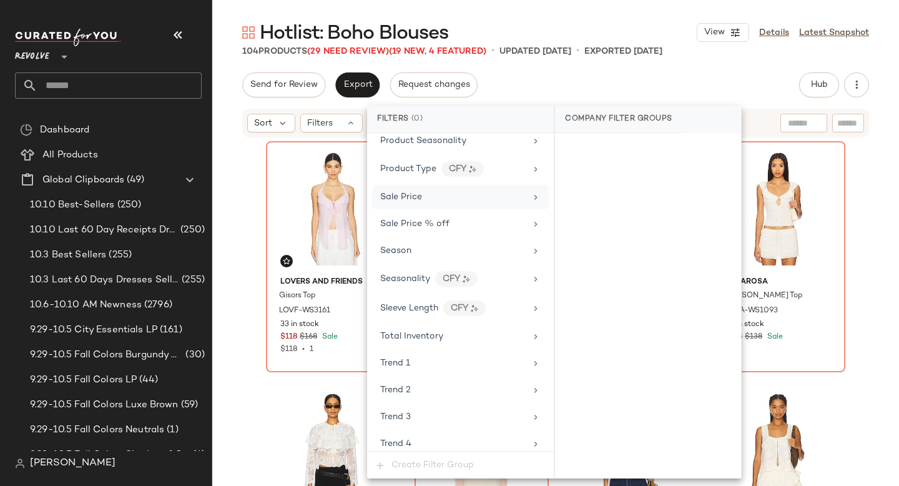
click at [455, 198] on div "Sale Price" at bounding box center [452, 196] width 145 height 13
click at [605, 149] on div "On sale" at bounding box center [648, 149] width 176 height 22
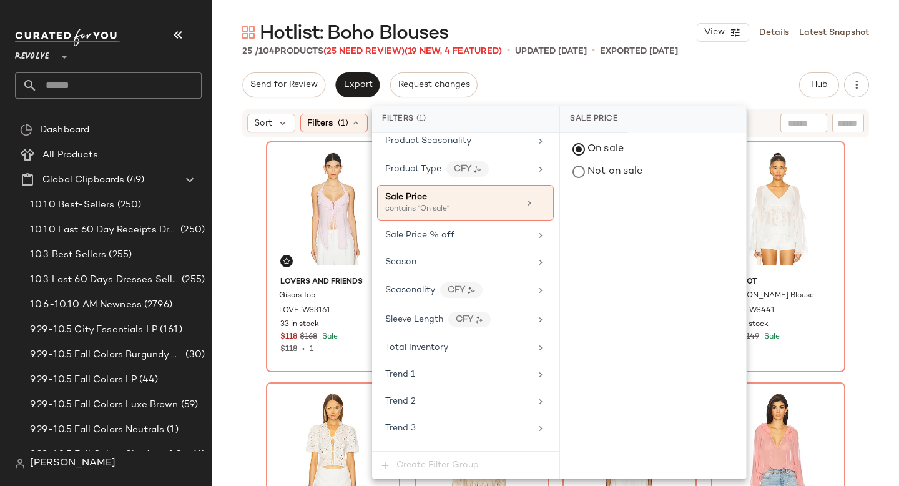
click at [738, 72] on div "Hotlist: Boho Blouses View Details Latest Snapshot 25 / 104 Products (25 Need R…" at bounding box center [555, 253] width 687 height 466
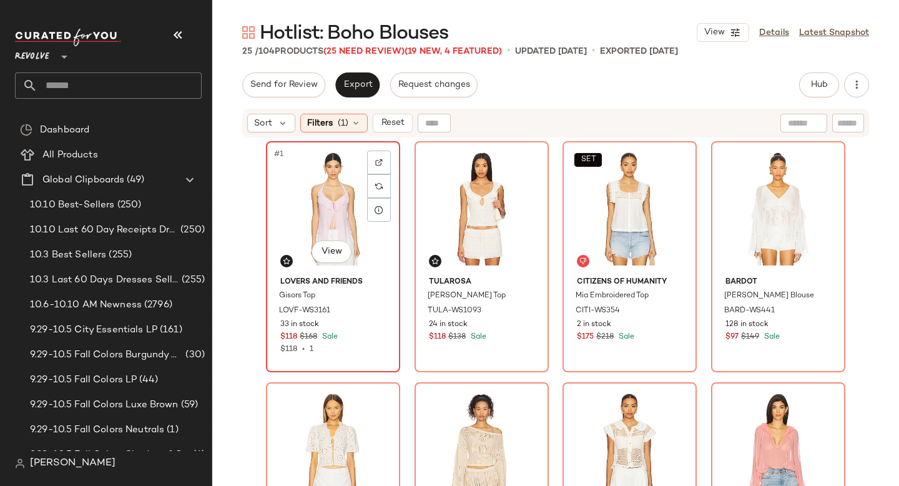
click at [318, 193] on div "#1 View" at bounding box center [332, 208] width 125 height 126
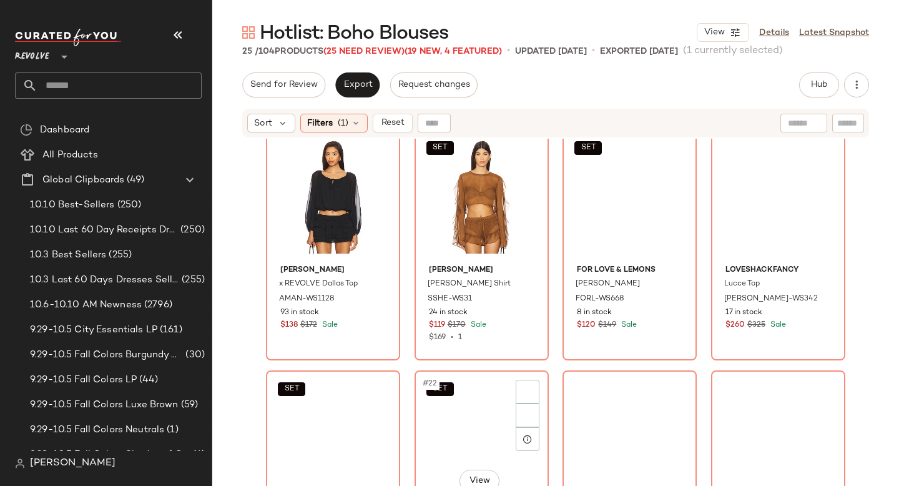
scroll to position [1311, 0]
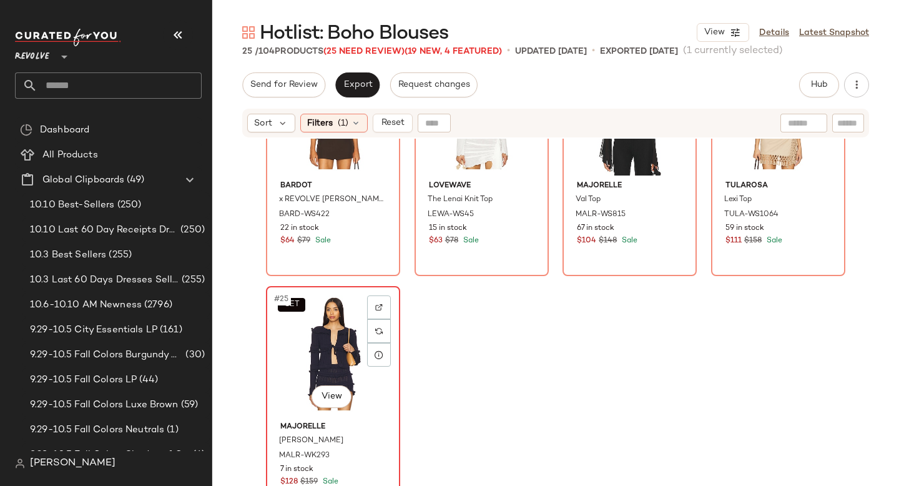
click at [315, 340] on div "SET #25 View" at bounding box center [332, 353] width 125 height 126
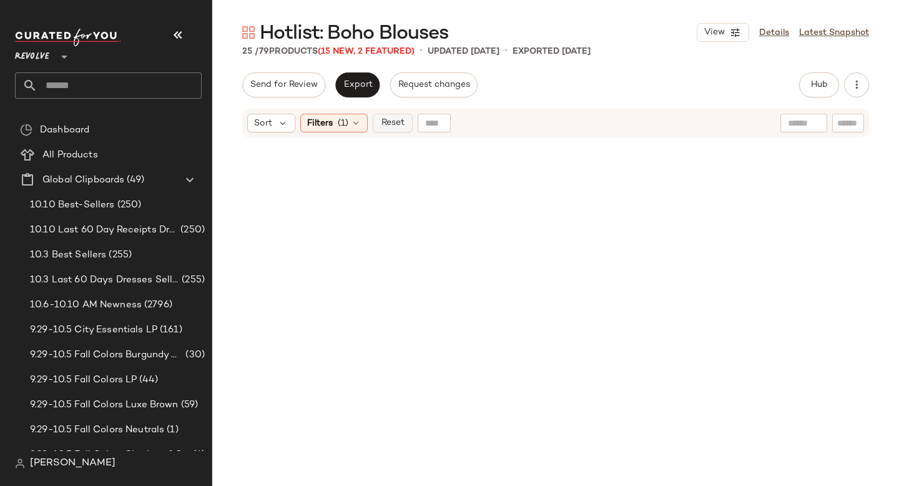
click at [382, 118] on span "Reset" at bounding box center [392, 123] width 24 height 10
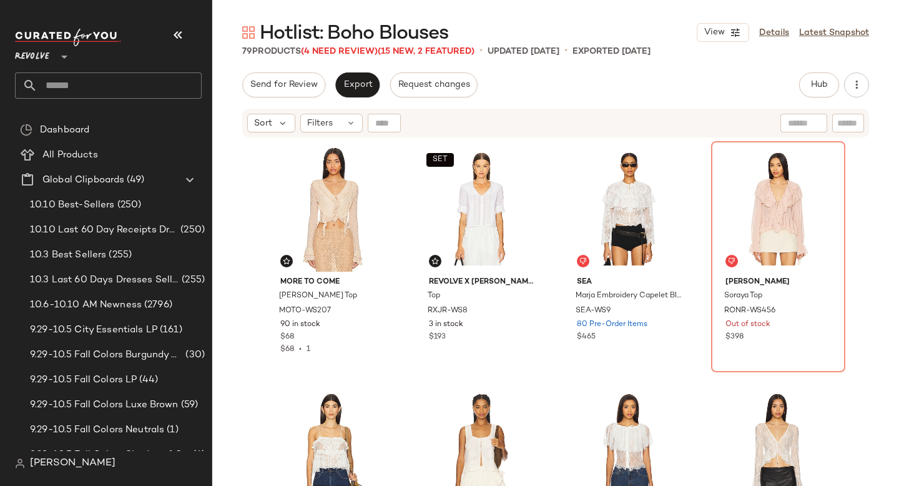
click at [360, 69] on div "Hotlist: Boho Blouses View Details Latest Snapshot 79 Products (4 Need Review) …" at bounding box center [555, 253] width 687 height 466
click at [357, 71] on div "Hotlist: Boho Blouses View Details Latest Snapshot 79 Products (4 Need Review) …" at bounding box center [555, 253] width 687 height 466
click at [352, 84] on span "Export" at bounding box center [357, 85] width 29 height 10
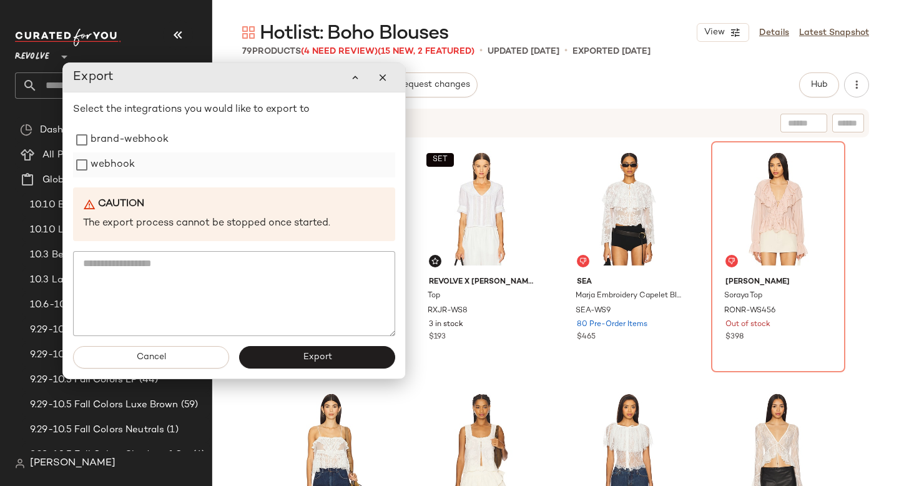
click at [123, 165] on label "webhook" at bounding box center [113, 164] width 44 height 25
click at [125, 139] on label "brand-webhook" at bounding box center [130, 139] width 78 height 25
click at [280, 349] on button "Export" at bounding box center [317, 357] width 156 height 22
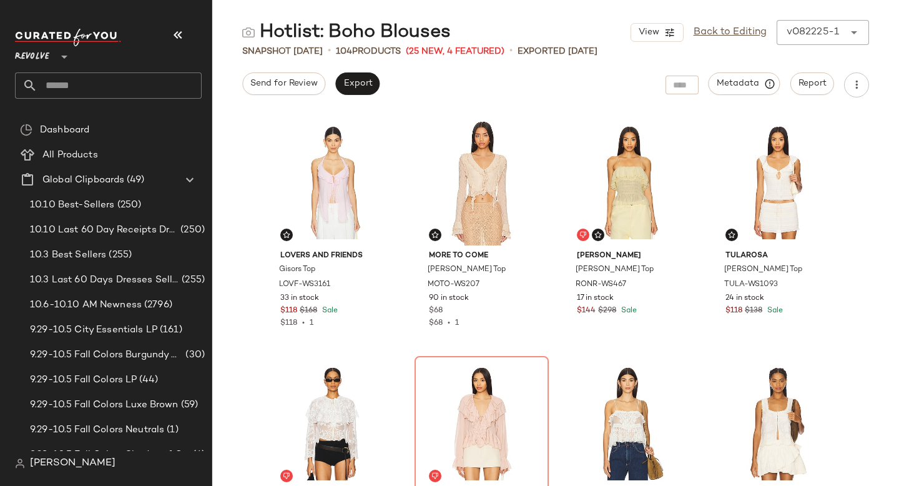
click at [69, 84] on input "text" at bounding box center [119, 85] width 164 height 26
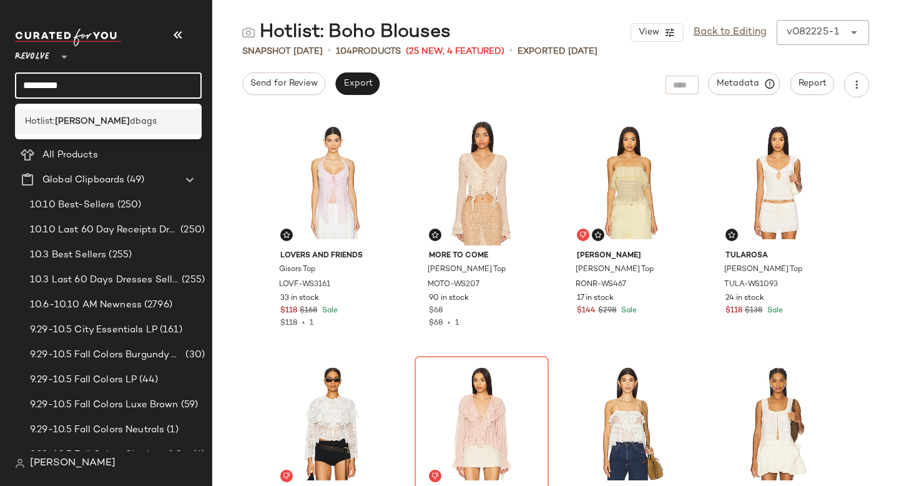
type input "*********"
click at [52, 119] on span "Hotlist:" at bounding box center [40, 121] width 30 height 13
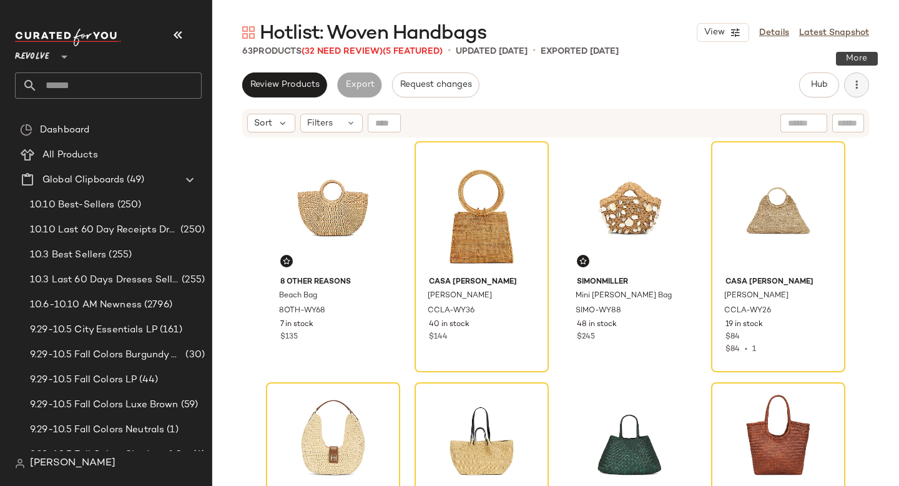
click at [855, 87] on icon "button" at bounding box center [856, 85] width 12 height 12
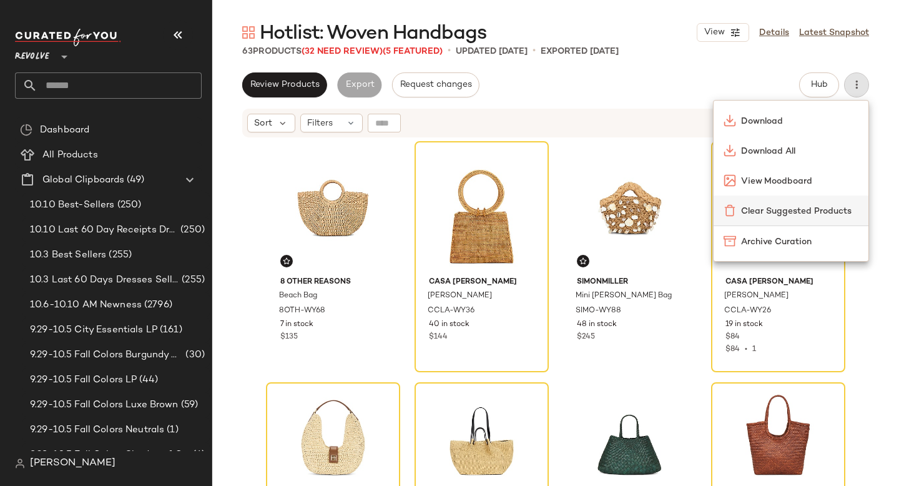
click at [779, 215] on span "Clear Suggested Products" at bounding box center [799, 211] width 117 height 13
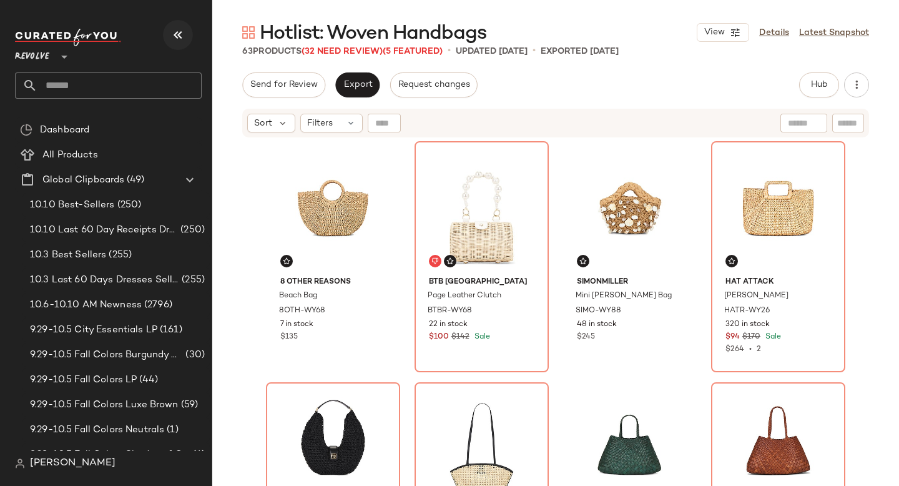
click at [176, 42] on button "button" at bounding box center [178, 35] width 30 height 30
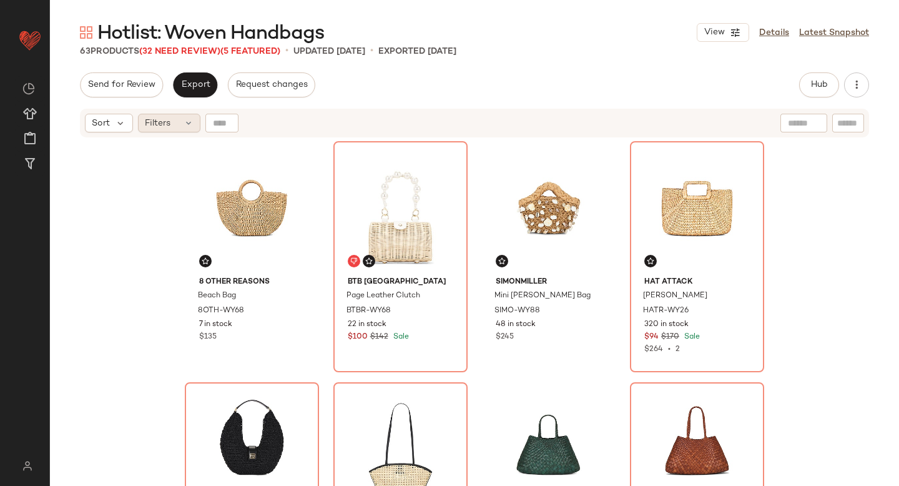
click at [174, 129] on div "Filters" at bounding box center [169, 123] width 62 height 19
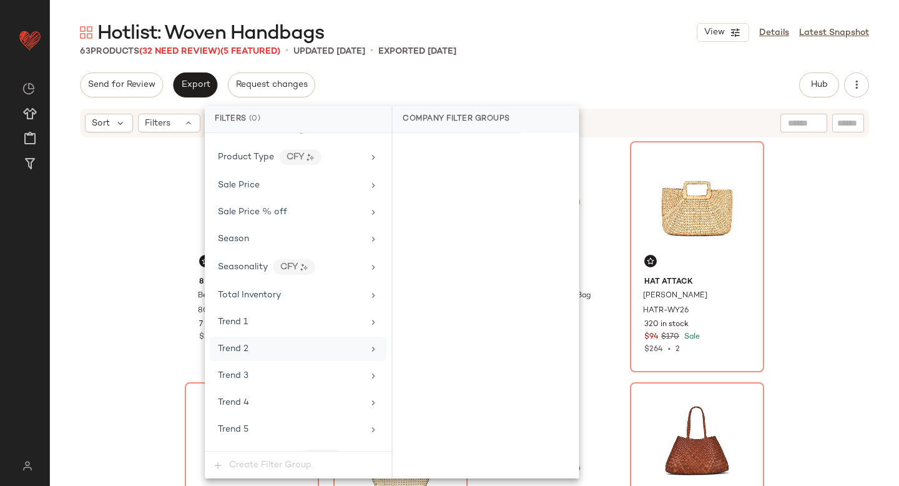
scroll to position [1062, 0]
click at [278, 188] on div "Sale Price" at bounding box center [290, 186] width 145 height 13
click at [444, 149] on div "On sale" at bounding box center [486, 149] width 176 height 22
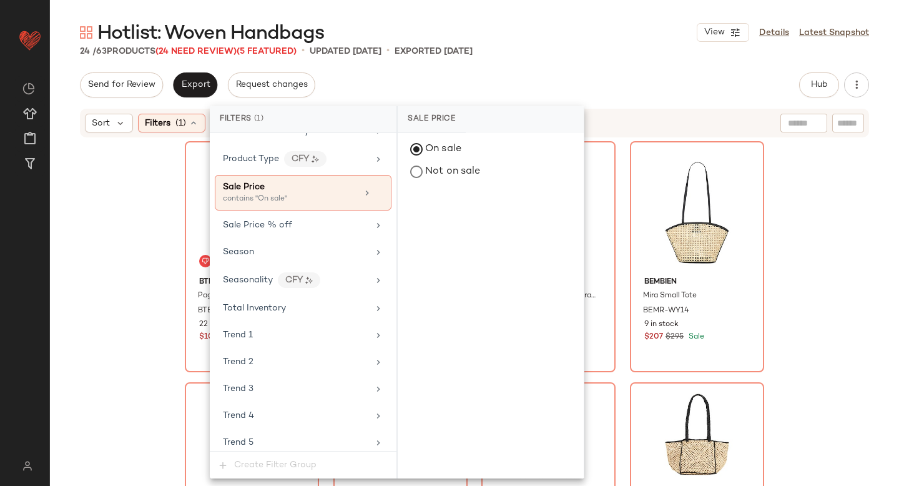
click at [592, 52] on div "24 / 63 Products (24 Need Review) (5 Featured) • updated [DATE] • Exported [DAT…" at bounding box center [474, 51] width 849 height 12
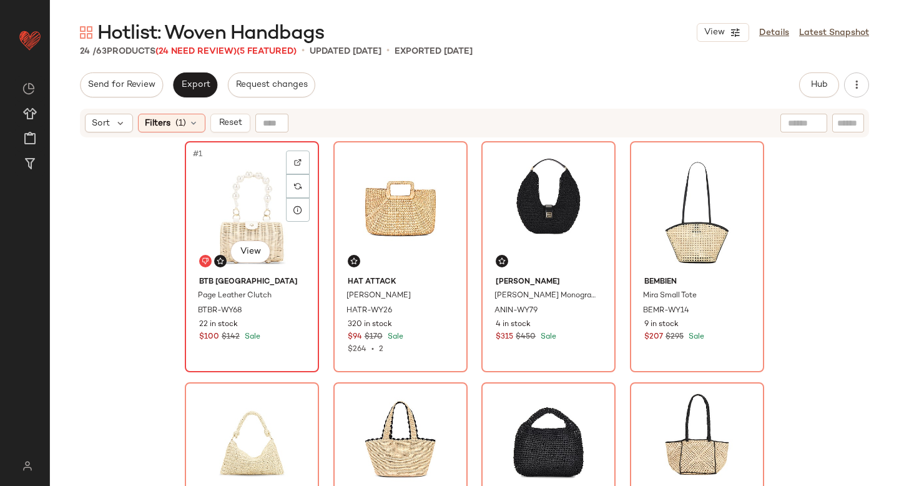
click at [237, 192] on div "#1 View" at bounding box center [251, 208] width 125 height 126
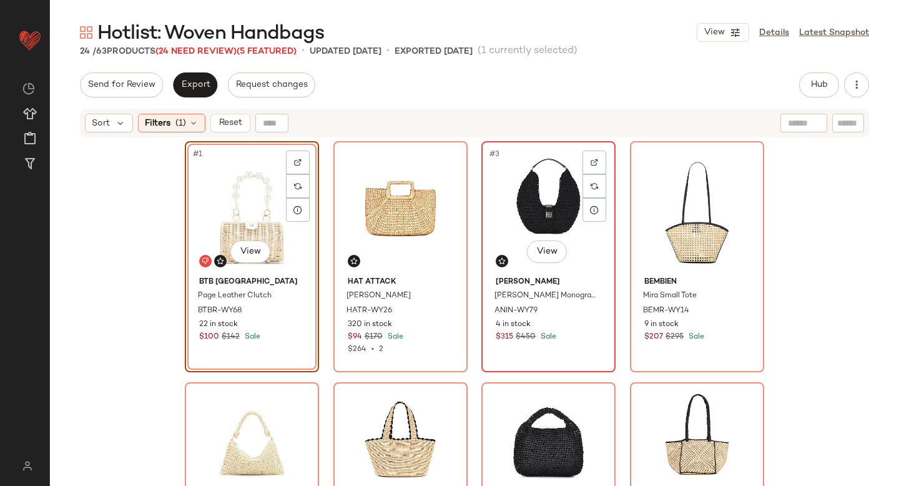
scroll to position [1070, 0]
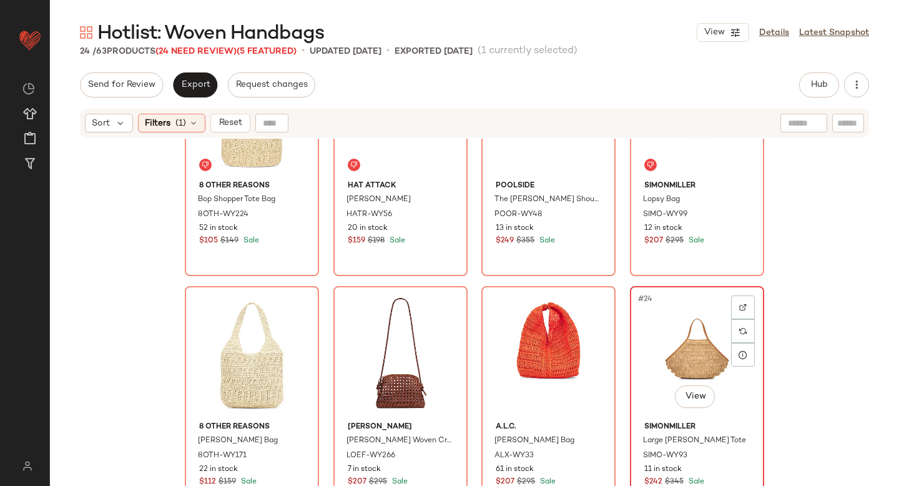
click at [672, 331] on div "#24 View" at bounding box center [696, 353] width 125 height 126
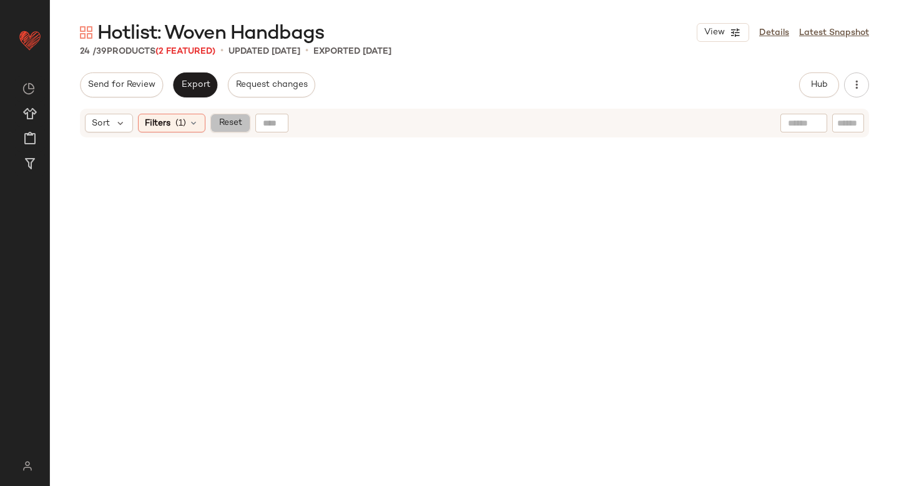
click at [233, 123] on span "Reset" at bounding box center [230, 123] width 24 height 10
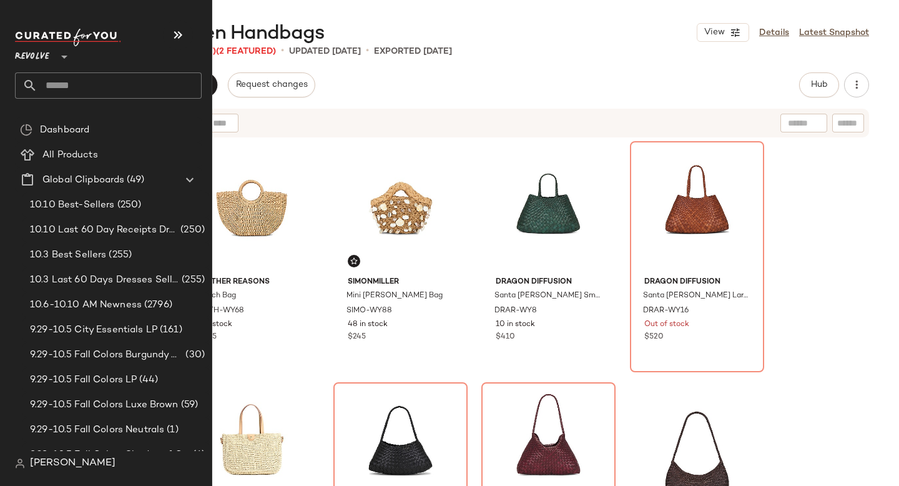
click at [61, 89] on input "text" at bounding box center [119, 85] width 164 height 26
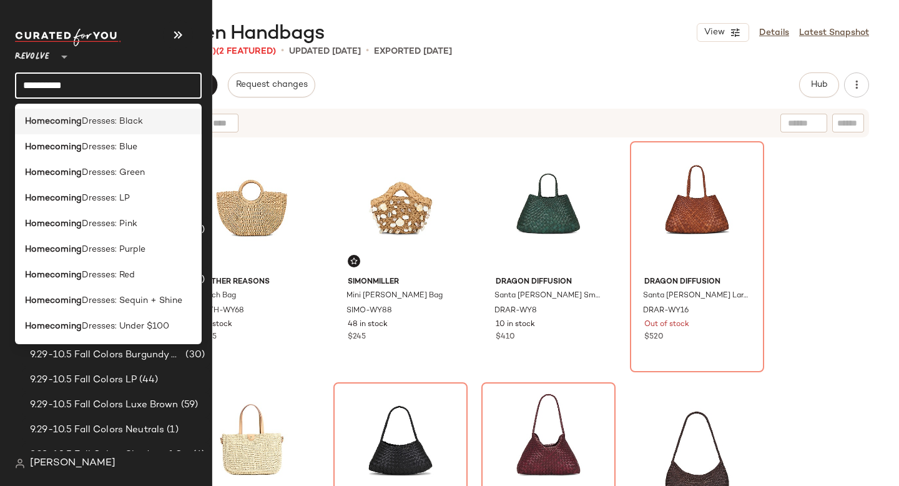
type input "**********"
click at [121, 121] on span "Dresses: Black" at bounding box center [112, 121] width 61 height 13
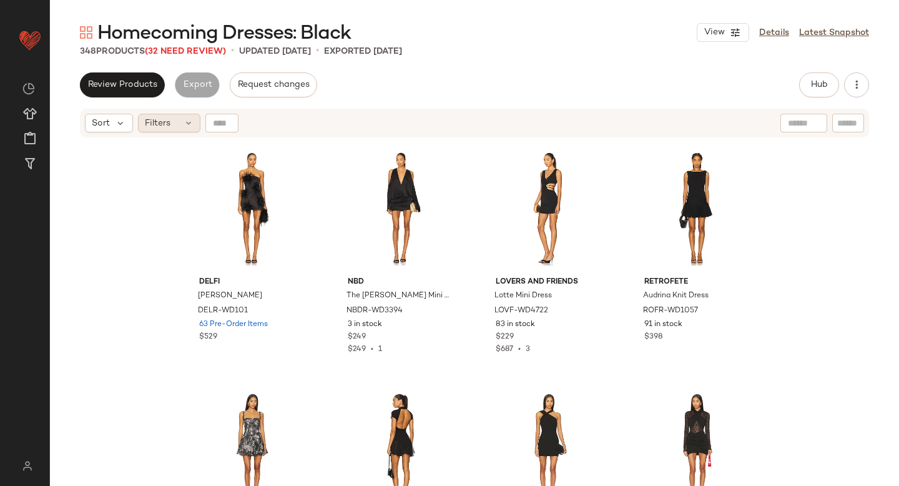
click at [167, 117] on span "Filters" at bounding box center [158, 123] width 26 height 13
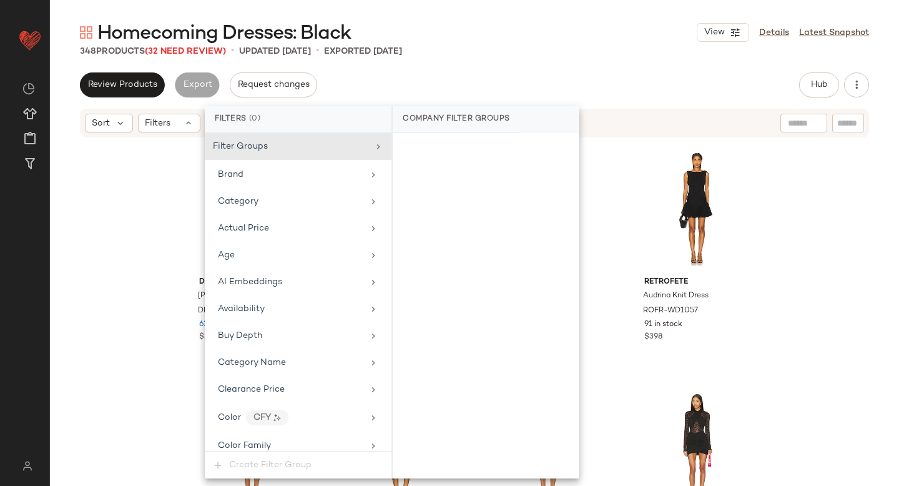
click at [501, 64] on div "Homecoming Dresses: Black View Details Latest Snapshot 348 Products (32 Need Re…" at bounding box center [474, 253] width 849 height 466
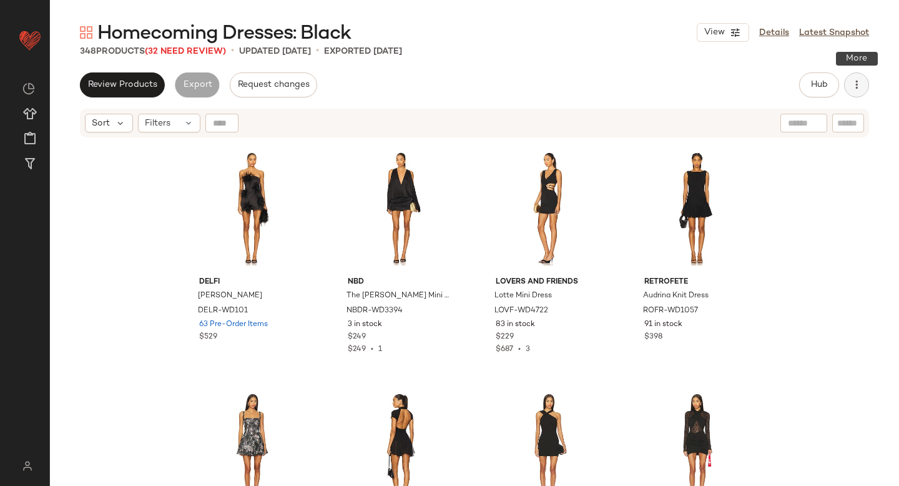
click at [862, 74] on button "button" at bounding box center [856, 84] width 25 height 25
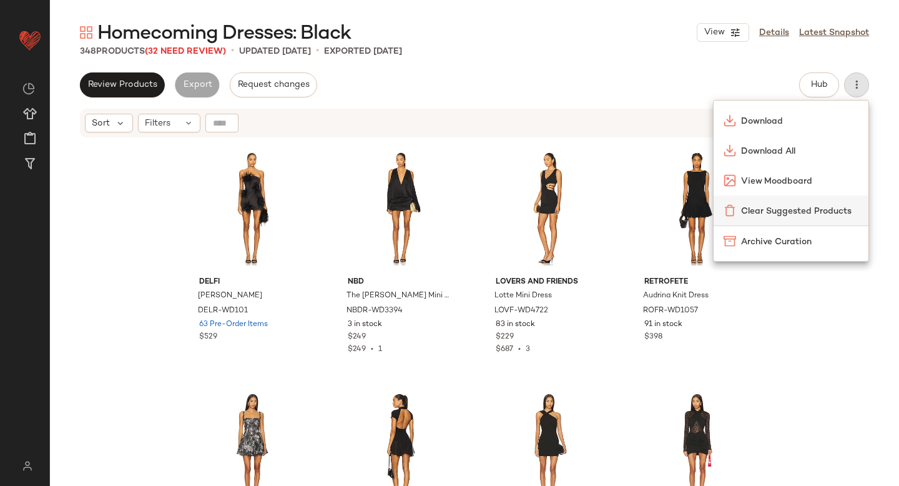
click at [782, 207] on span "Clear Suggested Products" at bounding box center [799, 211] width 117 height 13
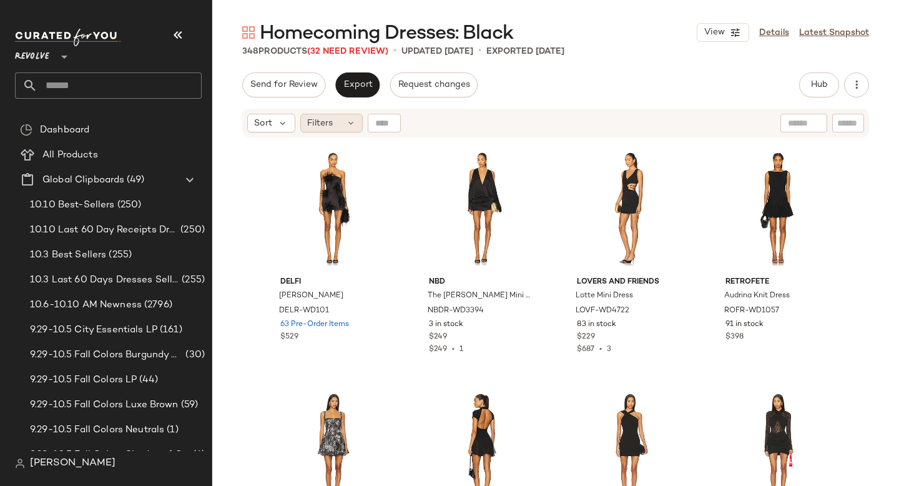
click at [328, 120] on span "Filters" at bounding box center [320, 123] width 26 height 13
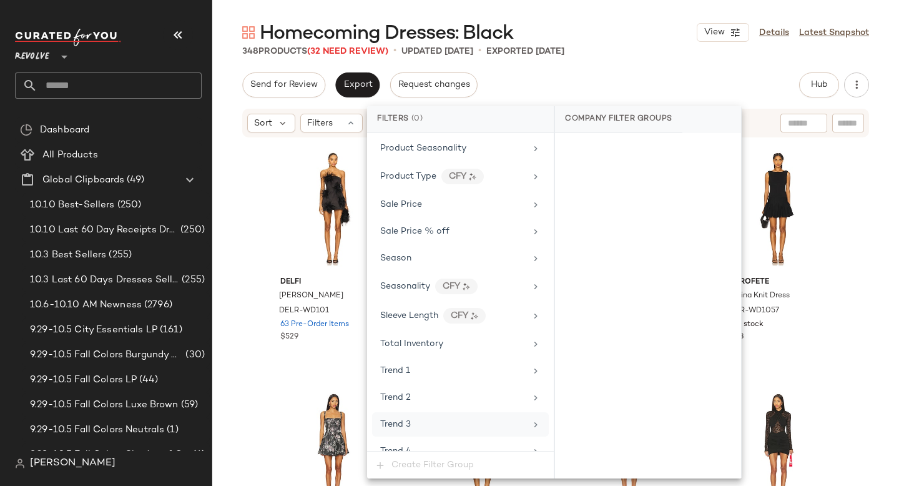
scroll to position [1150, 0]
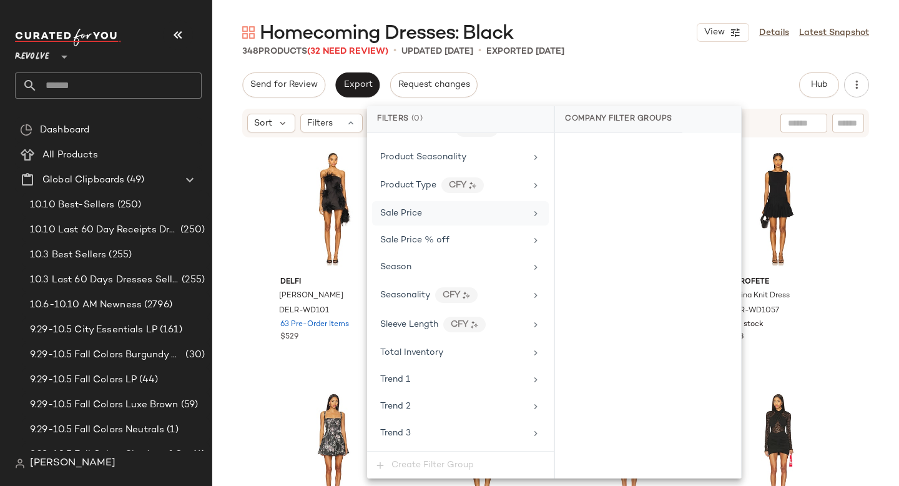
click at [426, 216] on div "Sale Price" at bounding box center [452, 213] width 145 height 13
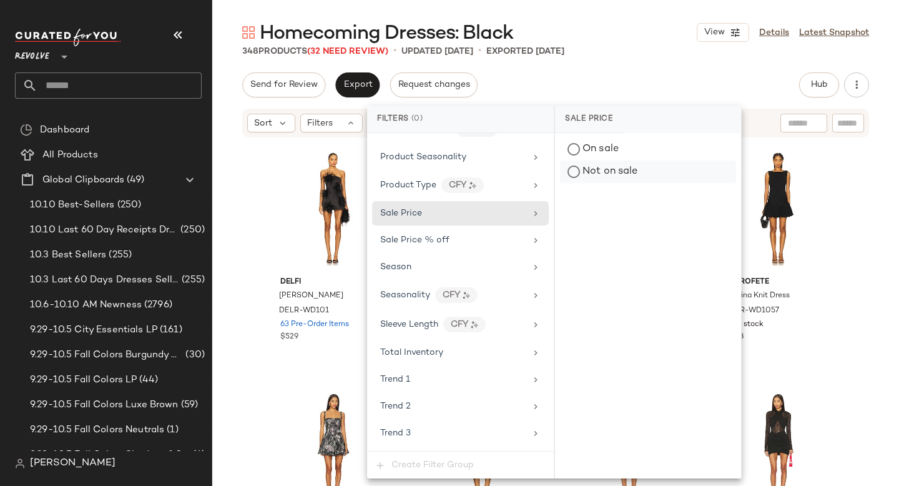
click at [574, 170] on div "Not on sale" at bounding box center [648, 171] width 176 height 22
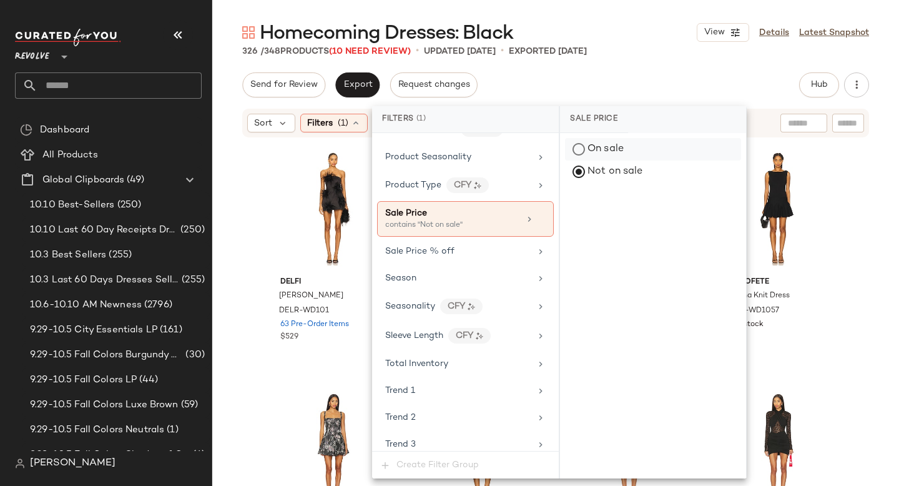
click at [592, 147] on div "On sale" at bounding box center [653, 149] width 176 height 22
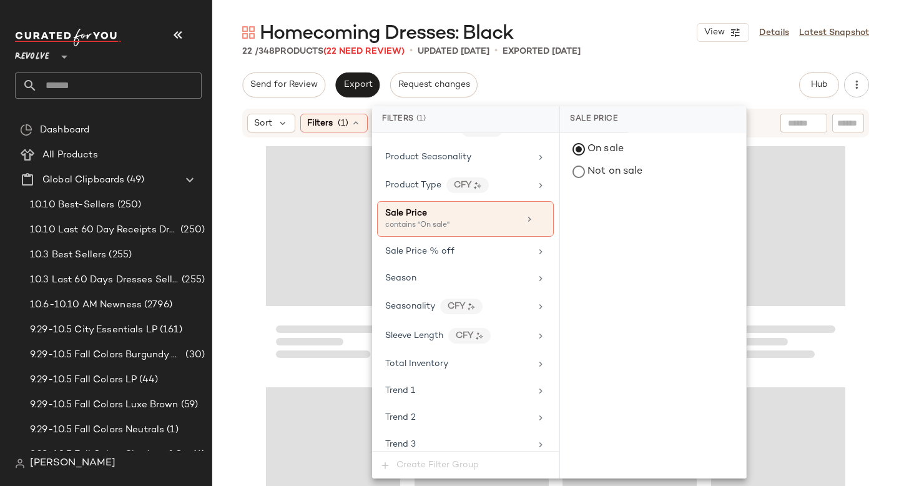
click at [642, 62] on div "Homecoming Dresses: Black View Details Latest Snapshot 22 / 348 Products (22 Ne…" at bounding box center [555, 253] width 687 height 466
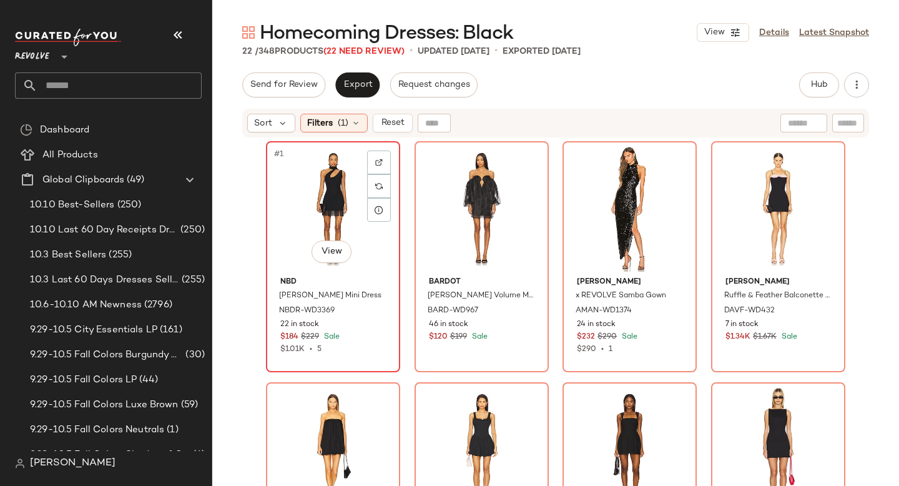
click at [270, 202] on div "#1 View" at bounding box center [332, 208] width 125 height 126
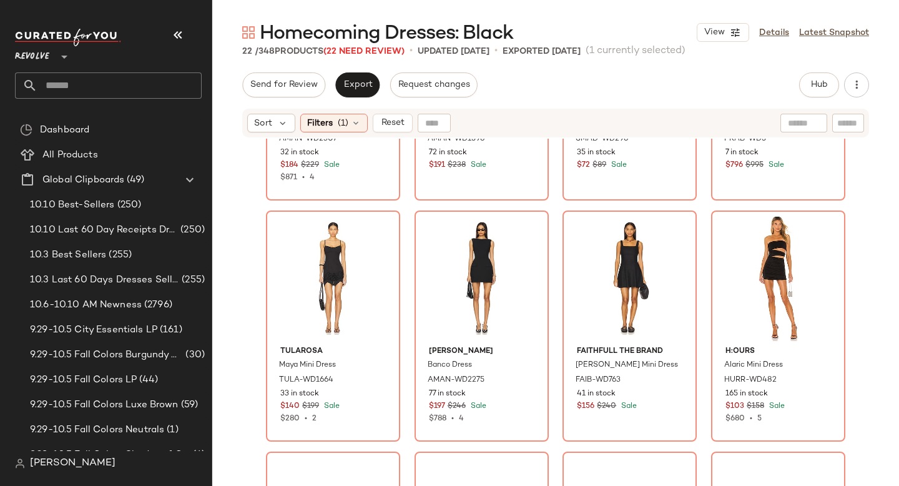
scroll to position [793, 0]
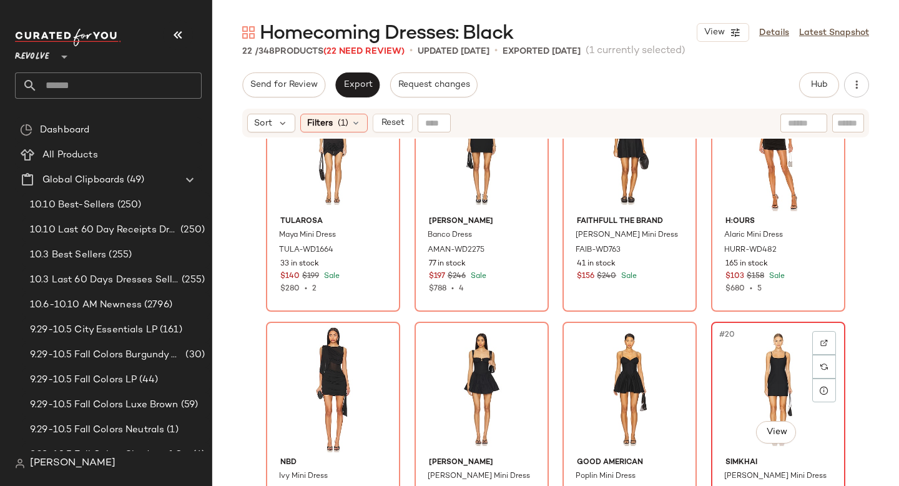
click at [747, 373] on div "#20 View" at bounding box center [777, 389] width 125 height 126
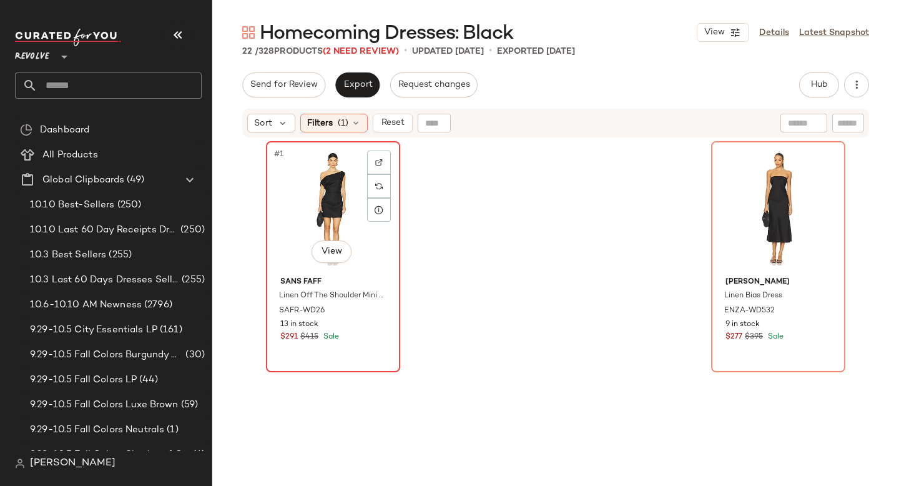
click at [293, 179] on div "#1 View" at bounding box center [332, 208] width 125 height 126
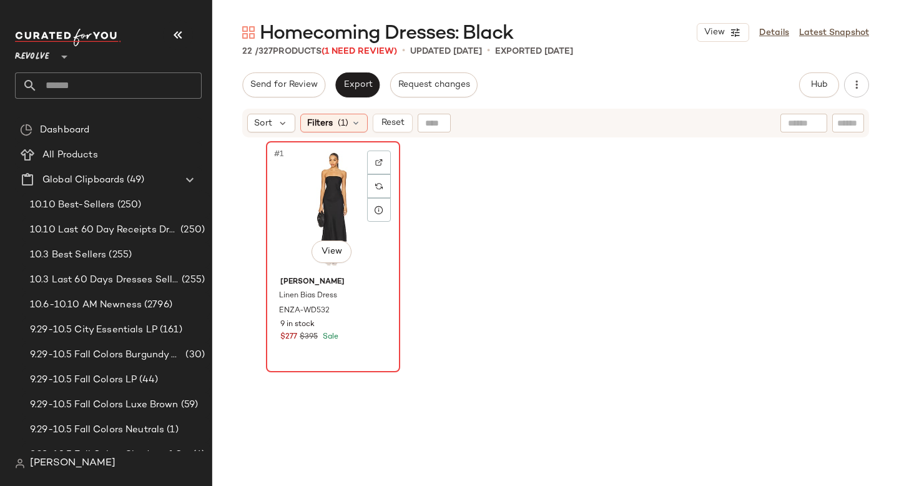
click at [297, 196] on div "#1 View" at bounding box center [332, 208] width 125 height 126
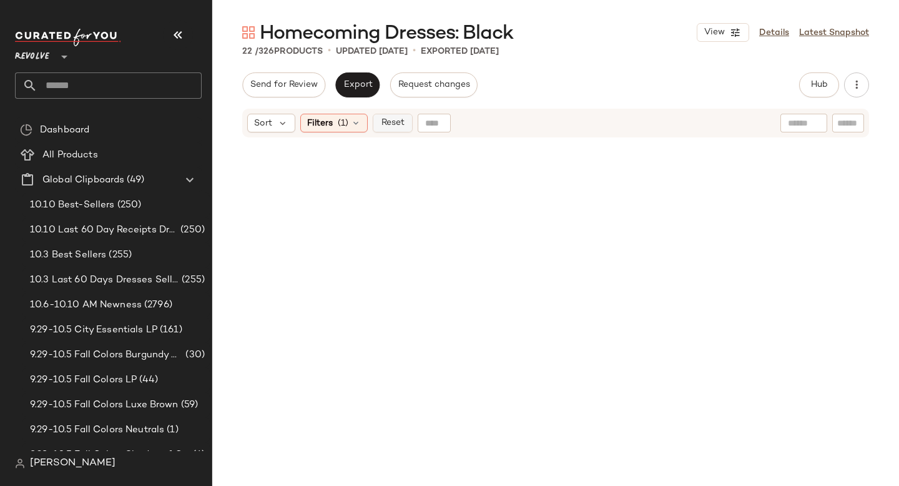
click at [392, 127] on span "Reset" at bounding box center [392, 123] width 24 height 10
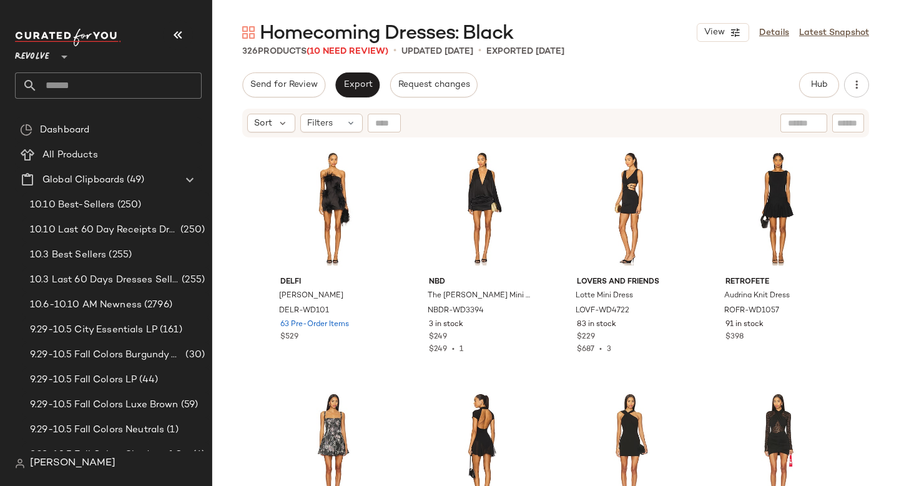
click at [87, 96] on input "text" at bounding box center [119, 85] width 164 height 26
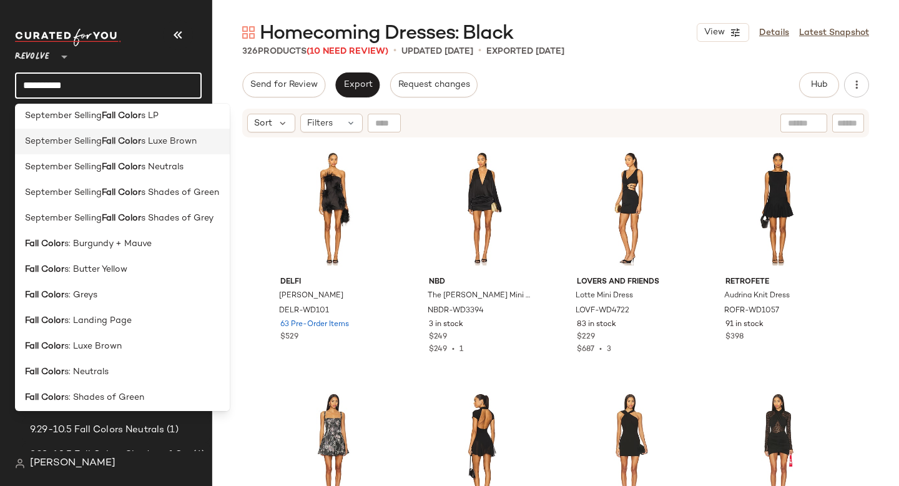
scroll to position [164, 0]
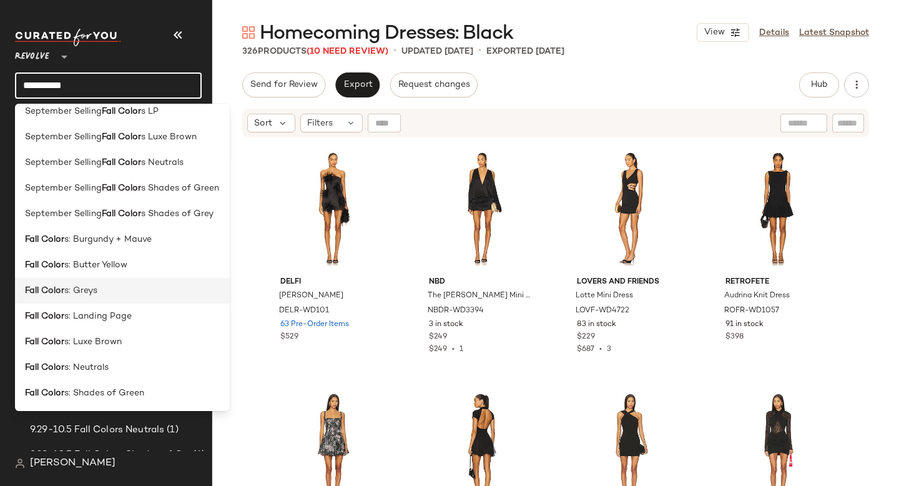
type input "**********"
click at [82, 290] on span "s: Greys" at bounding box center [80, 290] width 33 height 13
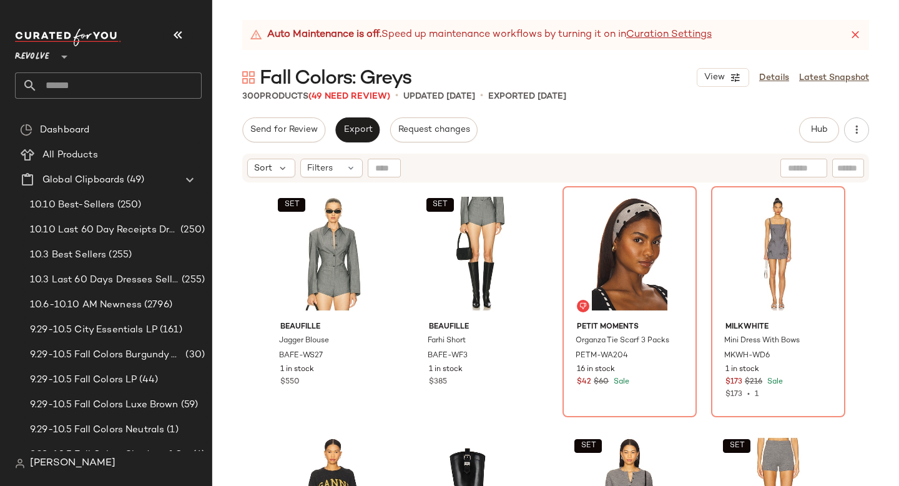
click at [67, 80] on input "text" at bounding box center [119, 85] width 164 height 26
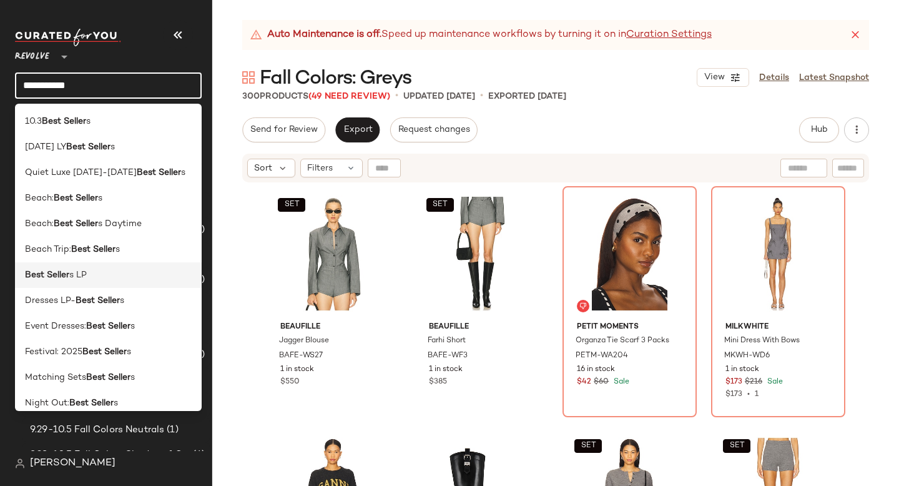
type input "**********"
click at [55, 270] on b "Best Seller" at bounding box center [47, 274] width 44 height 13
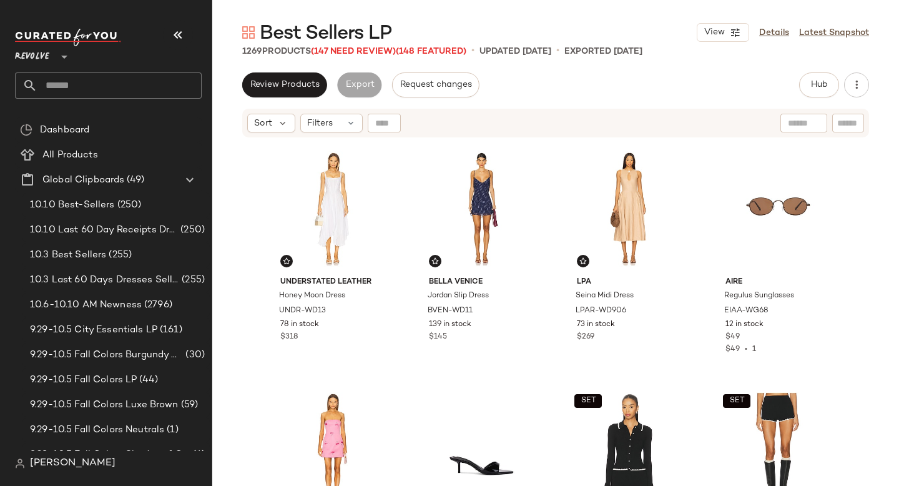
click at [66, 85] on input "text" at bounding box center [119, 85] width 164 height 26
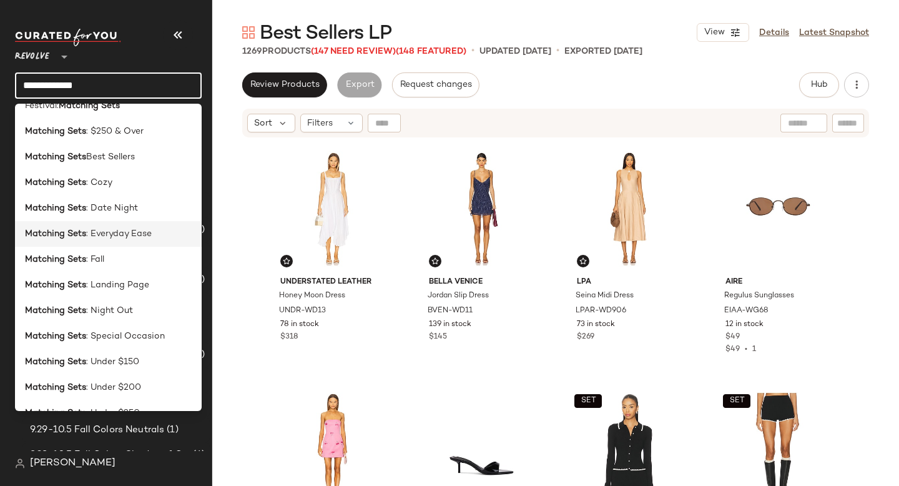
scroll to position [71, 0]
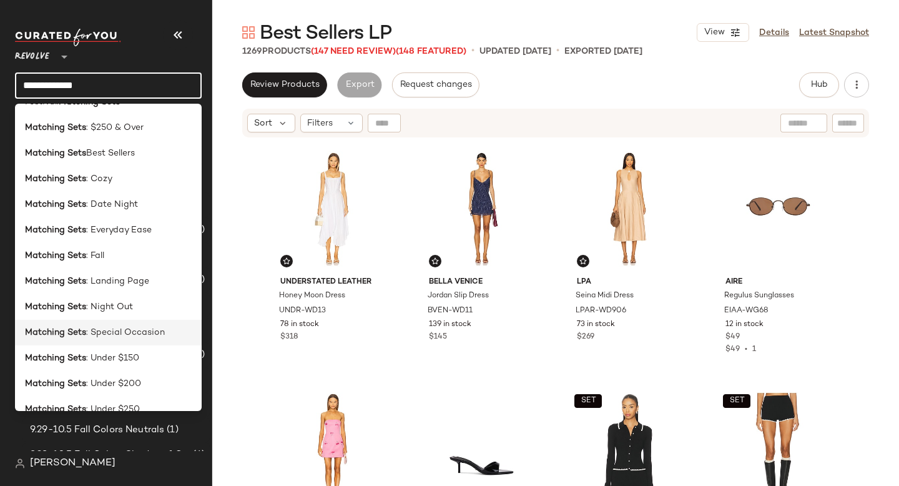
type input "**********"
click at [75, 338] on b "Matching Sets" at bounding box center [55, 332] width 61 height 13
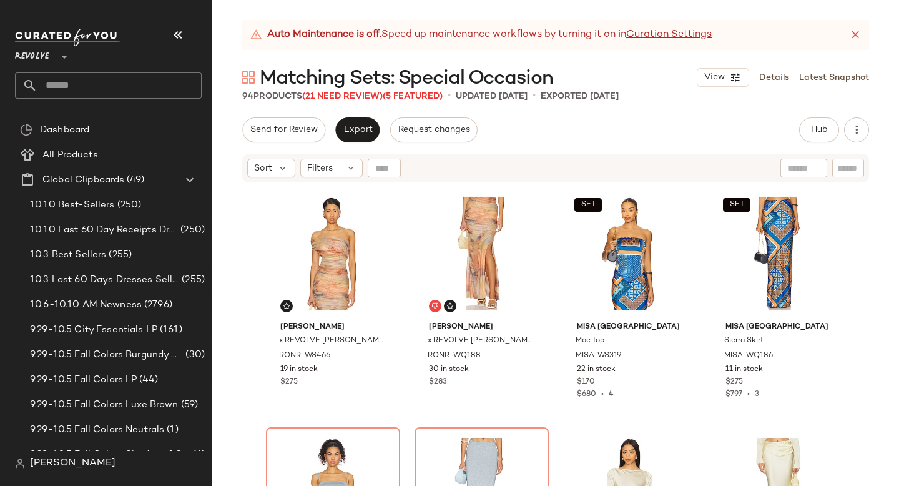
click at [852, 36] on icon at bounding box center [855, 35] width 12 height 12
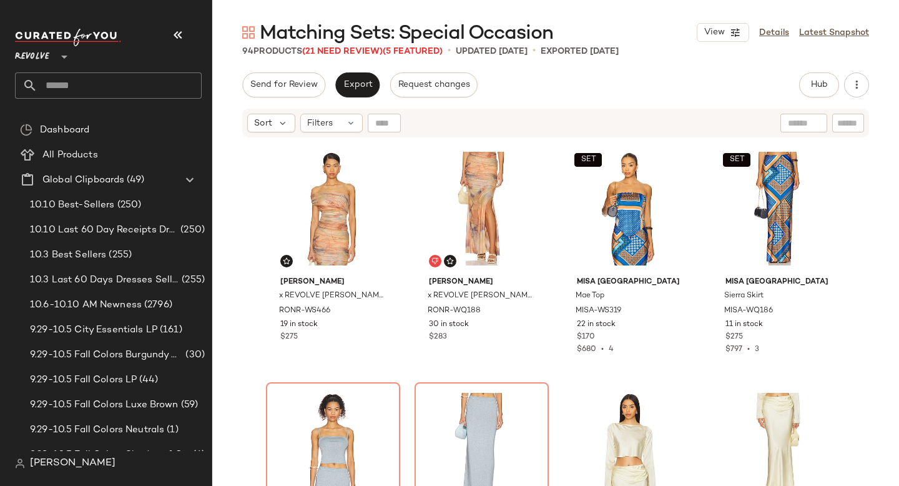
click at [600, 89] on div "Send for Review Export Request changes Hub Send for Review External Review Inte…" at bounding box center [555, 84] width 627 height 25
click at [860, 80] on icon "button" at bounding box center [856, 85] width 12 height 12
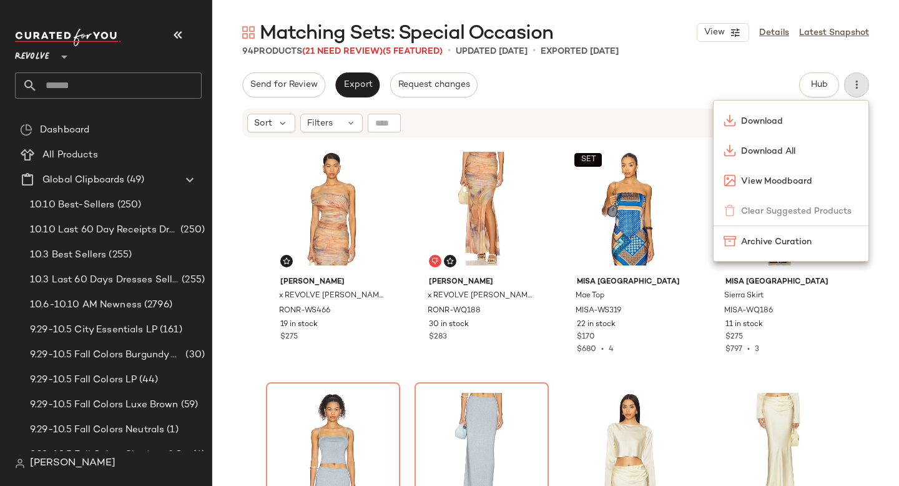
click at [635, 93] on div "Send for Review Export Request changes Hub Send for Review External Review Inte…" at bounding box center [555, 84] width 627 height 25
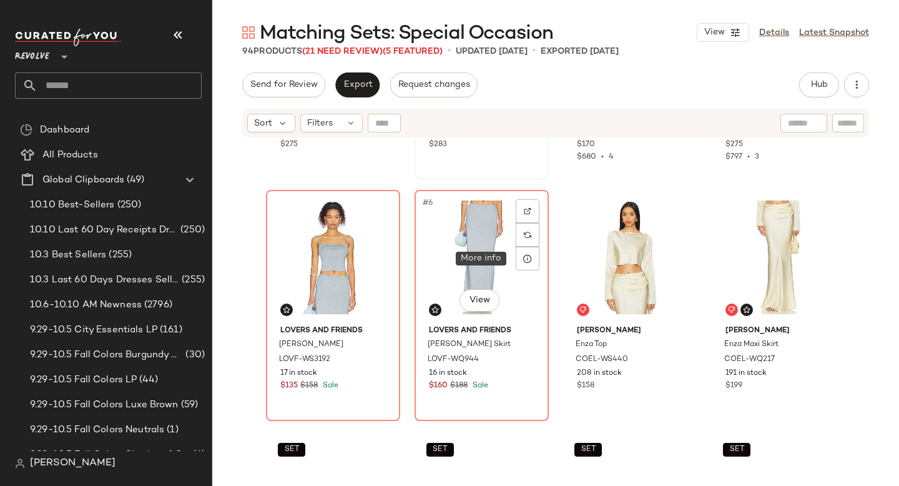
scroll to position [203, 0]
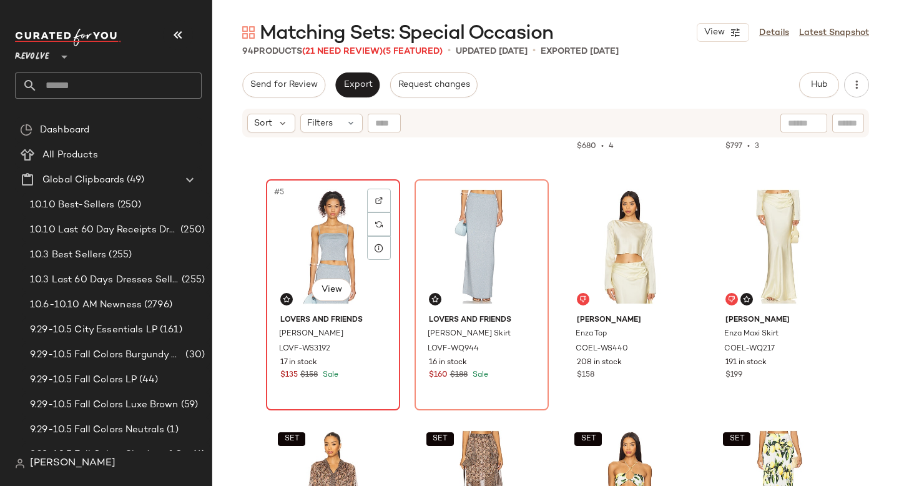
click at [282, 212] on div "#5 View" at bounding box center [332, 247] width 125 height 126
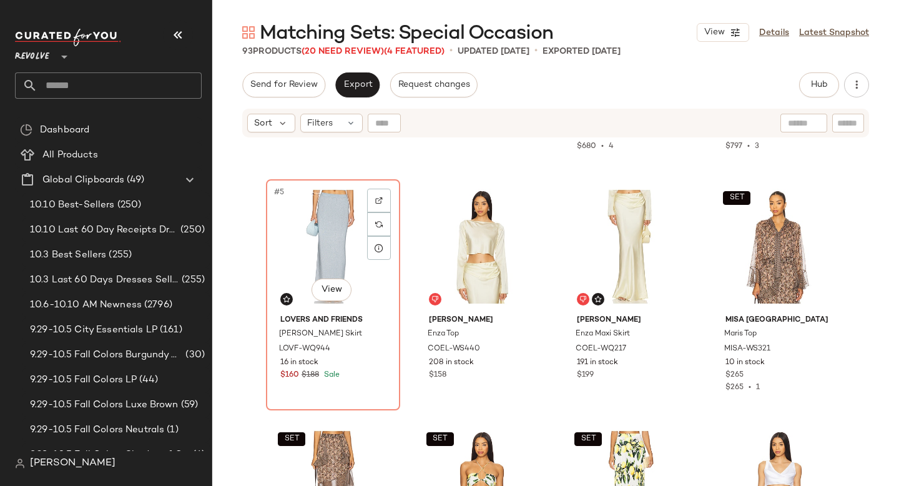
click at [282, 212] on div "#5 View" at bounding box center [332, 247] width 125 height 126
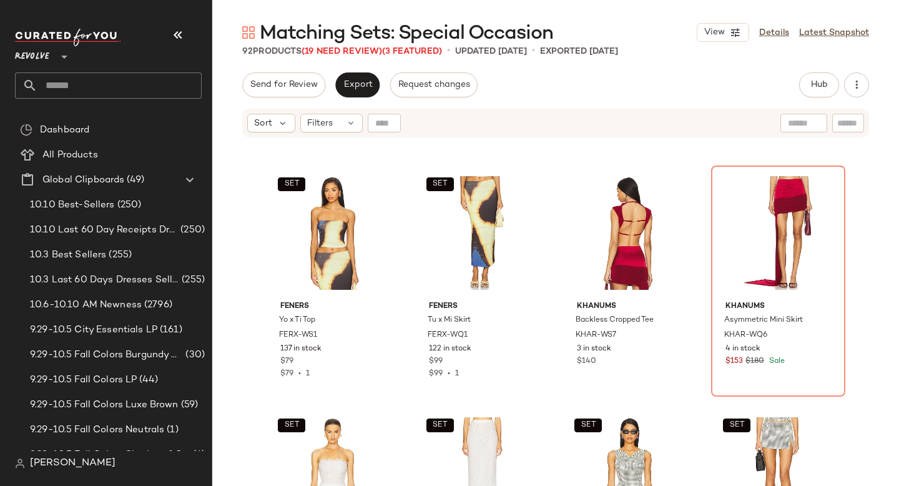
scroll to position [712, 0]
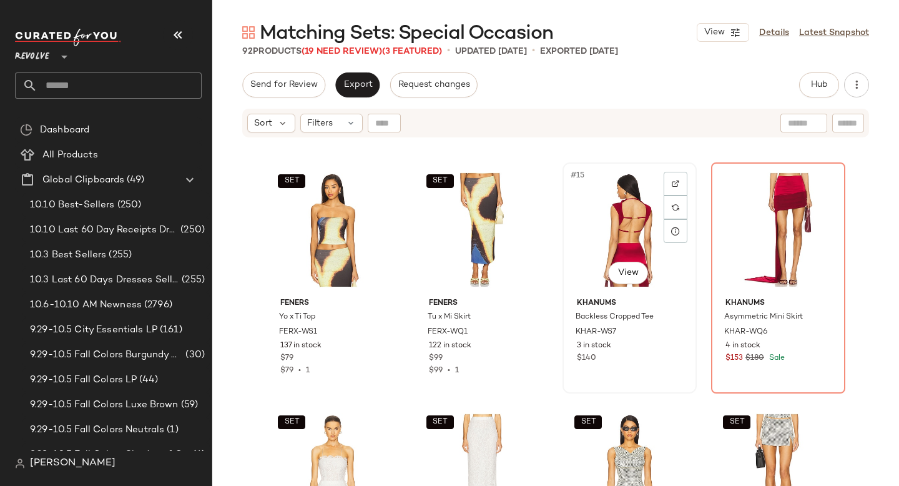
click at [617, 188] on div "#15 View" at bounding box center [629, 230] width 125 height 126
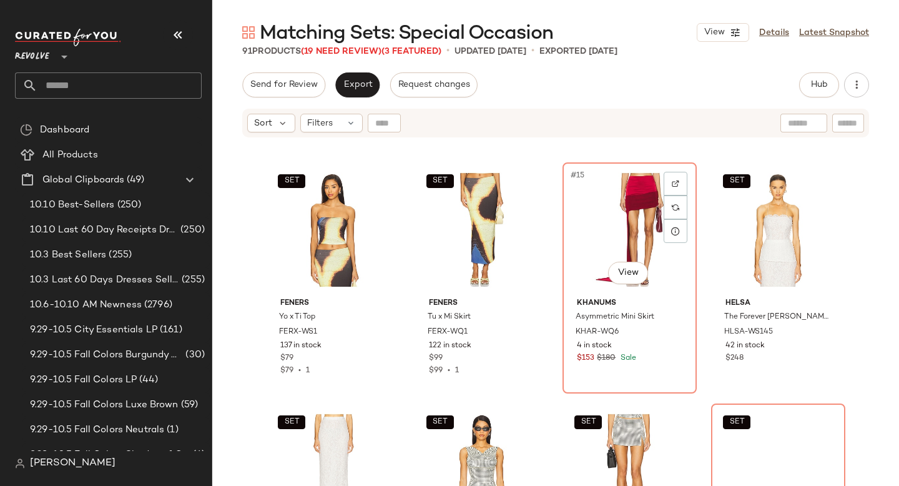
click at [617, 188] on div "#15 View" at bounding box center [629, 230] width 125 height 126
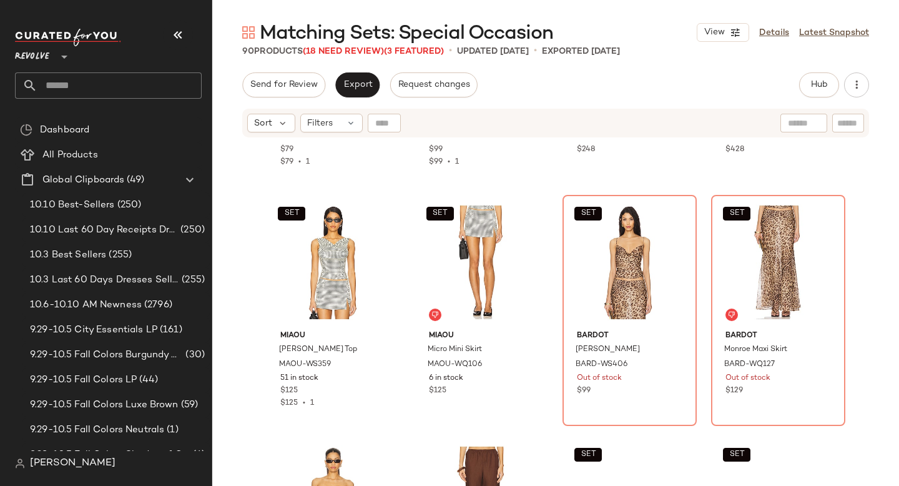
scroll to position [921, 0]
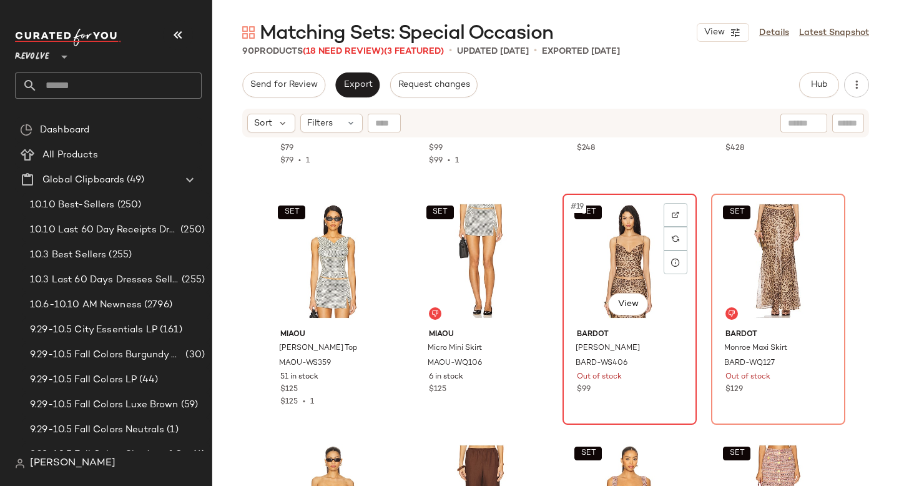
click at [611, 252] on div "SET #19 View" at bounding box center [629, 261] width 125 height 126
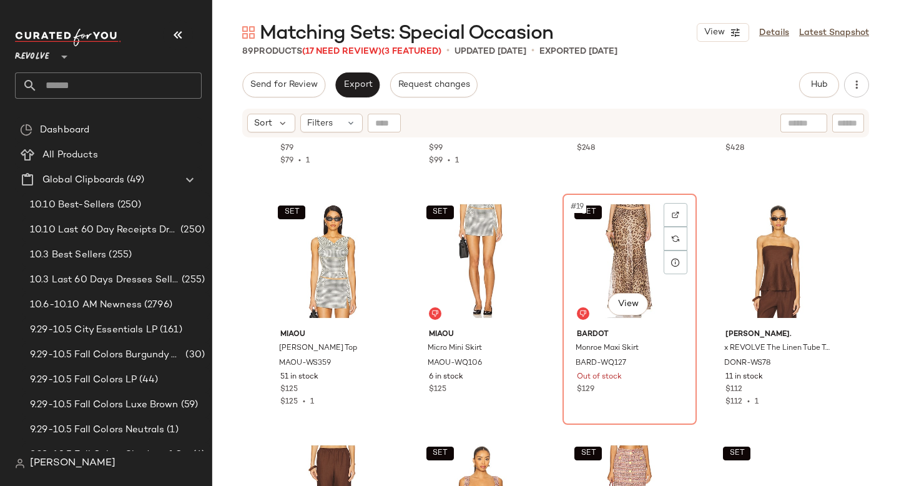
click at [611, 252] on div "SET #19 View" at bounding box center [629, 261] width 125 height 126
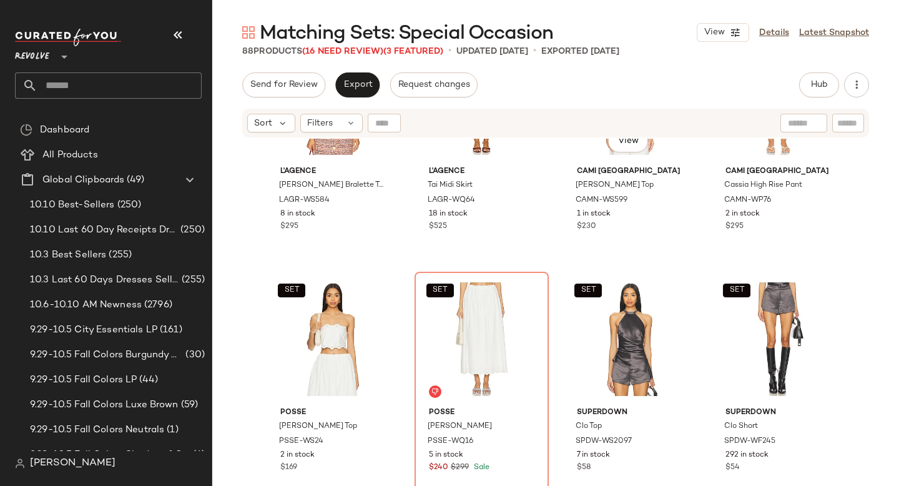
scroll to position [1371, 0]
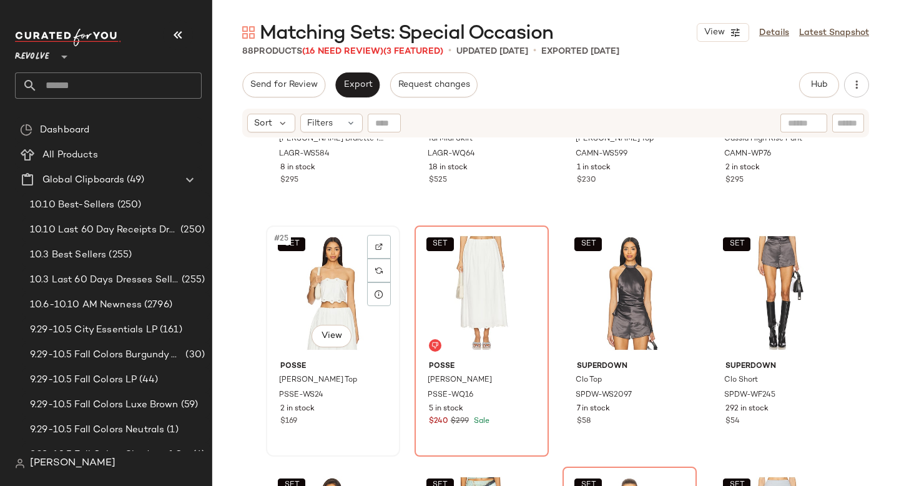
click at [271, 293] on div "SET #25 View" at bounding box center [332, 293] width 125 height 126
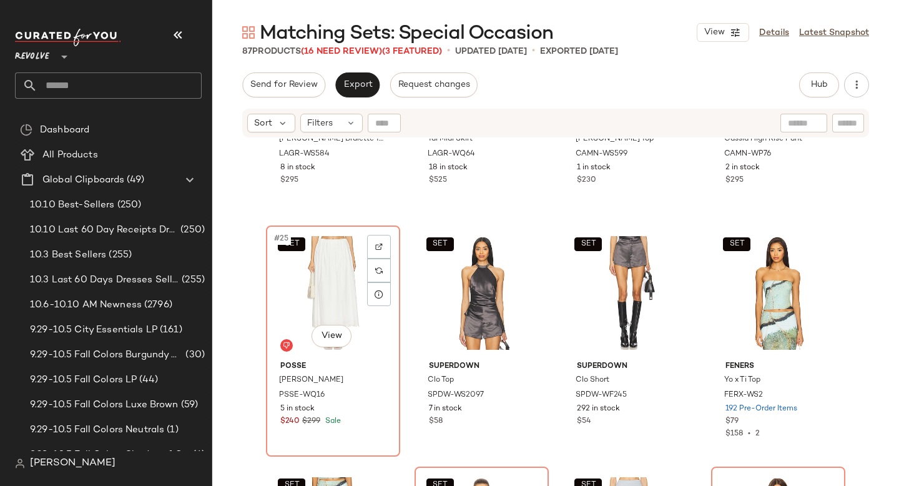
click at [271, 293] on div "SET #25 View" at bounding box center [332, 293] width 125 height 126
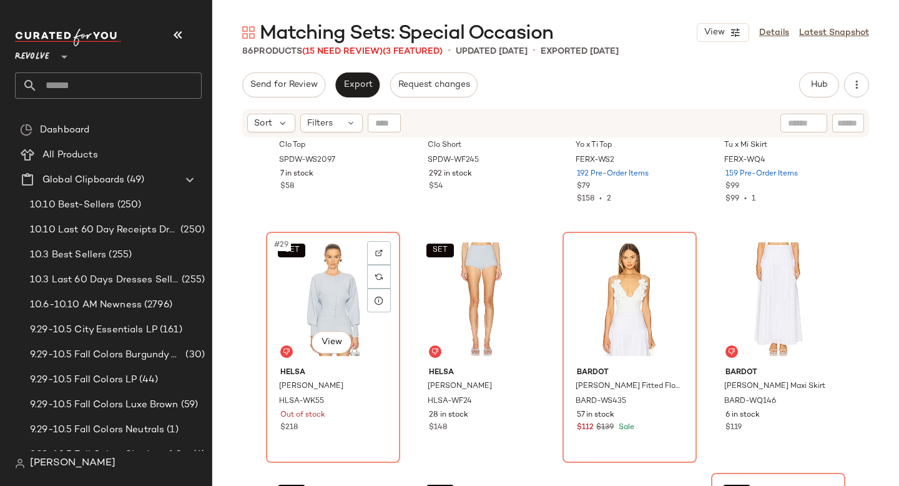
scroll to position [1622, 0]
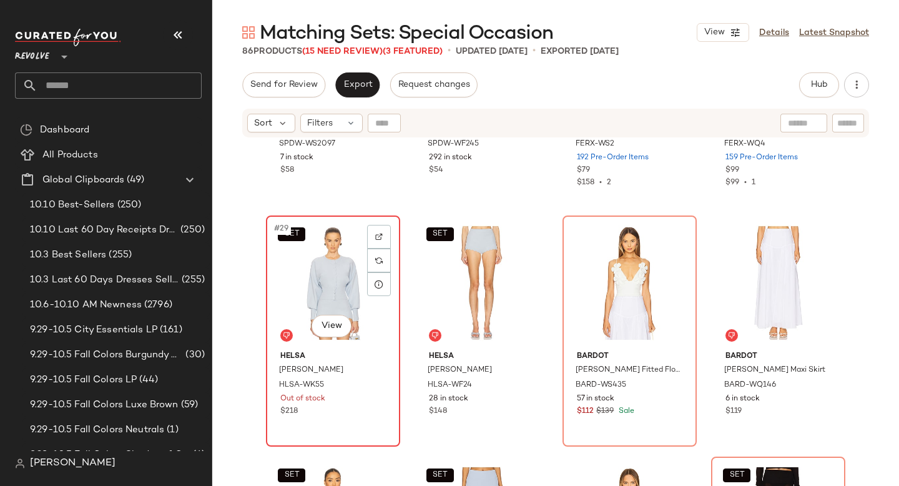
click at [300, 278] on div "SET #29 View" at bounding box center [332, 283] width 125 height 126
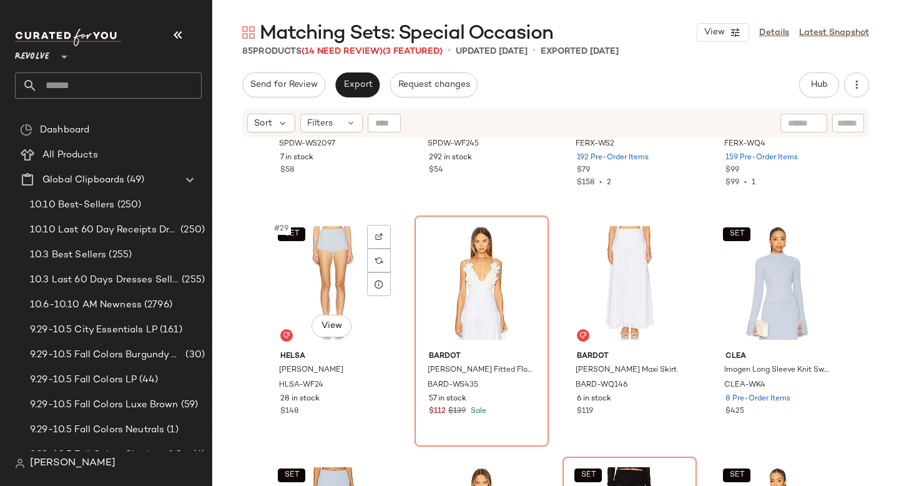
click at [300, 278] on div "SET #29 View" at bounding box center [332, 283] width 125 height 126
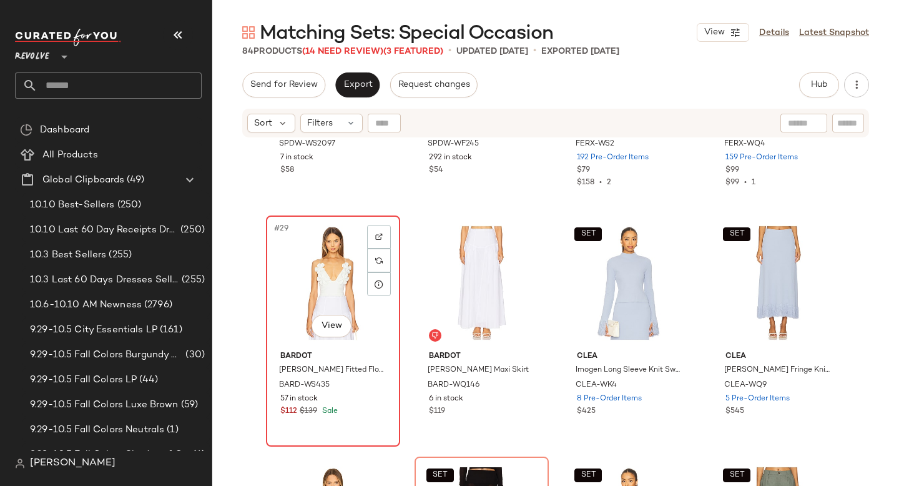
click at [317, 297] on div "#29 View" at bounding box center [332, 283] width 125 height 126
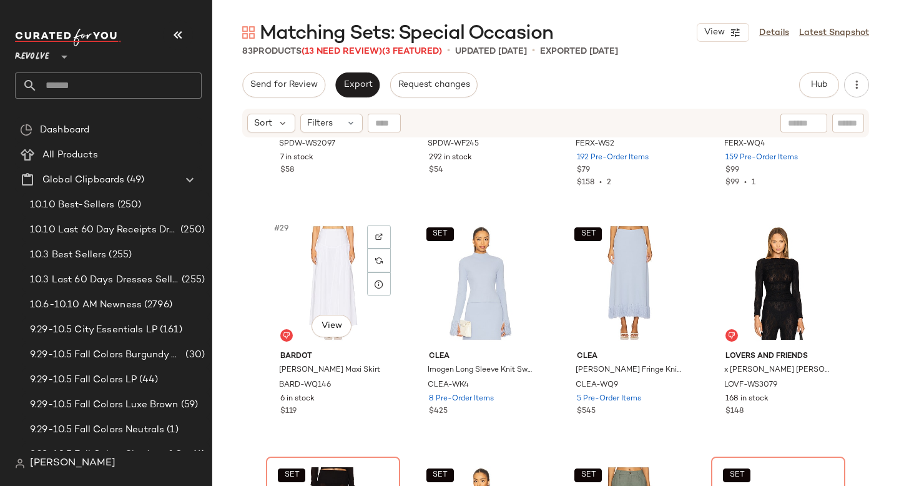
click at [317, 297] on div "#29 View" at bounding box center [332, 283] width 125 height 126
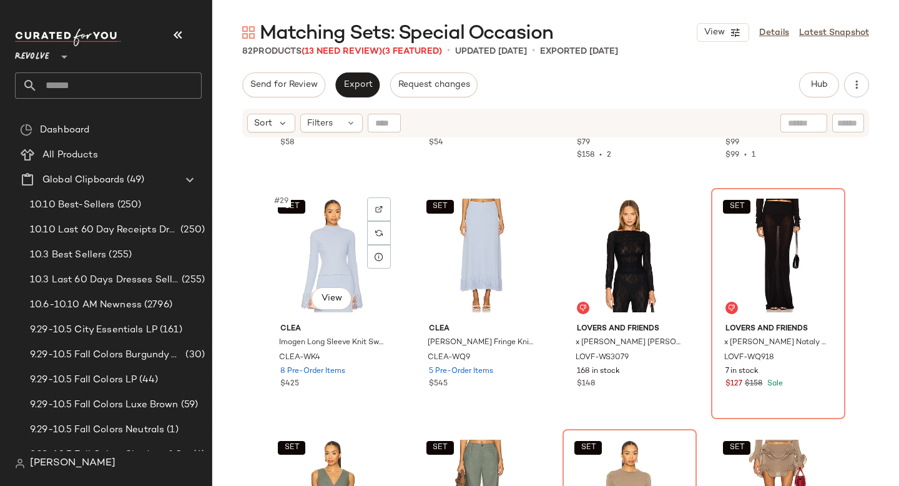
scroll to position [1652, 0]
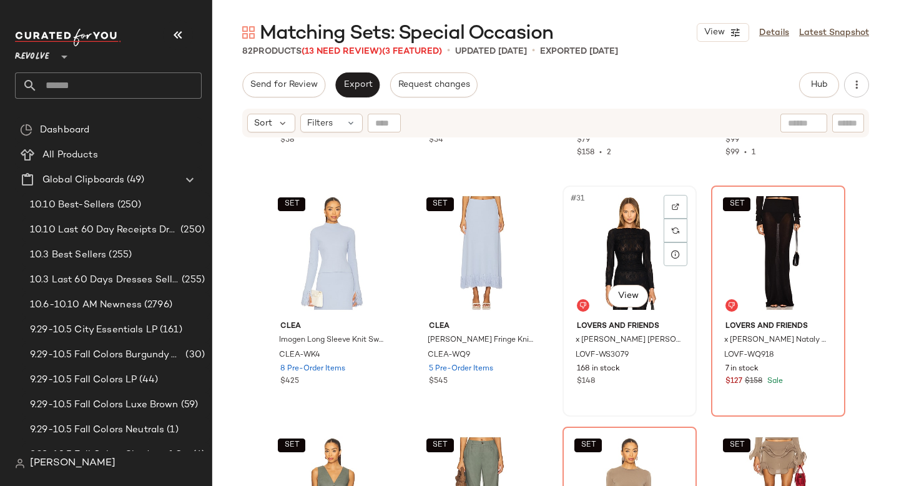
click at [595, 282] on div "#31 View" at bounding box center [629, 253] width 125 height 126
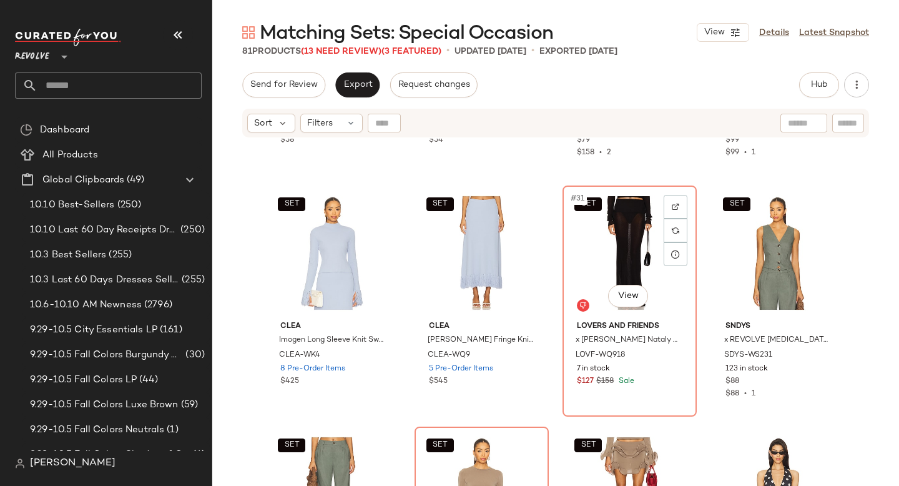
click at [595, 282] on div "SET #31 View" at bounding box center [629, 253] width 125 height 126
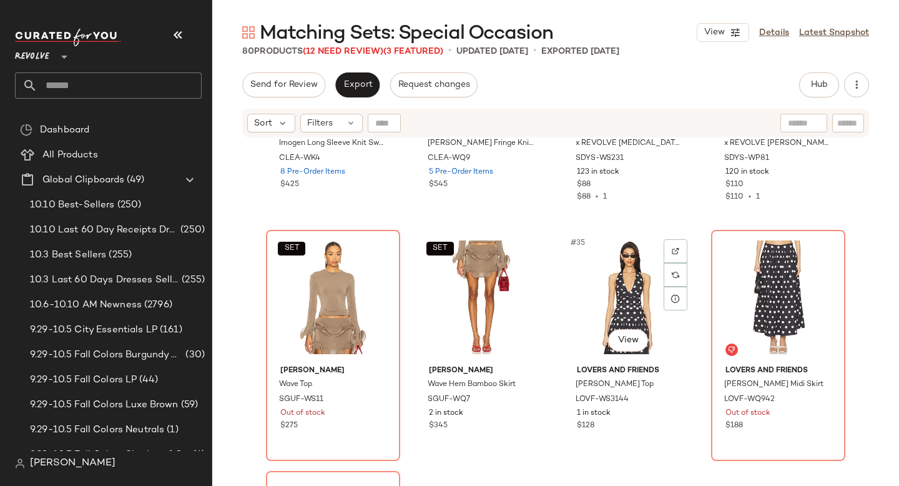
scroll to position [1858, 0]
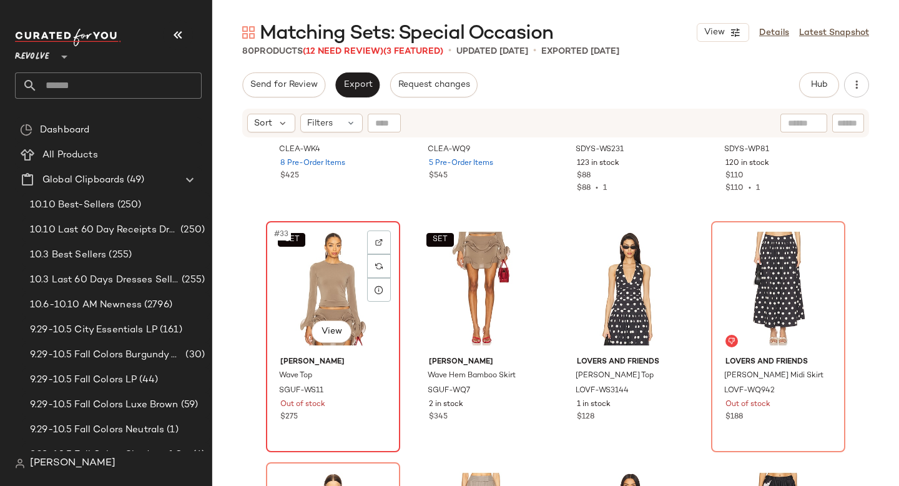
click at [316, 296] on div "SET #33 View" at bounding box center [332, 288] width 125 height 126
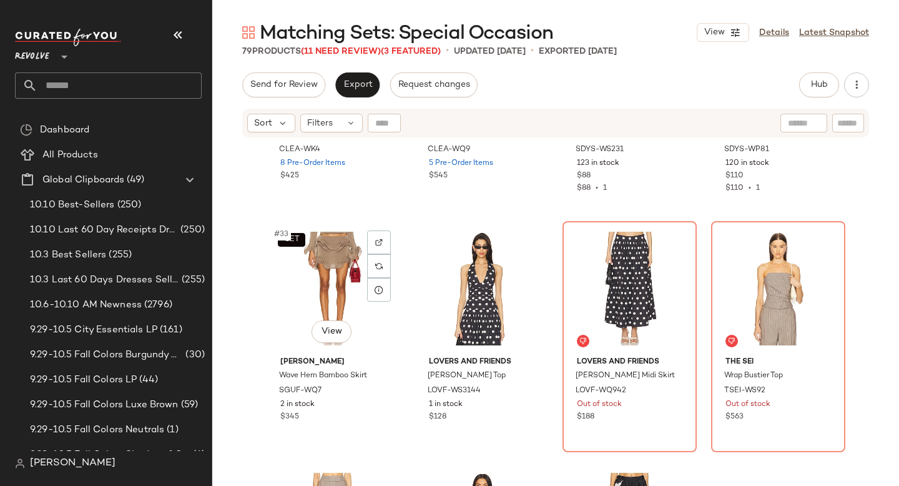
click at [316, 296] on div "SET #33 View" at bounding box center [332, 288] width 125 height 126
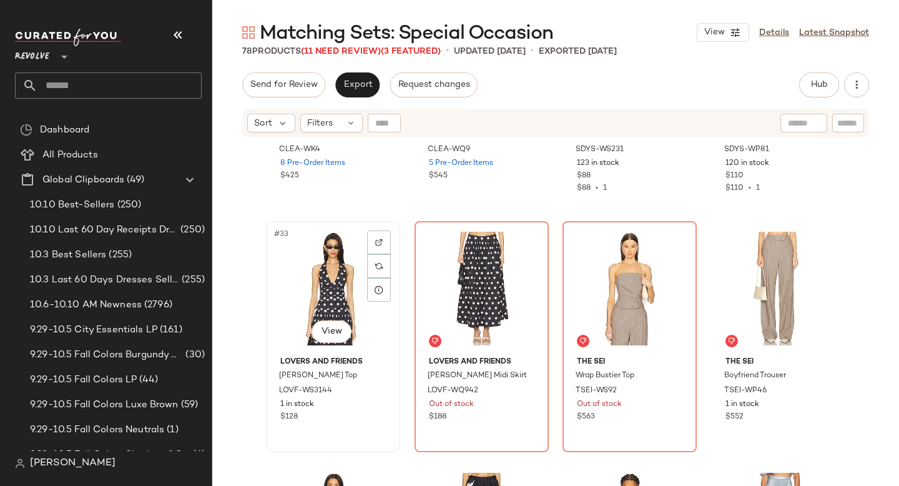
click at [300, 296] on div "#33 View" at bounding box center [332, 288] width 125 height 126
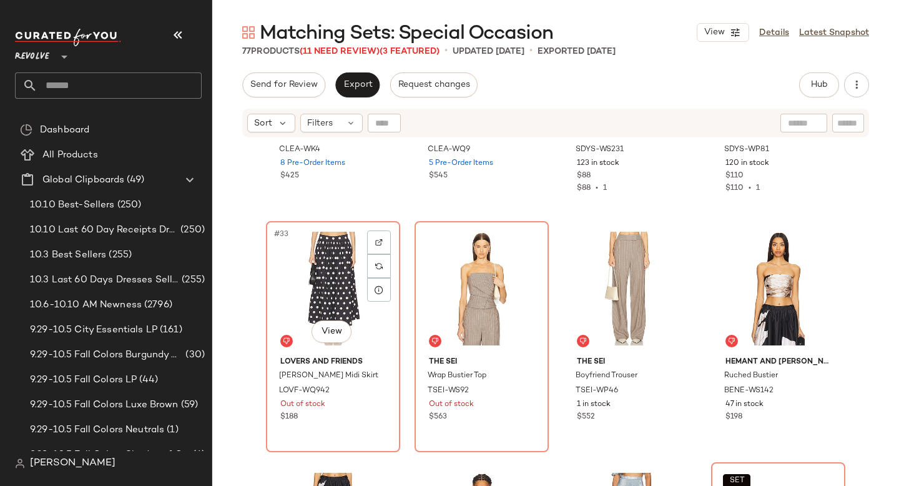
click at [300, 296] on div "#33 View" at bounding box center [332, 288] width 125 height 126
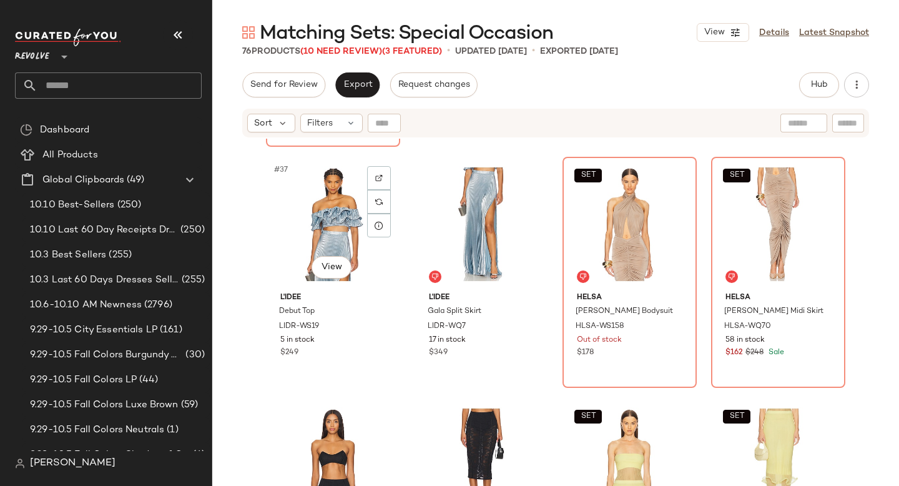
scroll to position [2173, 0]
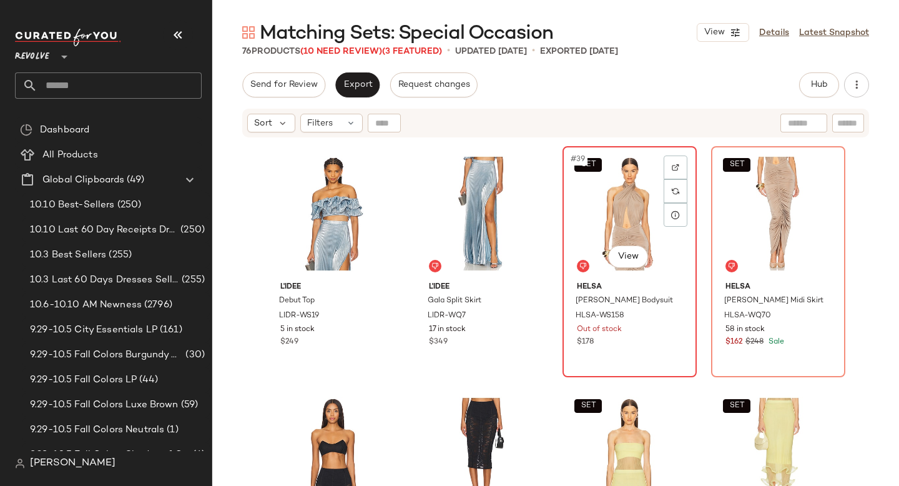
click at [580, 198] on div "SET #39 View" at bounding box center [629, 213] width 125 height 126
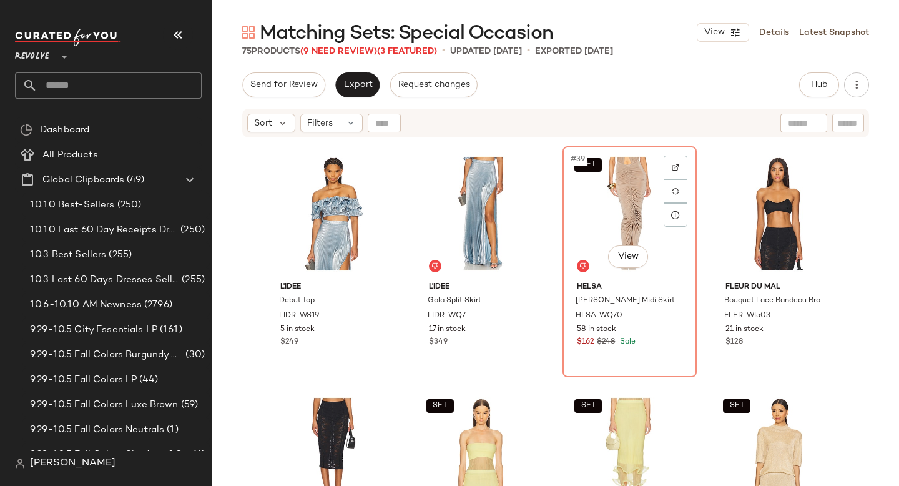
click at [580, 198] on div "SET #39 View" at bounding box center [629, 213] width 125 height 126
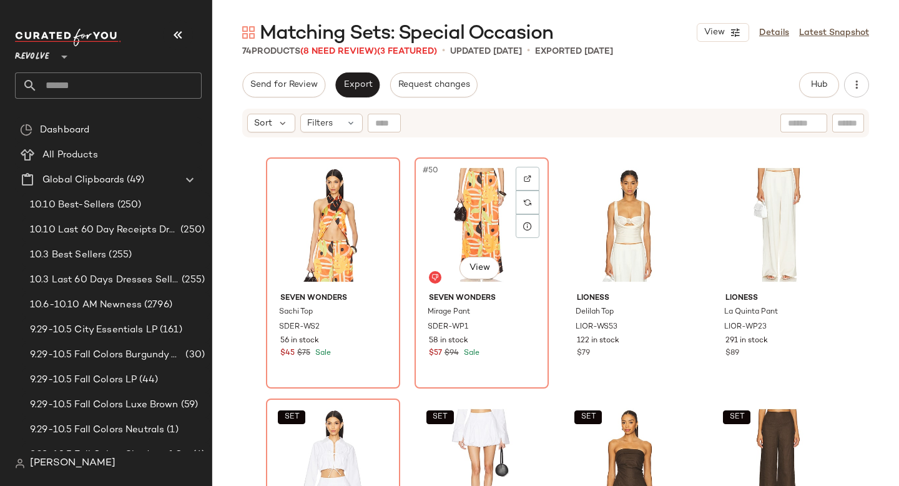
scroll to position [2851, 0]
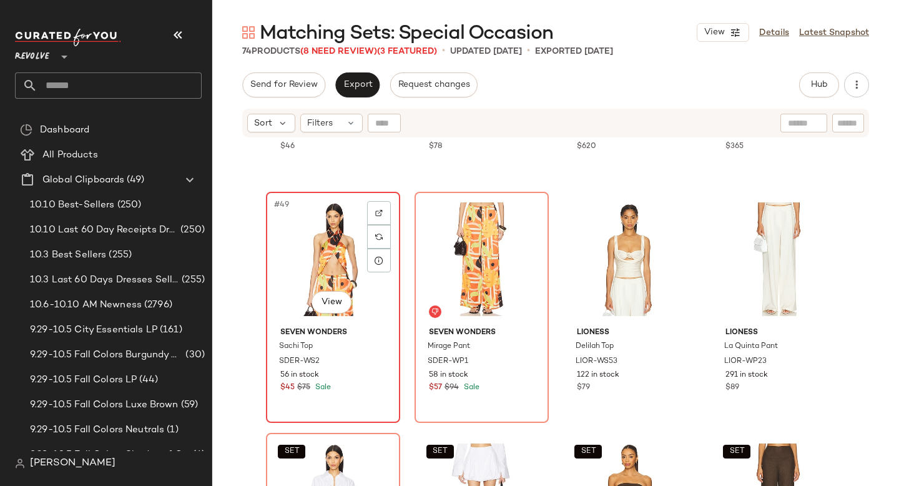
click at [298, 254] on div "#49 View" at bounding box center [332, 259] width 125 height 126
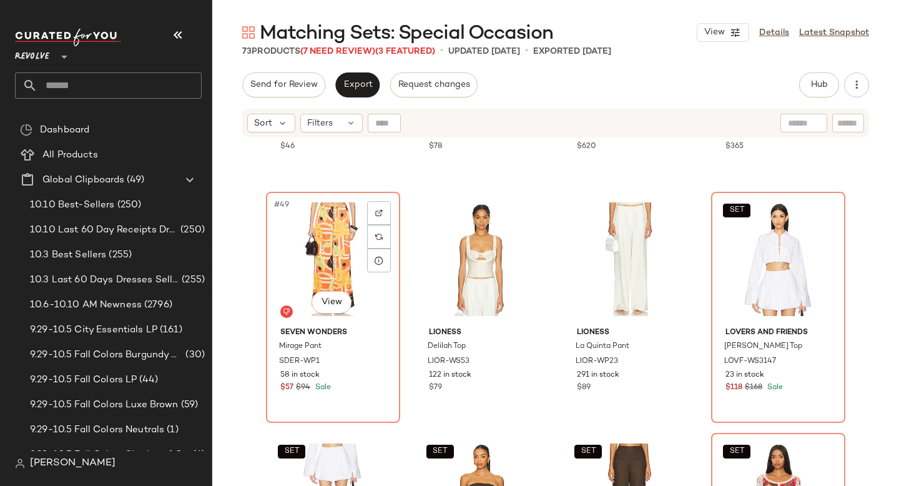
click at [298, 254] on div "#49 View" at bounding box center [332, 259] width 125 height 126
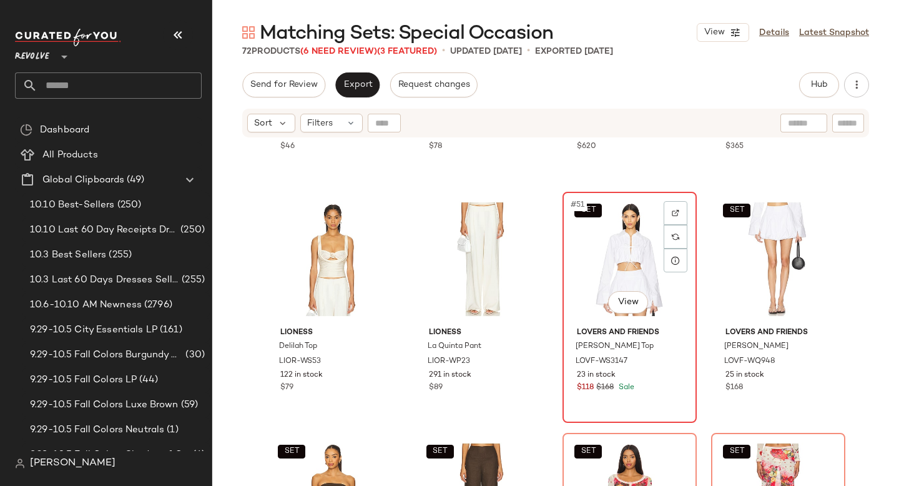
click at [564, 236] on div "SET #51 View Lovers and Friends Valerie Top LOVF-WS3147 23 in stock $118 $168 S…" at bounding box center [630, 307] width 132 height 228
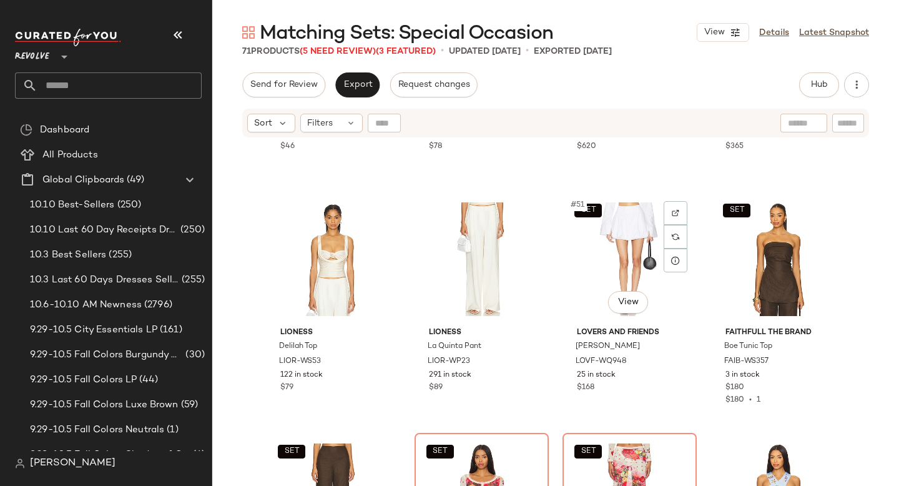
click at [564, 236] on div "SET #51 View Lovers and Friends Valerie Skirt LOVF-WQ948 25 in stock $168" at bounding box center [630, 307] width 132 height 228
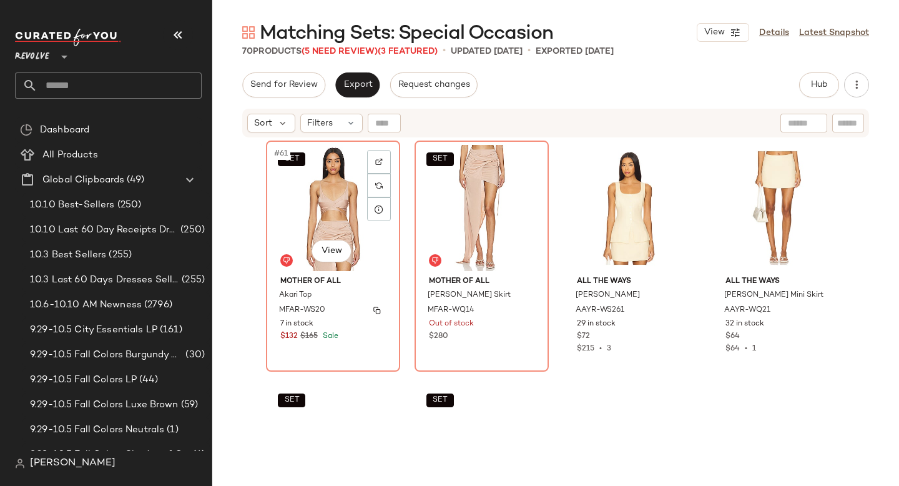
scroll to position [3631, 0]
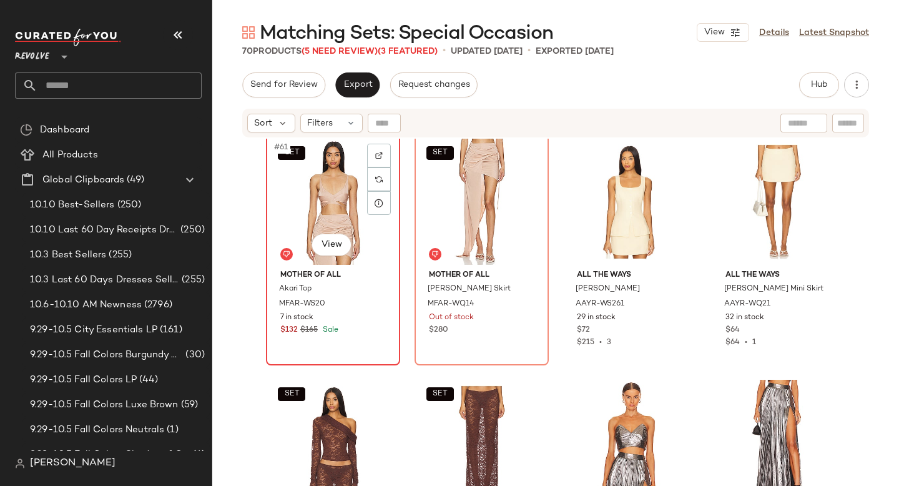
click at [309, 195] on div "SET #61 View" at bounding box center [332, 202] width 125 height 126
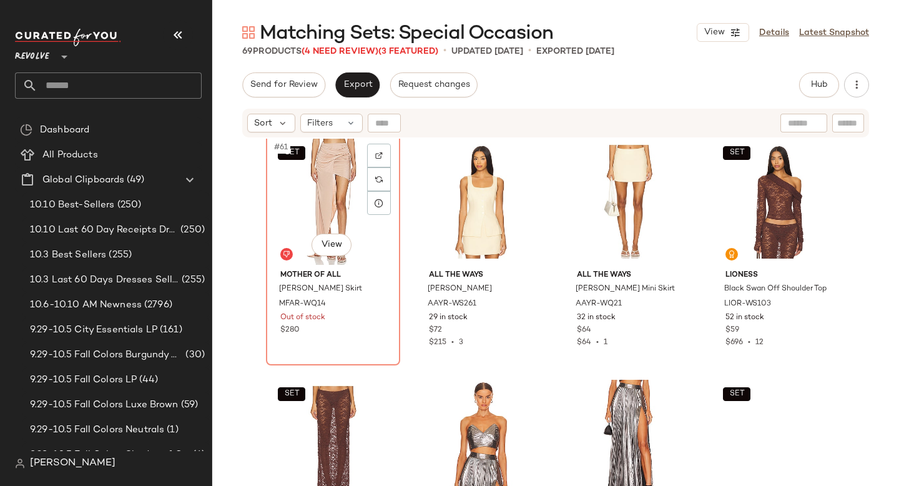
click at [309, 195] on div "SET #61 View" at bounding box center [332, 202] width 125 height 126
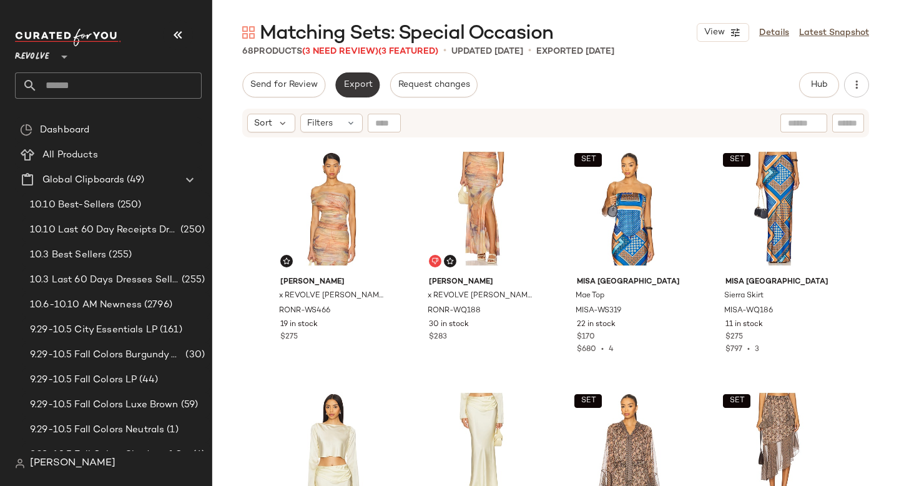
click at [356, 72] on button "Export" at bounding box center [357, 84] width 44 height 25
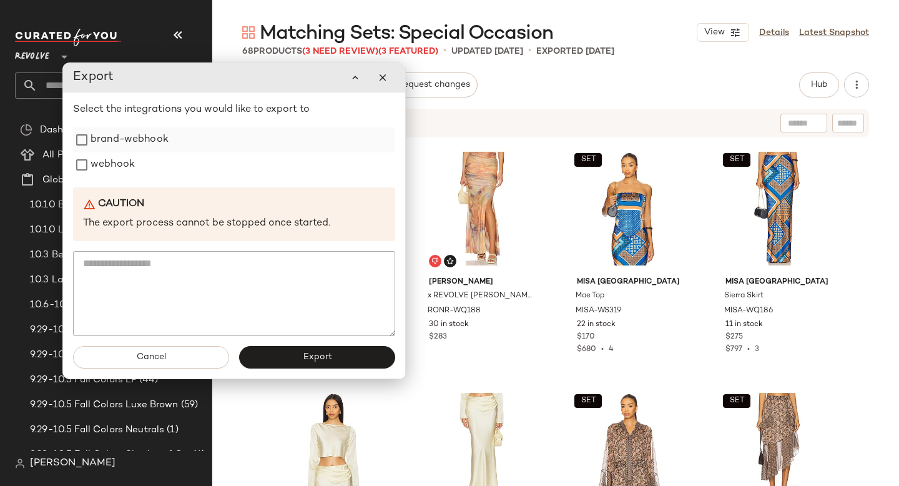
click at [145, 144] on label "brand-webhook" at bounding box center [130, 139] width 78 height 25
click at [122, 170] on label "webhook" at bounding box center [113, 164] width 44 height 25
click at [305, 349] on button "Export" at bounding box center [317, 357] width 156 height 22
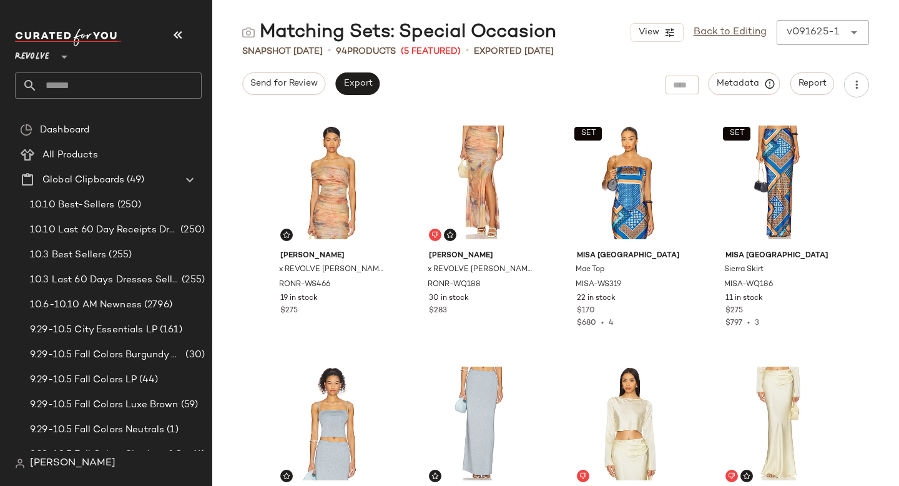
click at [103, 82] on input "text" at bounding box center [119, 85] width 164 height 26
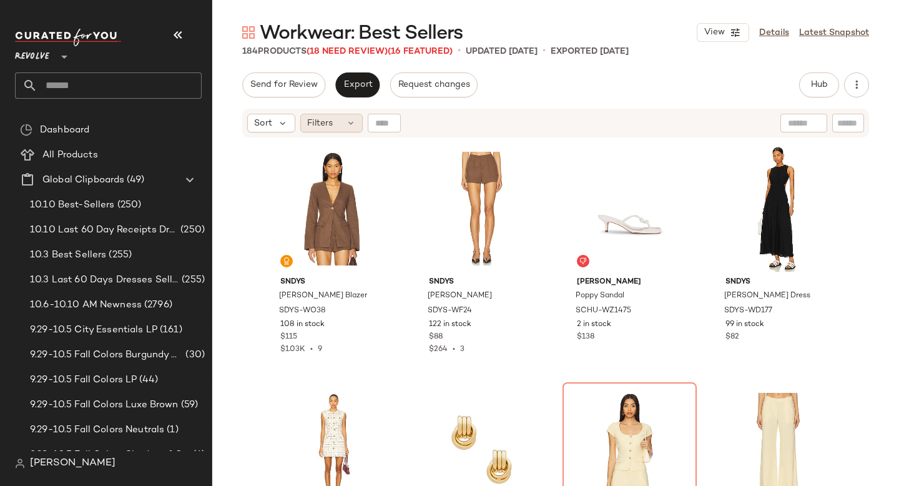
click at [331, 118] on span "Filters" at bounding box center [320, 123] width 26 height 13
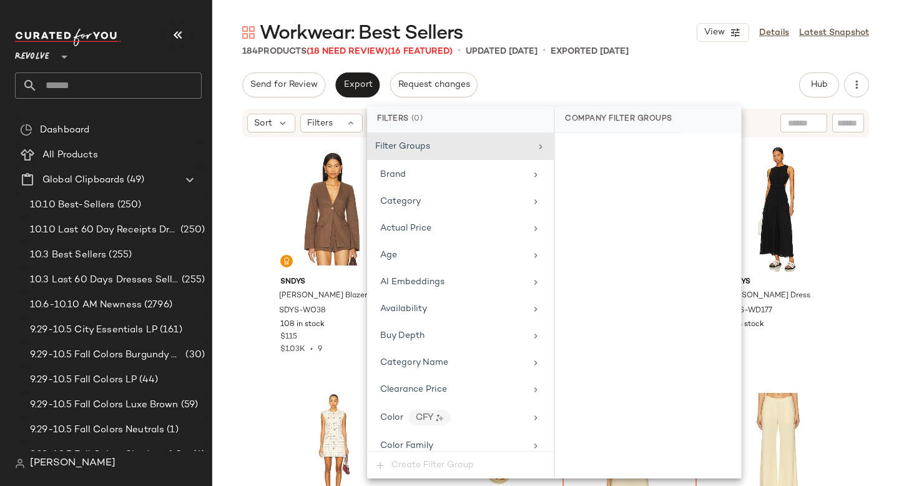
click at [613, 68] on div "Workwear: Best Sellers View Details Latest Snapshot 184 Products (18 Need Revie…" at bounding box center [555, 253] width 687 height 466
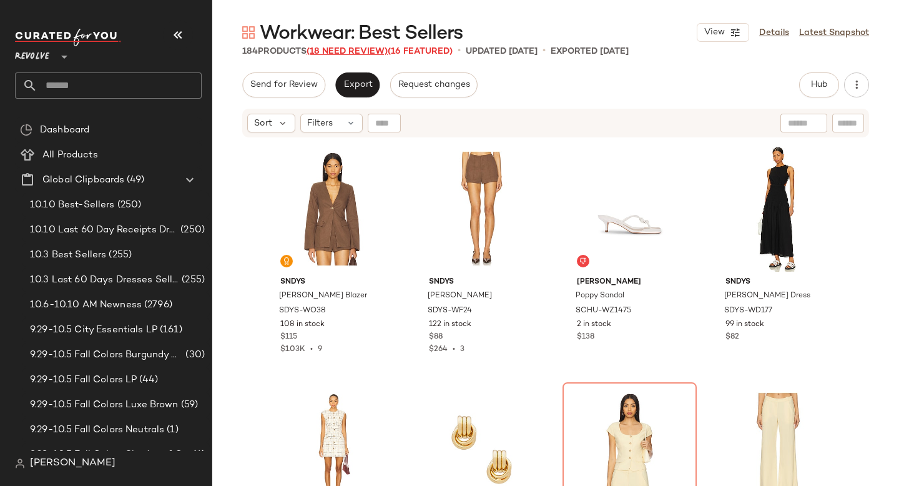
click at [343, 48] on span "(18 Need Review)" at bounding box center [346, 51] width 81 height 9
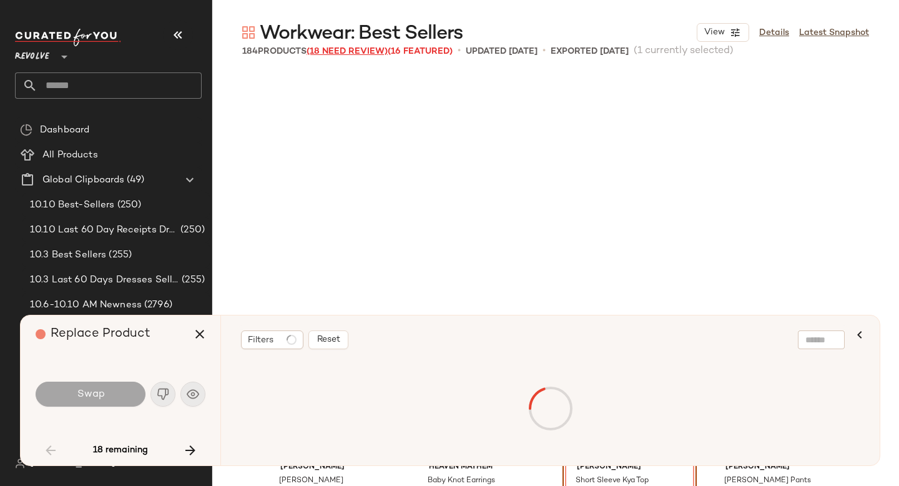
scroll to position [251, 0]
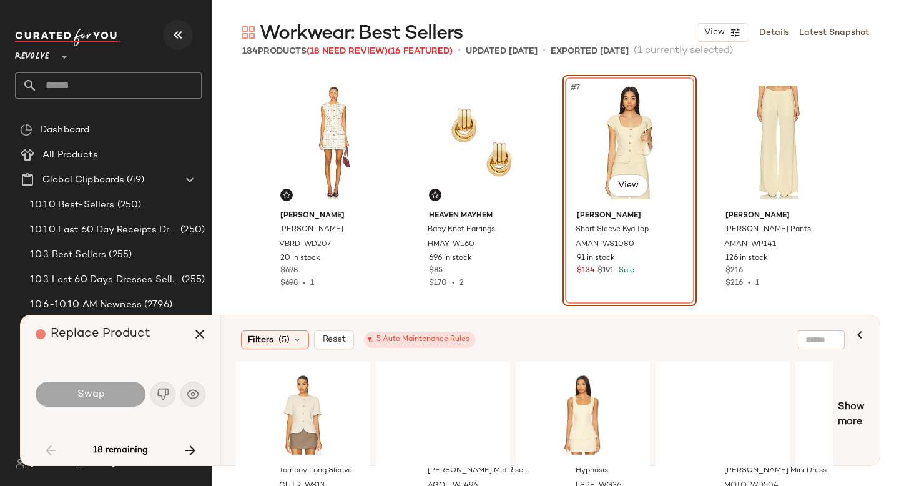
click at [176, 29] on icon "button" at bounding box center [177, 34] width 15 height 15
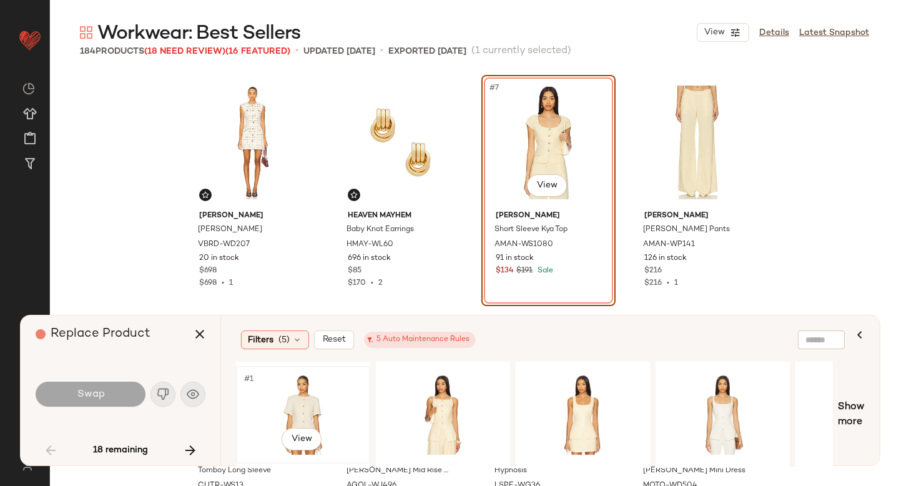
click at [308, 402] on div "#1 View" at bounding box center [302, 414] width 125 height 89
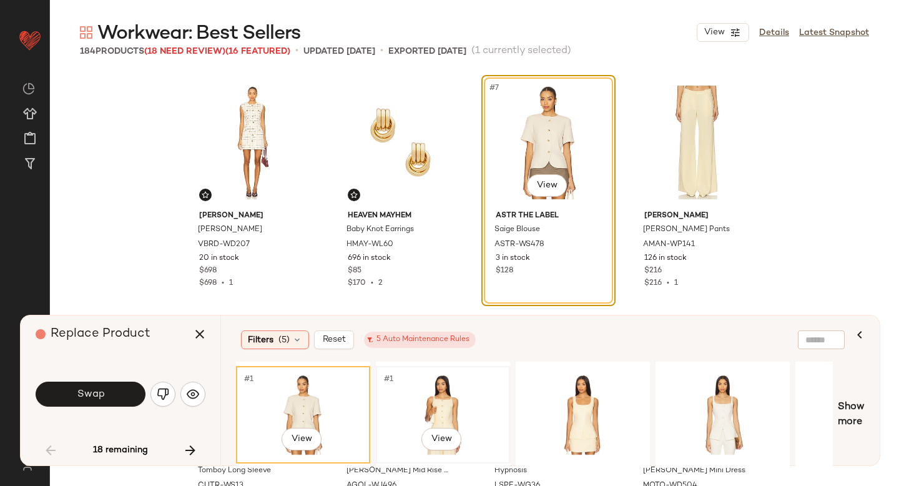
click at [446, 402] on div "#1 View" at bounding box center [442, 414] width 125 height 89
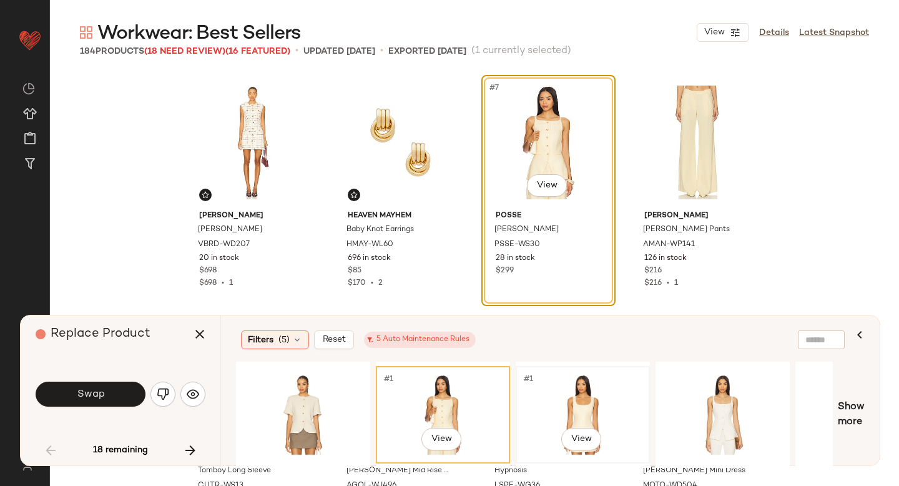
click at [570, 398] on div "#1 View" at bounding box center [582, 414] width 125 height 89
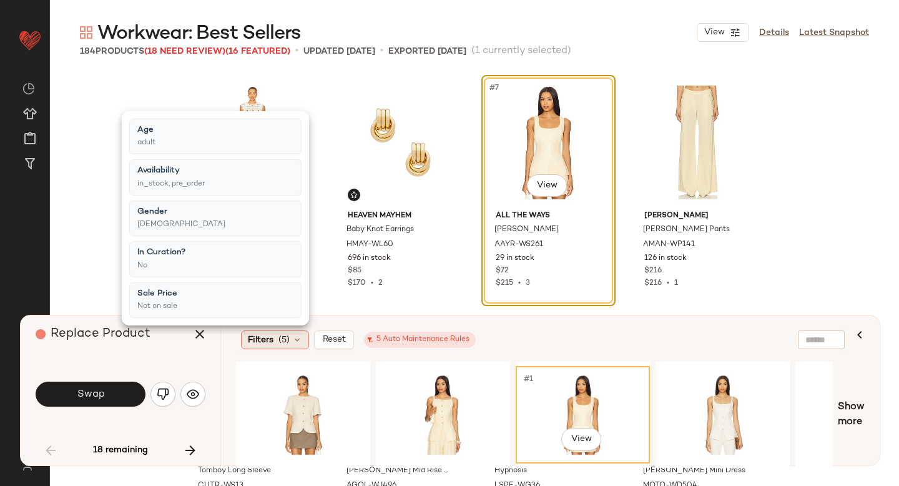
click at [297, 341] on icon at bounding box center [297, 340] width 10 height 10
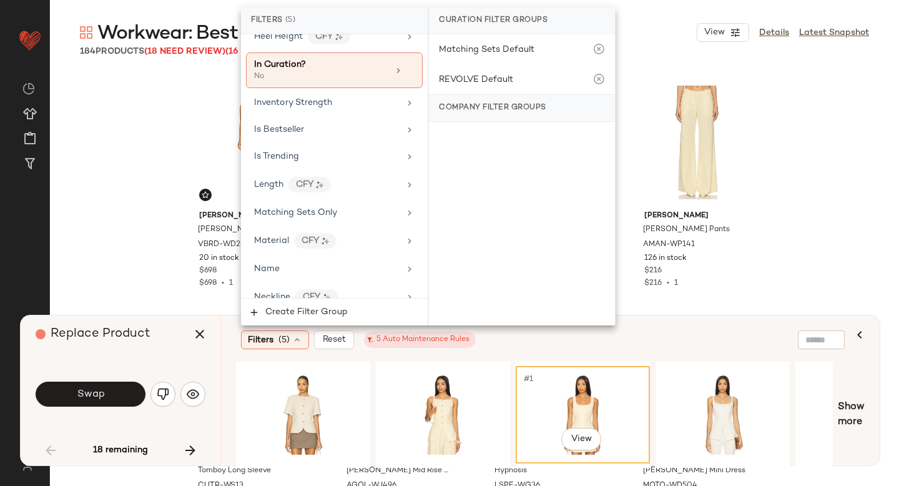
scroll to position [733, 0]
click at [343, 127] on div "Is Bestseller" at bounding box center [326, 130] width 145 height 13
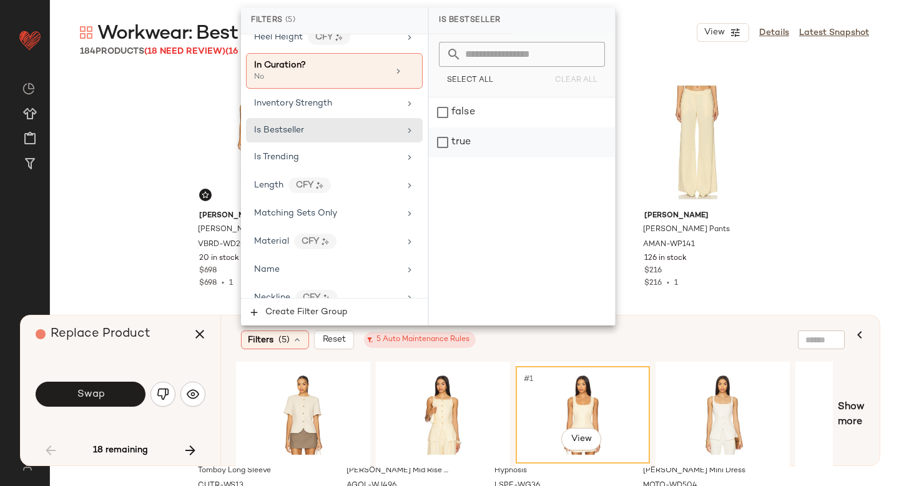
click at [448, 144] on div "true" at bounding box center [522, 142] width 186 height 30
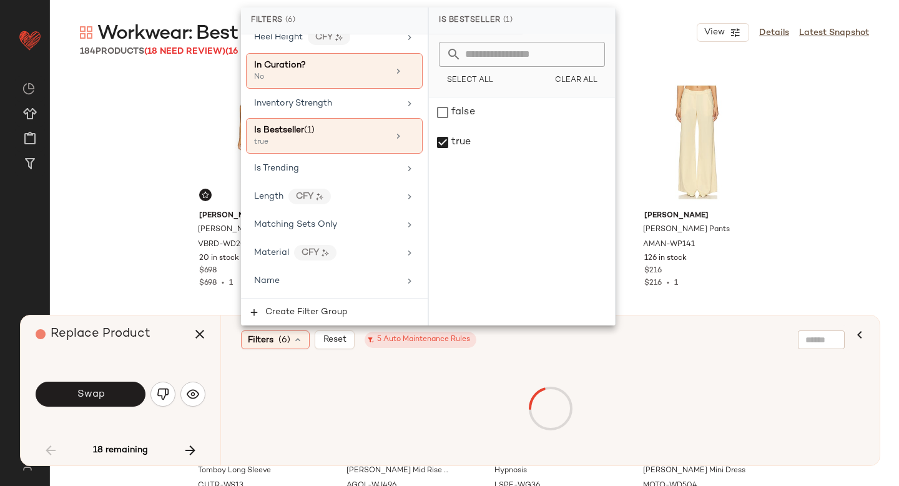
click at [507, 339] on div "Filters (6) Reset 5 Auto Maintenance Rules" at bounding box center [489, 339] width 497 height 19
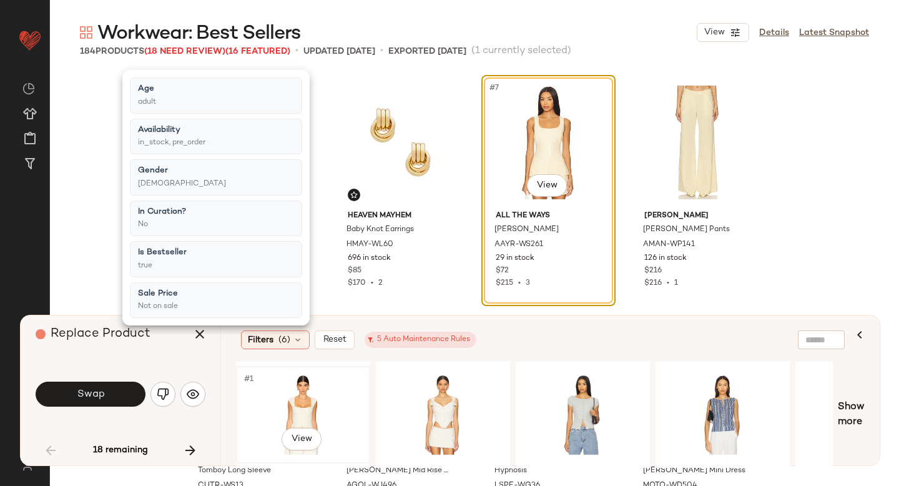
click at [281, 408] on div "#1 View" at bounding box center [302, 414] width 125 height 89
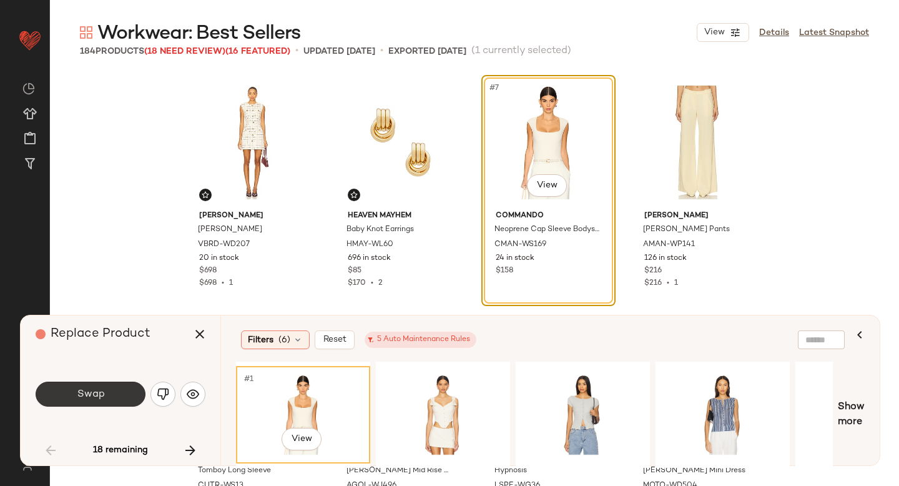
click at [127, 401] on button "Swap" at bounding box center [91, 393] width 110 height 25
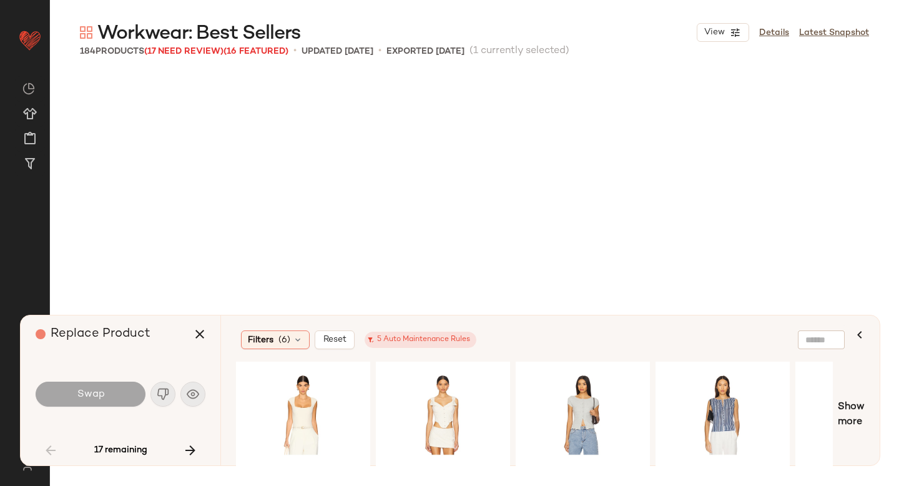
scroll to position [964, 0]
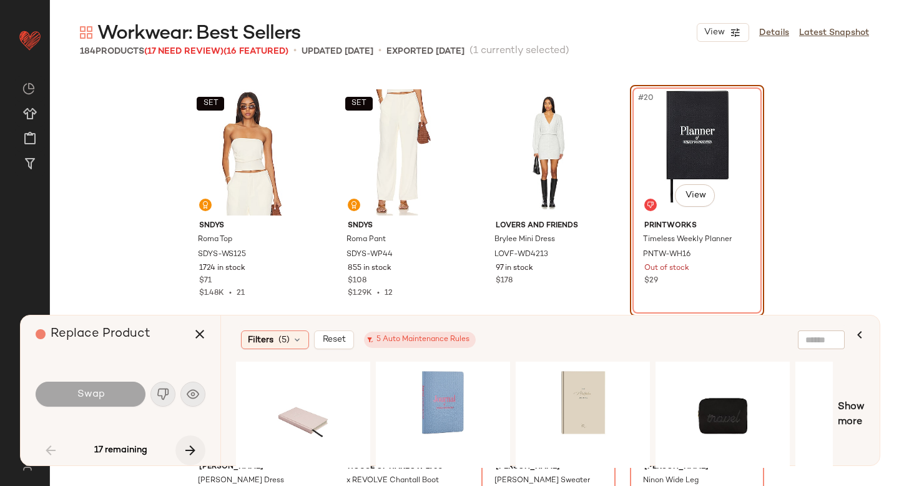
click at [198, 446] on button "button" at bounding box center [190, 450] width 30 height 30
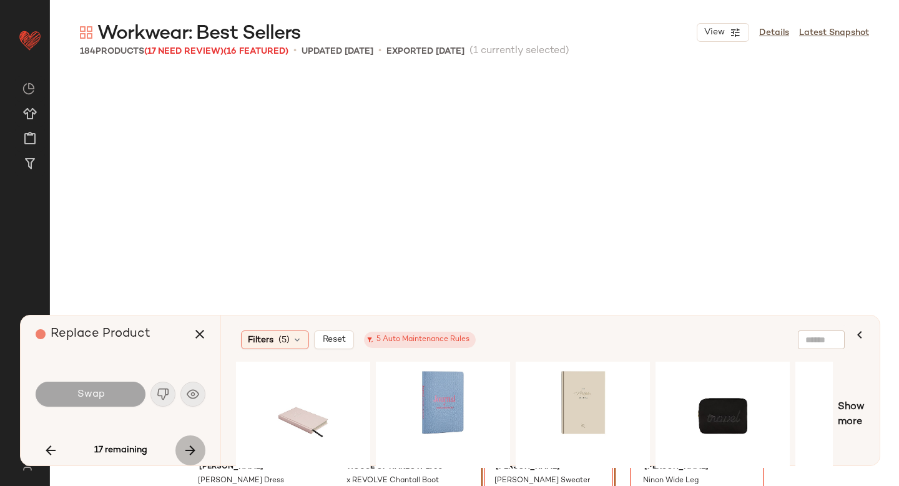
scroll to position [1205, 0]
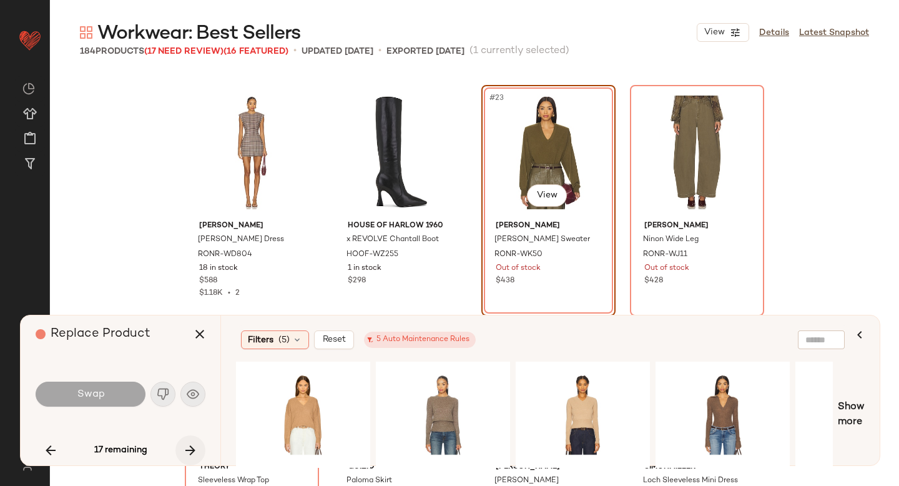
click at [185, 448] on icon "button" at bounding box center [190, 450] width 15 height 15
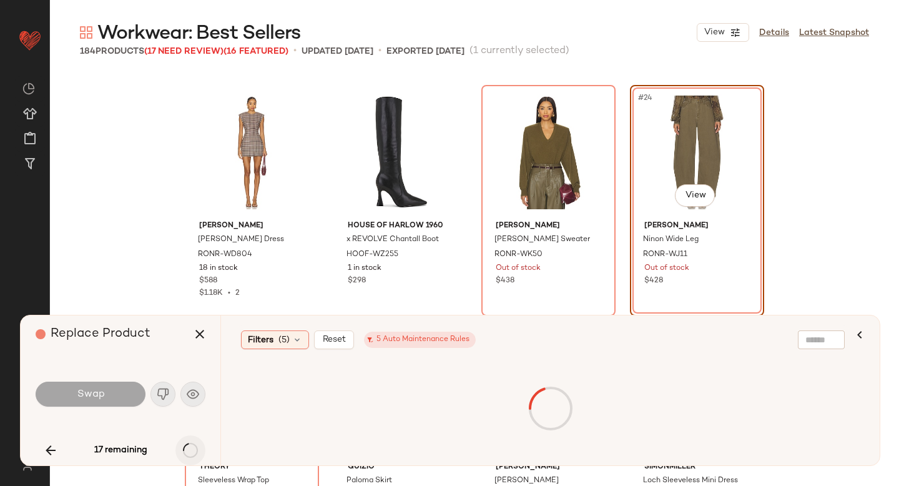
click at [185, 448] on div "17 remaining" at bounding box center [121, 450] width 170 height 30
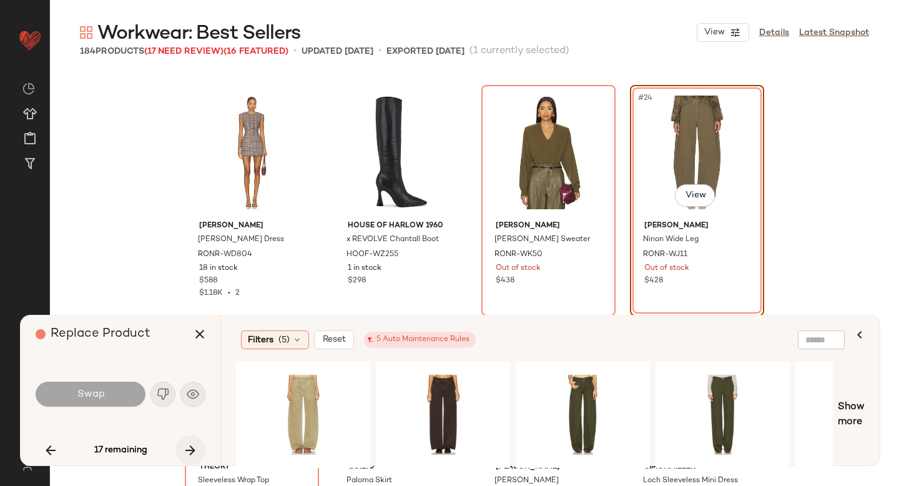
click at [185, 448] on icon "button" at bounding box center [190, 450] width 15 height 15
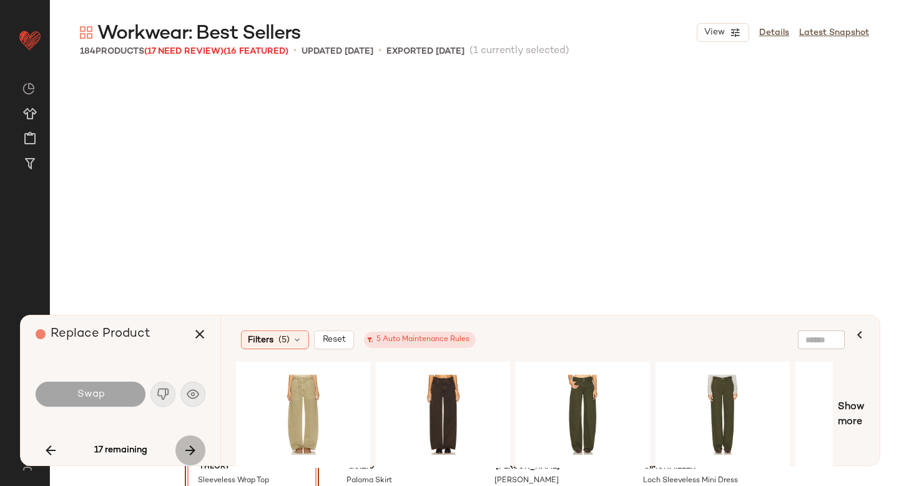
scroll to position [1446, 0]
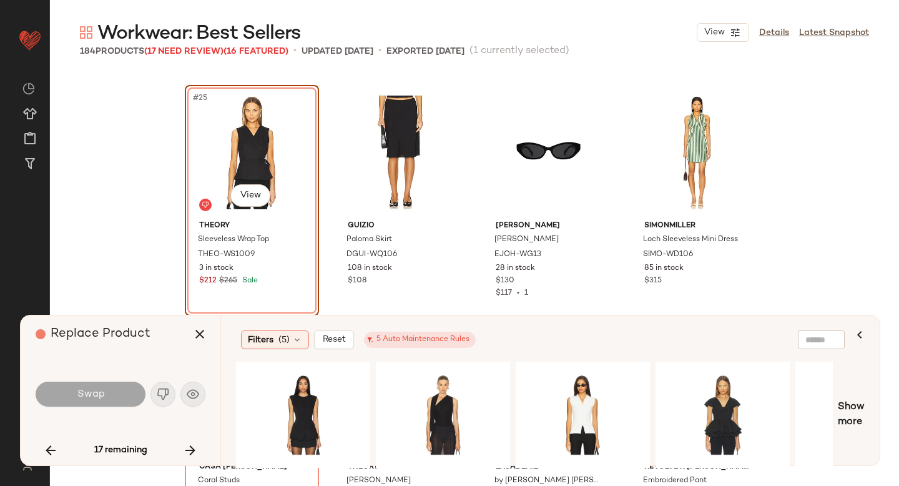
click at [165, 398] on div "Swap" at bounding box center [121, 394] width 170 height 30
click at [289, 334] on span "(5)" at bounding box center [283, 339] width 11 height 13
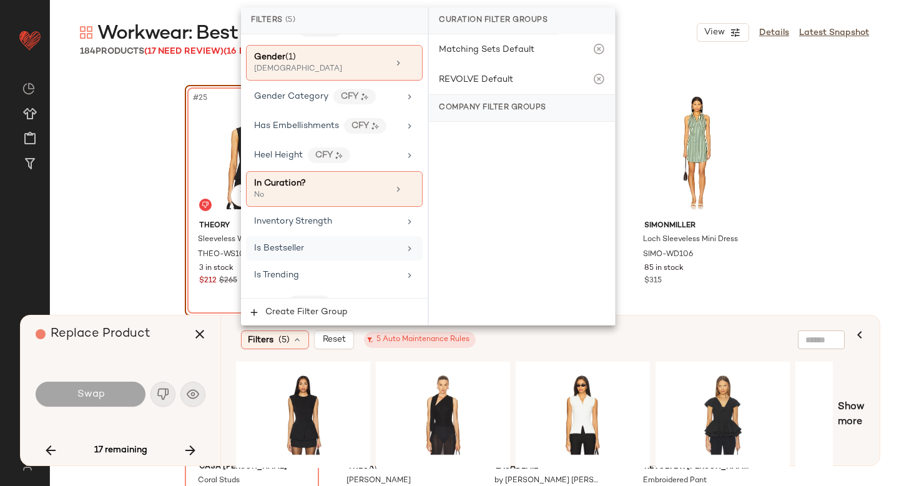
scroll to position [617, 0]
click at [338, 253] on div "Is Bestseller" at bounding box center [334, 246] width 177 height 24
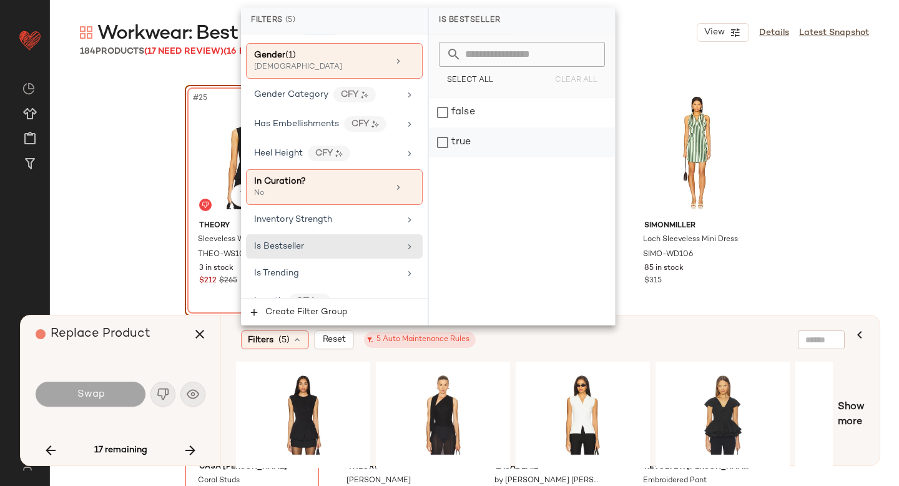
click at [474, 140] on div "true" at bounding box center [522, 142] width 186 height 30
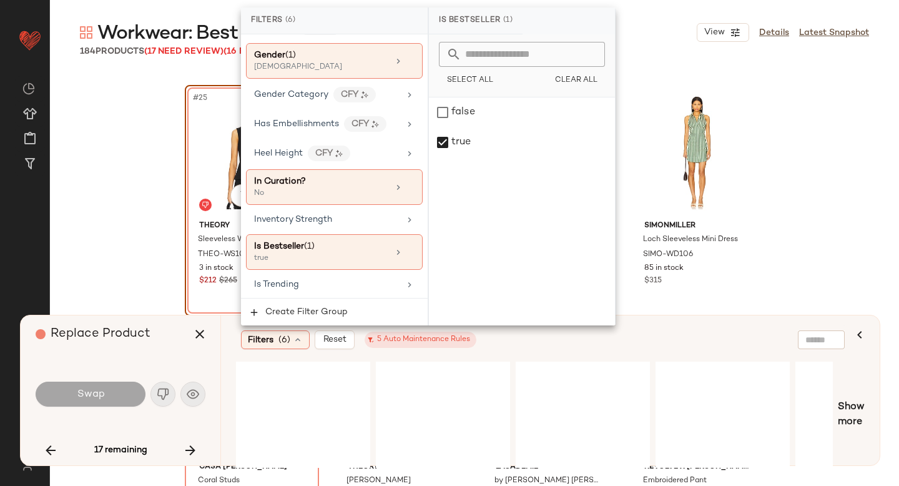
click at [506, 346] on div "Filters (6) Reset 5 Auto Maintenance Rules" at bounding box center [489, 339] width 497 height 19
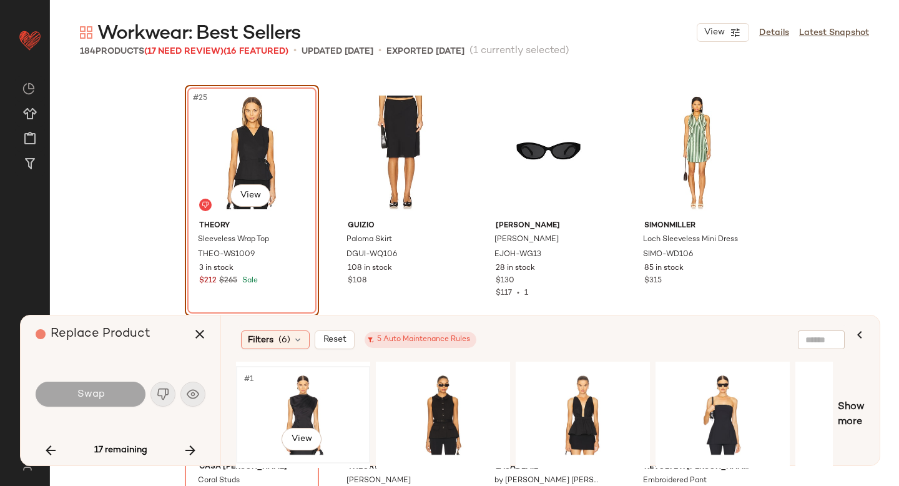
click at [335, 411] on div "#1 View" at bounding box center [302, 414] width 125 height 89
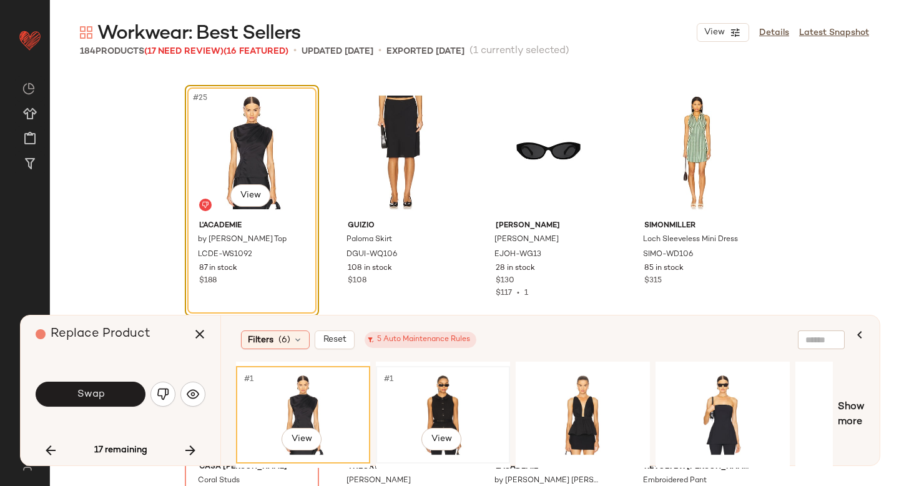
click at [461, 404] on div "#1 View" at bounding box center [442, 414] width 125 height 89
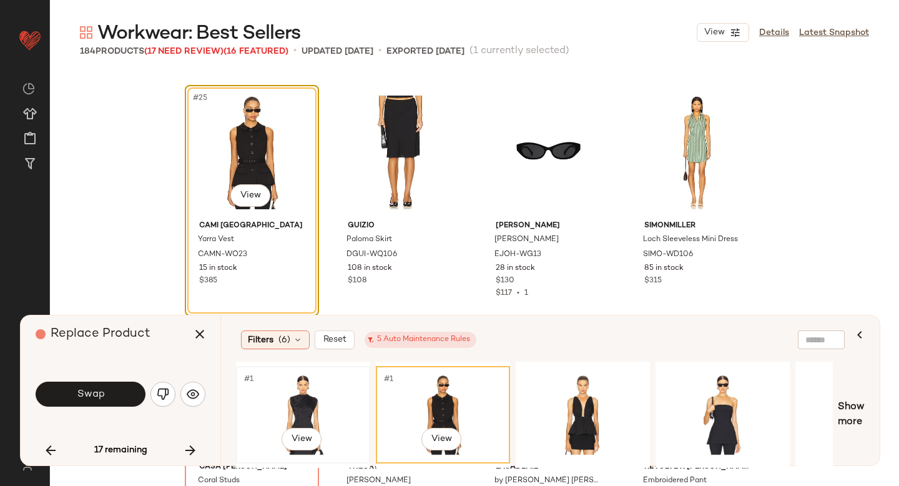
click at [278, 399] on div "#1 View" at bounding box center [302, 414] width 125 height 89
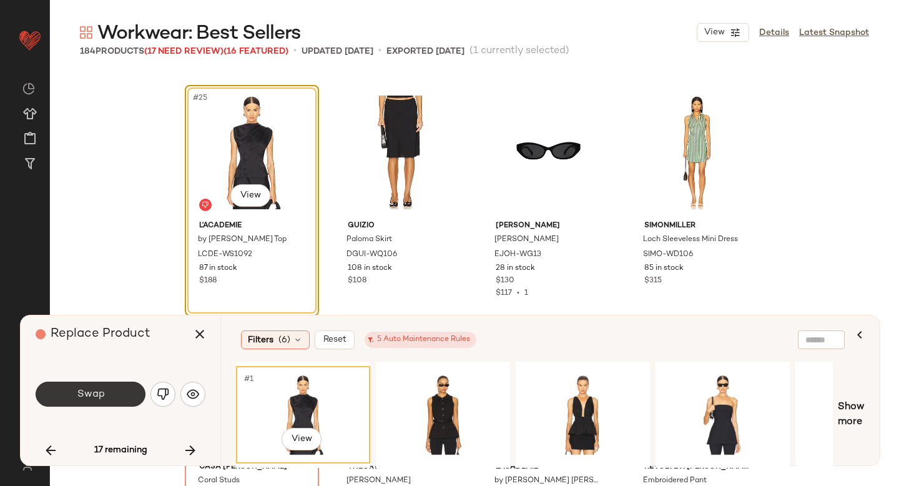
click at [122, 393] on button "Swap" at bounding box center [91, 393] width 110 height 25
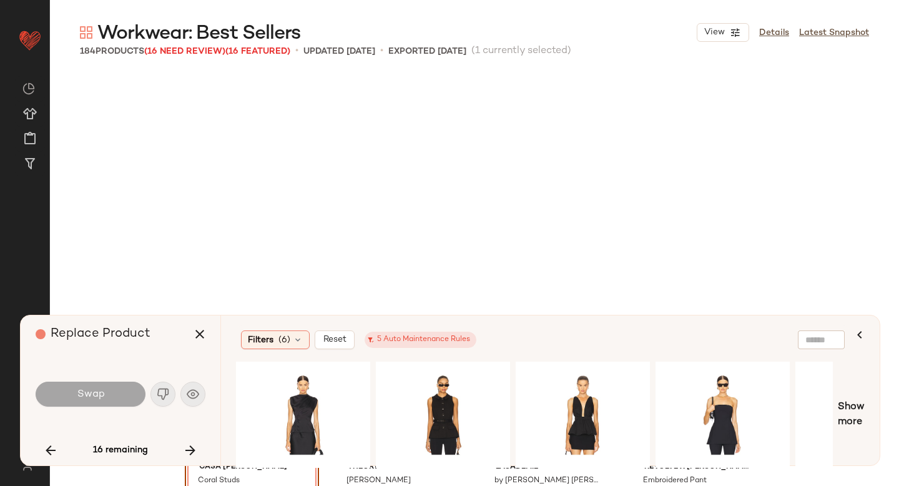
scroll to position [1687, 0]
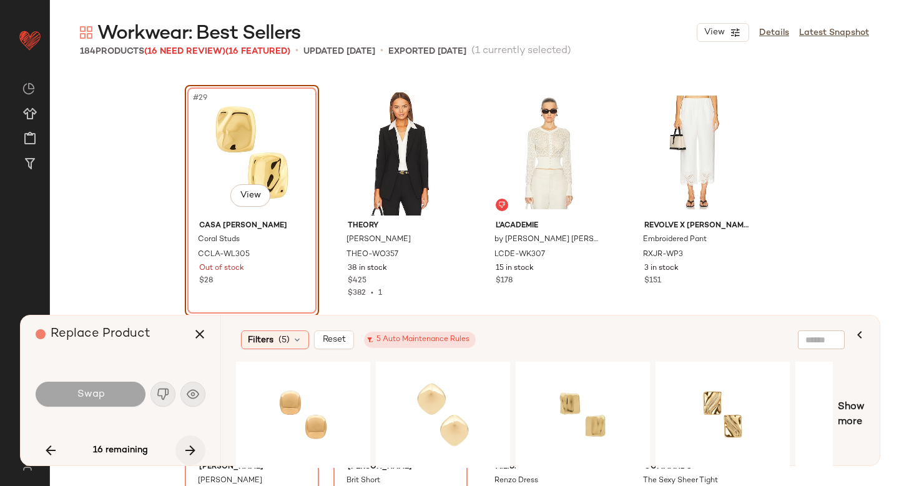
click at [193, 459] on button "button" at bounding box center [190, 450] width 30 height 30
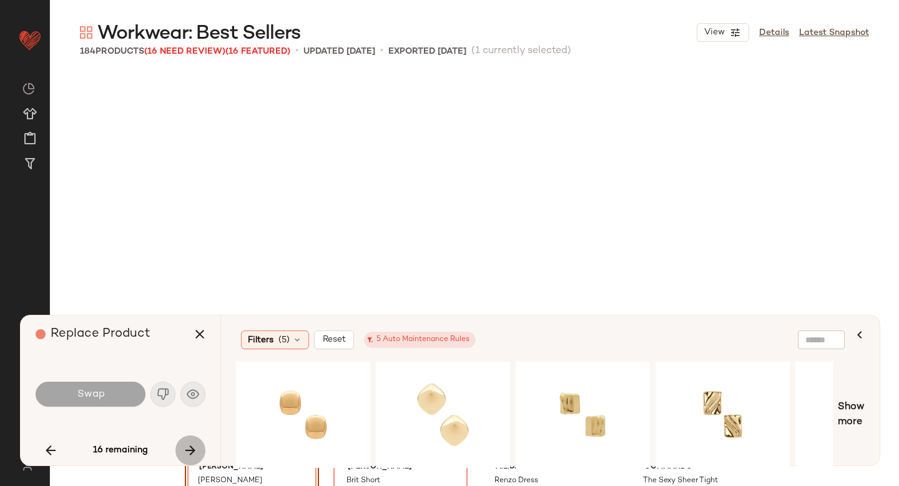
scroll to position [1927, 0]
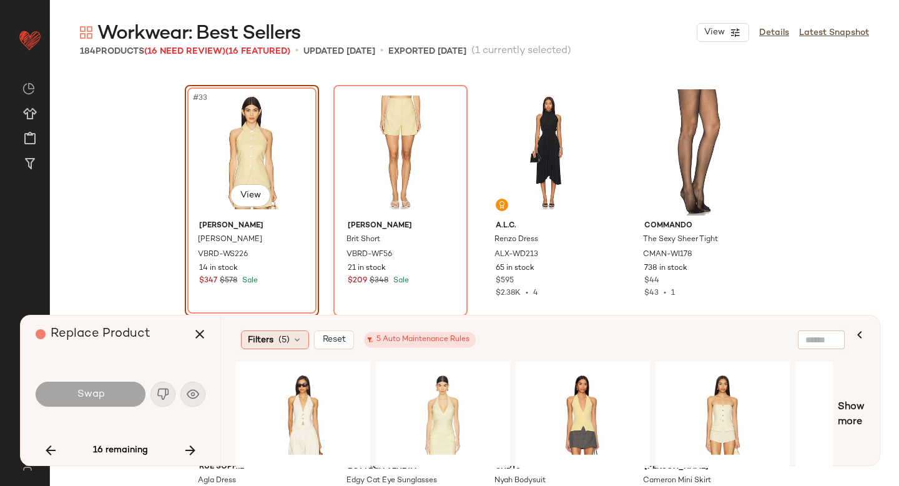
click at [293, 335] on icon at bounding box center [297, 340] width 10 height 10
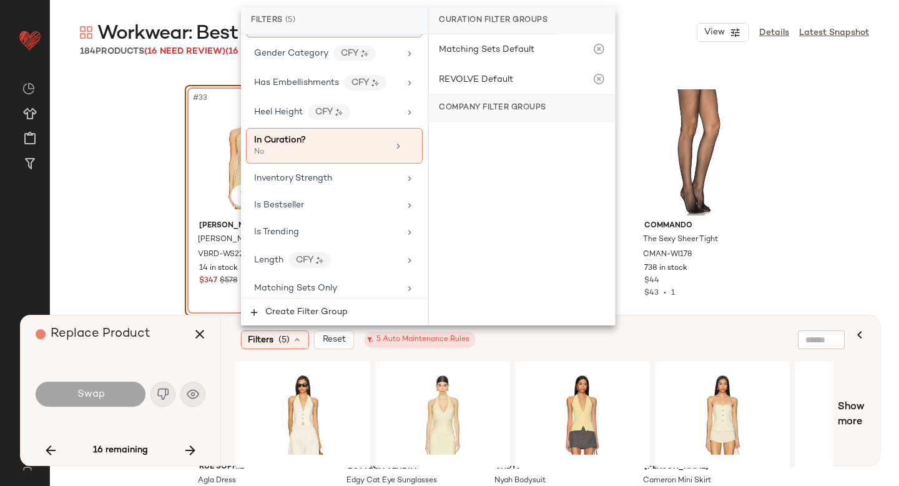
scroll to position [654, 0]
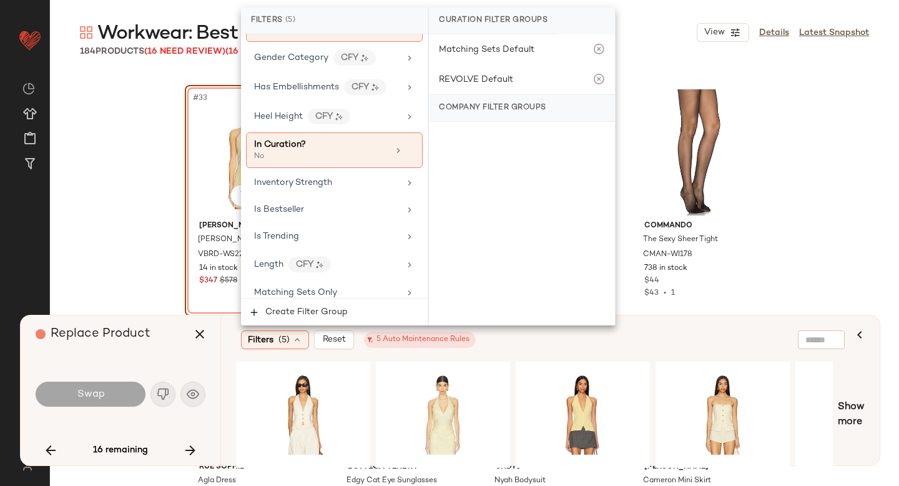
click at [272, 206] on span "Is Bestseller" at bounding box center [279, 209] width 50 height 9
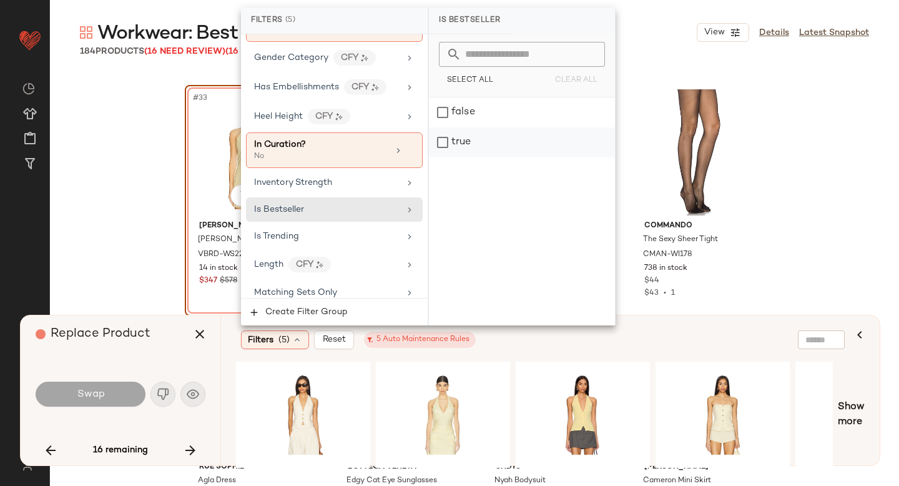
click at [463, 134] on div "true" at bounding box center [522, 142] width 186 height 30
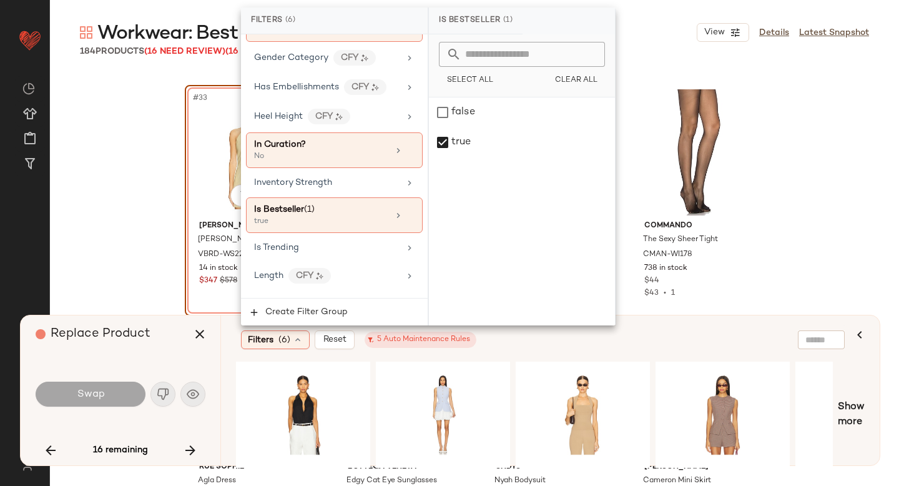
click at [555, 342] on div "Filters (6) Reset 5 Auto Maintenance Rules" at bounding box center [489, 339] width 497 height 19
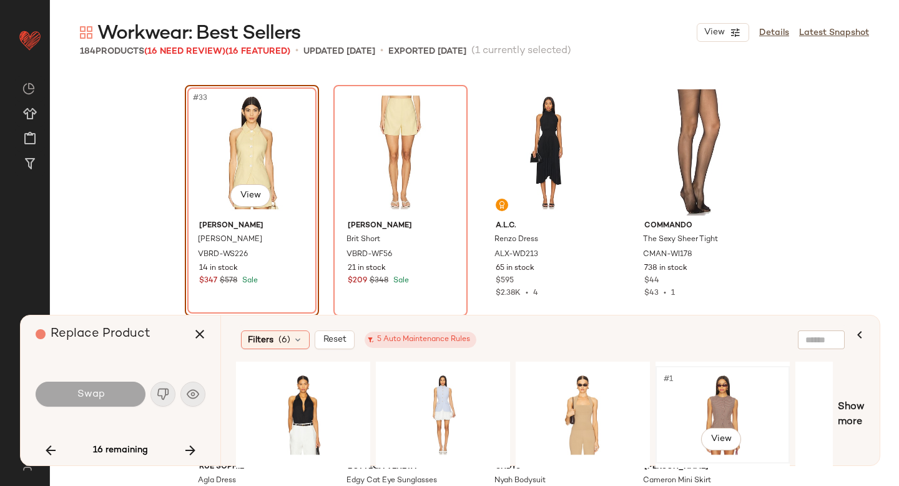
click at [708, 397] on div "#1 View" at bounding box center [722, 414] width 125 height 89
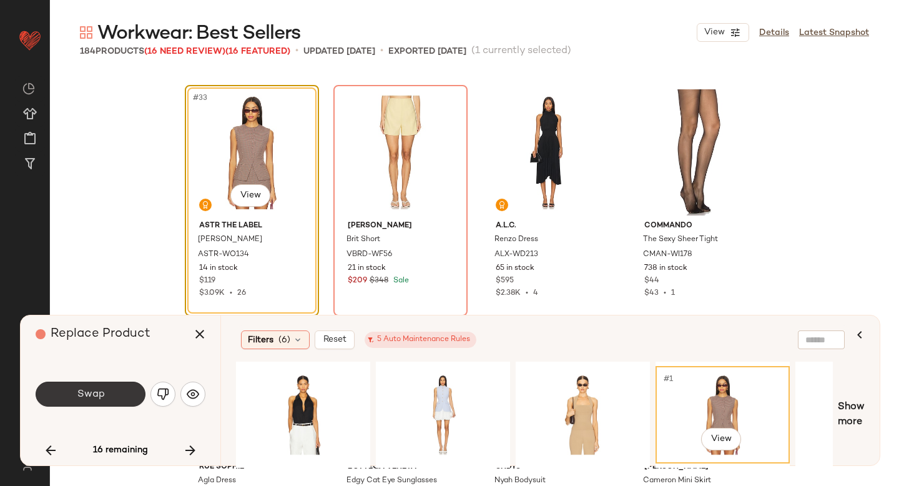
click at [122, 397] on button "Swap" at bounding box center [91, 393] width 110 height 25
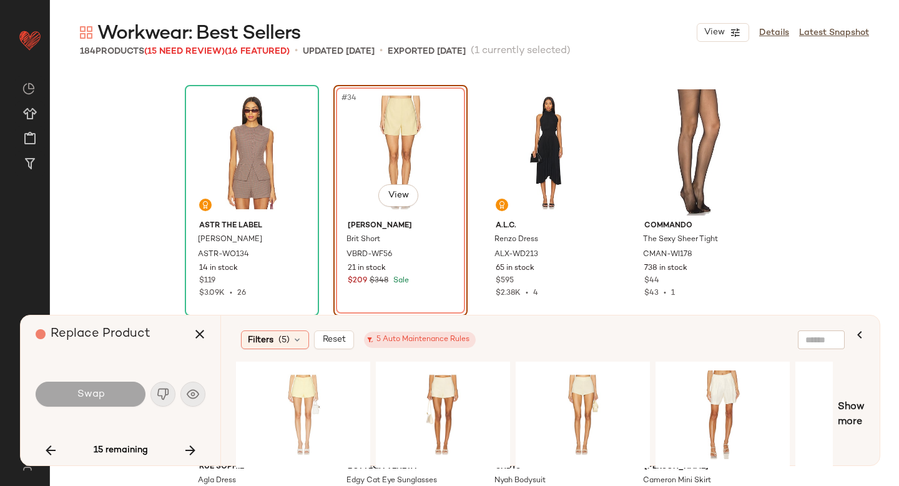
click at [162, 391] on div "Swap" at bounding box center [121, 394] width 170 height 30
click at [297, 336] on icon at bounding box center [297, 340] width 10 height 10
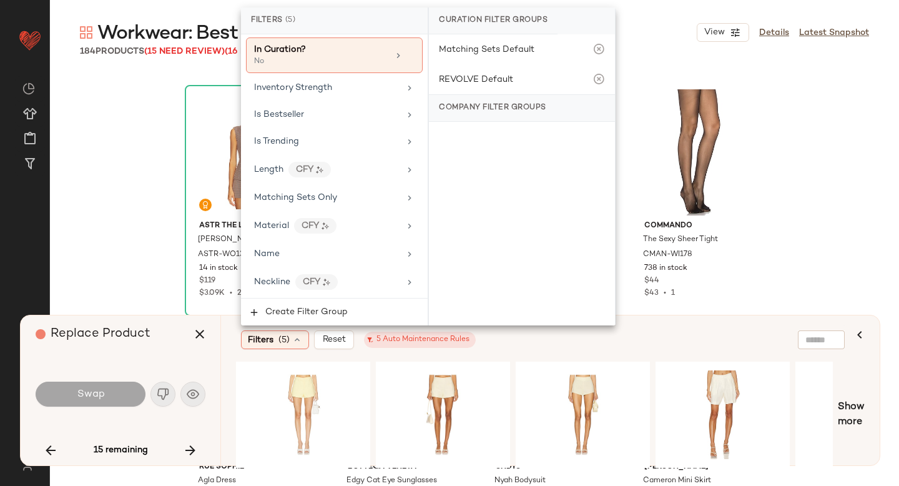
scroll to position [747, 0]
click at [316, 115] on div "Is Bestseller" at bounding box center [326, 116] width 145 height 13
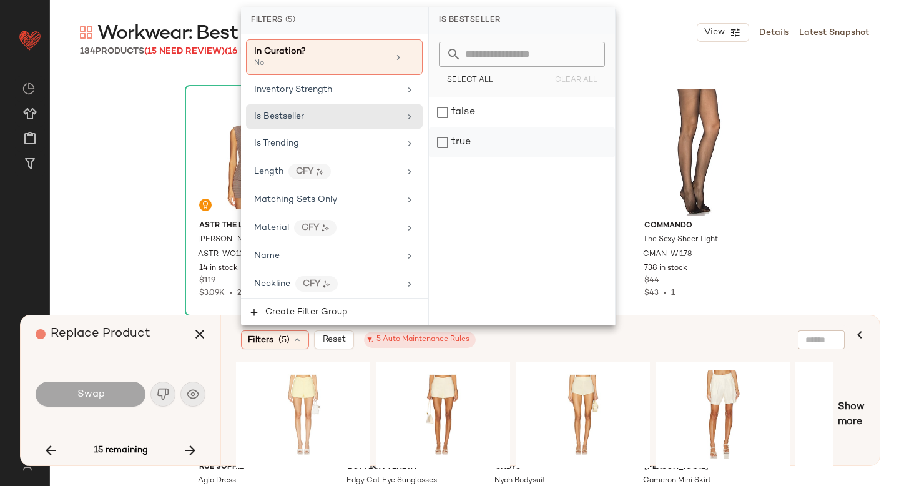
click at [448, 149] on div "true" at bounding box center [522, 142] width 186 height 30
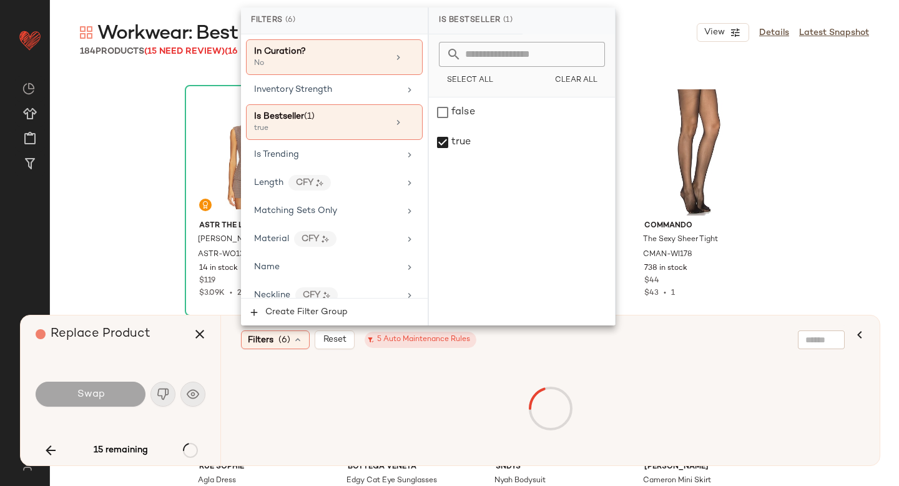
click at [527, 342] on div "Filters (6) Reset 5 Auto Maintenance Rules" at bounding box center [489, 339] width 497 height 19
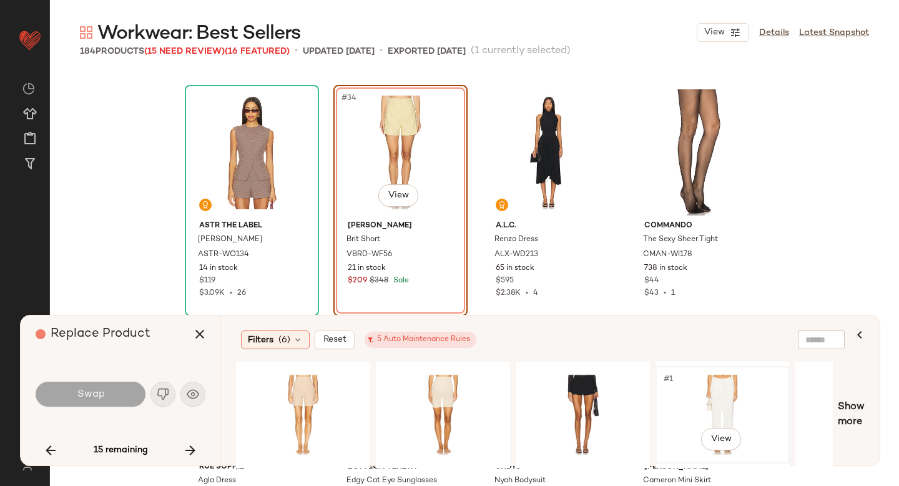
click at [700, 387] on div "#1 View" at bounding box center [722, 414] width 125 height 89
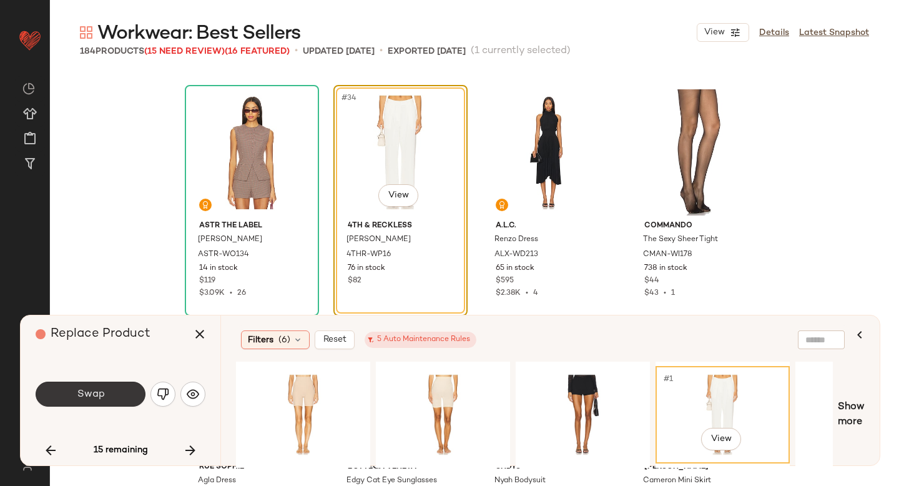
click at [107, 395] on button "Swap" at bounding box center [91, 393] width 110 height 25
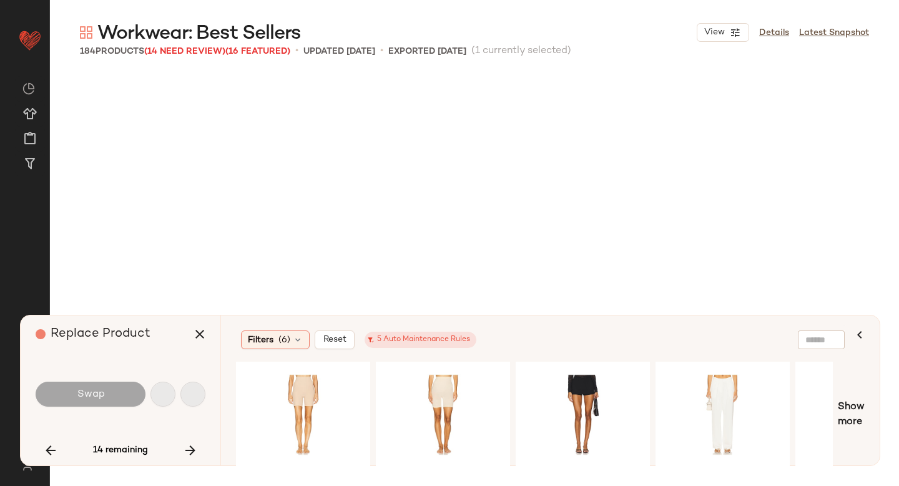
scroll to position [3373, 0]
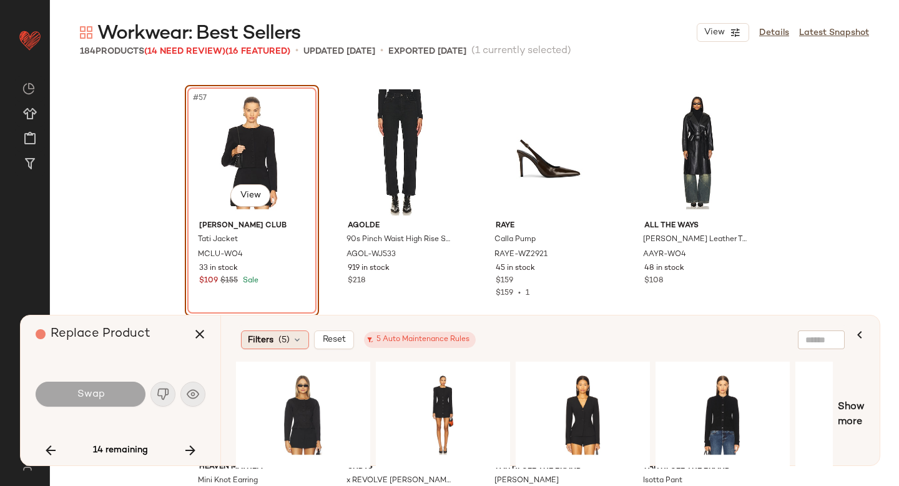
click at [300, 334] on div "Filters (5)" at bounding box center [275, 339] width 68 height 19
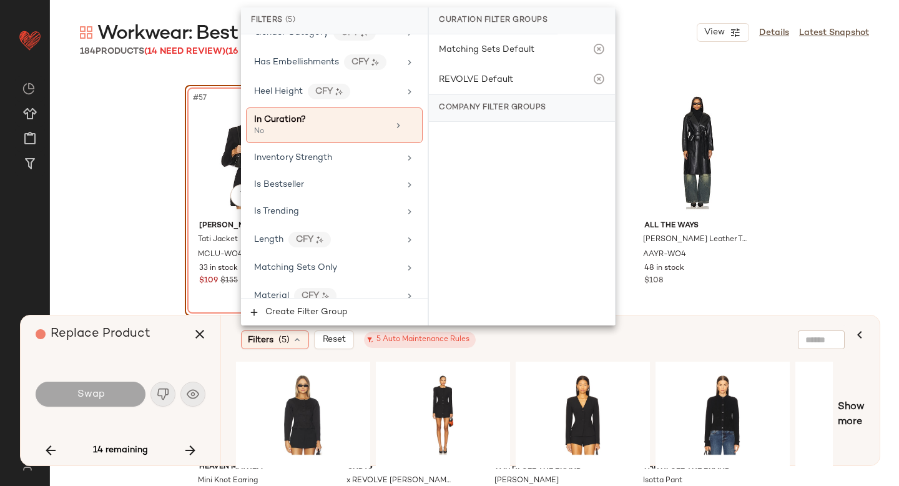
scroll to position [677, 0]
click at [339, 187] on div "Is Bestseller" at bounding box center [326, 185] width 145 height 13
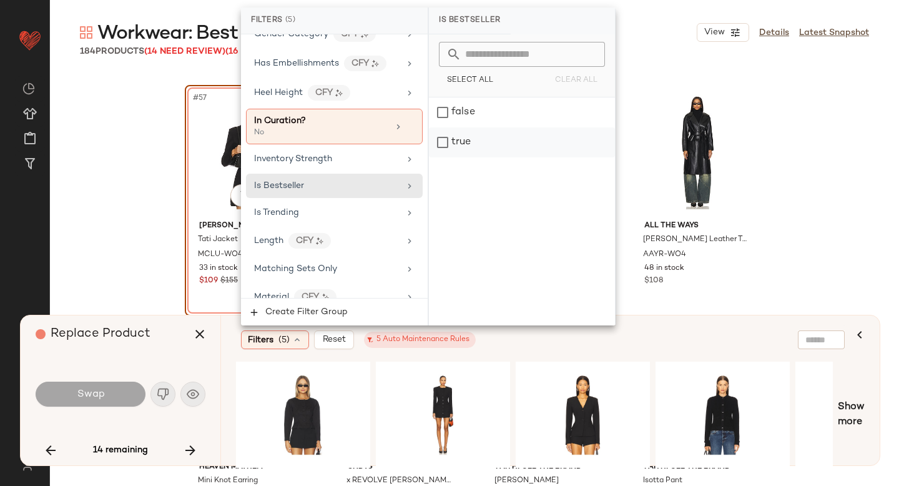
click at [464, 140] on div "true" at bounding box center [522, 142] width 186 height 30
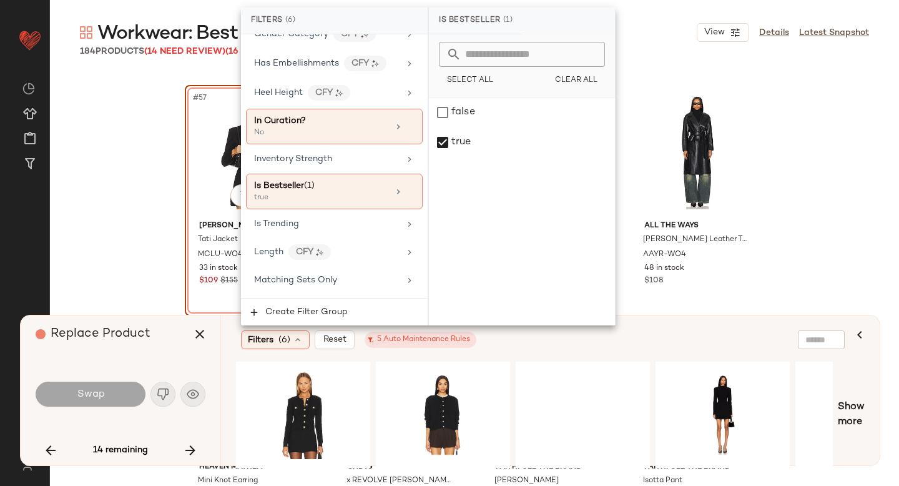
click at [691, 341] on div "Filters (6) Reset 5 Auto Maintenance Rules" at bounding box center [489, 339] width 497 height 19
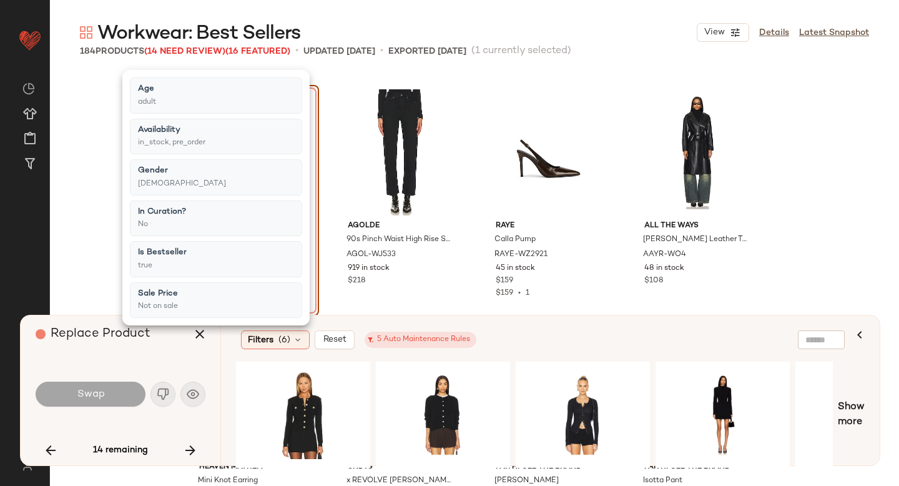
click at [562, 342] on div "Filters (6) Reset 5 Auto Maintenance Rules" at bounding box center [489, 339] width 497 height 19
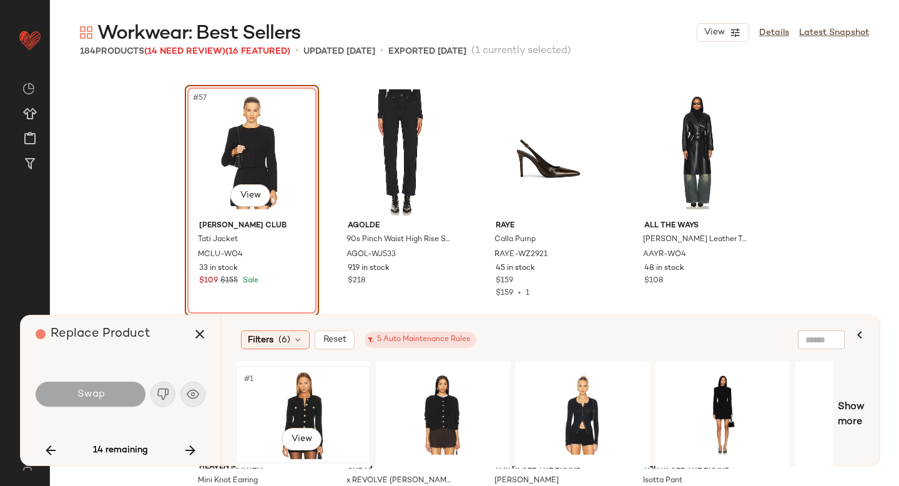
click at [313, 405] on div "#1 View" at bounding box center [302, 414] width 125 height 89
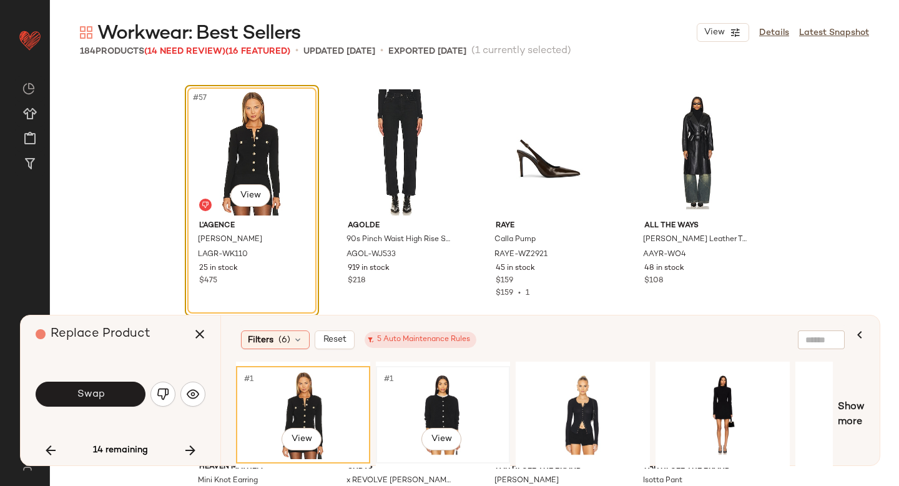
click at [421, 424] on div "#1 View" at bounding box center [442, 414] width 125 height 89
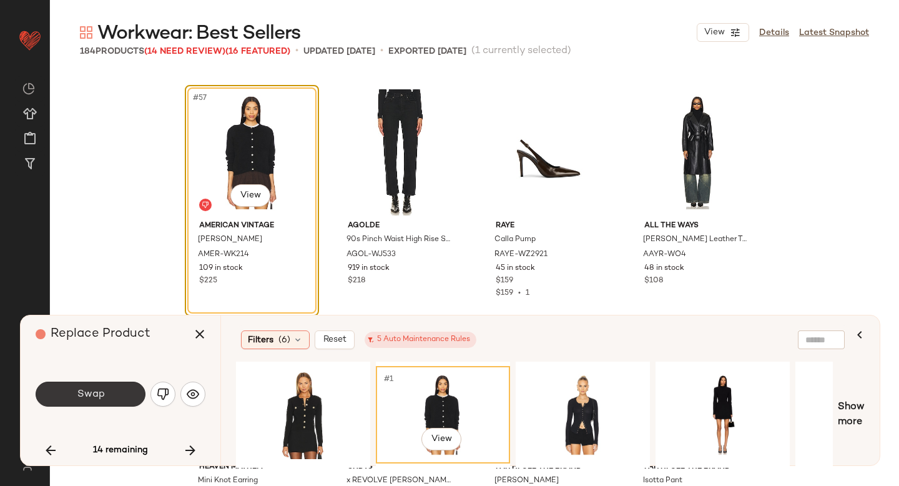
click at [99, 391] on span "Swap" at bounding box center [90, 394] width 28 height 12
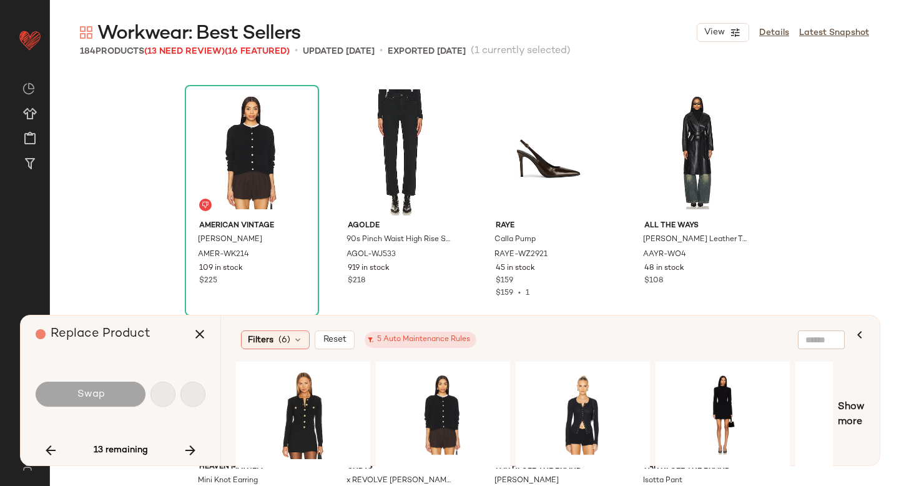
scroll to position [4096, 0]
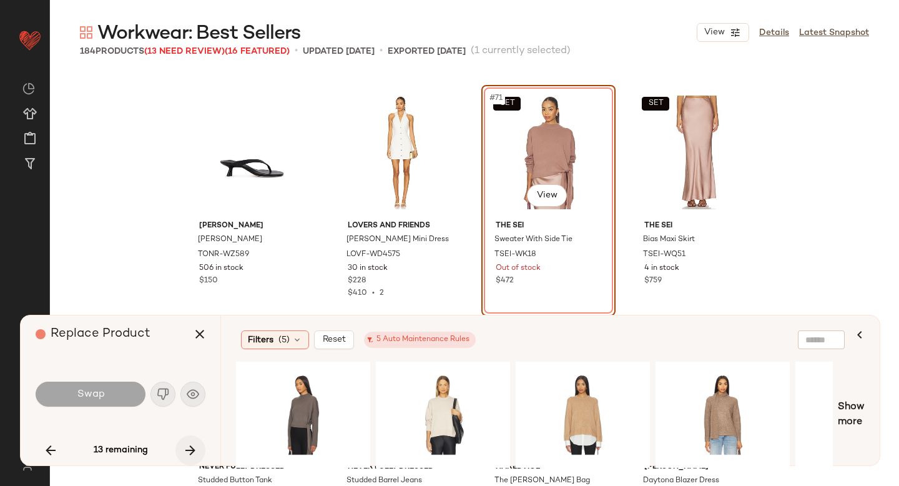
click at [187, 445] on icon "button" at bounding box center [190, 450] width 15 height 15
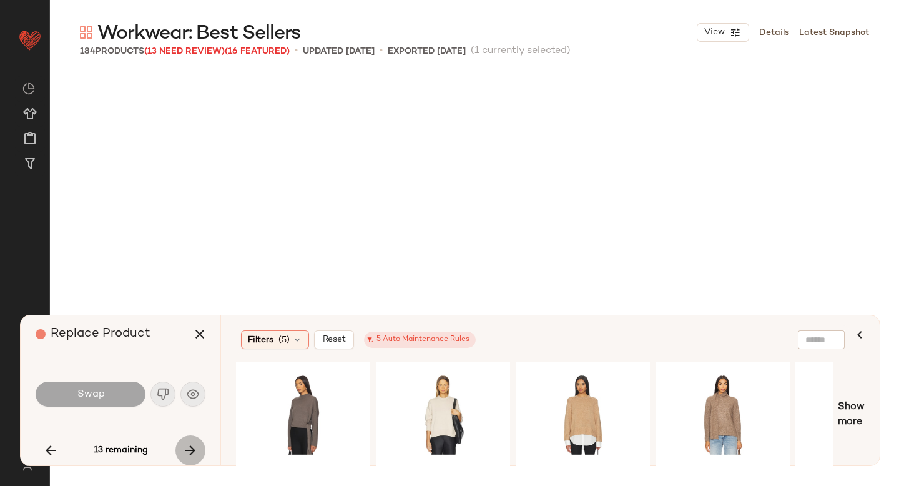
scroll to position [5301, 0]
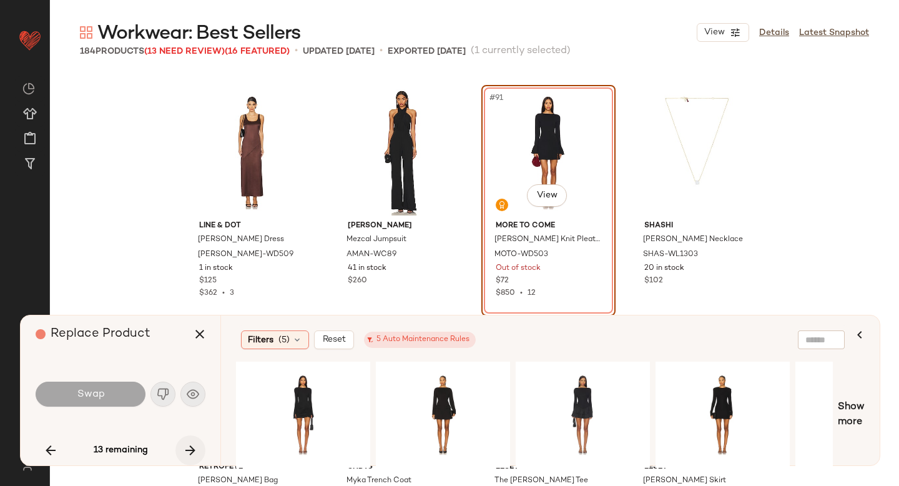
click at [187, 445] on icon "button" at bounding box center [190, 450] width 15 height 15
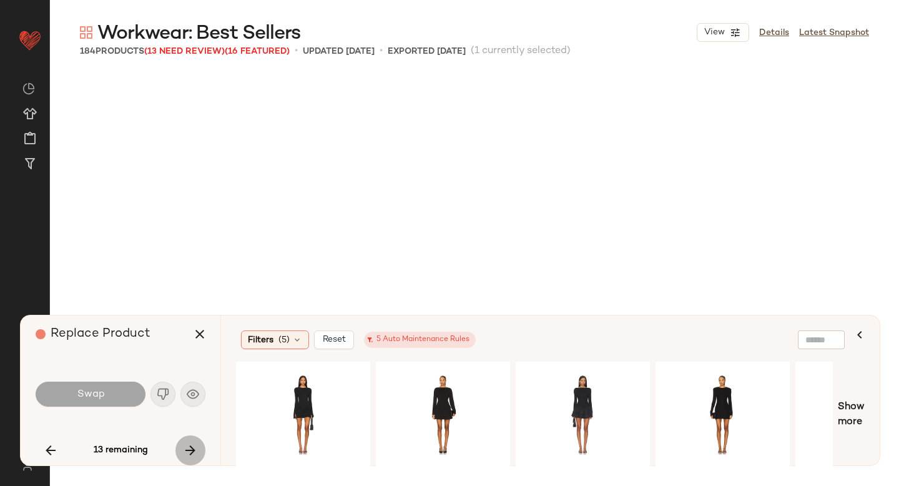
scroll to position [6505, 0]
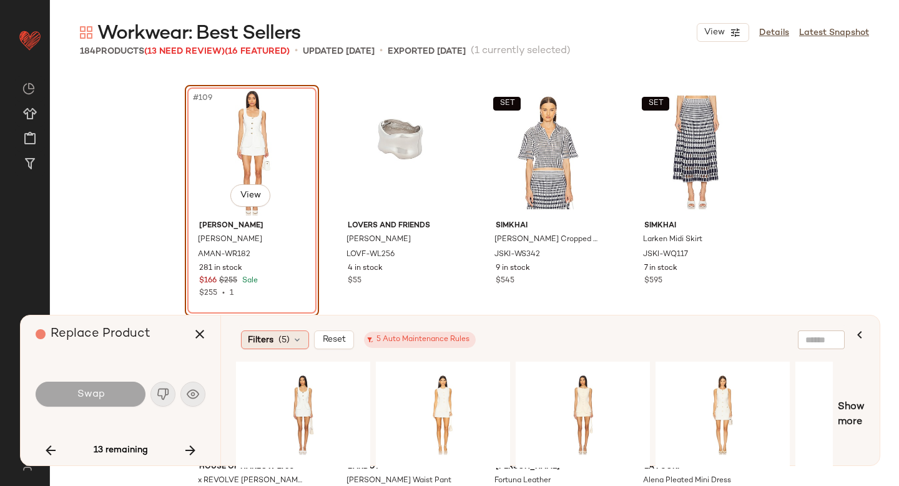
click at [278, 342] on div "Filters (5)" at bounding box center [275, 339] width 68 height 19
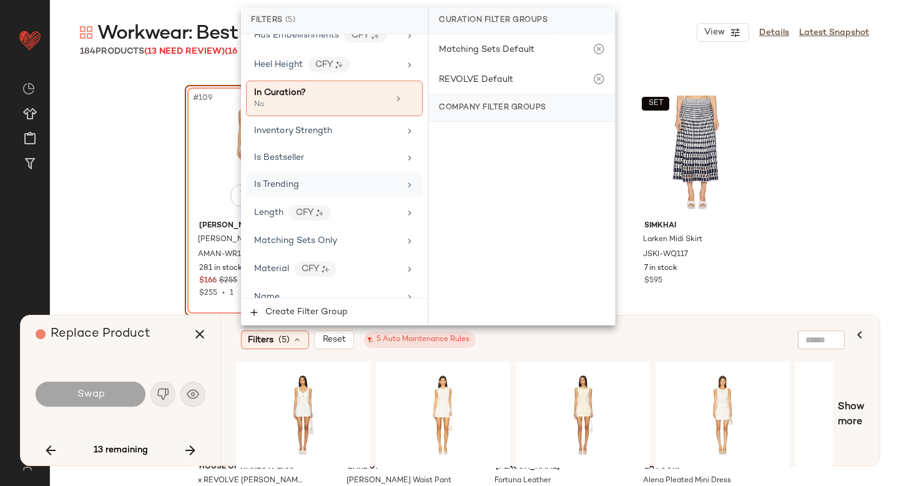
scroll to position [705, 0]
click at [286, 163] on div "Is Bestseller" at bounding box center [279, 158] width 50 height 13
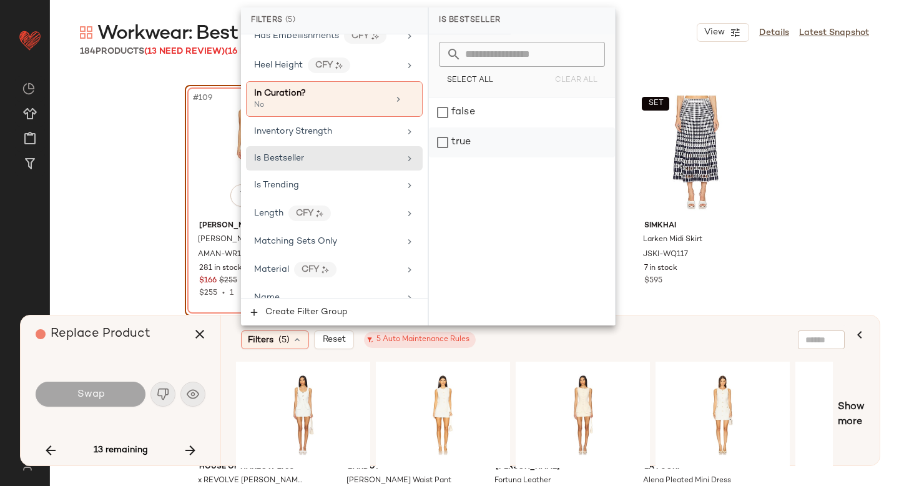
click at [457, 144] on div "true" at bounding box center [522, 142] width 186 height 30
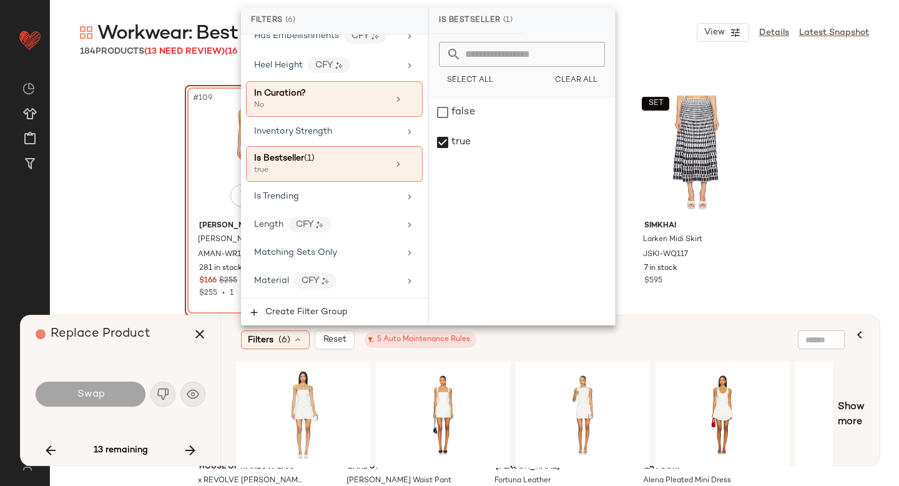
click at [590, 341] on div "Filters (6) Reset 5 Auto Maintenance Rules" at bounding box center [489, 339] width 497 height 19
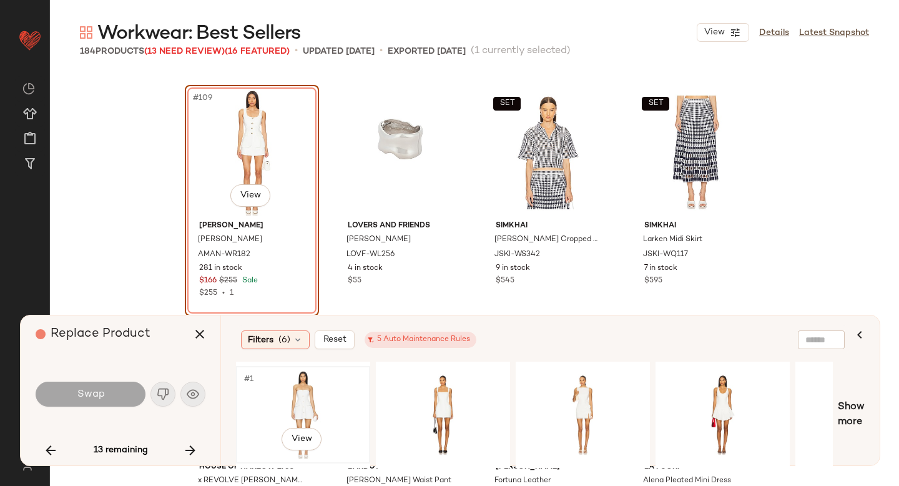
click at [326, 385] on div "#1 View" at bounding box center [302, 414] width 125 height 89
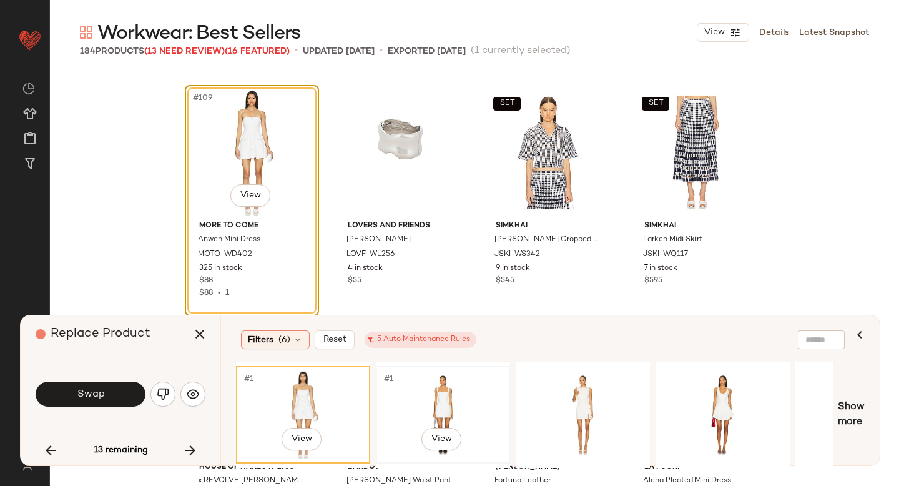
click at [414, 395] on div "#1 View" at bounding box center [442, 414] width 125 height 89
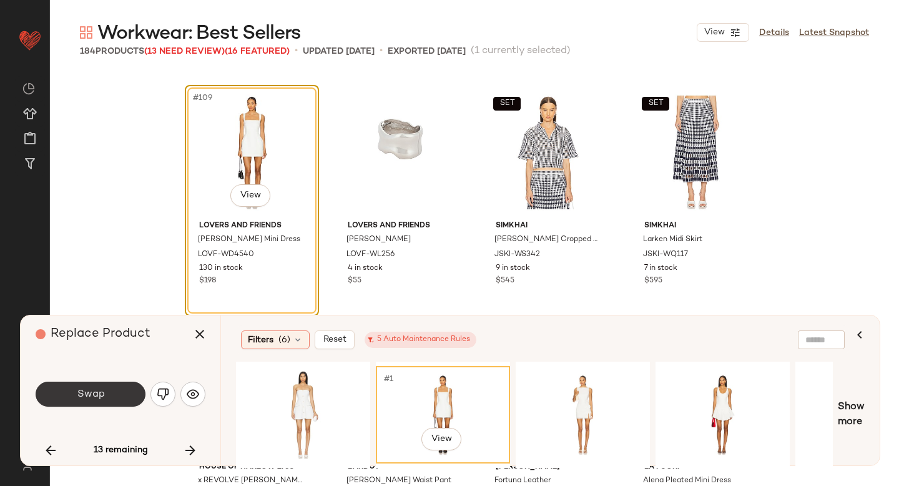
click at [55, 396] on button "Swap" at bounding box center [91, 393] width 110 height 25
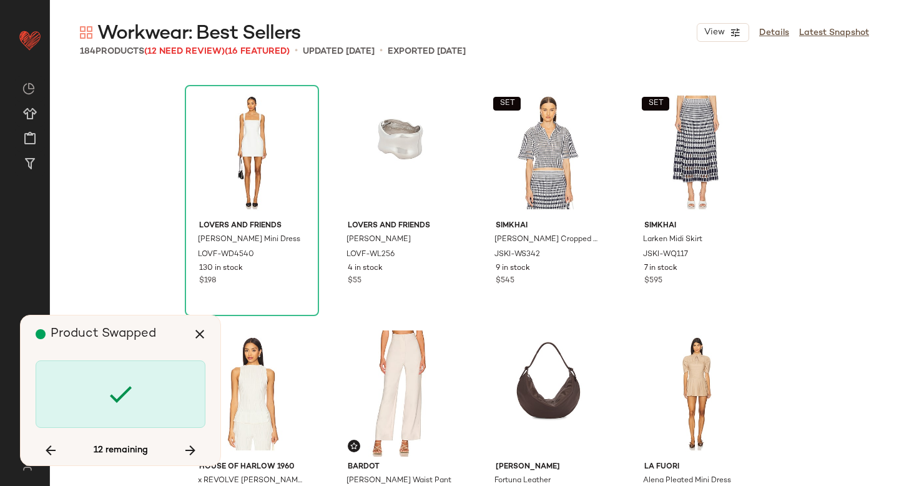
scroll to position [7710, 0]
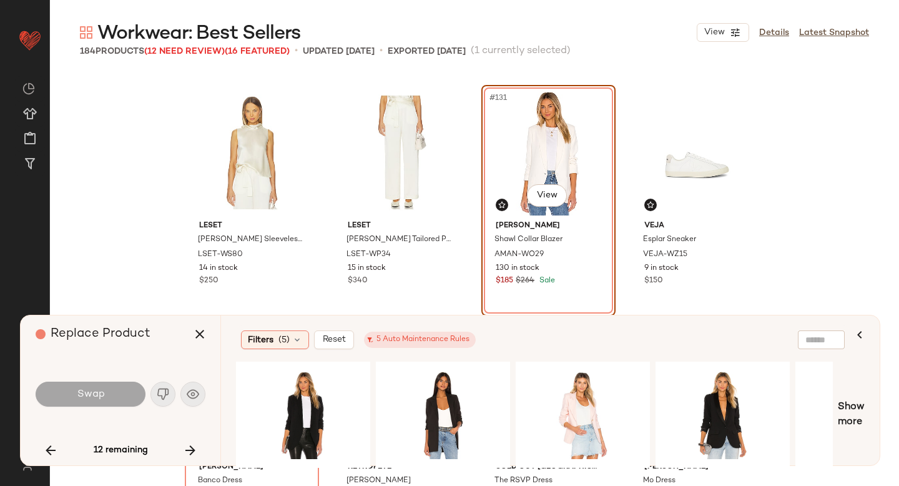
click at [167, 389] on div "Swap" at bounding box center [121, 394] width 170 height 30
click at [311, 370] on div "#1 View" at bounding box center [302, 414] width 125 height 89
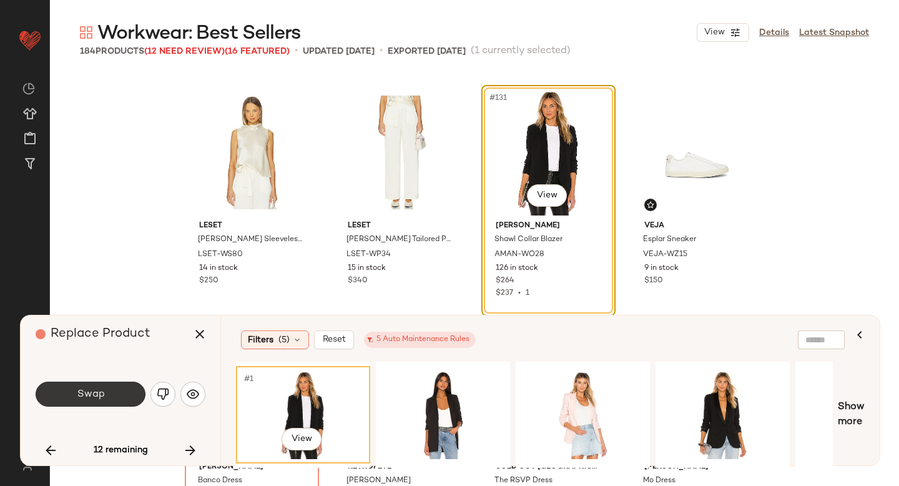
click at [102, 388] on button "Swap" at bounding box center [91, 393] width 110 height 25
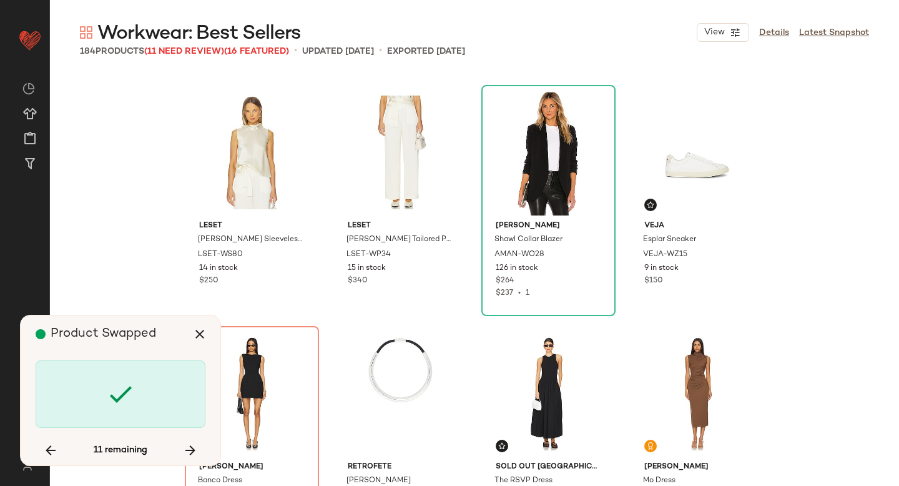
scroll to position [7951, 0]
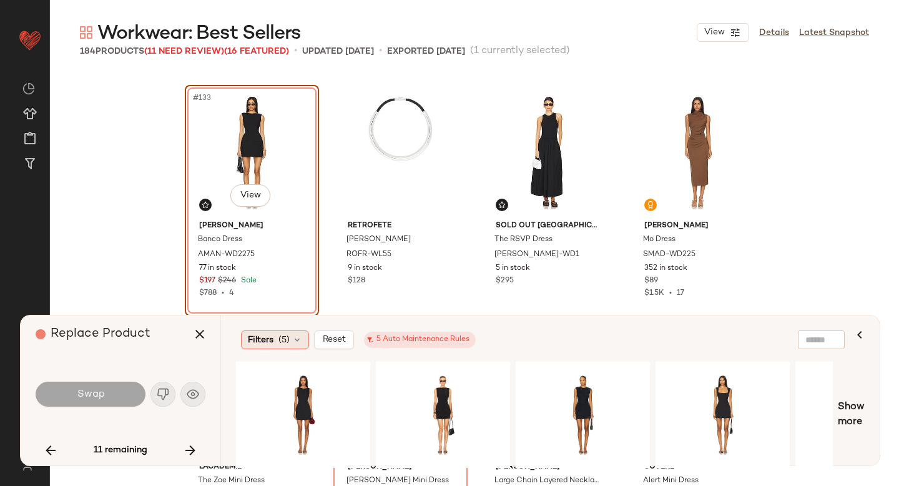
click at [273, 340] on span "Filters" at bounding box center [261, 339] width 26 height 13
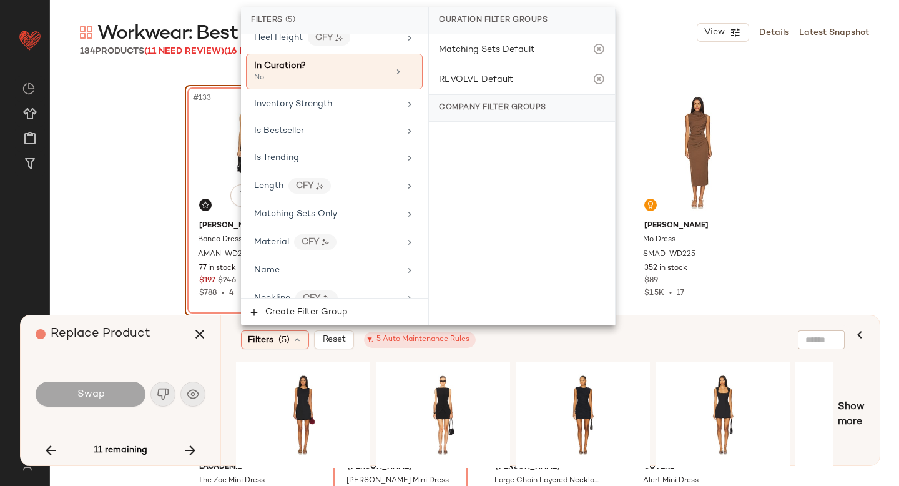
scroll to position [718, 0]
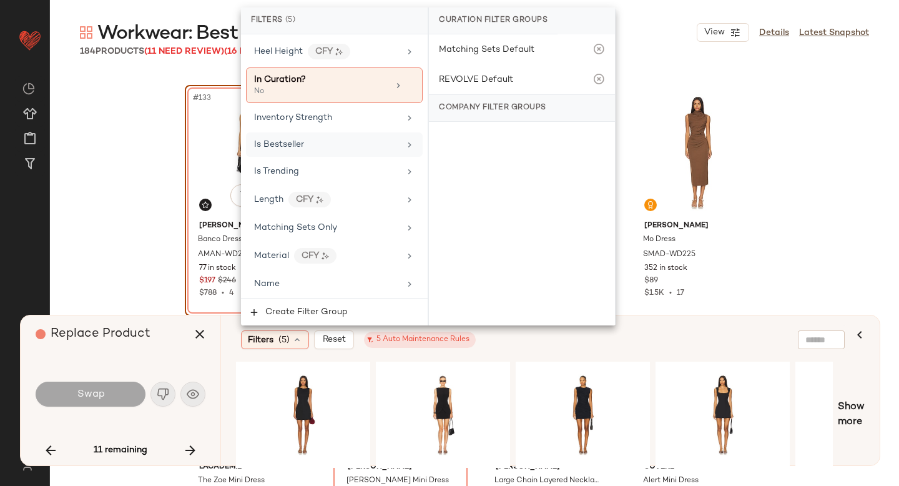
click at [305, 140] on div "Is Bestseller" at bounding box center [326, 144] width 145 height 13
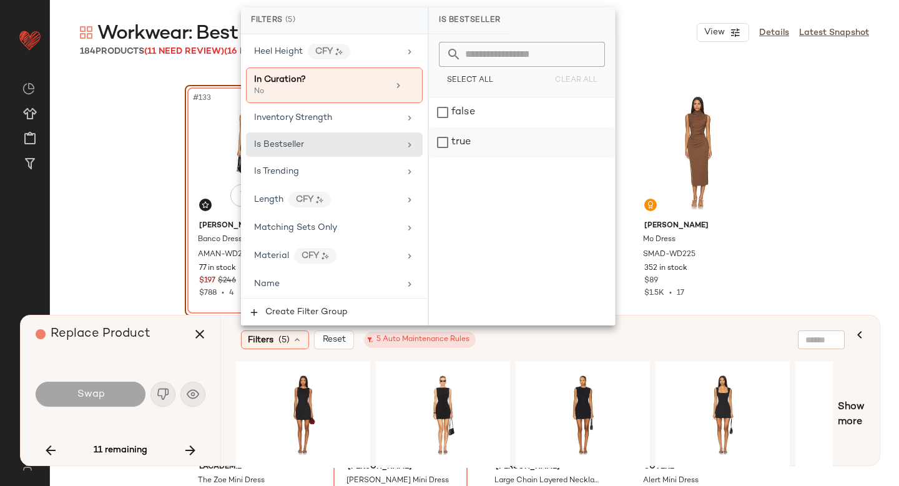
click at [442, 132] on div "true" at bounding box center [522, 142] width 186 height 30
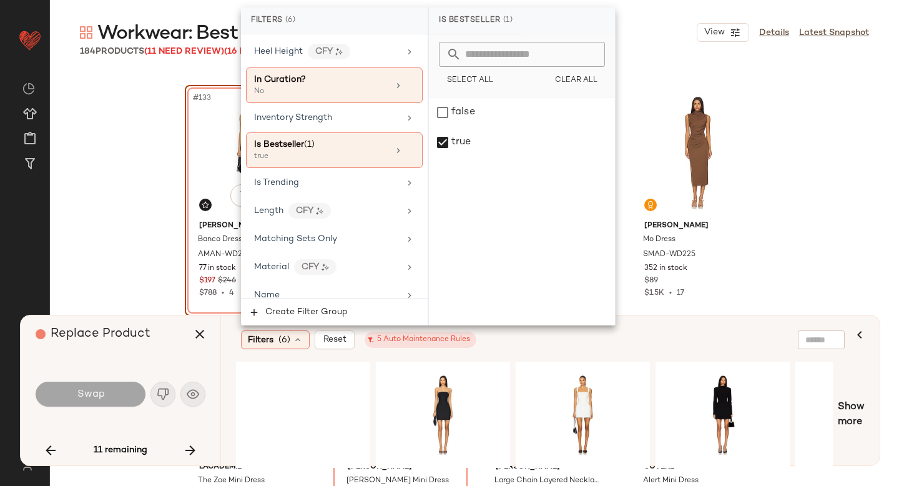
click at [506, 340] on div "Filters (6) Reset 5 Auto Maintenance Rules" at bounding box center [489, 339] width 497 height 19
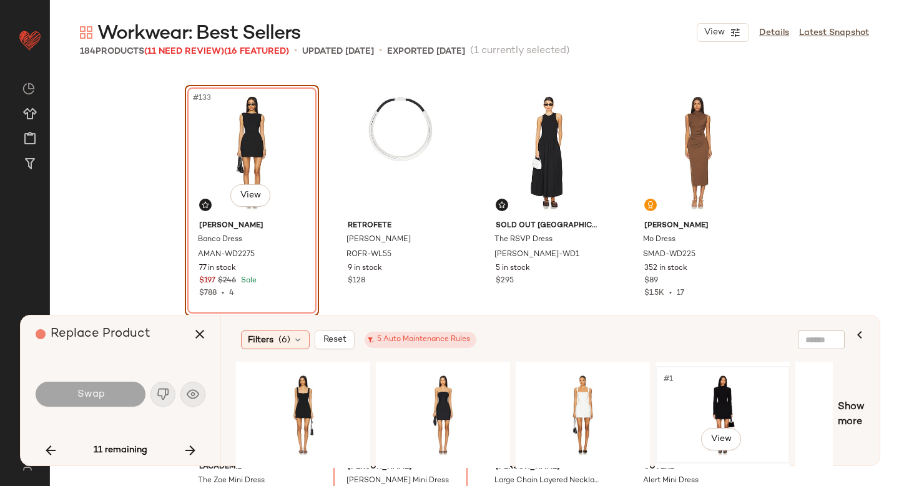
click at [703, 389] on div "#1 View" at bounding box center [722, 414] width 125 height 89
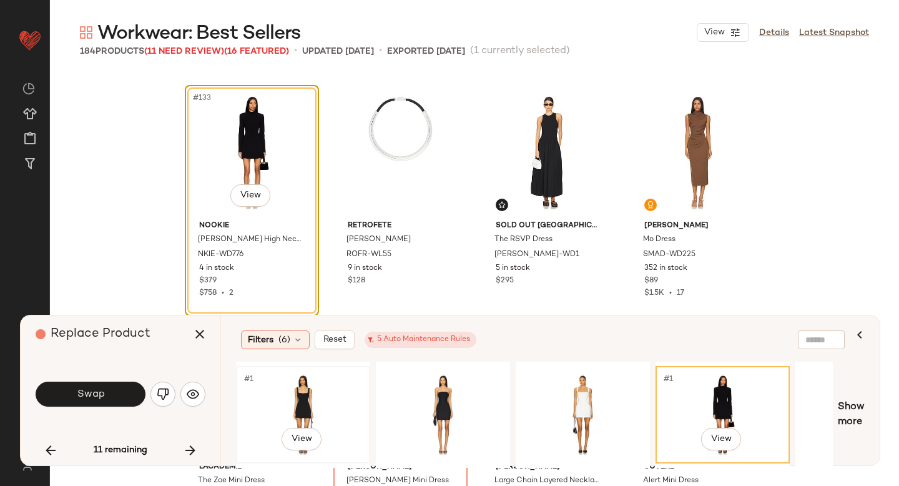
click at [285, 393] on div "#1 View" at bounding box center [302, 414] width 125 height 89
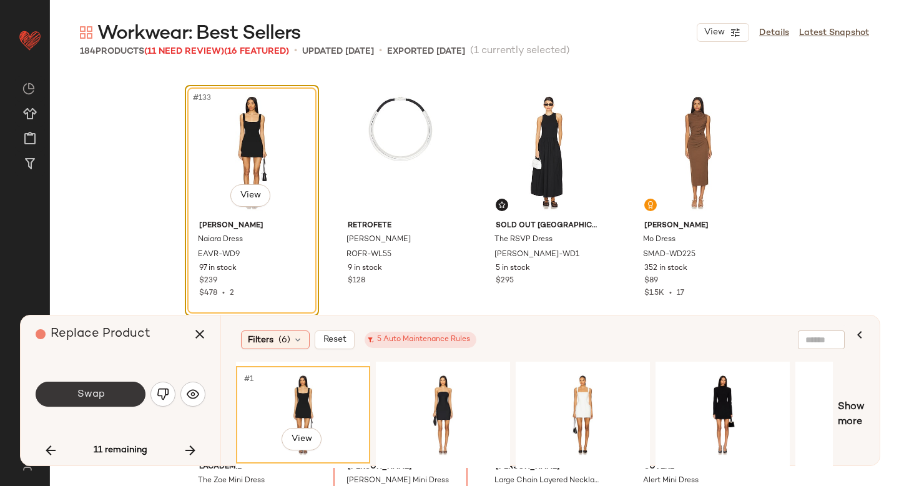
click at [91, 391] on span "Swap" at bounding box center [90, 394] width 28 height 12
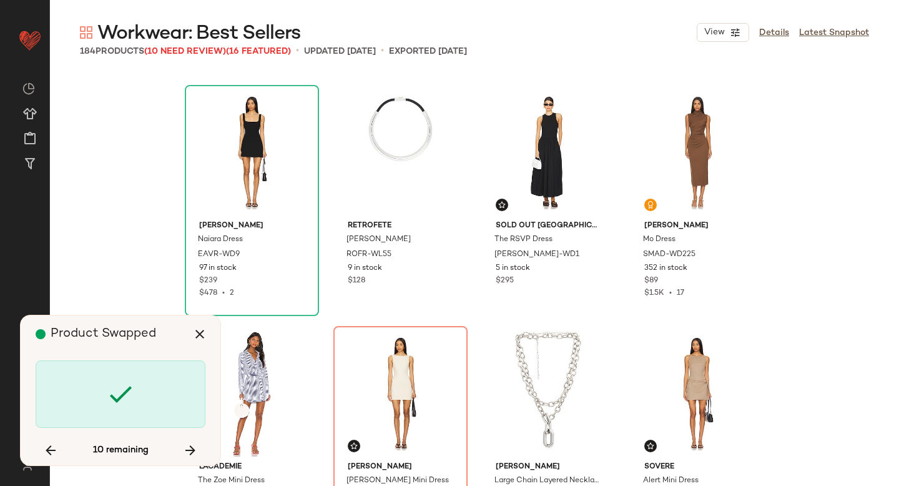
scroll to position [8192, 0]
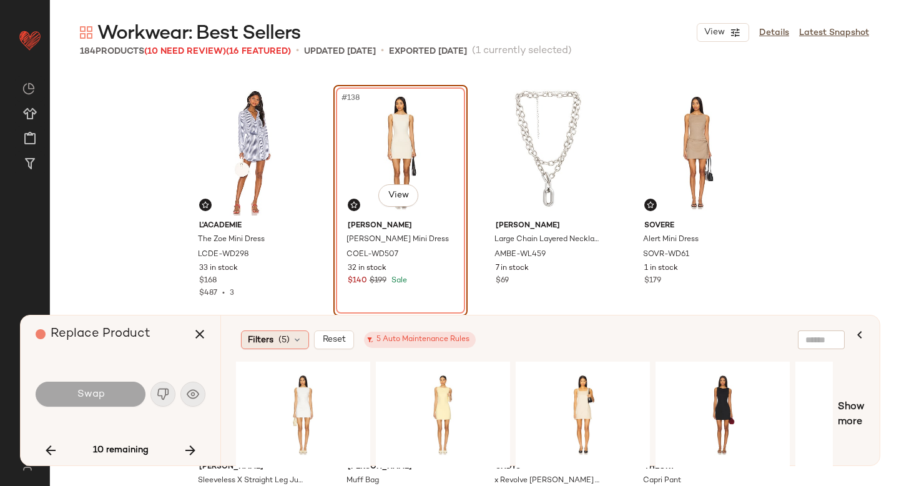
click at [267, 339] on span "Filters" at bounding box center [261, 339] width 26 height 13
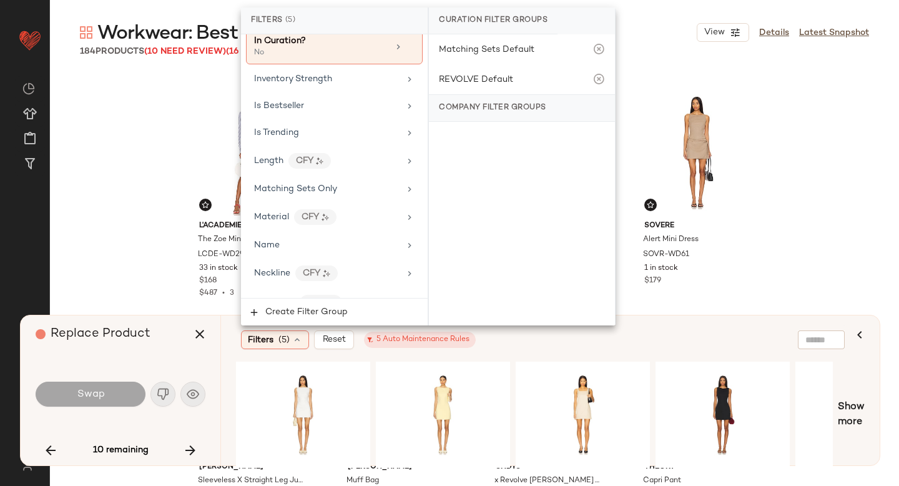
scroll to position [745, 0]
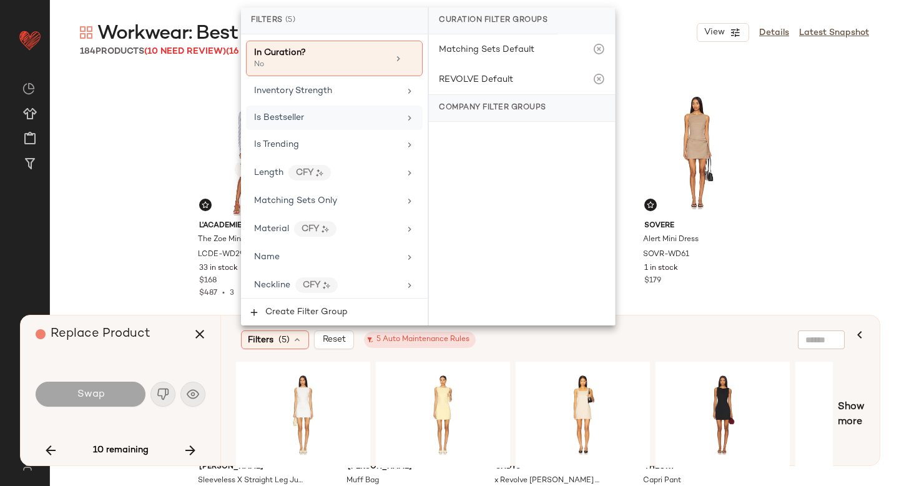
click at [290, 120] on span "Is Bestseller" at bounding box center [279, 117] width 50 height 9
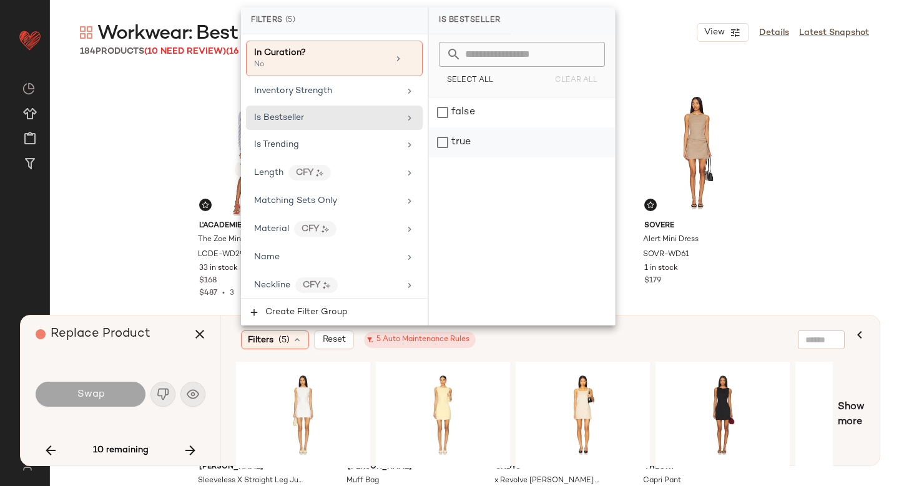
click at [456, 128] on div "true" at bounding box center [522, 142] width 186 height 30
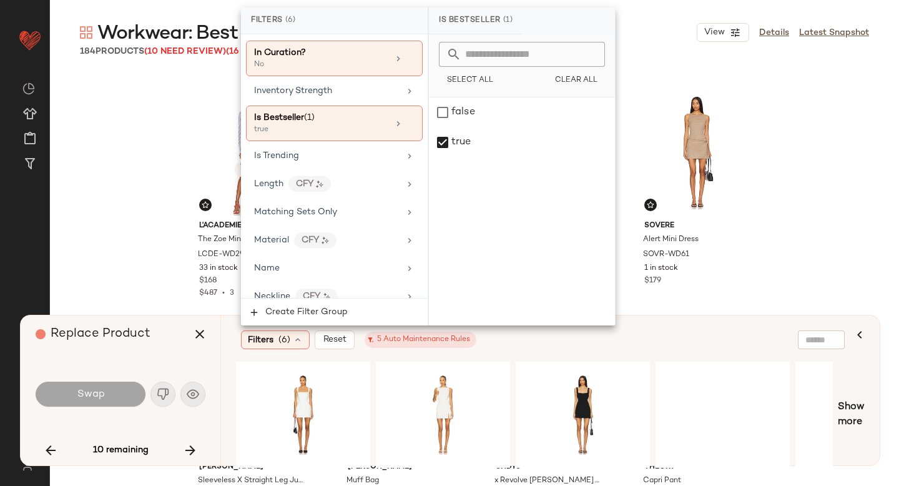
click at [532, 343] on div "Filters (6) Reset 5 Auto Maintenance Rules" at bounding box center [489, 339] width 497 height 19
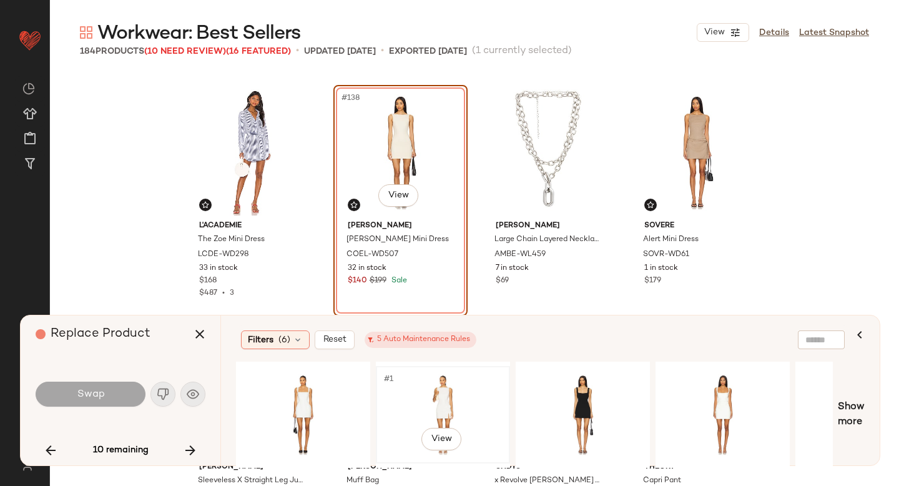
click at [446, 406] on div "#1 View" at bounding box center [442, 414] width 125 height 89
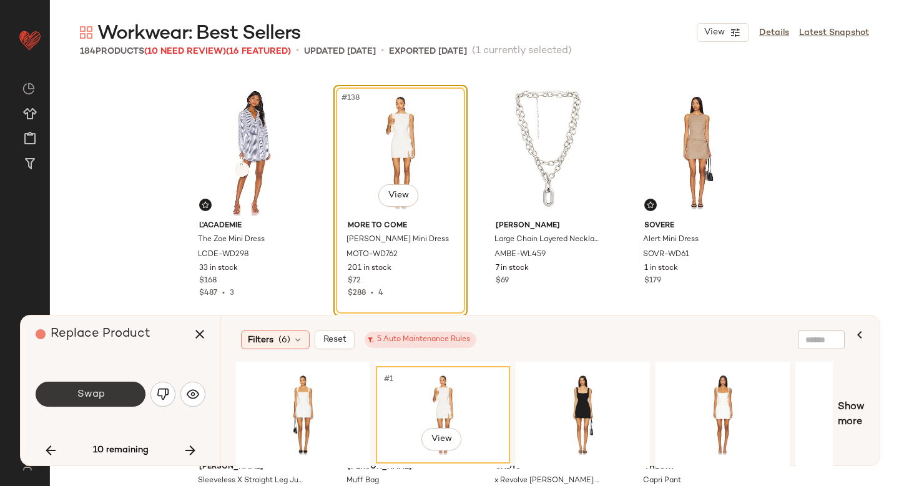
click at [129, 397] on button "Swap" at bounding box center [91, 393] width 110 height 25
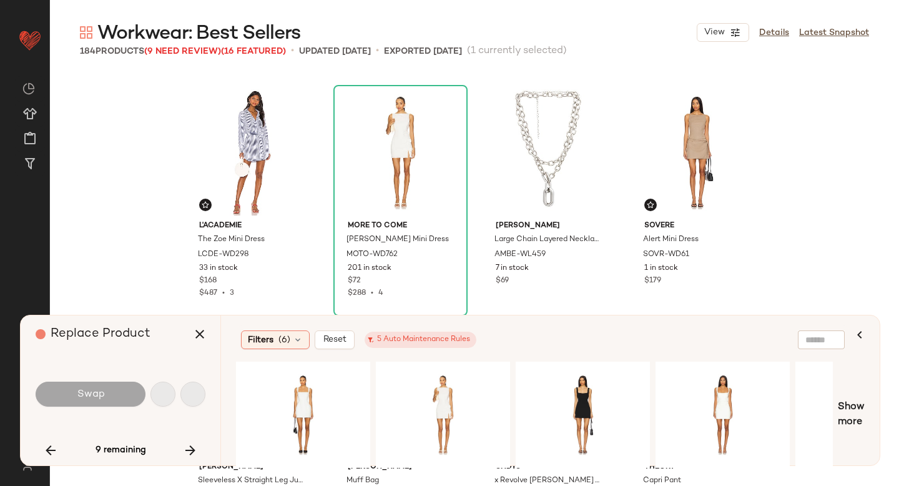
scroll to position [8915, 0]
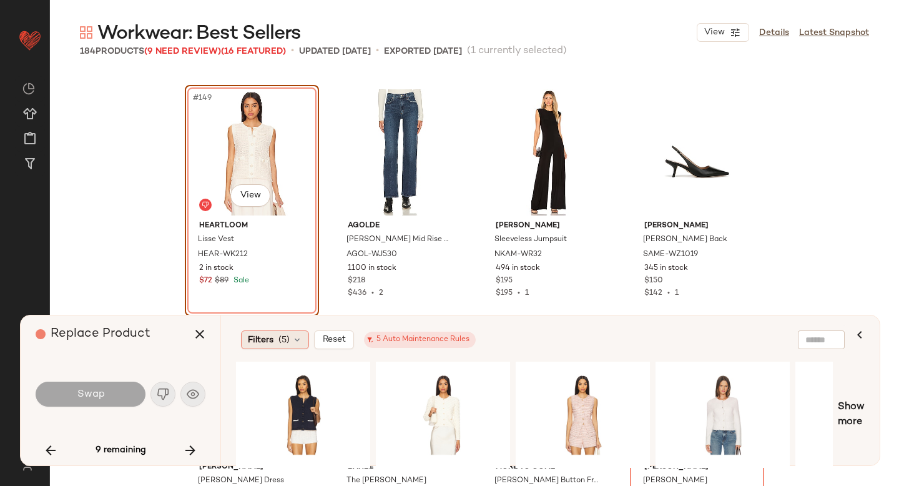
click at [275, 343] on div "Filters (5)" at bounding box center [275, 339] width 68 height 19
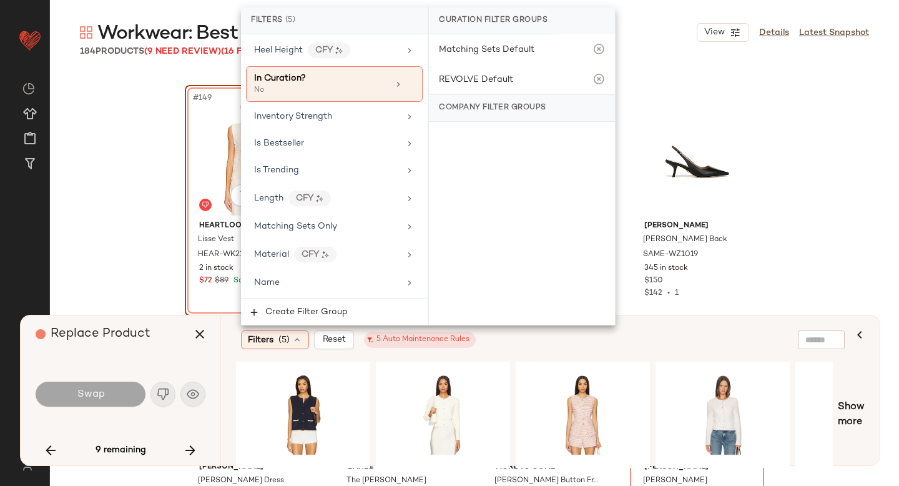
scroll to position [712, 0]
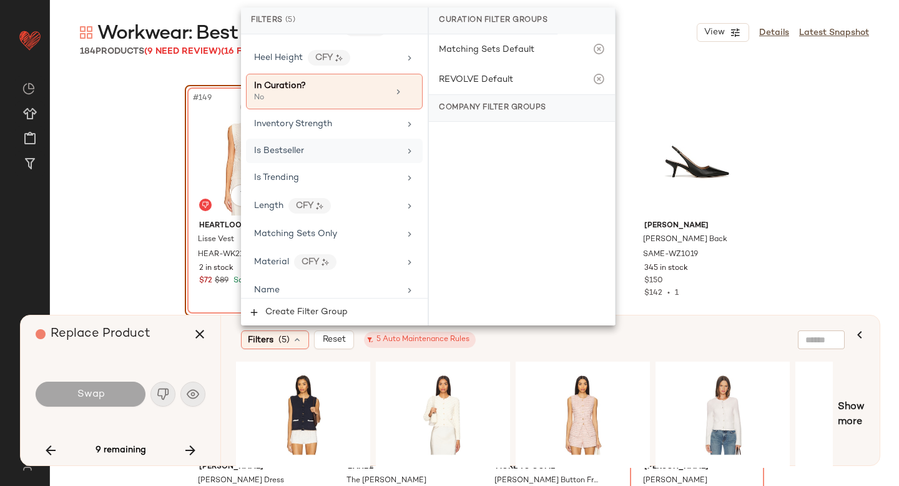
click at [325, 154] on div "Is Bestseller" at bounding box center [326, 150] width 145 height 13
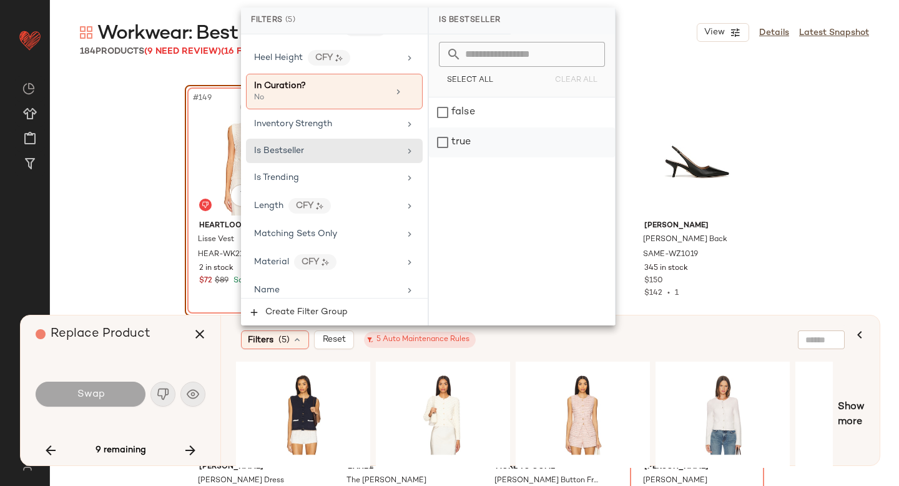
click at [452, 135] on div "true" at bounding box center [522, 142] width 186 height 30
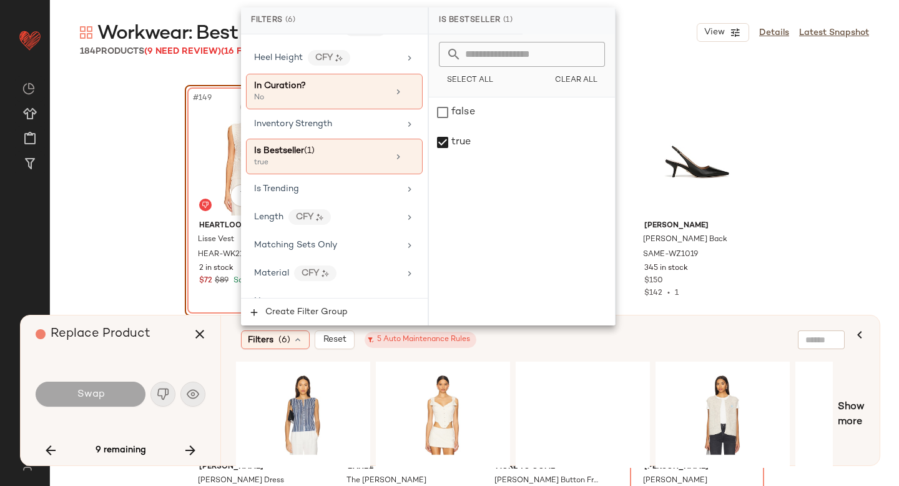
click at [629, 332] on div "Filters (6) Reset 5 Auto Maintenance Rules" at bounding box center [489, 339] width 497 height 19
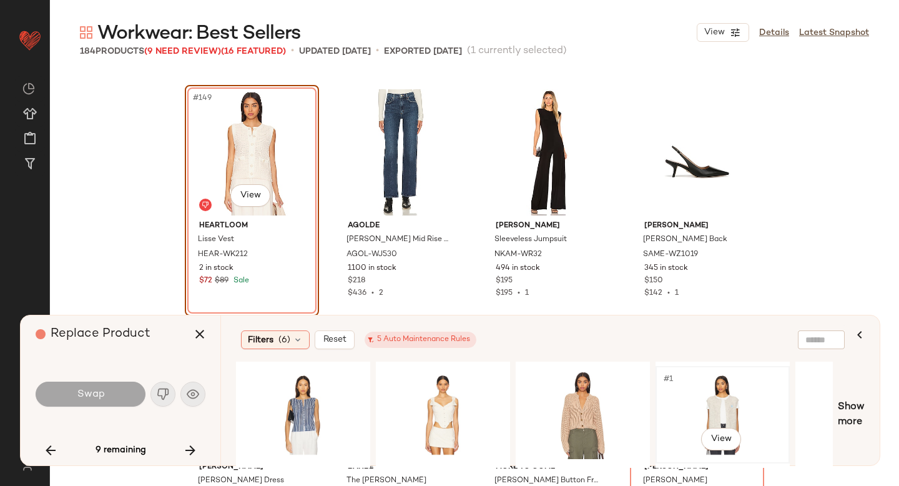
click at [718, 383] on div "#1 View" at bounding box center [722, 414] width 125 height 89
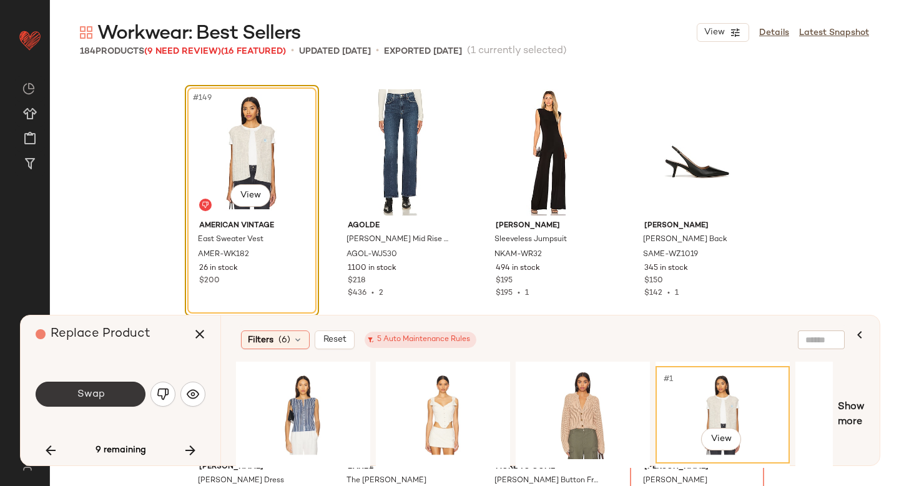
click at [112, 391] on button "Swap" at bounding box center [91, 393] width 110 height 25
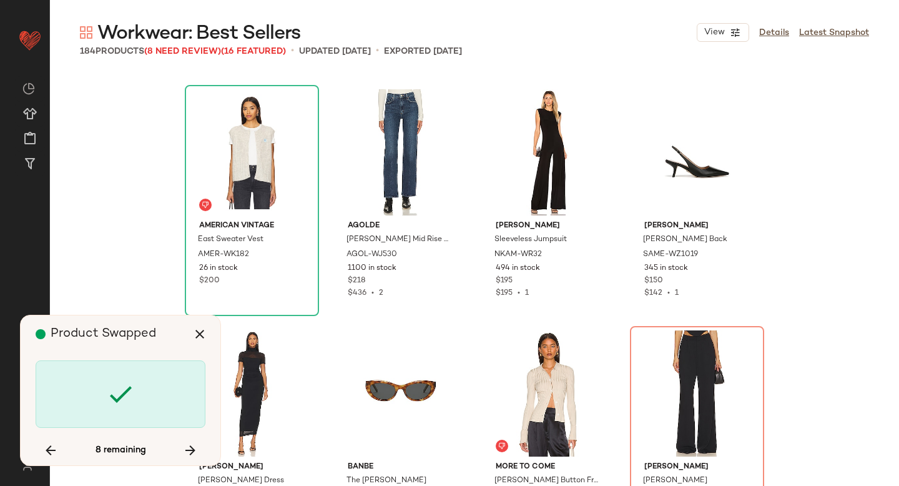
scroll to position [9156, 0]
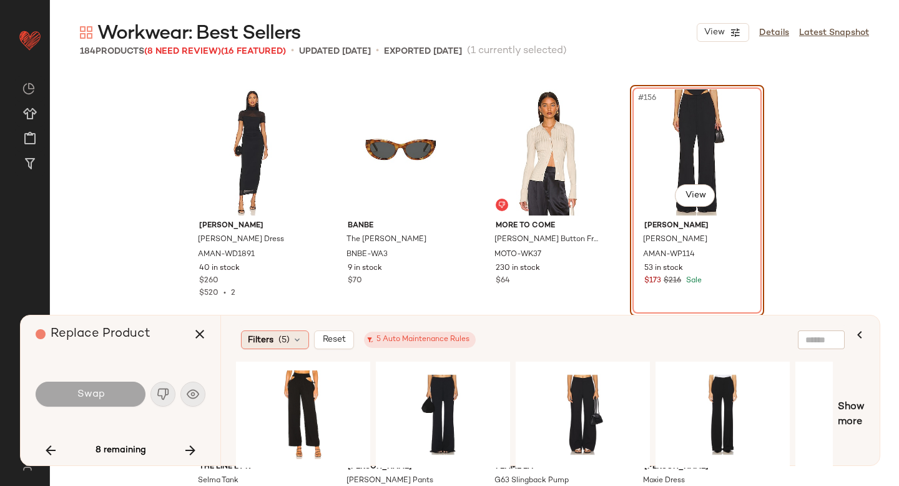
click at [291, 343] on div "Filters (5)" at bounding box center [275, 339] width 68 height 19
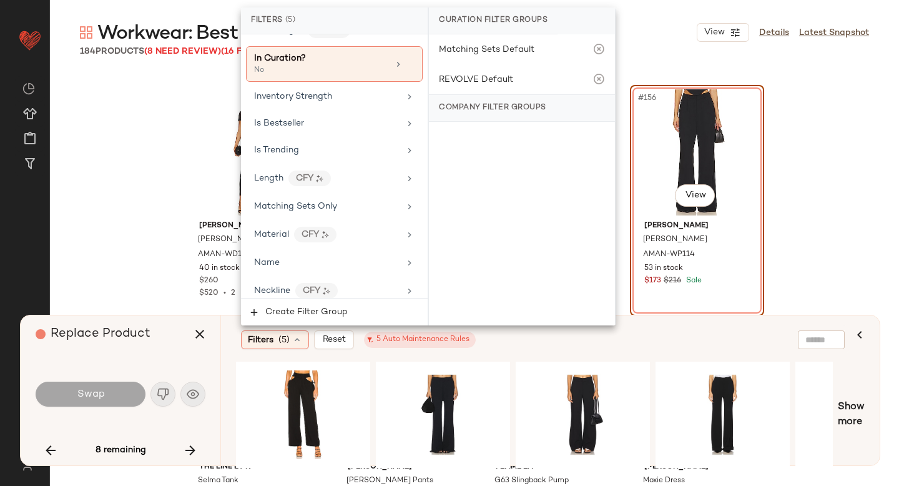
scroll to position [736, 0]
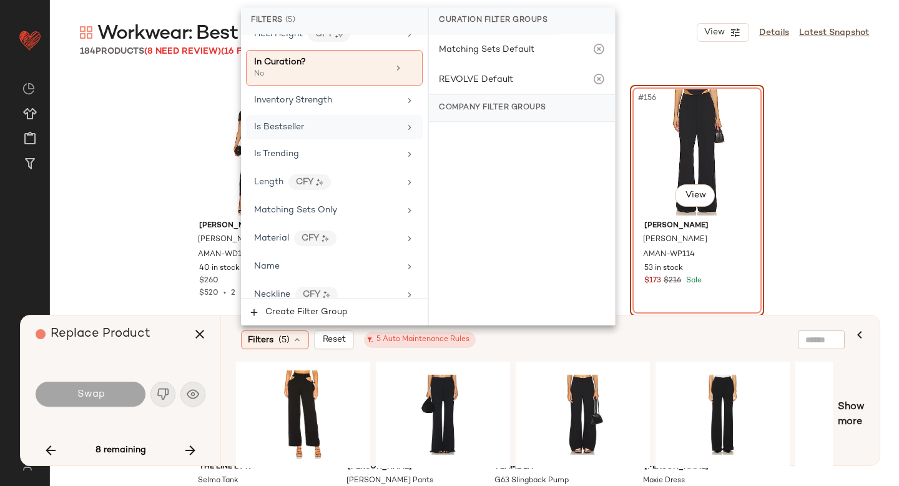
click at [315, 120] on div "Is Bestseller" at bounding box center [326, 126] width 145 height 13
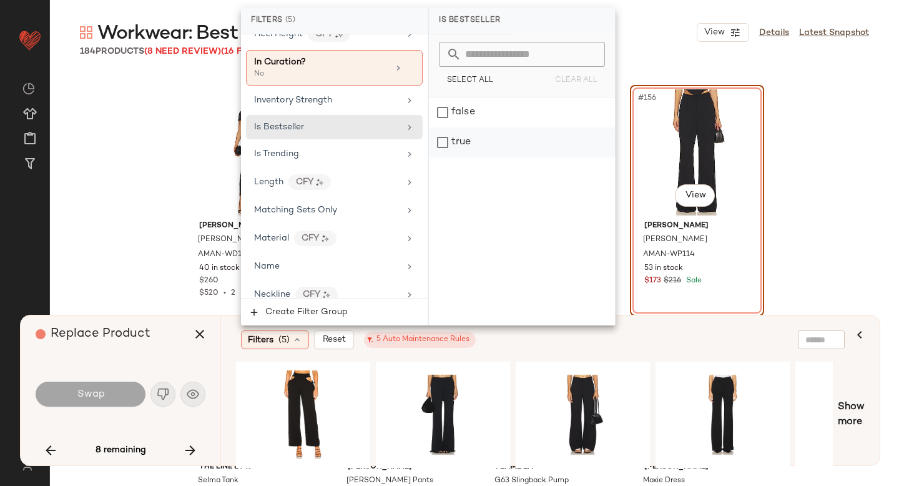
click at [434, 136] on div "true" at bounding box center [522, 142] width 186 height 30
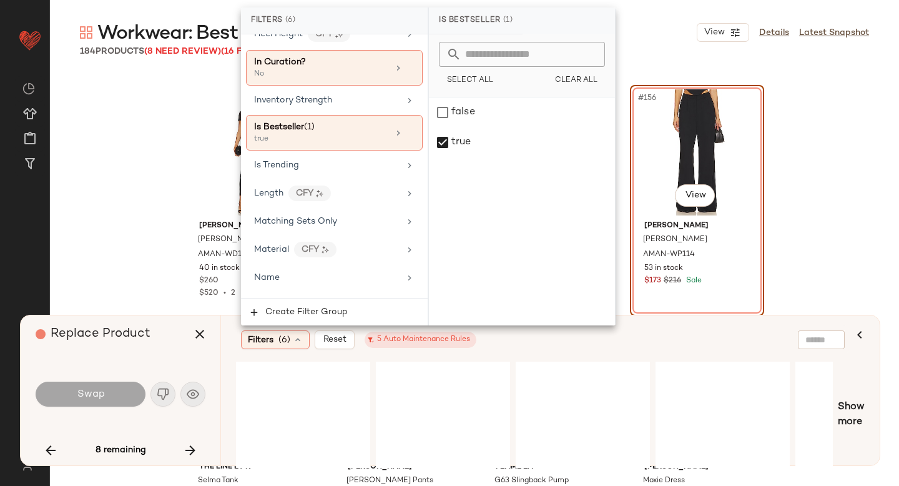
click at [569, 350] on div "Filters (6) Reset 5 Auto Maintenance Rules" at bounding box center [543, 339] width 614 height 29
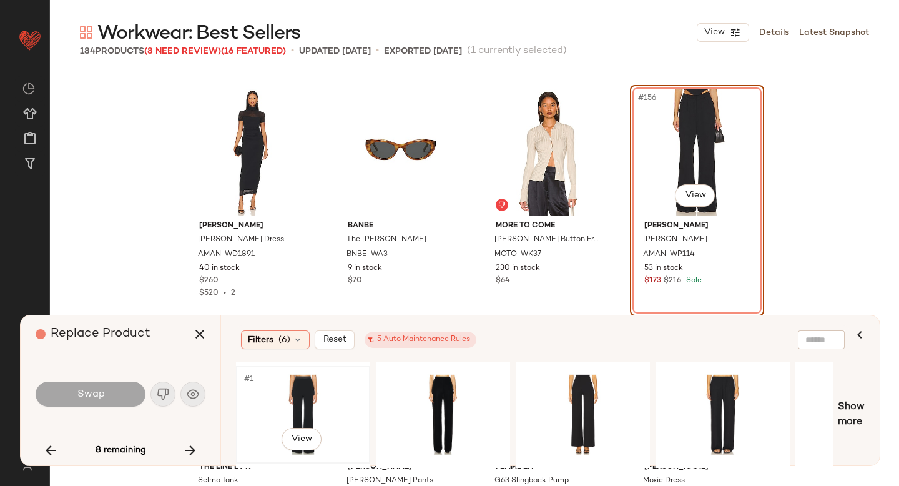
click at [310, 413] on div "#1 View" at bounding box center [302, 414] width 125 height 89
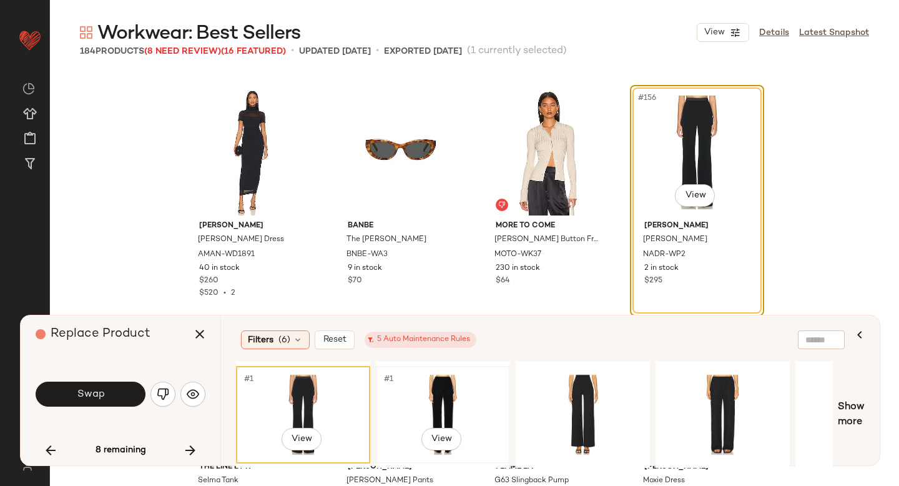
click at [432, 385] on div "#1 View" at bounding box center [442, 414] width 125 height 89
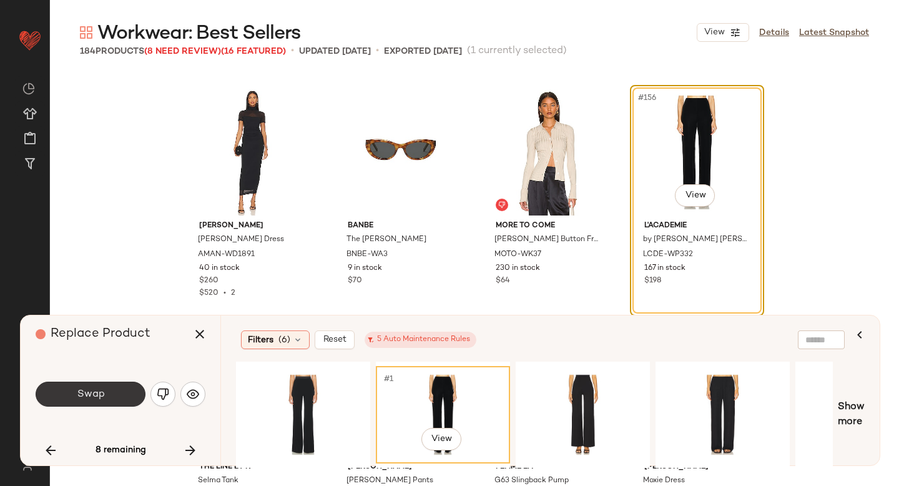
click at [68, 396] on button "Swap" at bounding box center [91, 393] width 110 height 25
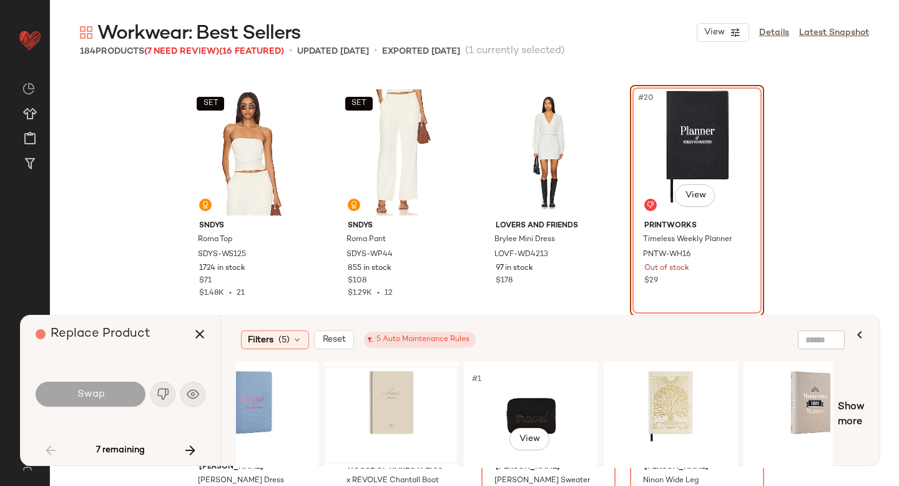
scroll to position [0, 190]
click at [193, 333] on icon "button" at bounding box center [199, 333] width 15 height 15
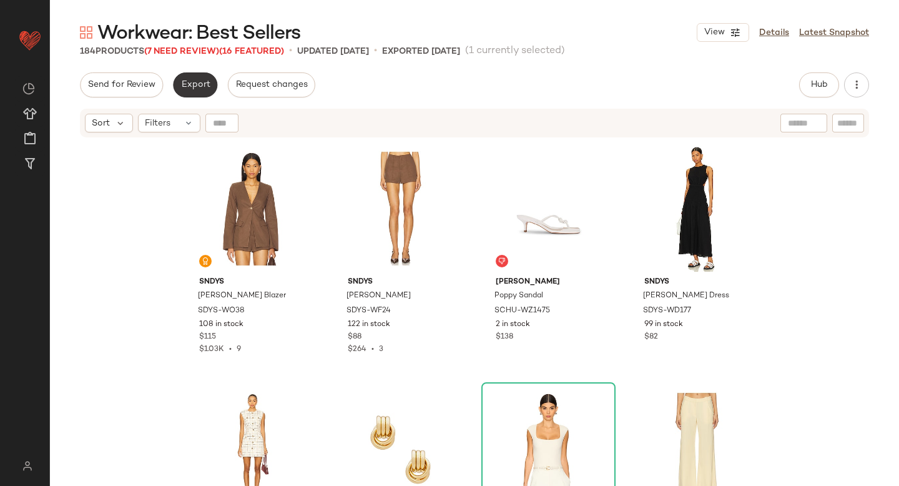
click at [189, 89] on span "Export" at bounding box center [194, 85] width 29 height 10
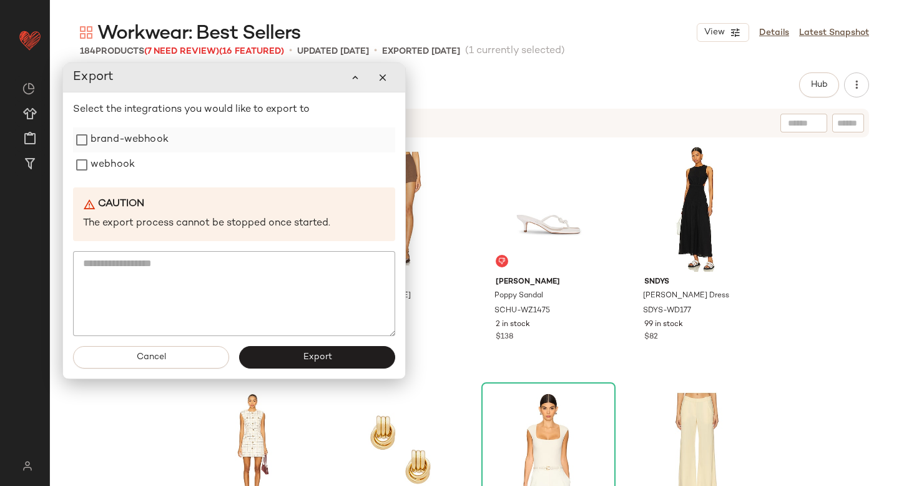
click at [145, 133] on label "brand-webhook" at bounding box center [130, 139] width 78 height 25
click at [130, 156] on label "webhook" at bounding box center [113, 164] width 44 height 25
click at [270, 350] on button "Export" at bounding box center [317, 357] width 156 height 22
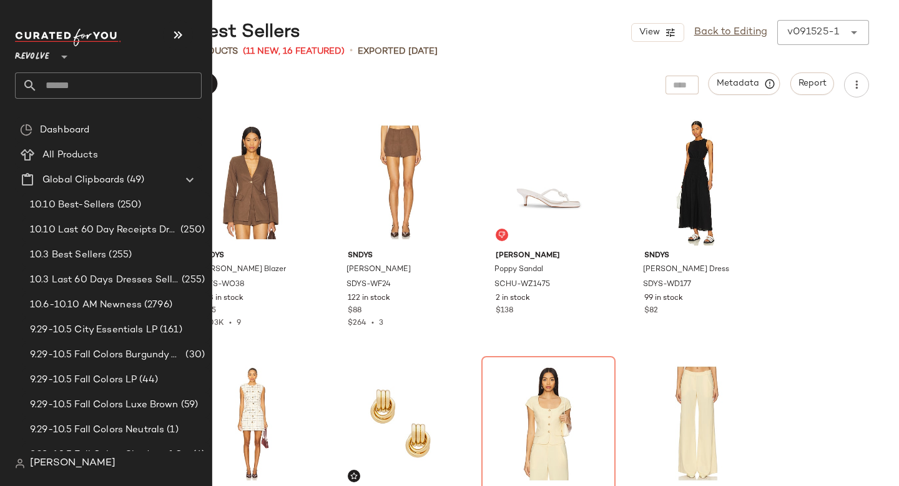
click at [74, 96] on input "text" at bounding box center [119, 85] width 164 height 26
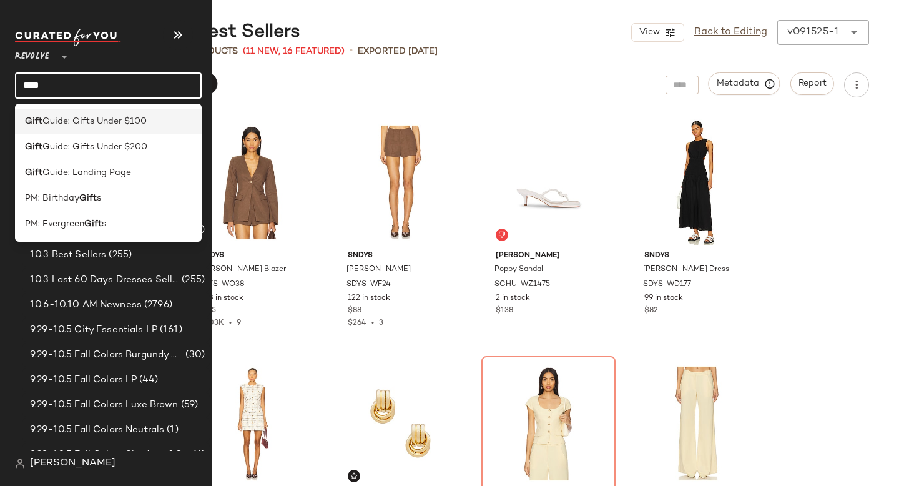
type input "****"
click at [77, 118] on span "Guide: Gifts Under $100" at bounding box center [94, 121] width 104 height 13
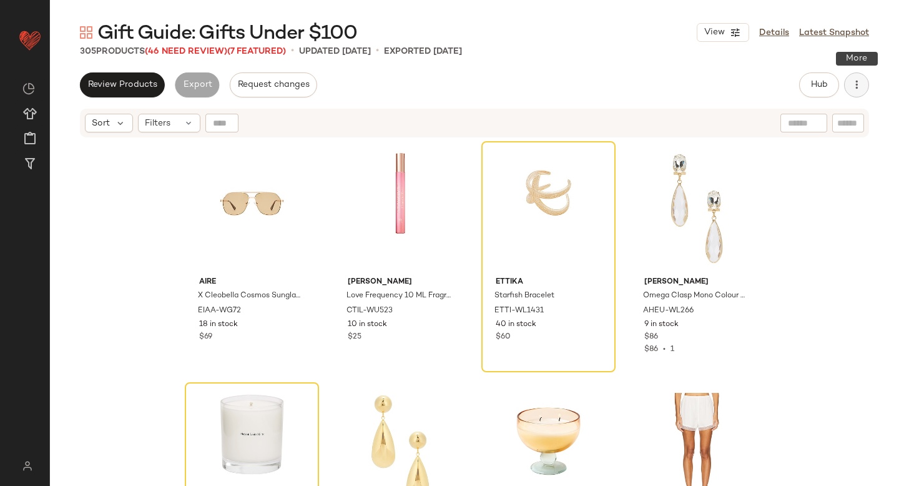
click at [863, 77] on button "button" at bounding box center [856, 84] width 25 height 25
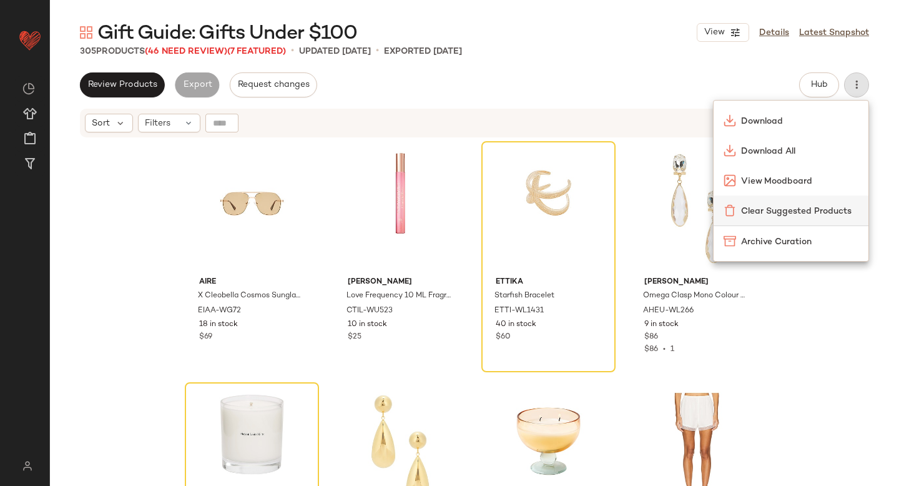
click at [805, 202] on div "Clear Suggested Products" at bounding box center [790, 210] width 155 height 30
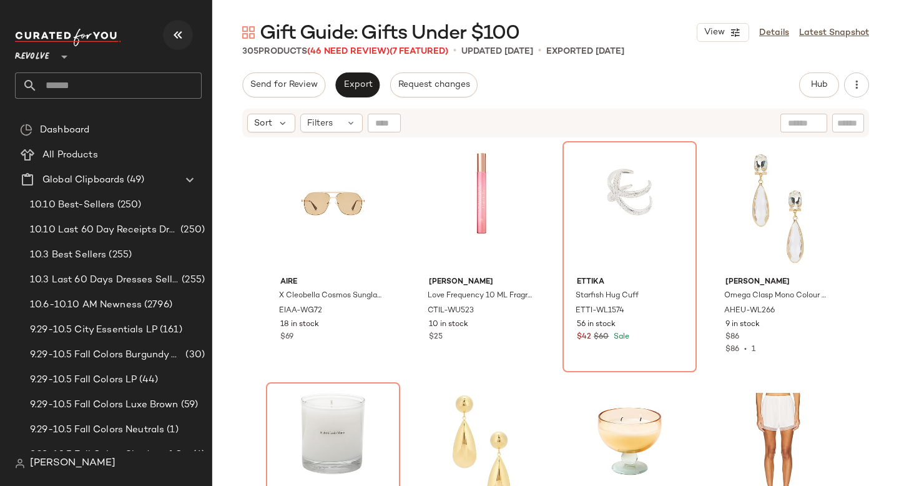
click at [179, 42] on button "button" at bounding box center [178, 35] width 30 height 30
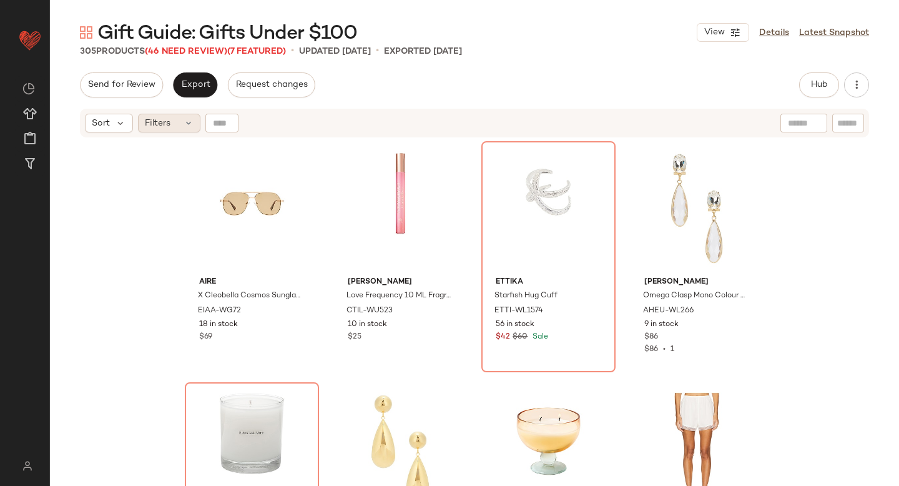
click at [185, 121] on icon at bounding box center [189, 123] width 10 height 10
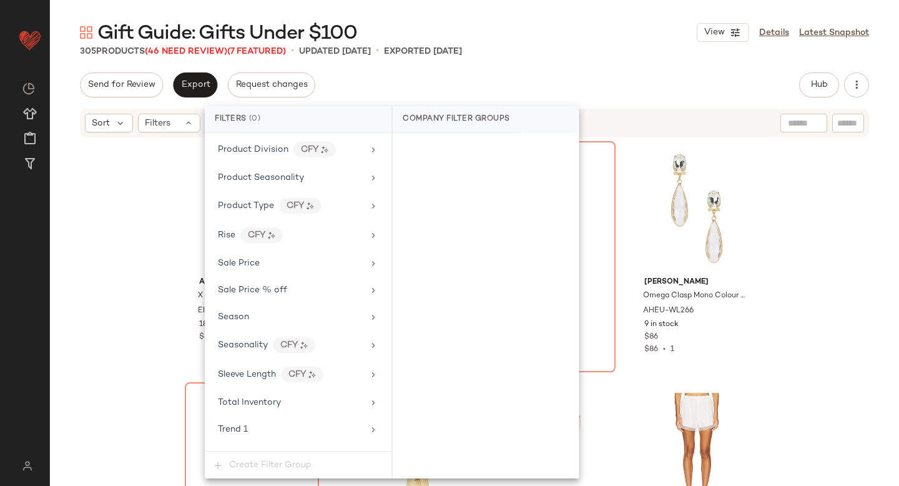
scroll to position [1141, 0]
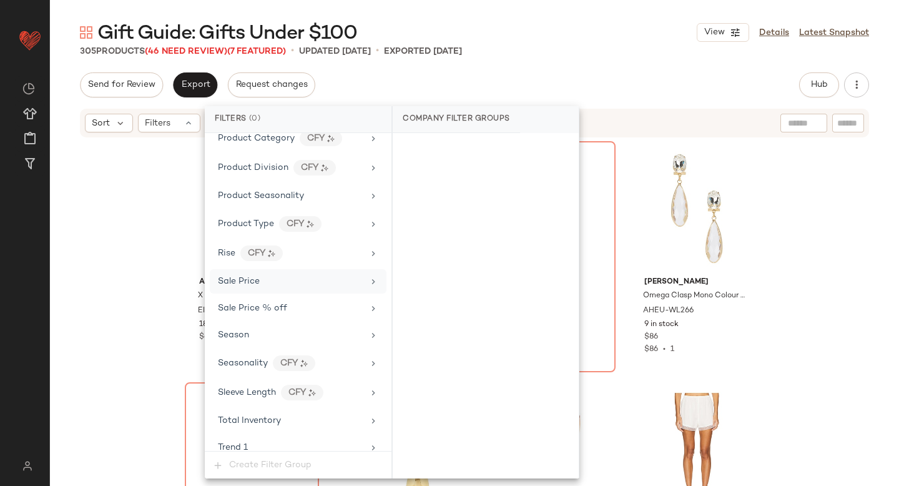
click at [282, 280] on div "Sale Price" at bounding box center [290, 281] width 145 height 13
click at [438, 147] on div "On sale" at bounding box center [486, 149] width 176 height 22
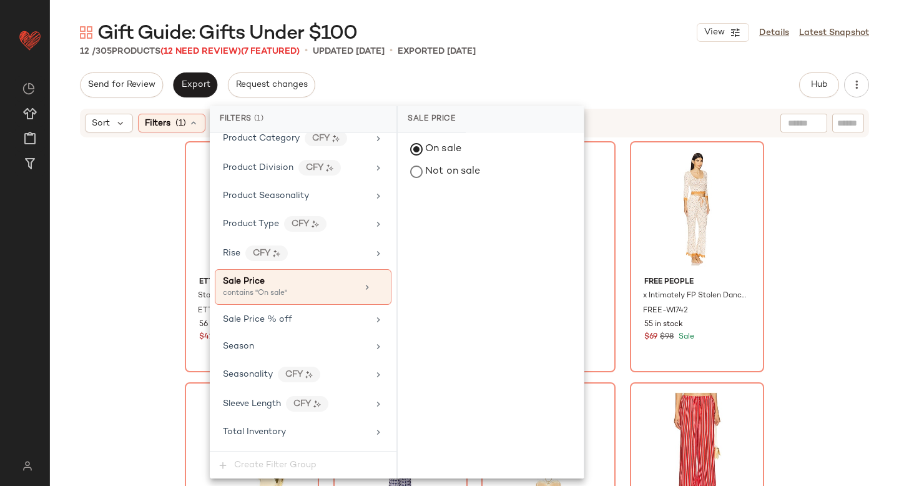
click at [531, 61] on div "Gift Guide: Gifts Under $100 View Details Latest Snapshot 12 / 305 Products (12…" at bounding box center [474, 253] width 849 height 466
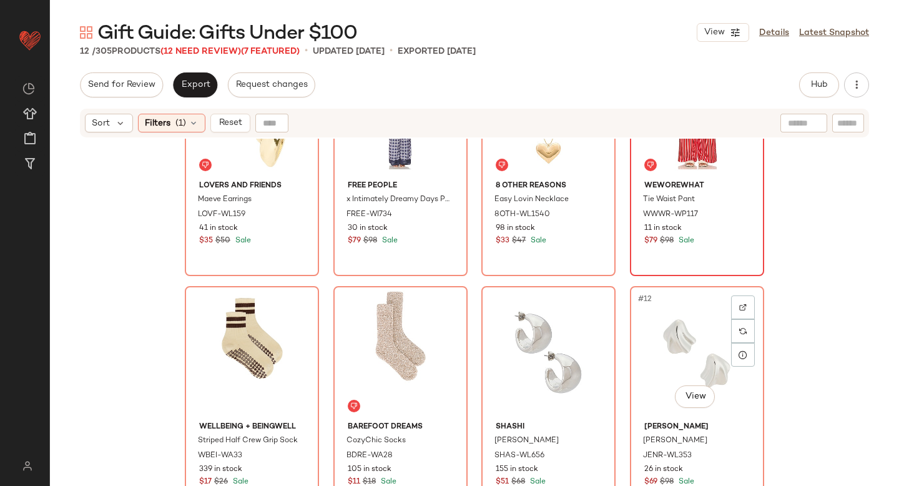
scroll to position [0, 0]
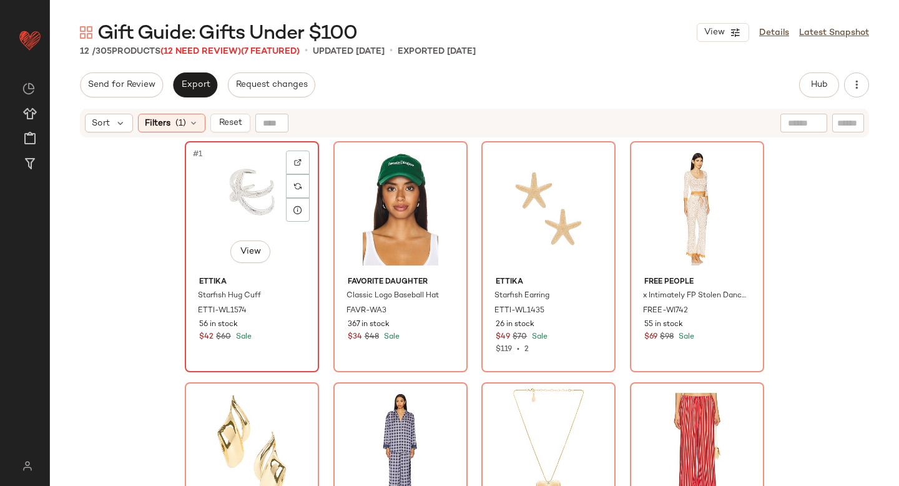
click at [250, 214] on div "#1 View" at bounding box center [251, 208] width 125 height 126
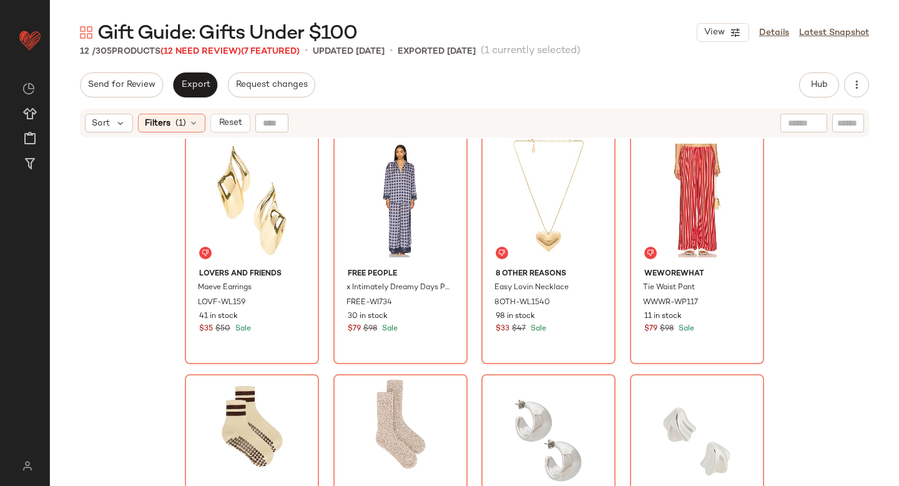
scroll to position [347, 0]
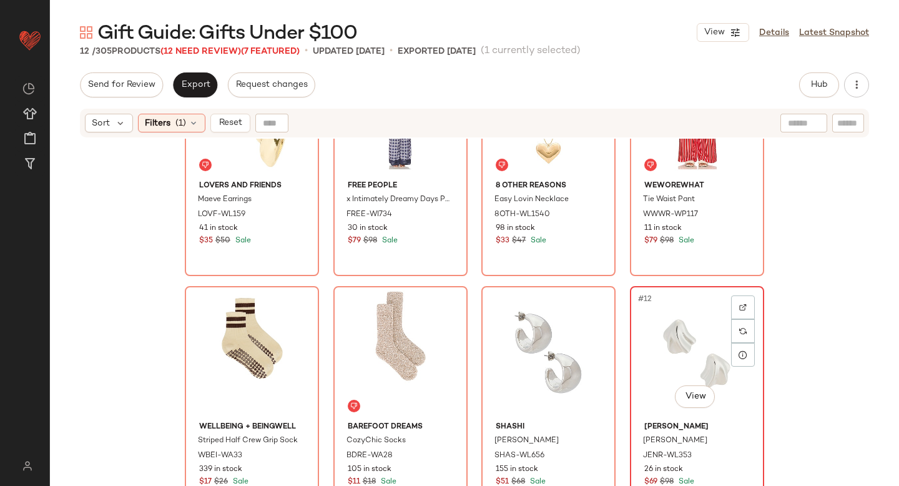
click at [710, 335] on div "#12 View" at bounding box center [696, 353] width 125 height 126
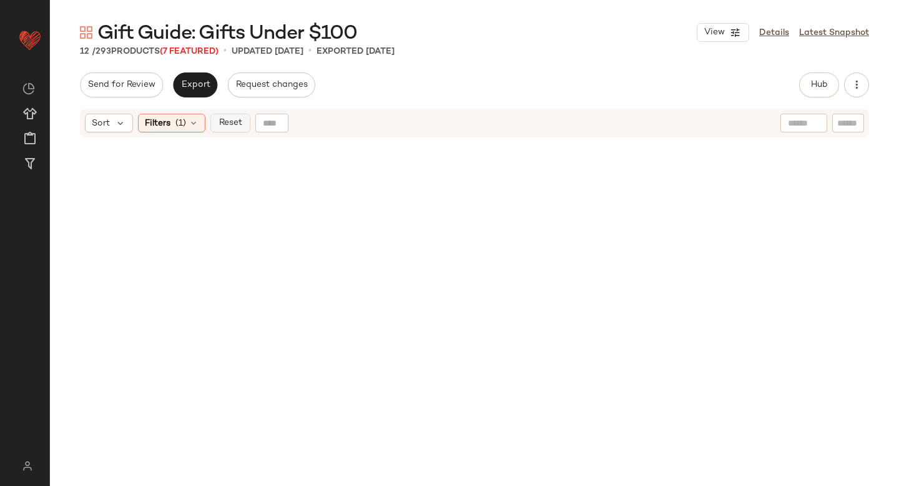
click at [233, 115] on button "Reset" at bounding box center [230, 123] width 40 height 19
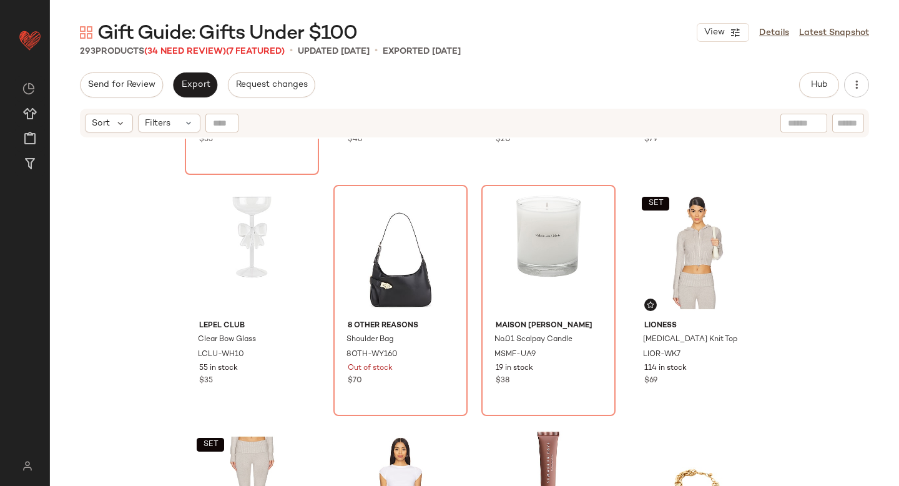
scroll to position [1236, 0]
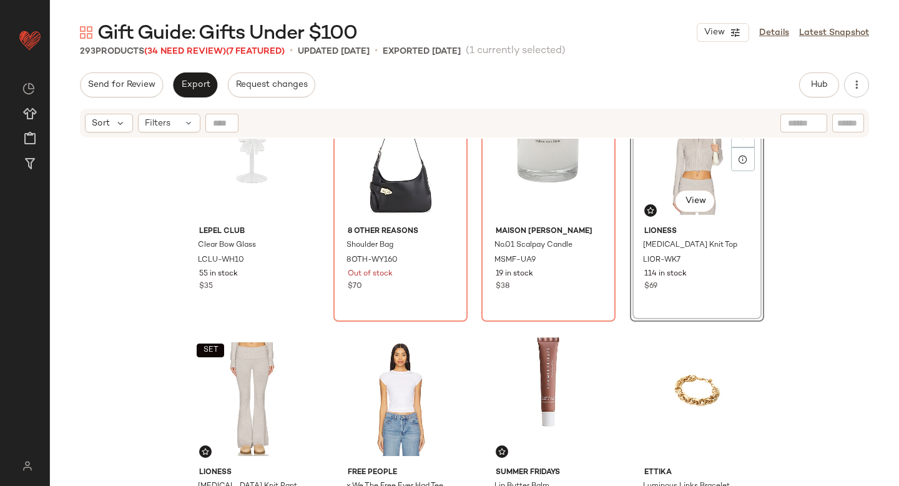
scroll to position [1281, 0]
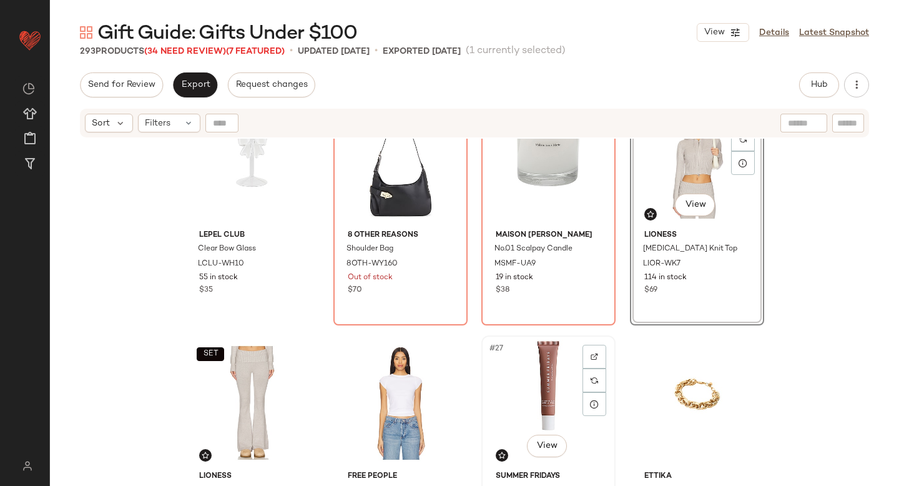
scroll to position [1258, 0]
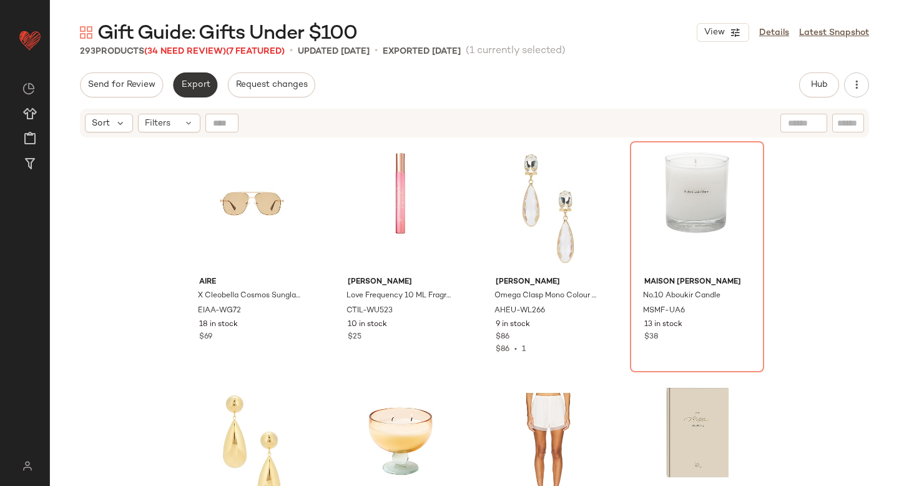
click at [202, 86] on span "Export" at bounding box center [194, 85] width 29 height 10
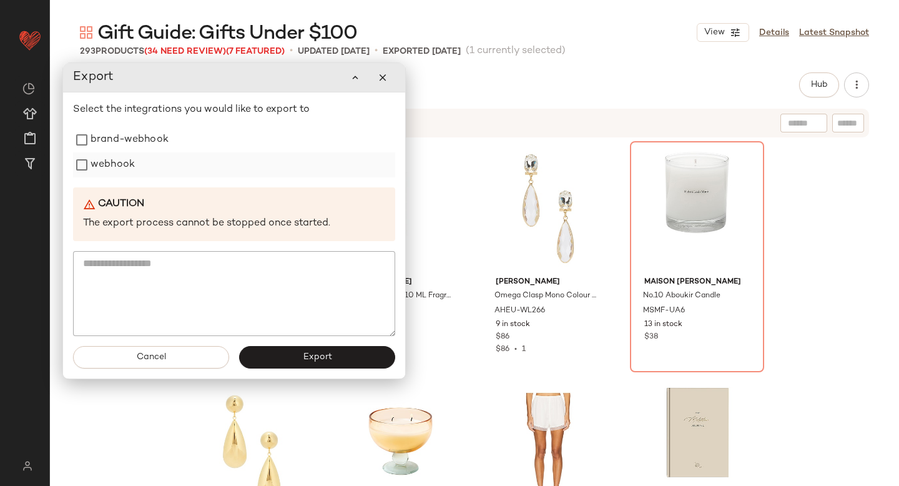
click at [149, 154] on div "webhook" at bounding box center [234, 164] width 322 height 25
click at [149, 145] on label "brand-webhook" at bounding box center [130, 139] width 78 height 25
click at [129, 174] on label "webhook" at bounding box center [113, 164] width 44 height 25
click at [269, 359] on button "Export" at bounding box center [317, 357] width 156 height 22
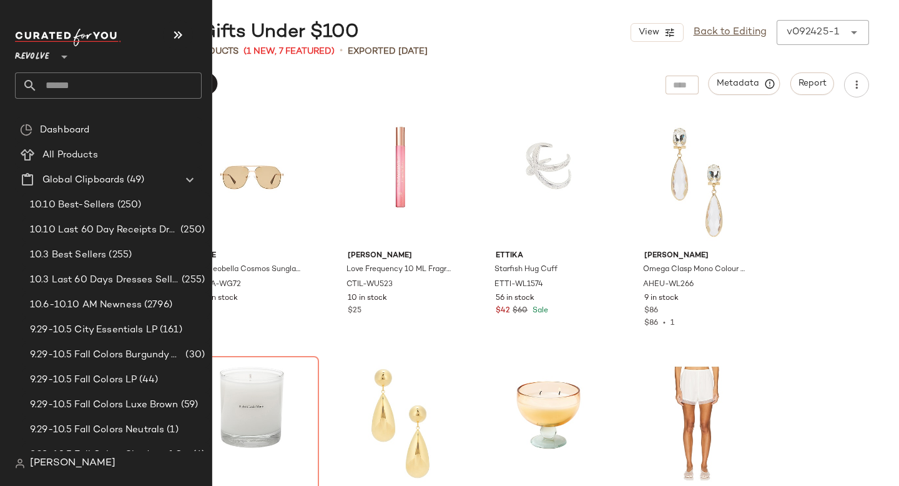
click at [66, 92] on input "text" at bounding box center [119, 85] width 164 height 26
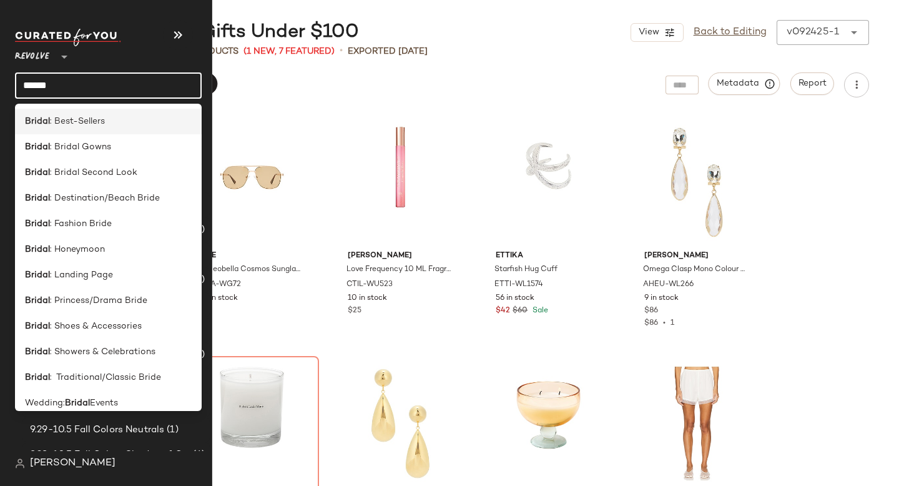
type input "******"
click at [61, 122] on span ": Best-Sellers" at bounding box center [77, 121] width 55 height 13
